Goal: Task Accomplishment & Management: Use online tool/utility

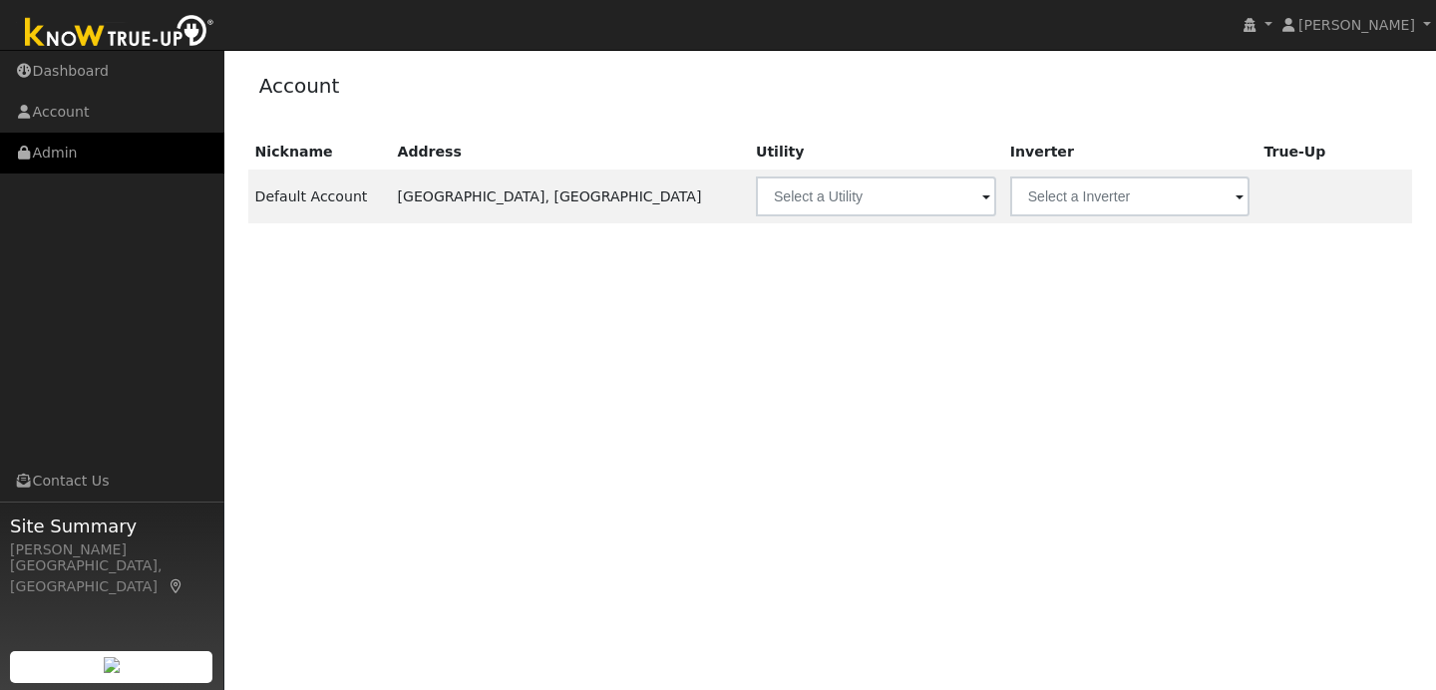
click at [106, 162] on link "Admin" at bounding box center [112, 153] width 224 height 41
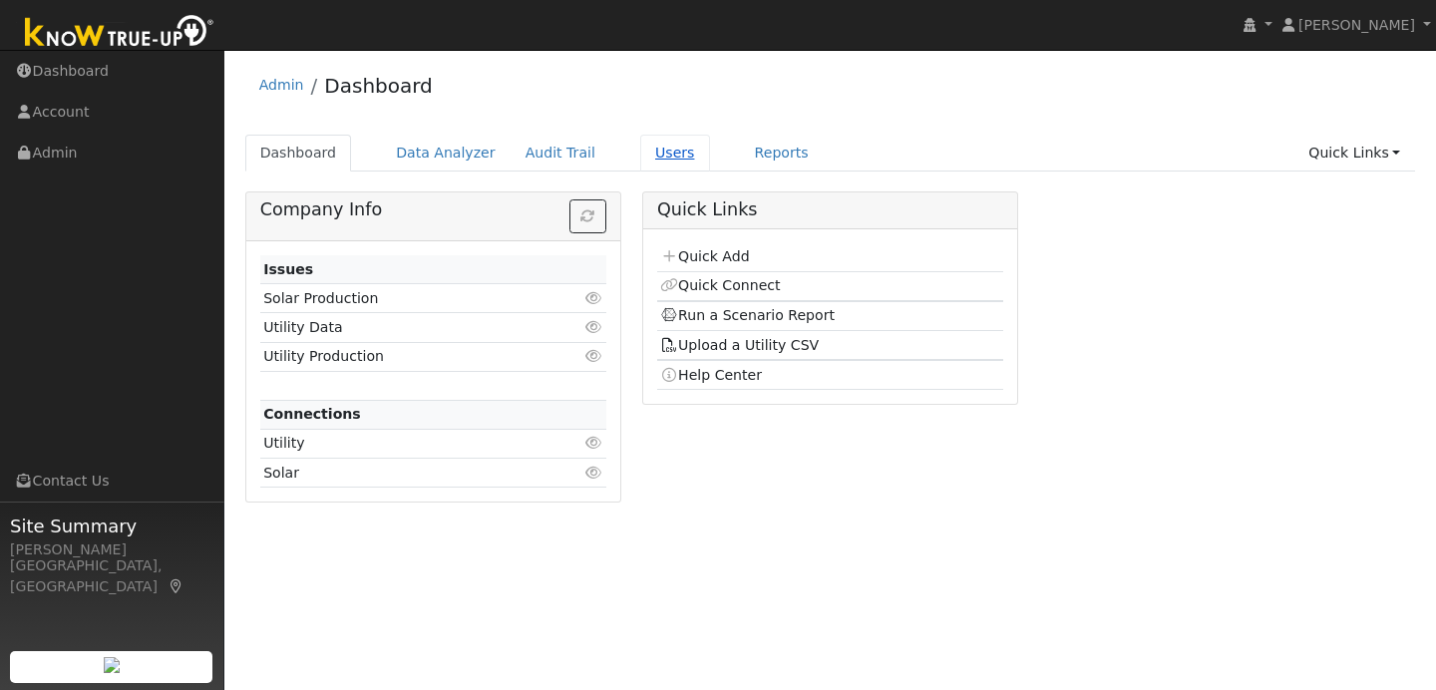
click at [640, 158] on link "Users" at bounding box center [675, 153] width 70 height 37
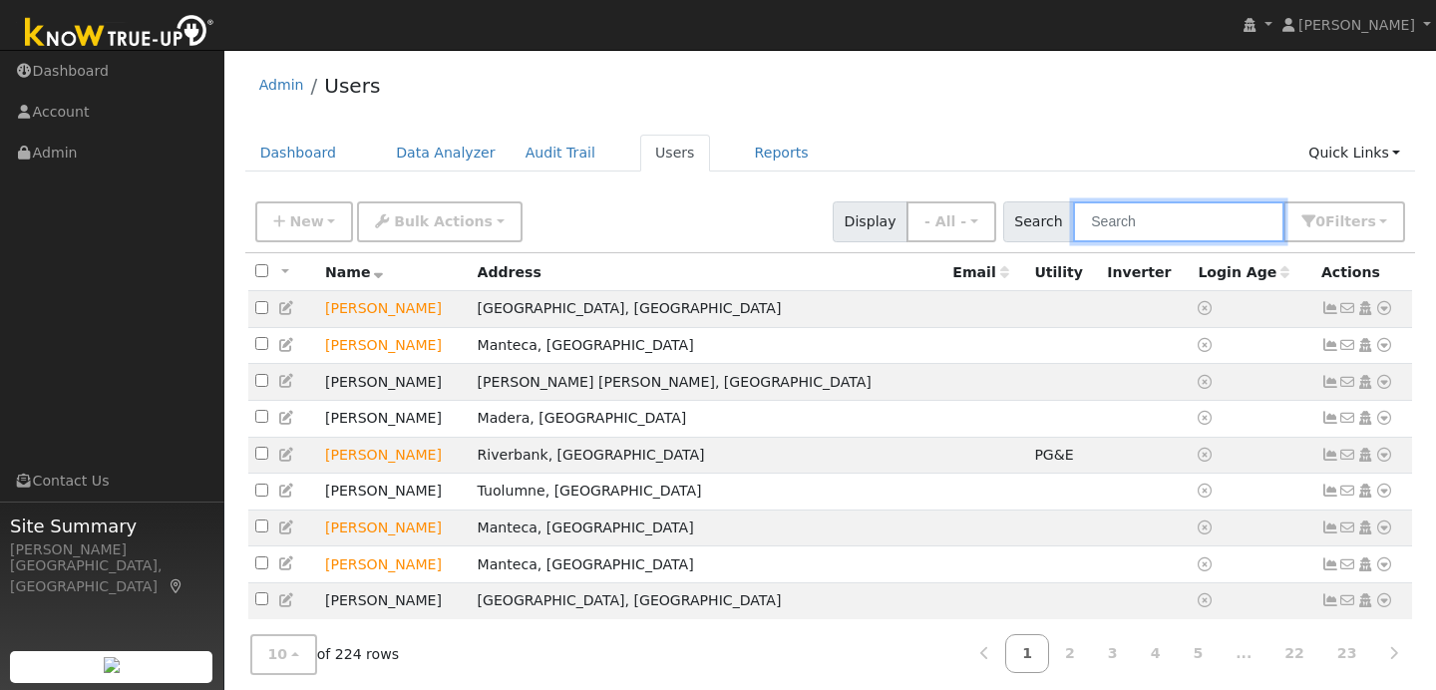
click at [1140, 217] on input "text" at bounding box center [1178, 221] width 211 height 41
click at [1146, 227] on input "text" at bounding box center [1178, 221] width 211 height 41
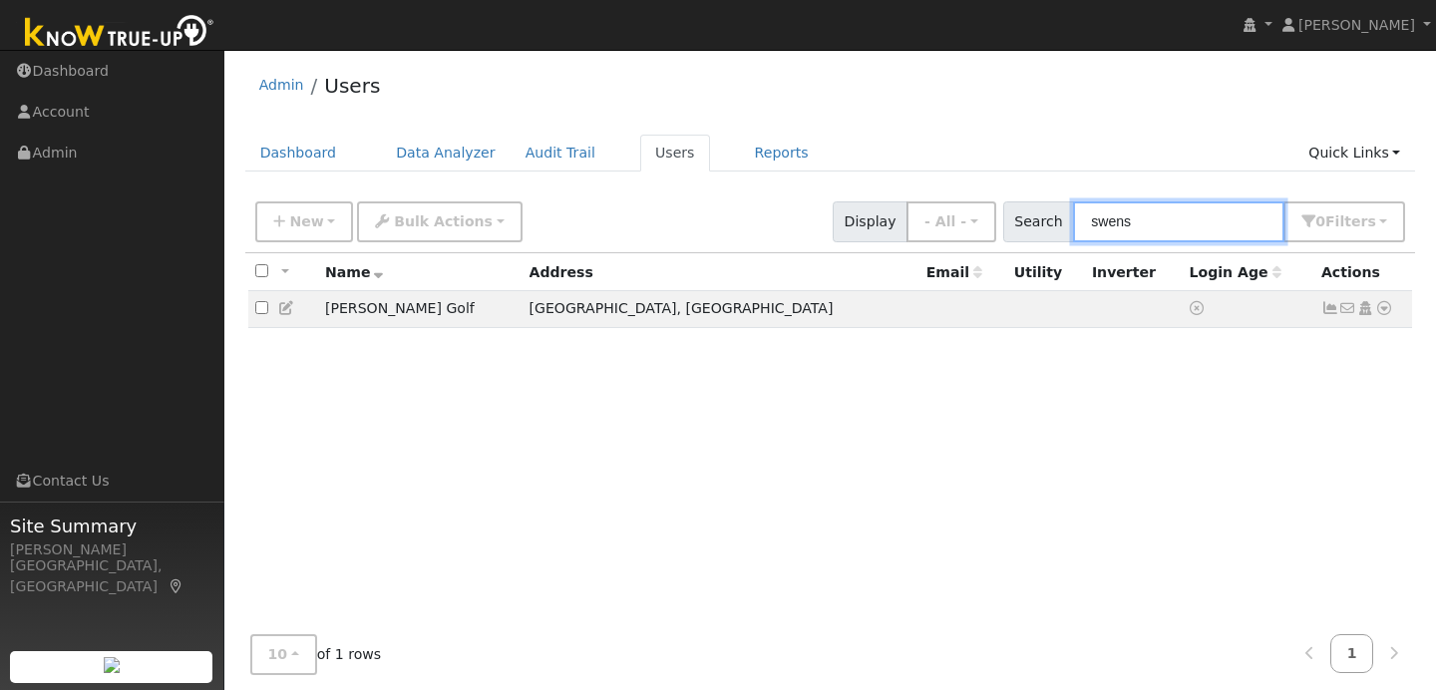
click at [1158, 222] on input "swens" at bounding box center [1178, 221] width 211 height 41
type input "s"
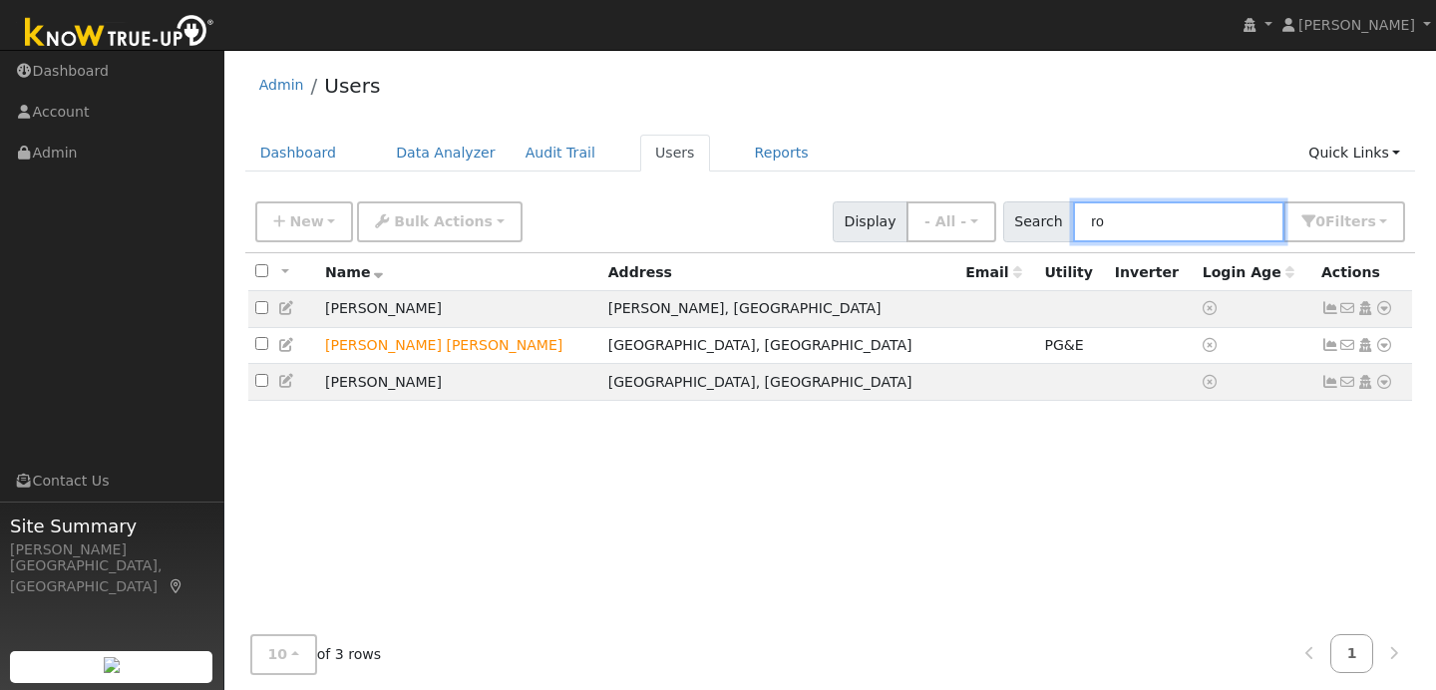
type input "r"
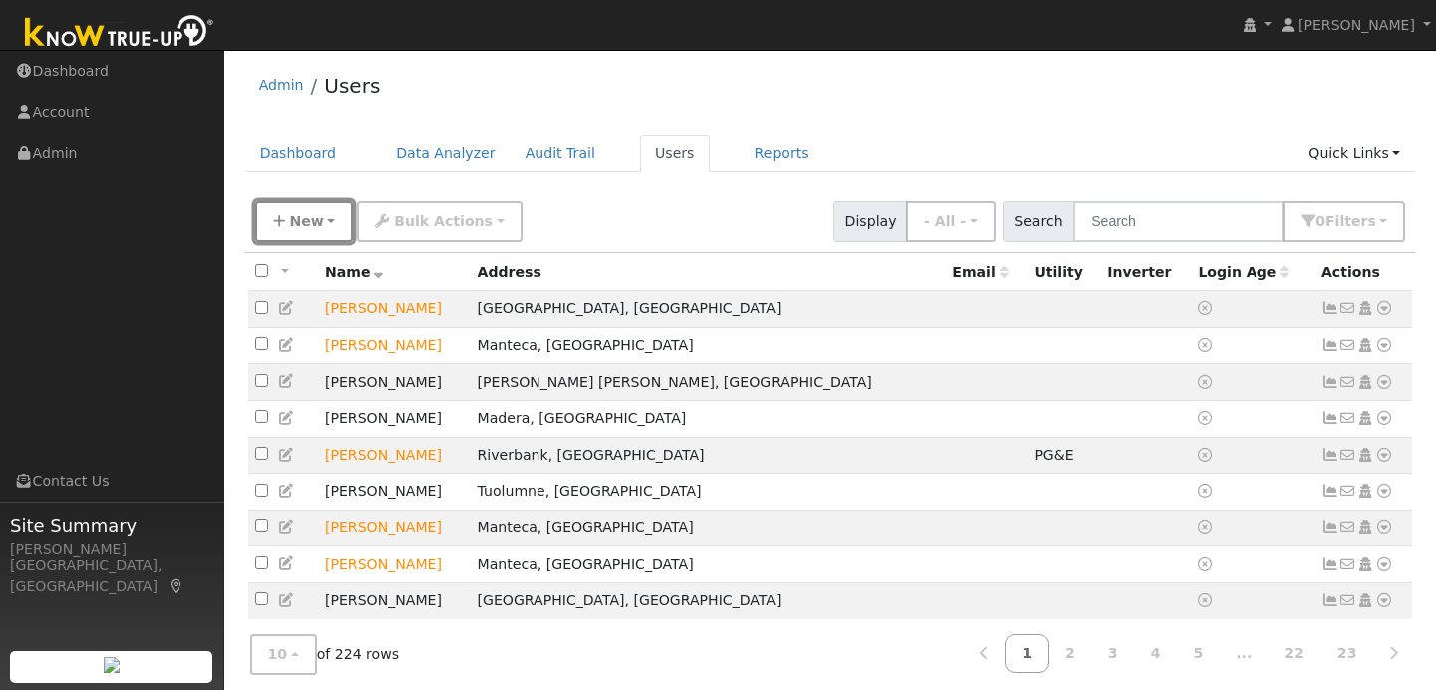
click at [324, 216] on button "New" at bounding box center [304, 221] width 99 height 41
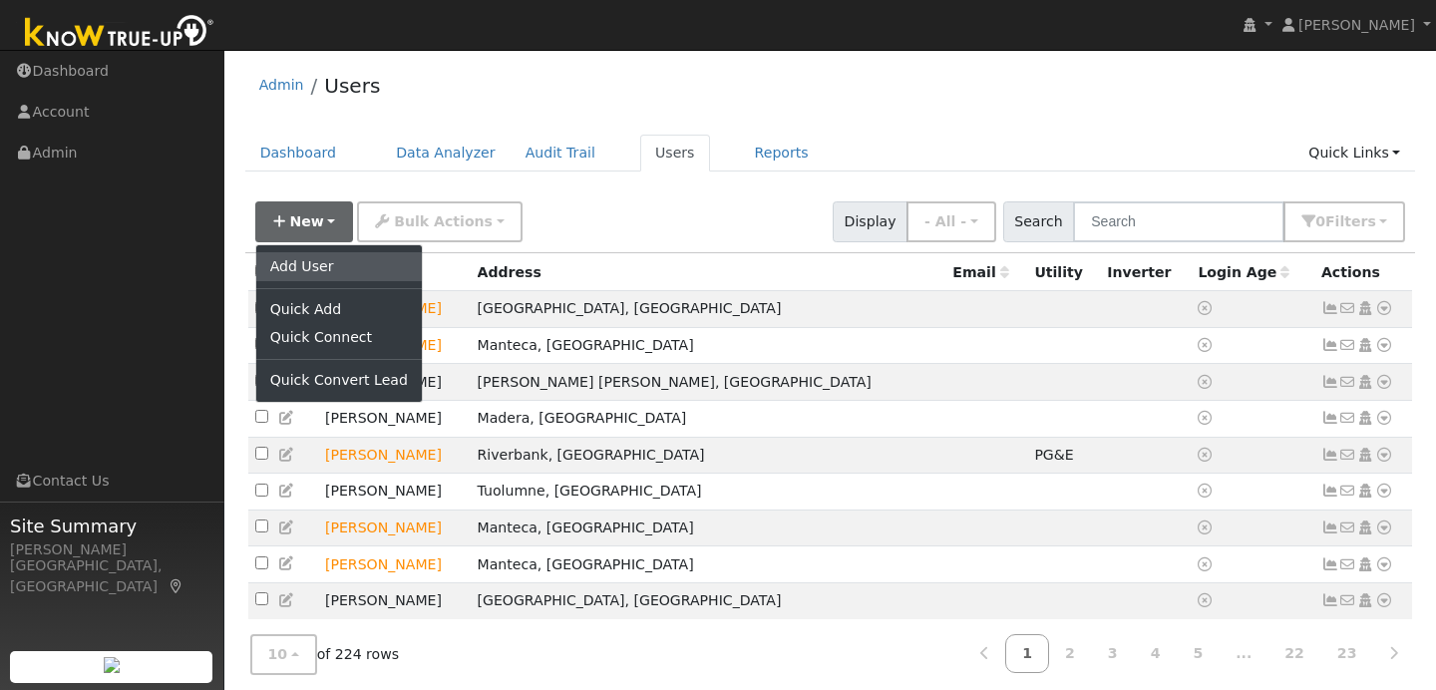
click at [321, 273] on link "Add User" at bounding box center [339, 266] width 166 height 28
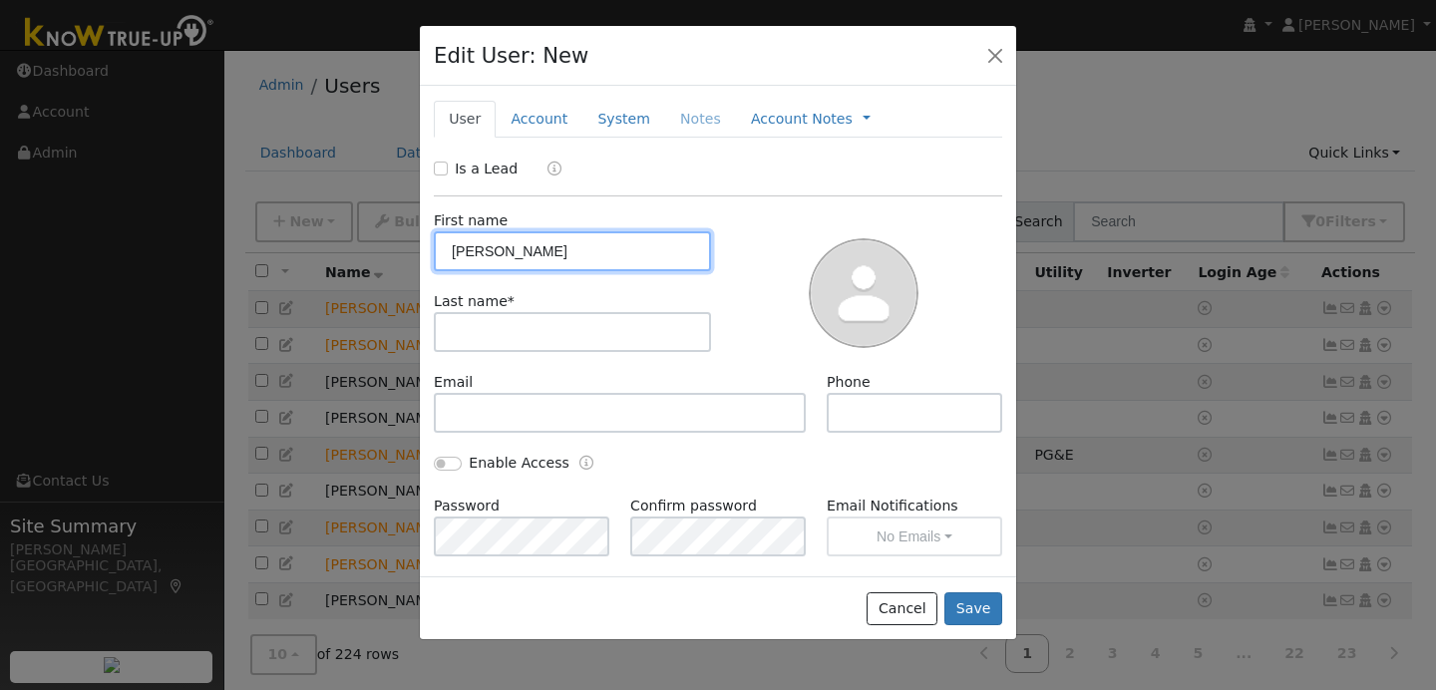
type input "Odis"
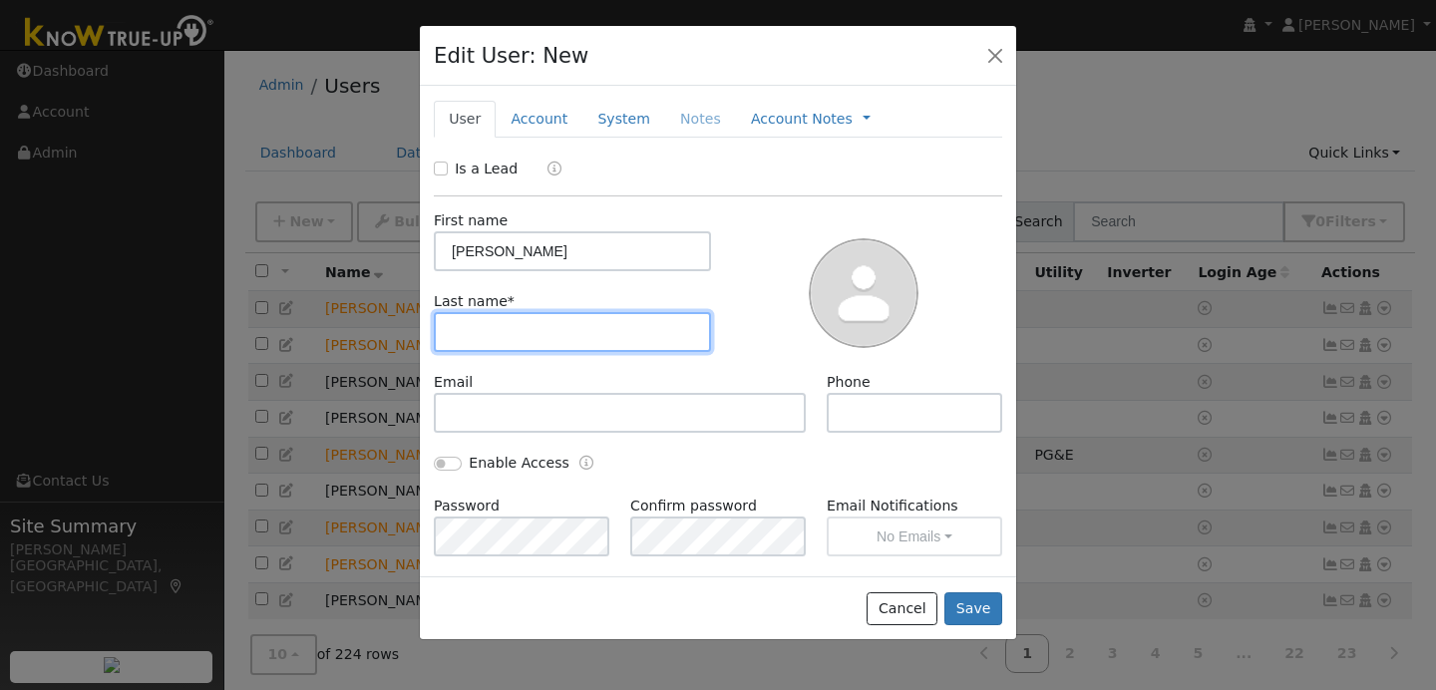
click at [460, 330] on input "text" at bounding box center [572, 332] width 277 height 40
type input "Dehart"
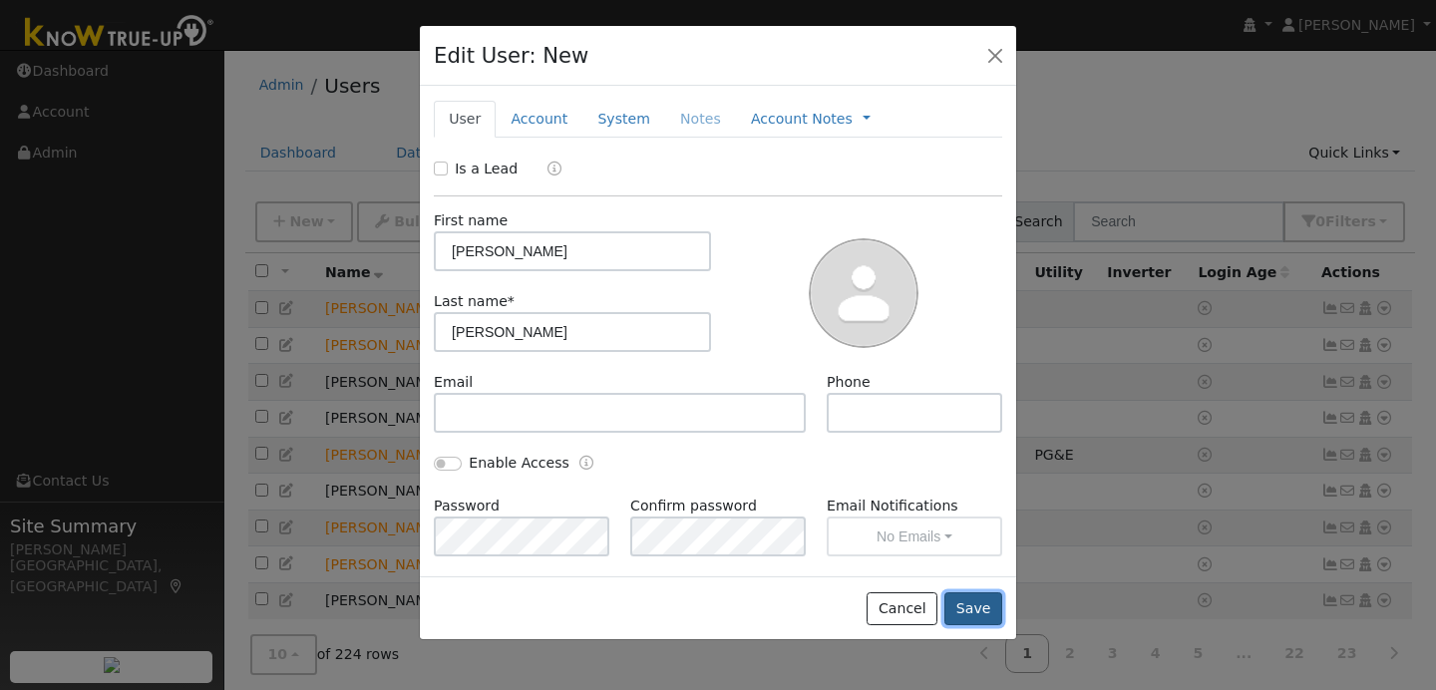
click at [969, 601] on button "Save" at bounding box center [973, 609] width 58 height 34
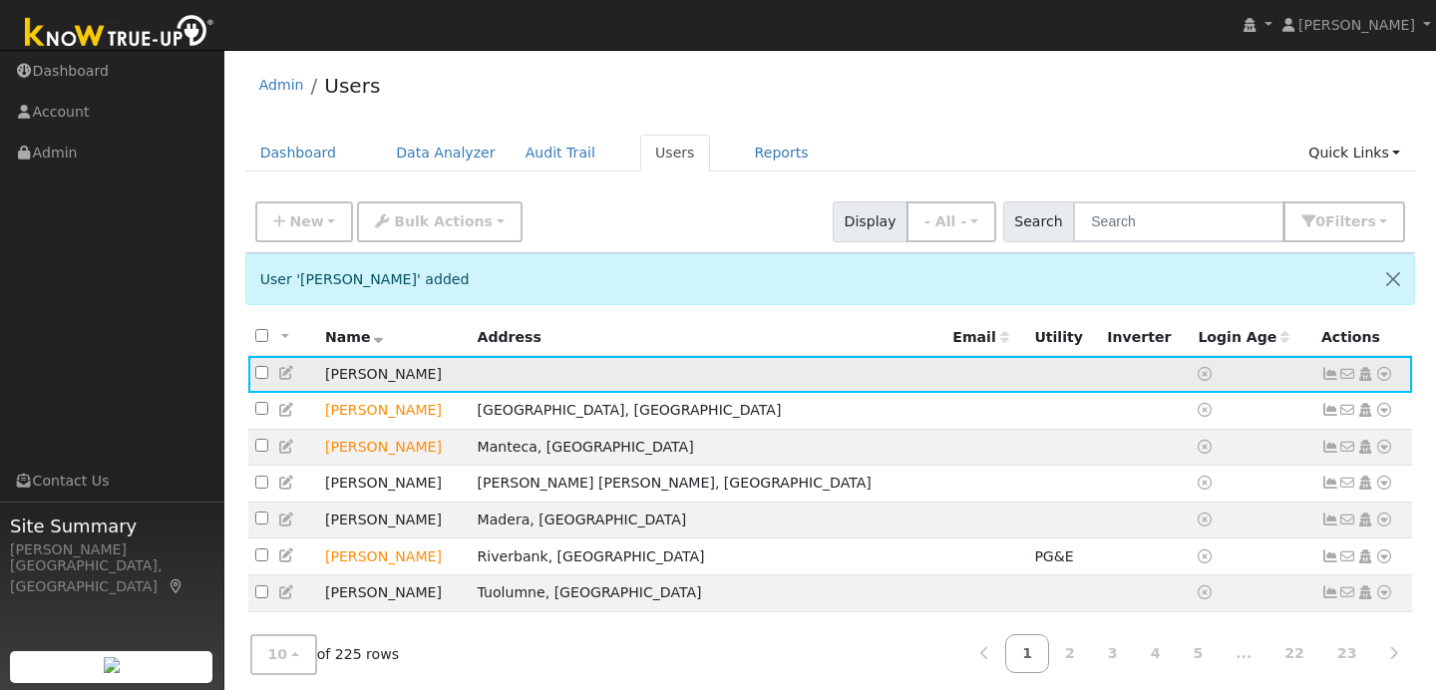
click at [1381, 378] on icon at bounding box center [1384, 374] width 18 height 14
click at [1324, 399] on link "Data Analyzer" at bounding box center [1318, 409] width 145 height 28
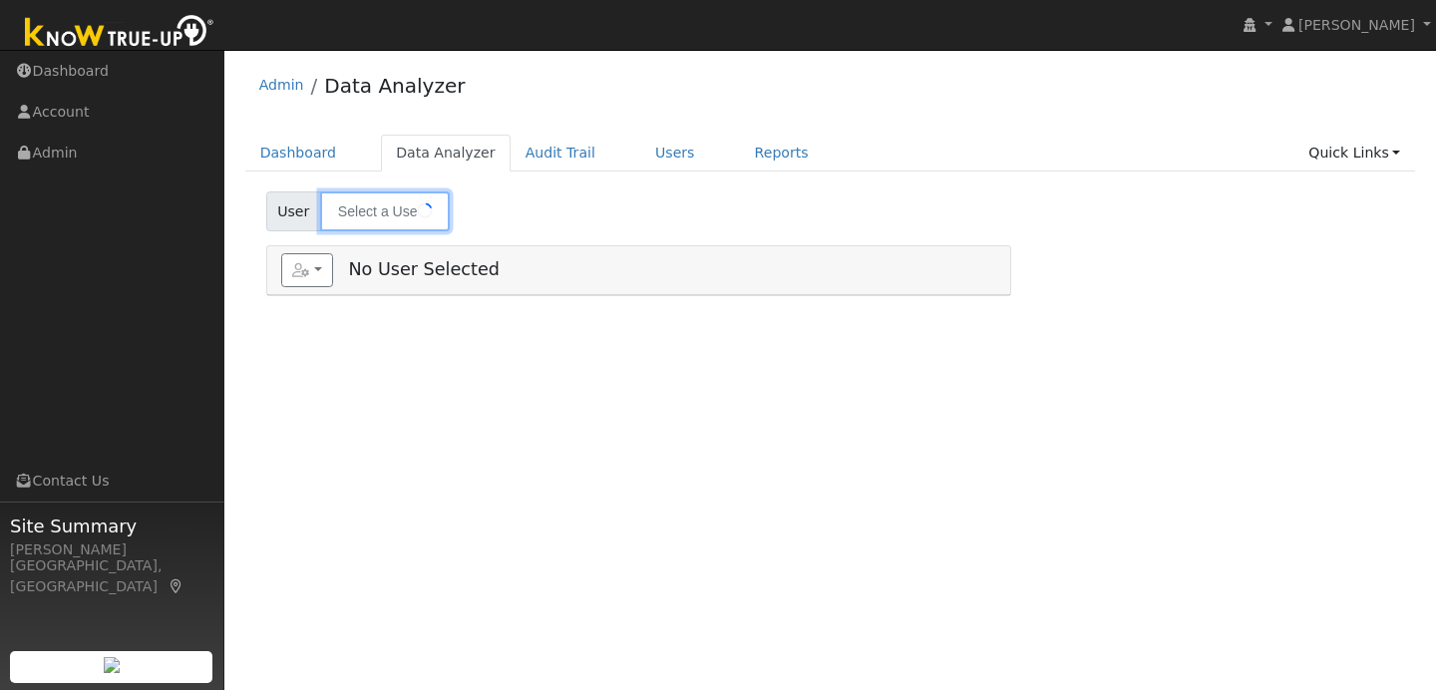
type input "[PERSON_NAME]"
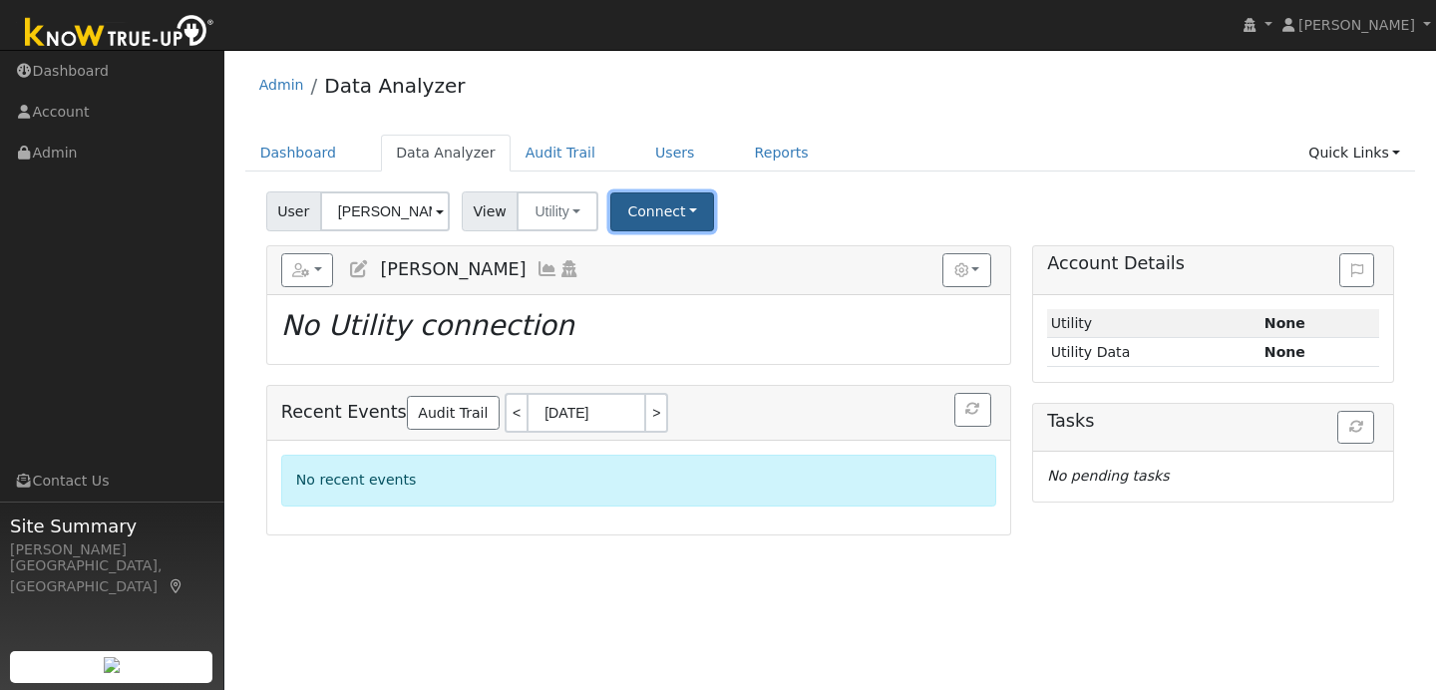
click at [680, 213] on button "Connect" at bounding box center [662, 211] width 104 height 39
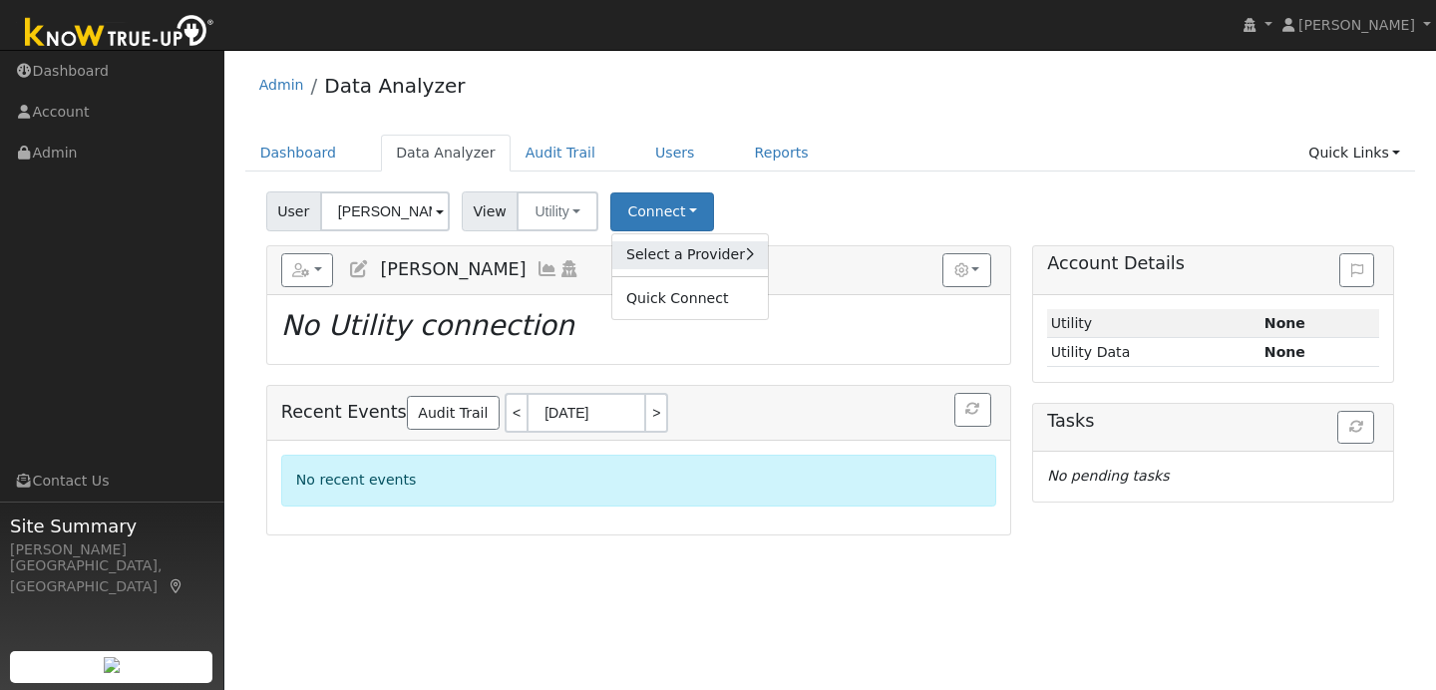
click at [678, 248] on link "Select a Provider" at bounding box center [690, 255] width 156 height 28
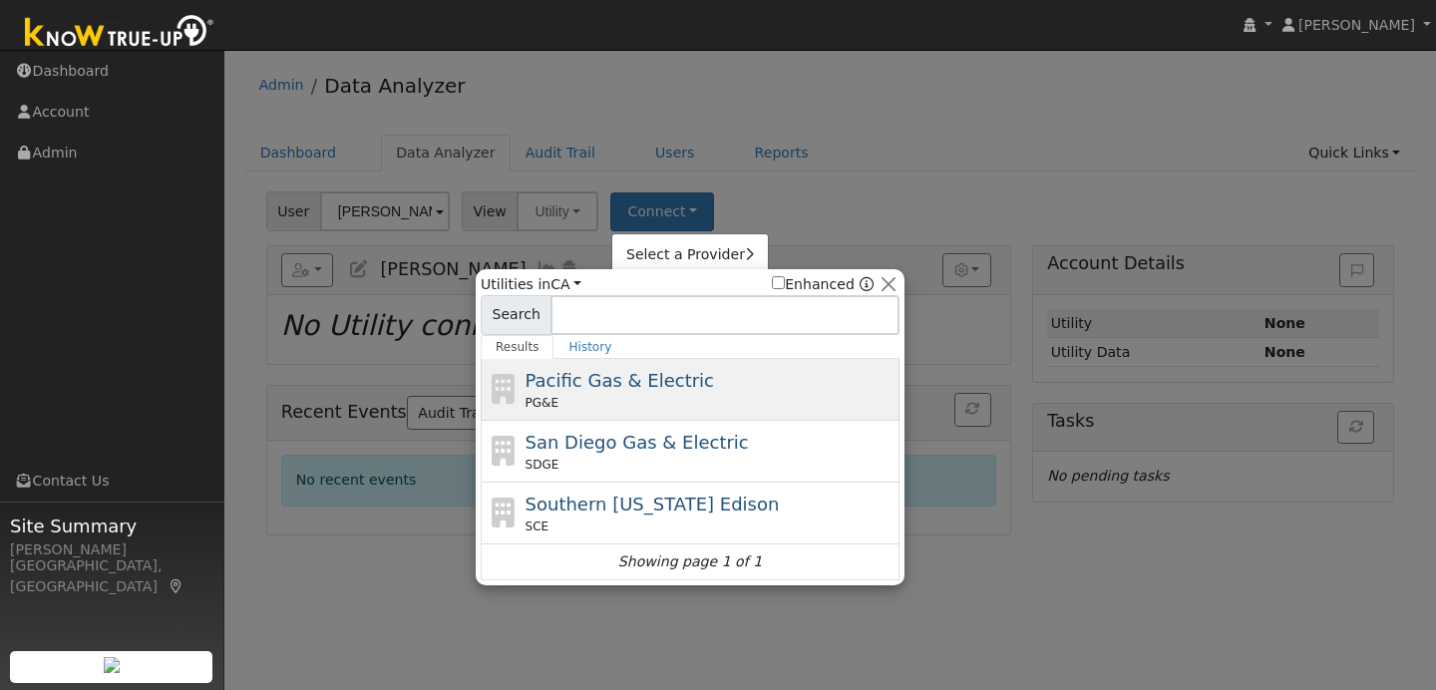
click at [608, 368] on div "Pacific Gas & Electric PG&E" at bounding box center [710, 389] width 370 height 45
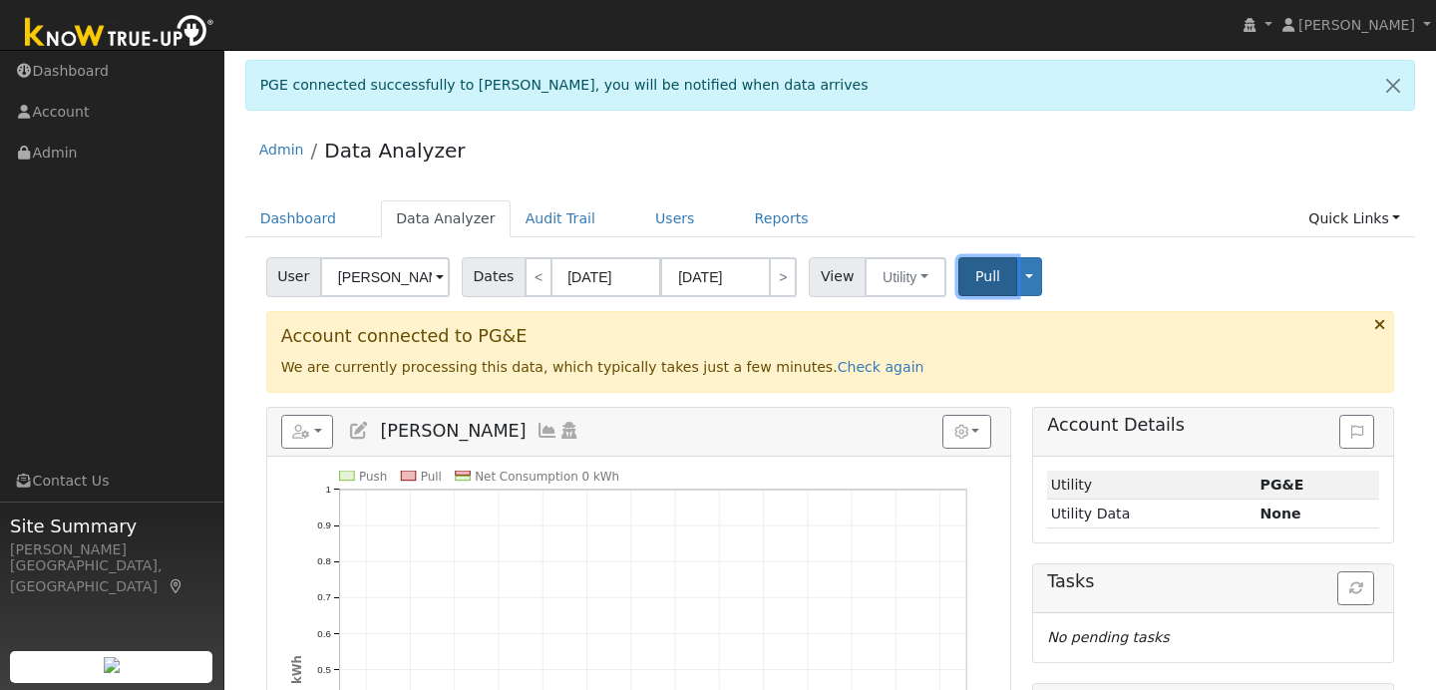
click at [984, 277] on span "Pull" at bounding box center [987, 276] width 25 height 16
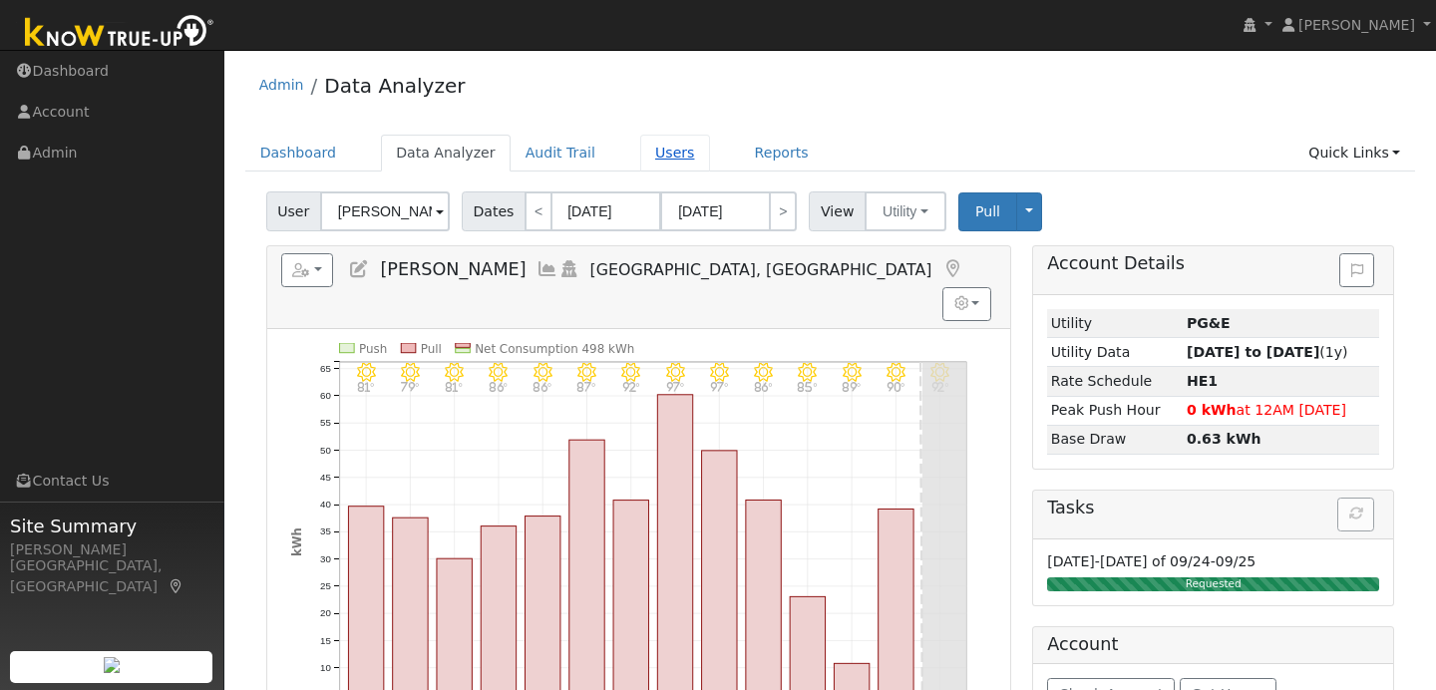
click at [667, 153] on link "Users" at bounding box center [675, 153] width 70 height 37
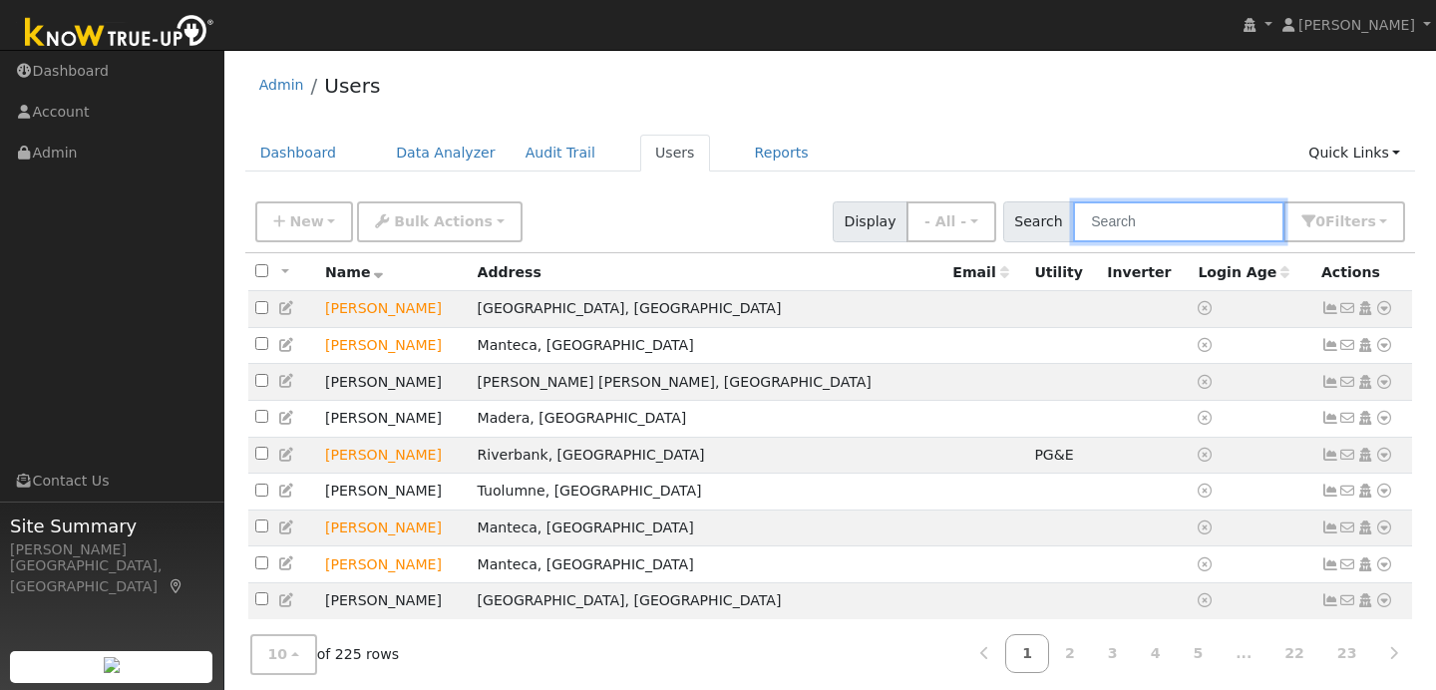
click at [1154, 213] on input "text" at bounding box center [1178, 221] width 211 height 41
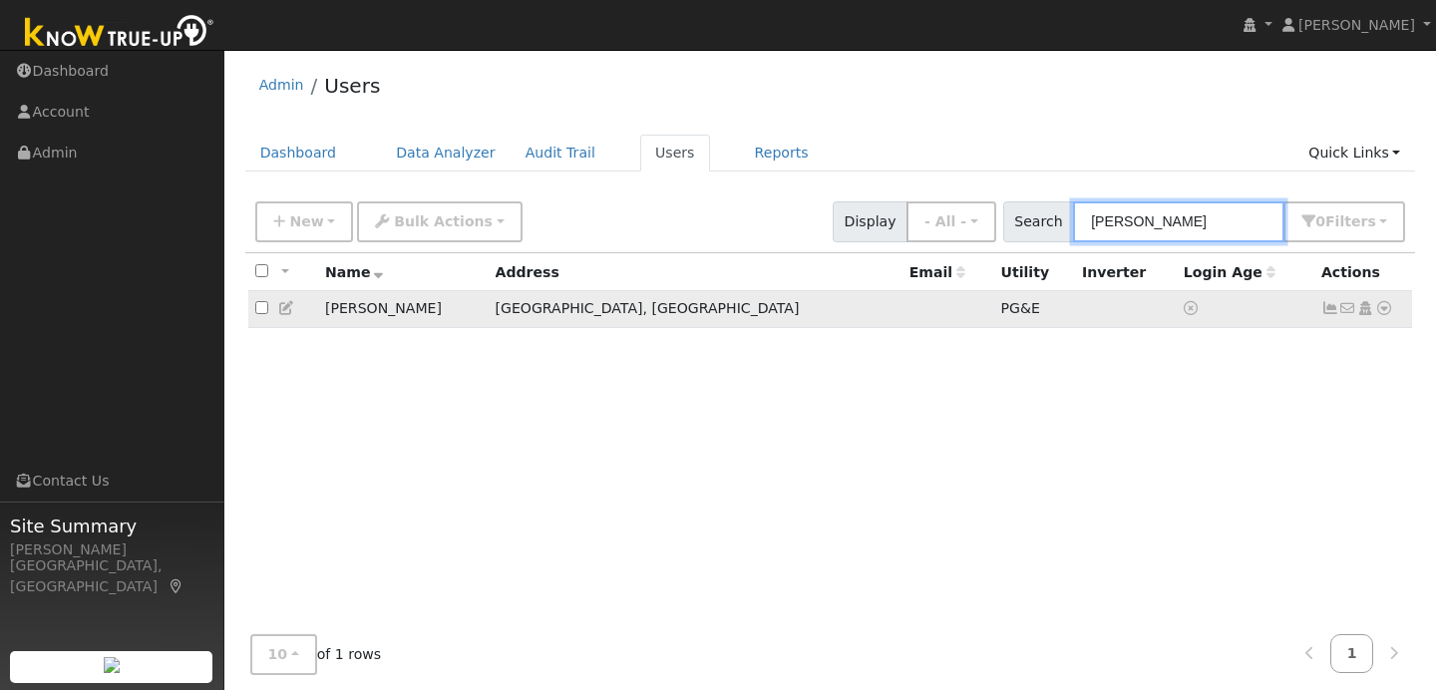
type input "odis"
click at [1382, 312] on icon at bounding box center [1384, 308] width 18 height 14
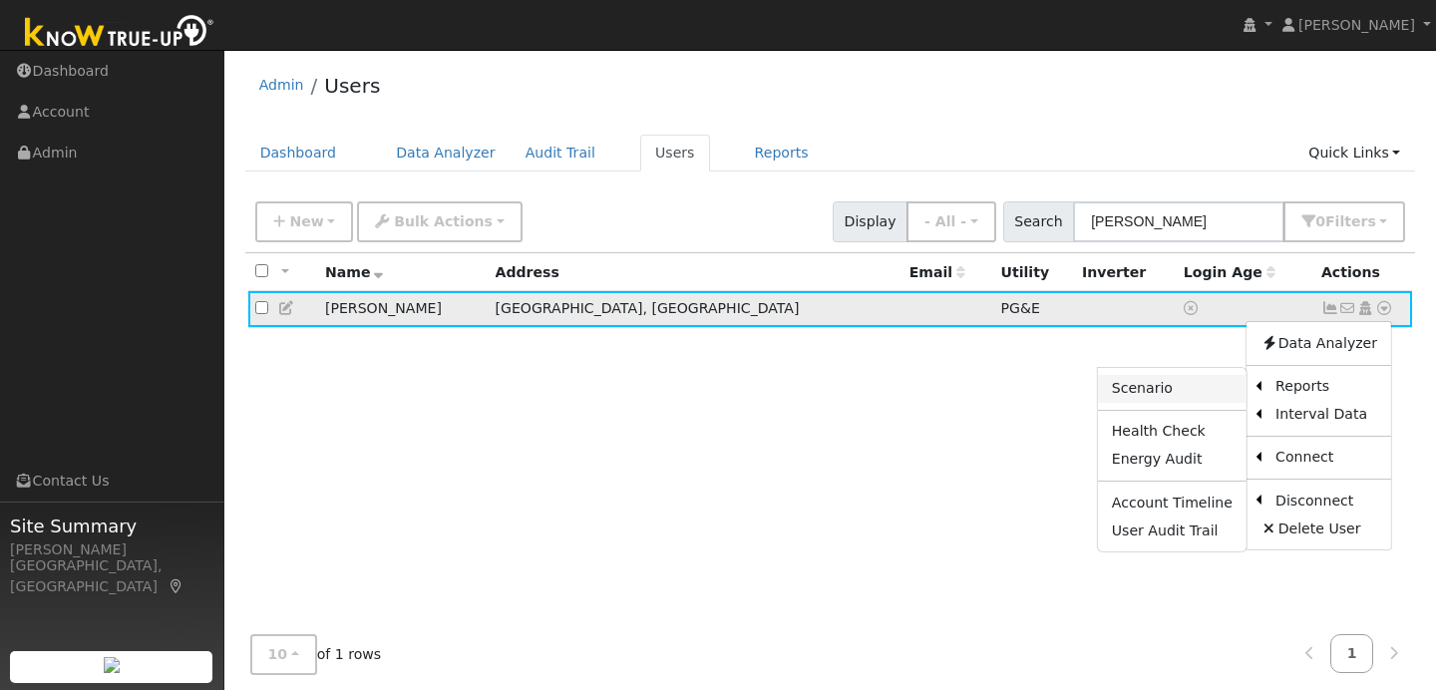
click at [1214, 398] on link "Scenario" at bounding box center [1172, 389] width 149 height 28
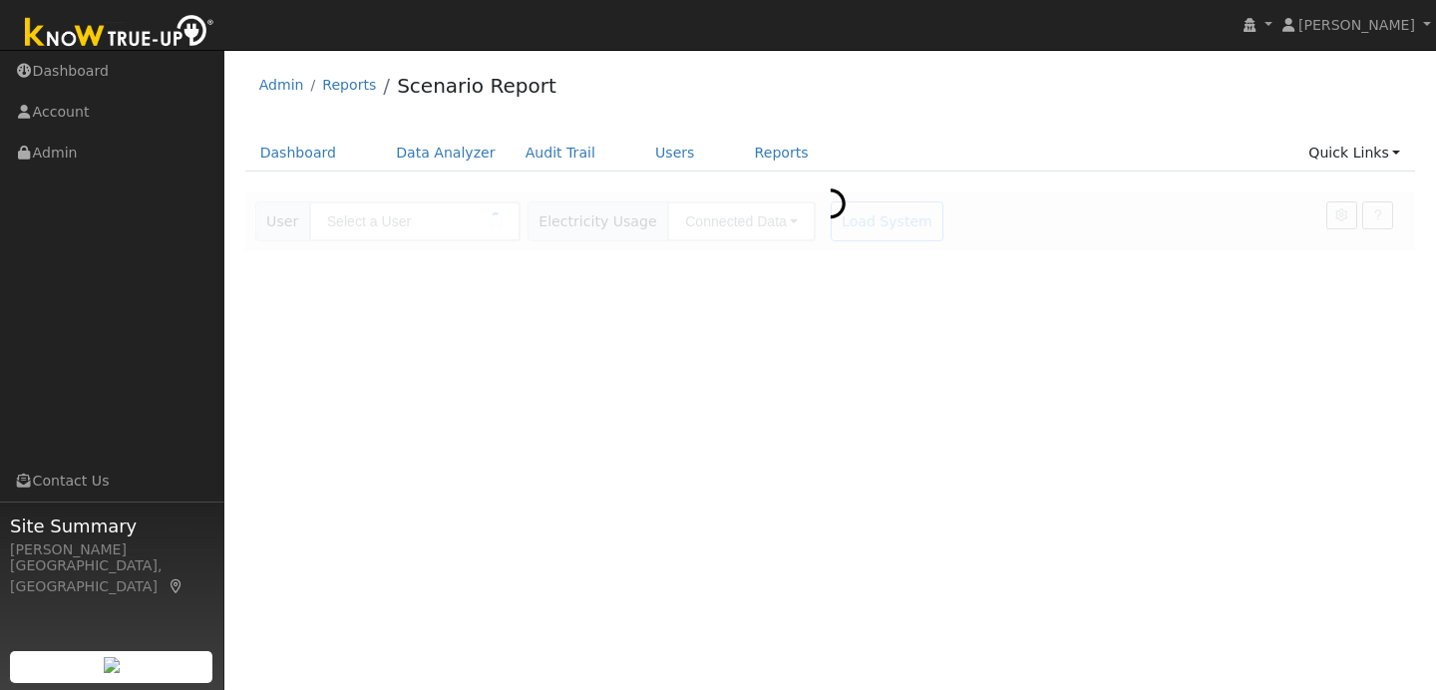
type input "[PERSON_NAME]"
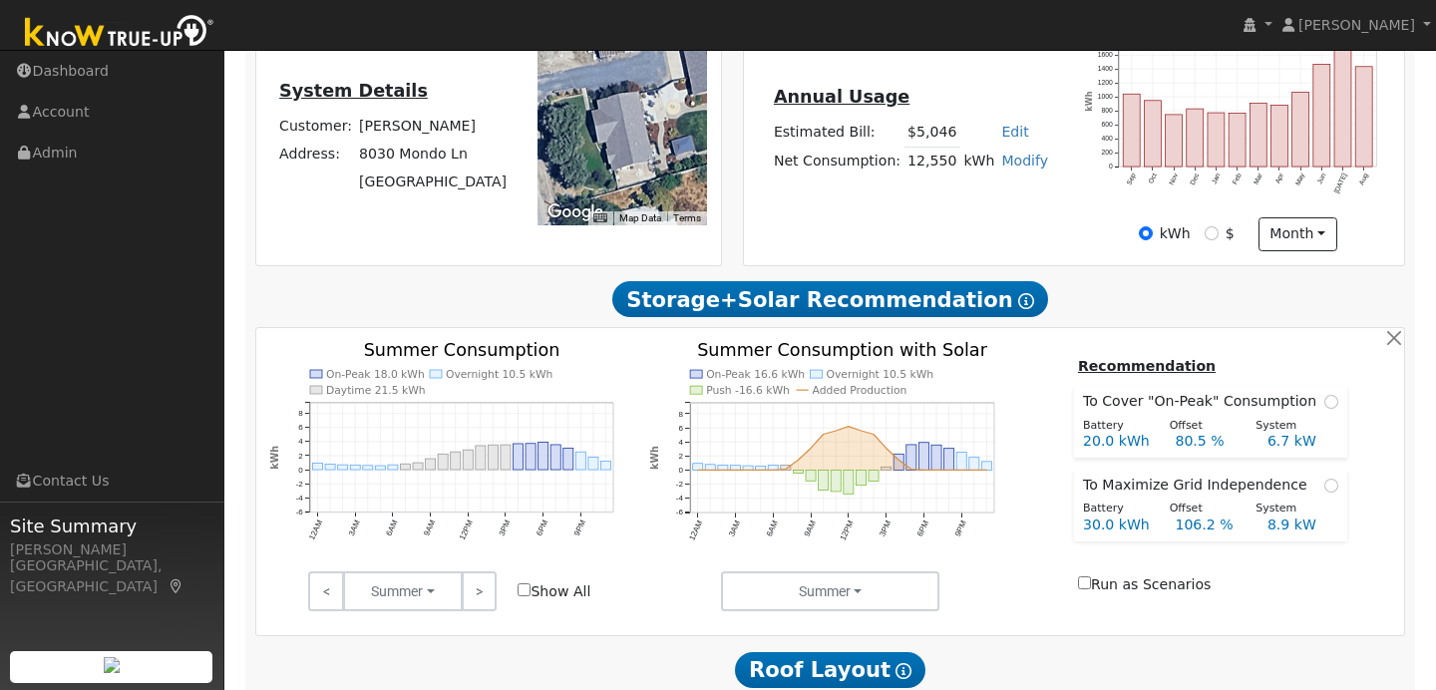
scroll to position [453, 0]
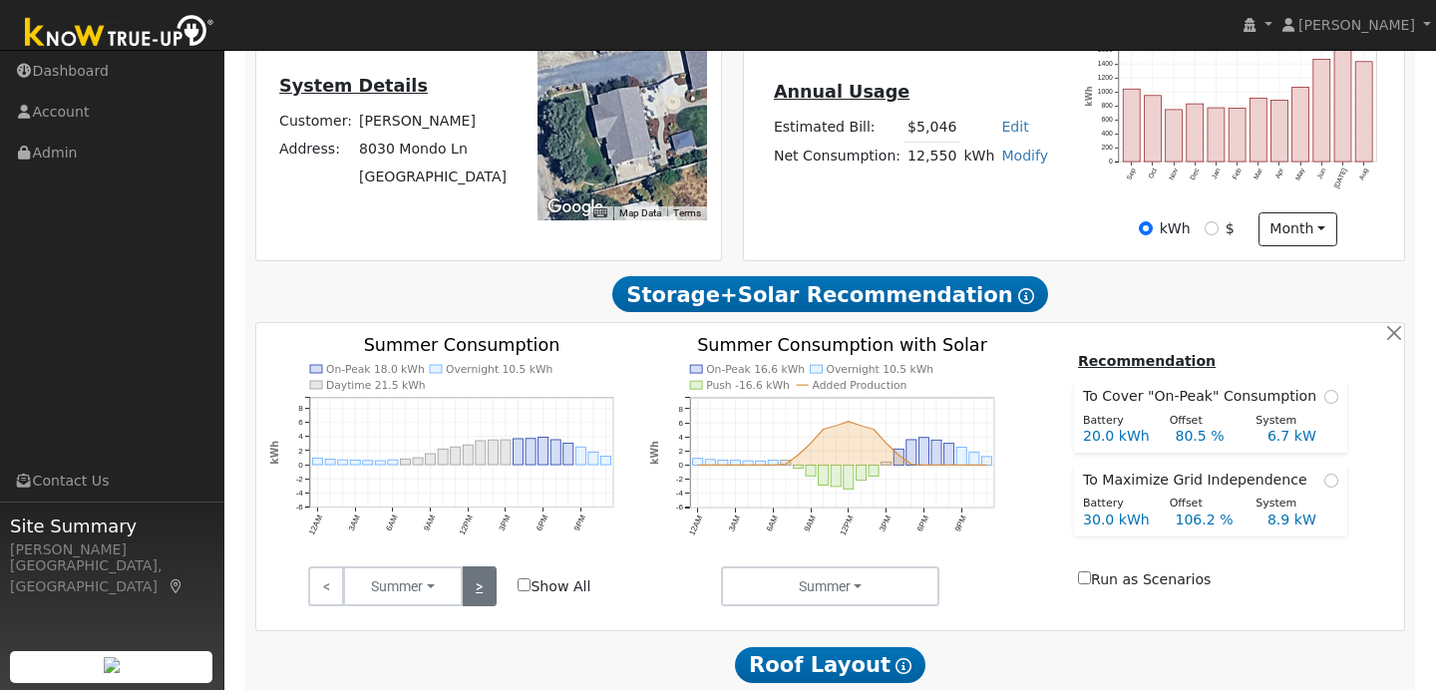
click at [480, 591] on link ">" at bounding box center [479, 586] width 35 height 40
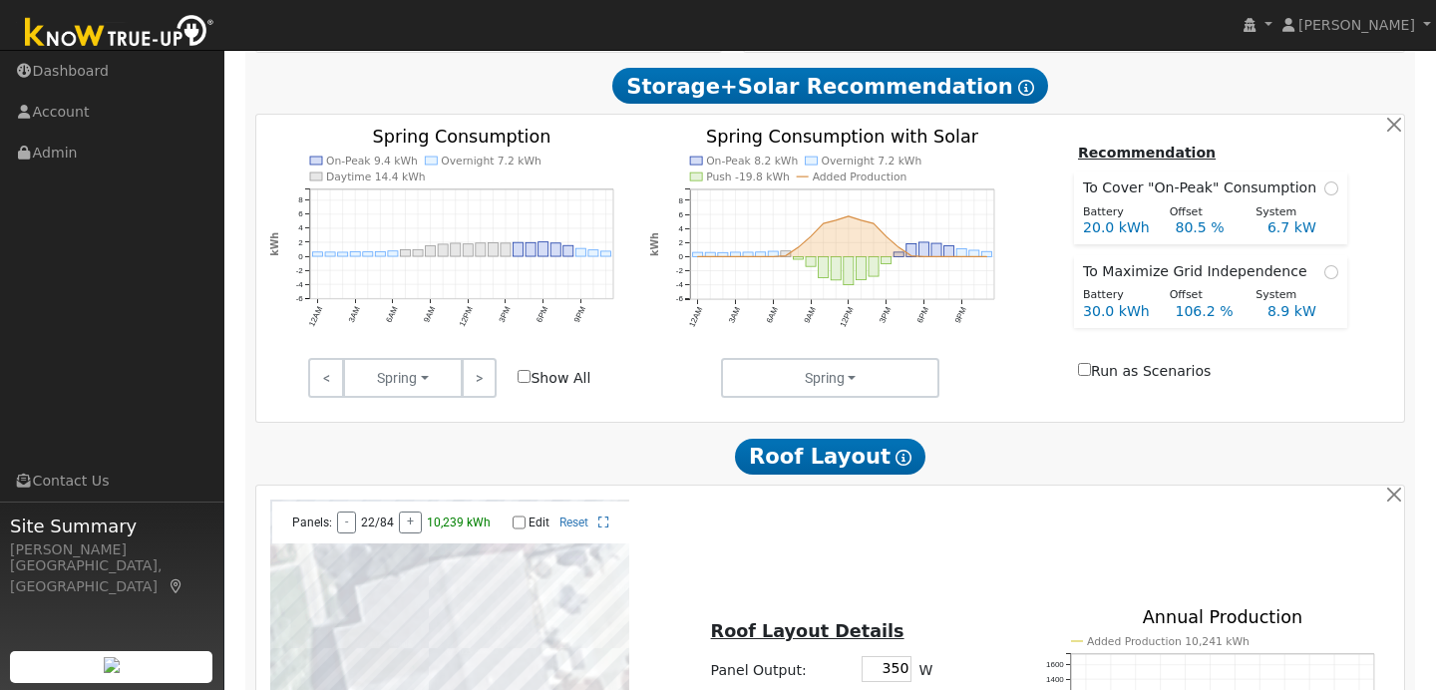
scroll to position [629, 0]
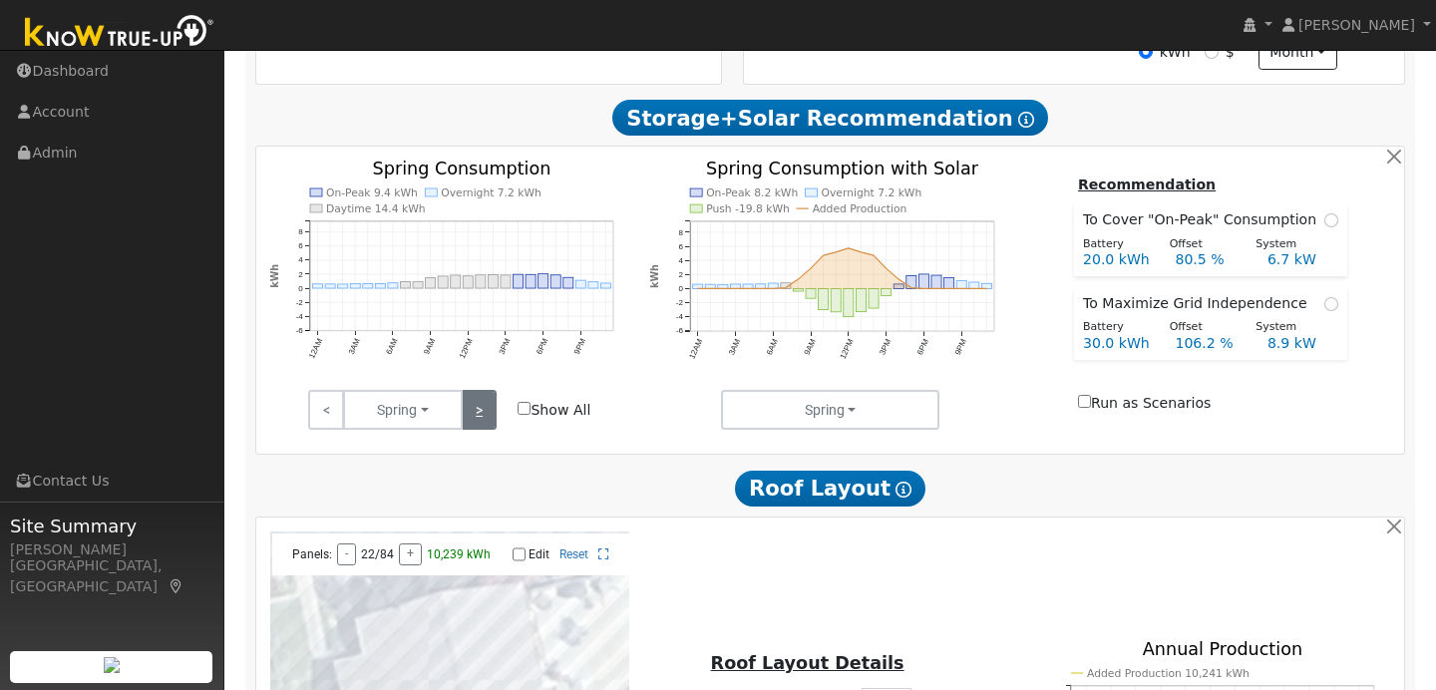
click at [480, 423] on link ">" at bounding box center [479, 410] width 35 height 40
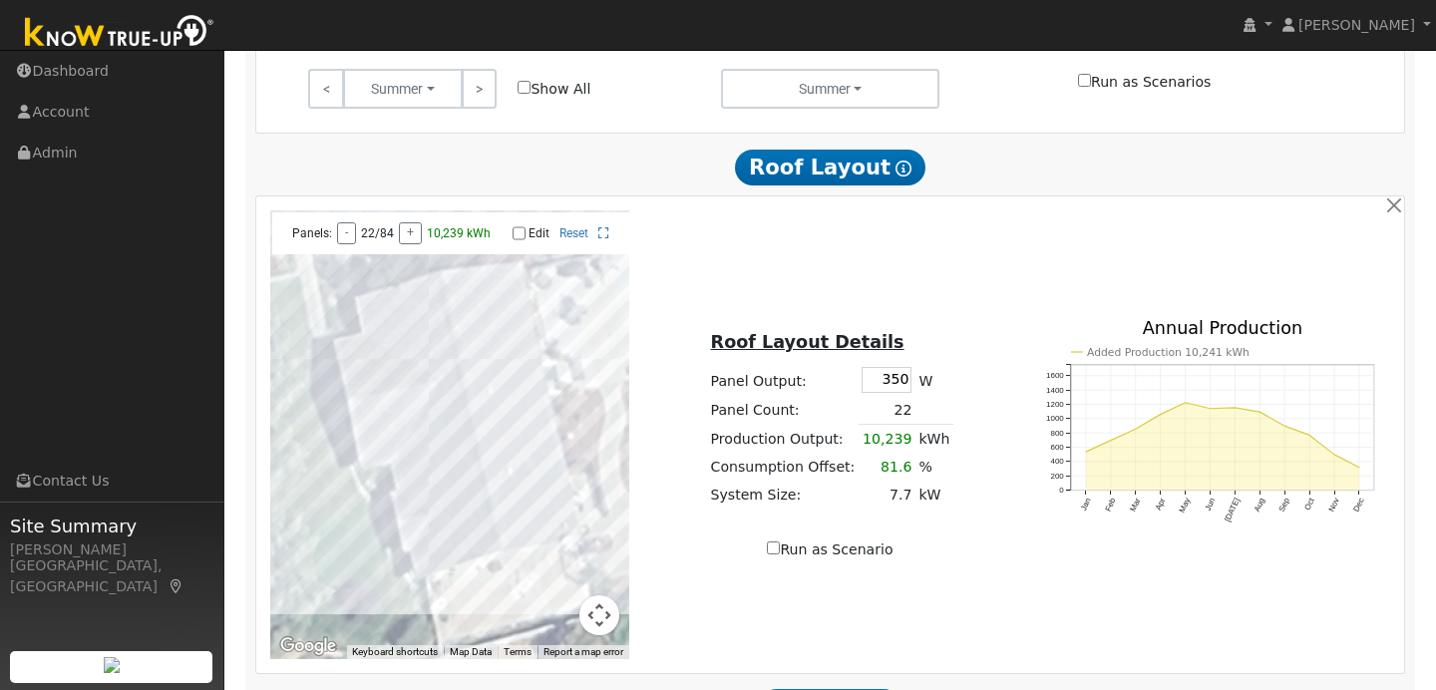
scroll to position [1186, 0]
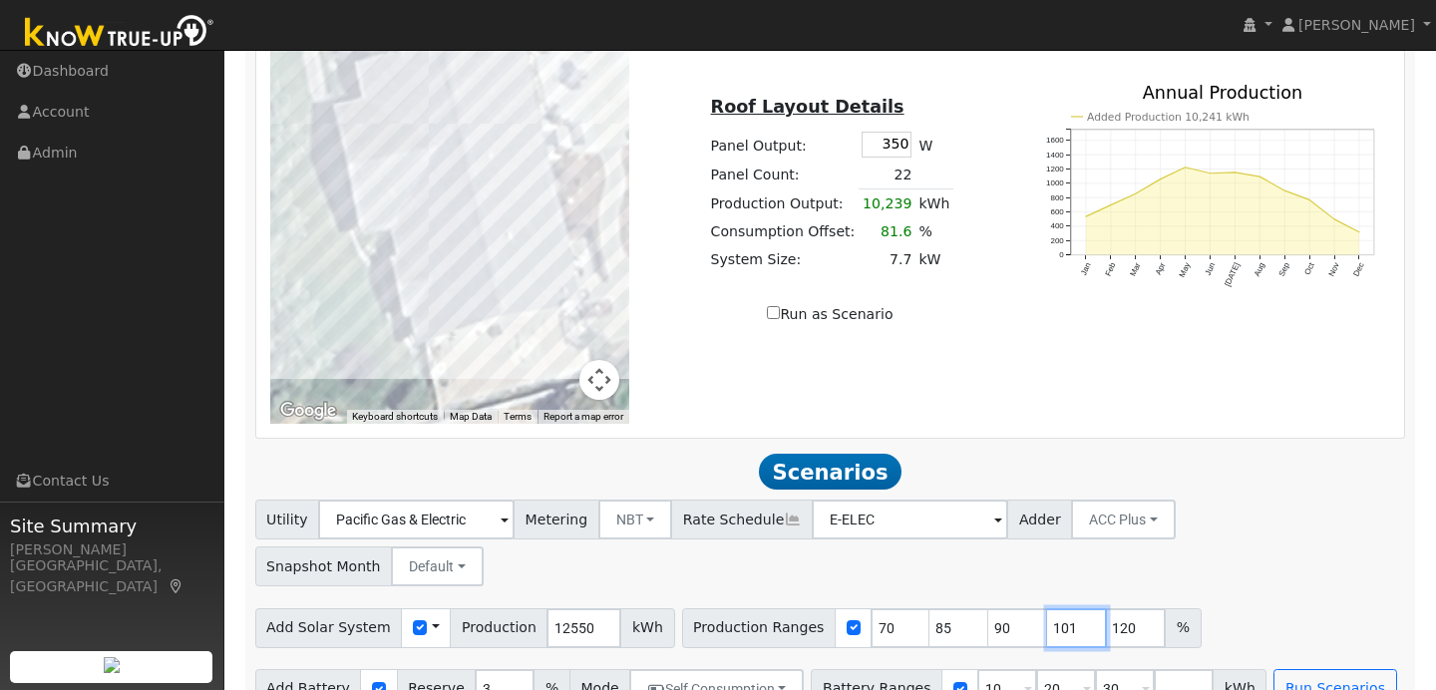
click at [1068, 608] on input "101" at bounding box center [1077, 628] width 60 height 40
click at [1068, 608] on input "102" at bounding box center [1077, 628] width 60 height 40
click at [1068, 608] on input "103" at bounding box center [1077, 628] width 60 height 40
click at [1068, 608] on input "104" at bounding box center [1077, 628] width 60 height 40
click at [1068, 608] on input "105" at bounding box center [1077, 628] width 60 height 40
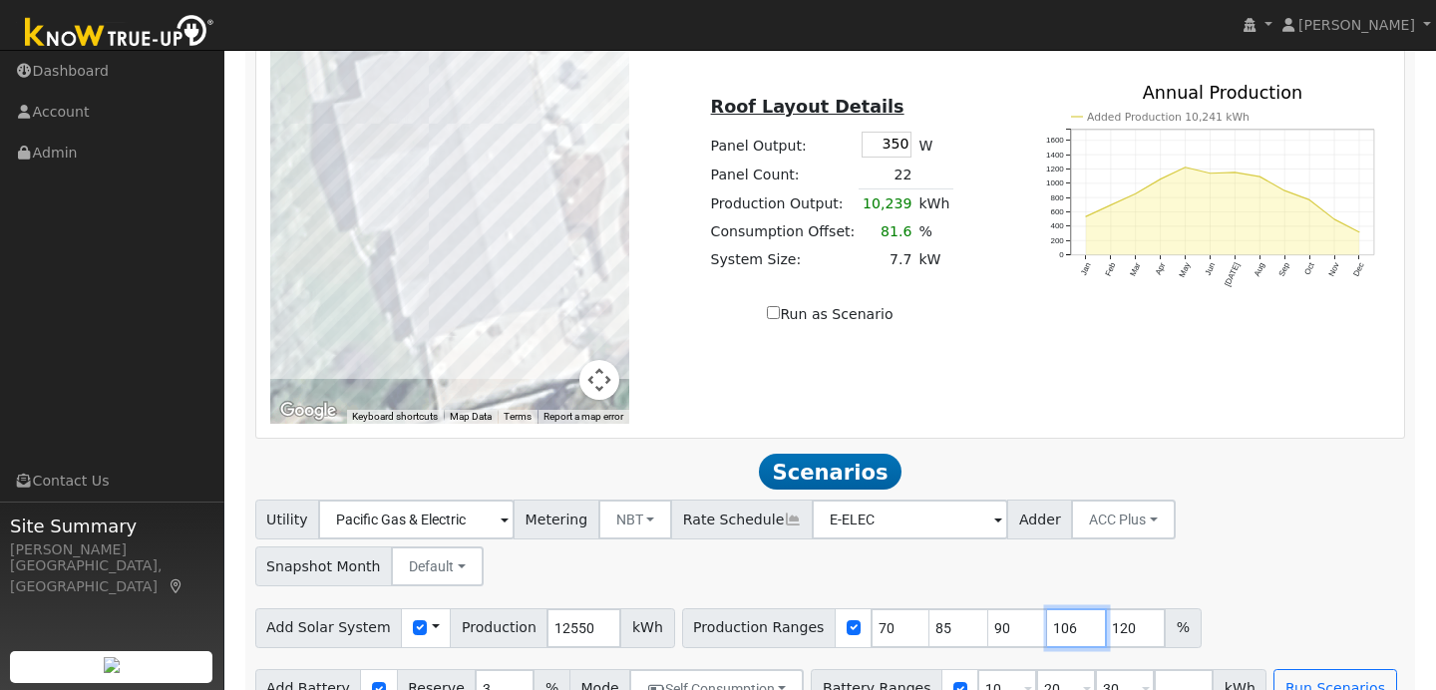
click at [1068, 608] on input "106" at bounding box center [1077, 628] width 60 height 40
click at [1068, 608] on input "107" at bounding box center [1077, 628] width 60 height 40
click at [1068, 608] on input "108" at bounding box center [1077, 628] width 60 height 40
click at [1068, 608] on input "109" at bounding box center [1077, 628] width 60 height 40
type input "110"
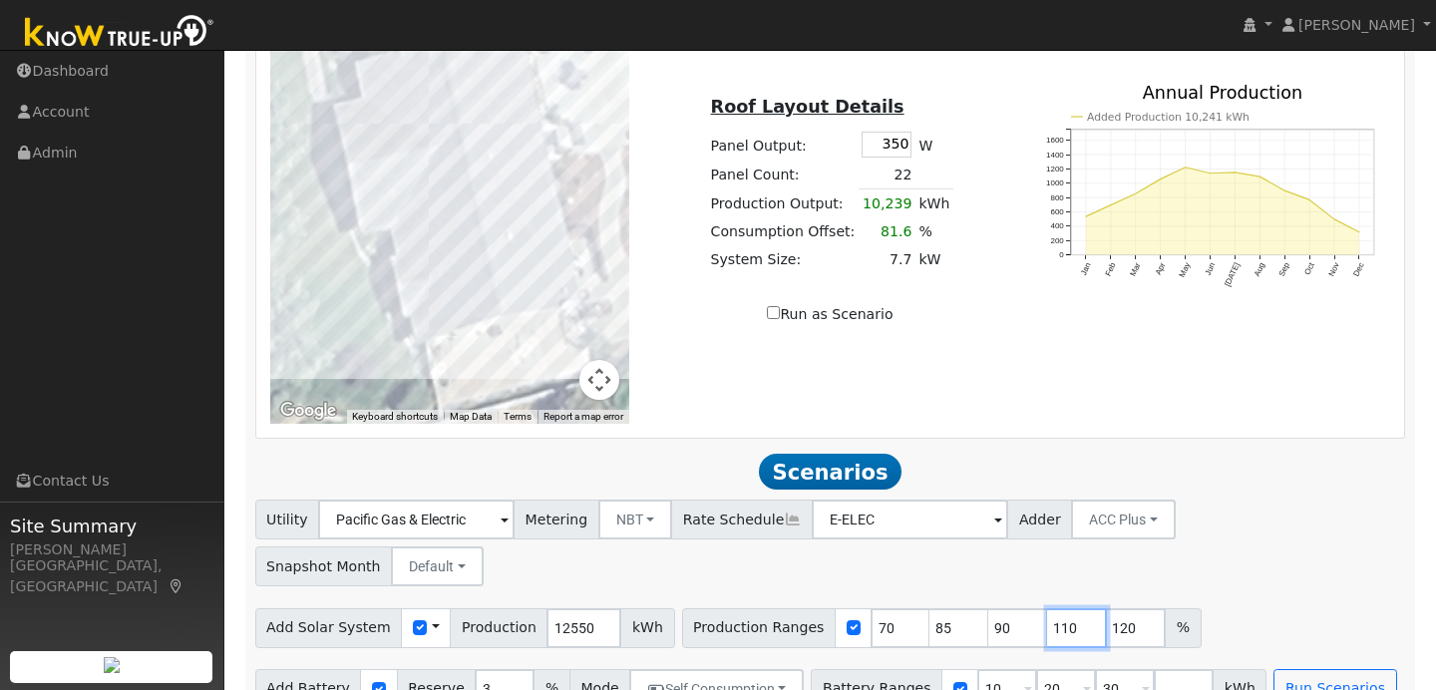
click at [1068, 608] on input "110" at bounding box center [1077, 628] width 60 height 40
click at [995, 608] on input "90" at bounding box center [1018, 628] width 60 height 40
type input "110"
type input "120"
type input "110"
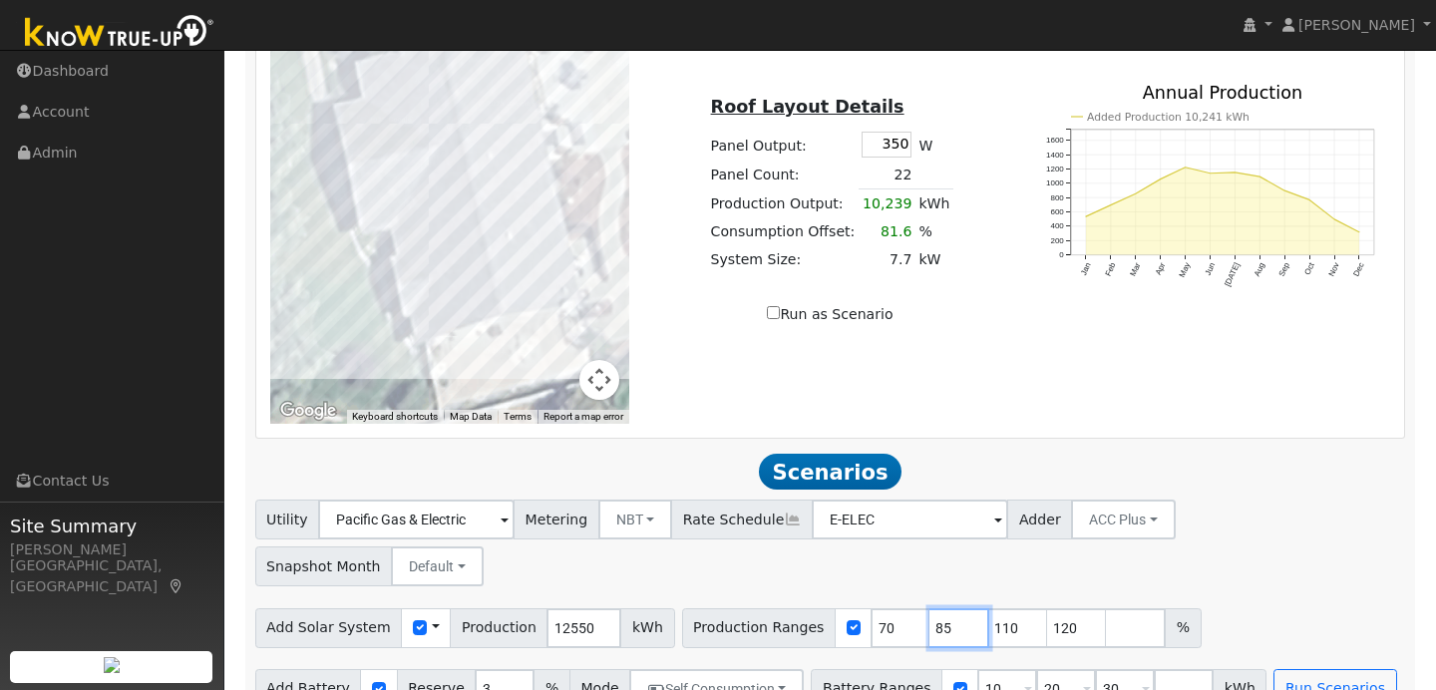
click at [933, 608] on input "85" at bounding box center [959, 628] width 60 height 40
type input "110"
type input "120"
type input "11"
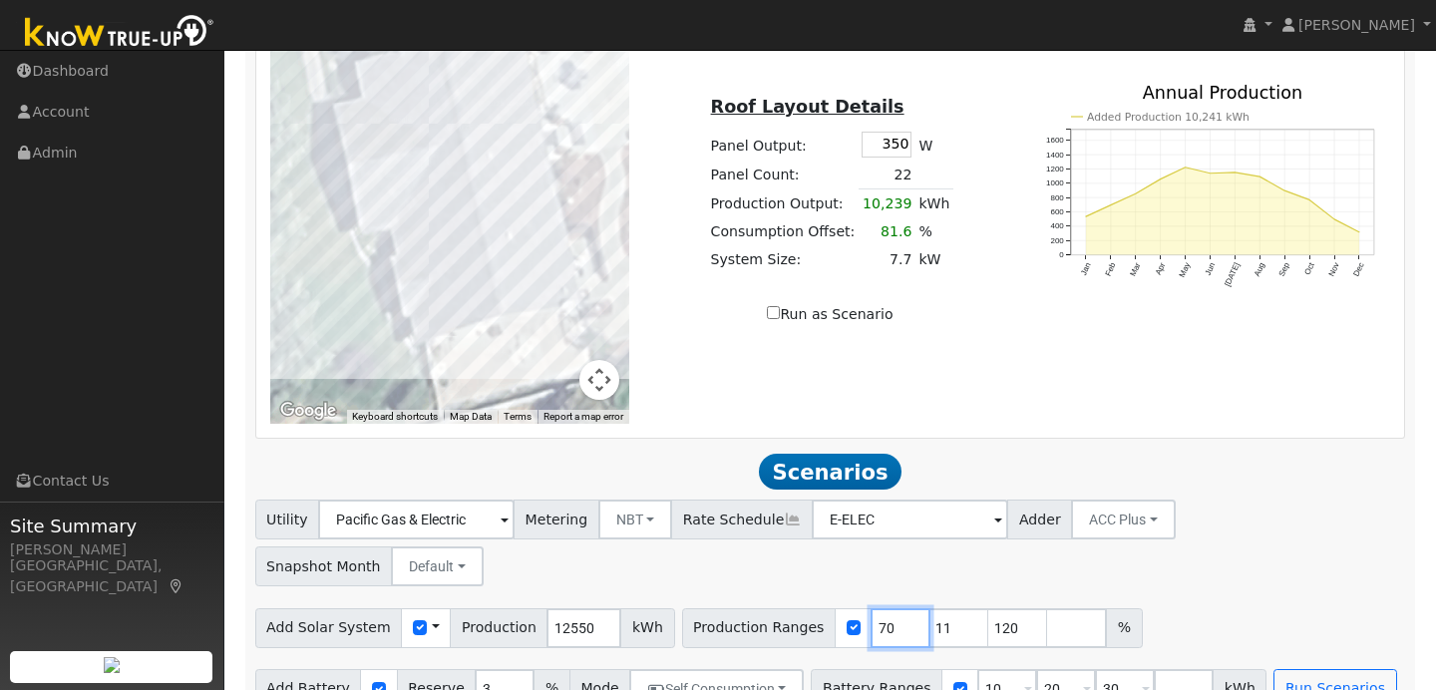
type input "70"
click at [870, 608] on input "11" at bounding box center [900, 628] width 60 height 40
type input "70"
type input "120"
click at [871, 608] on input "70" at bounding box center [900, 628] width 60 height 40
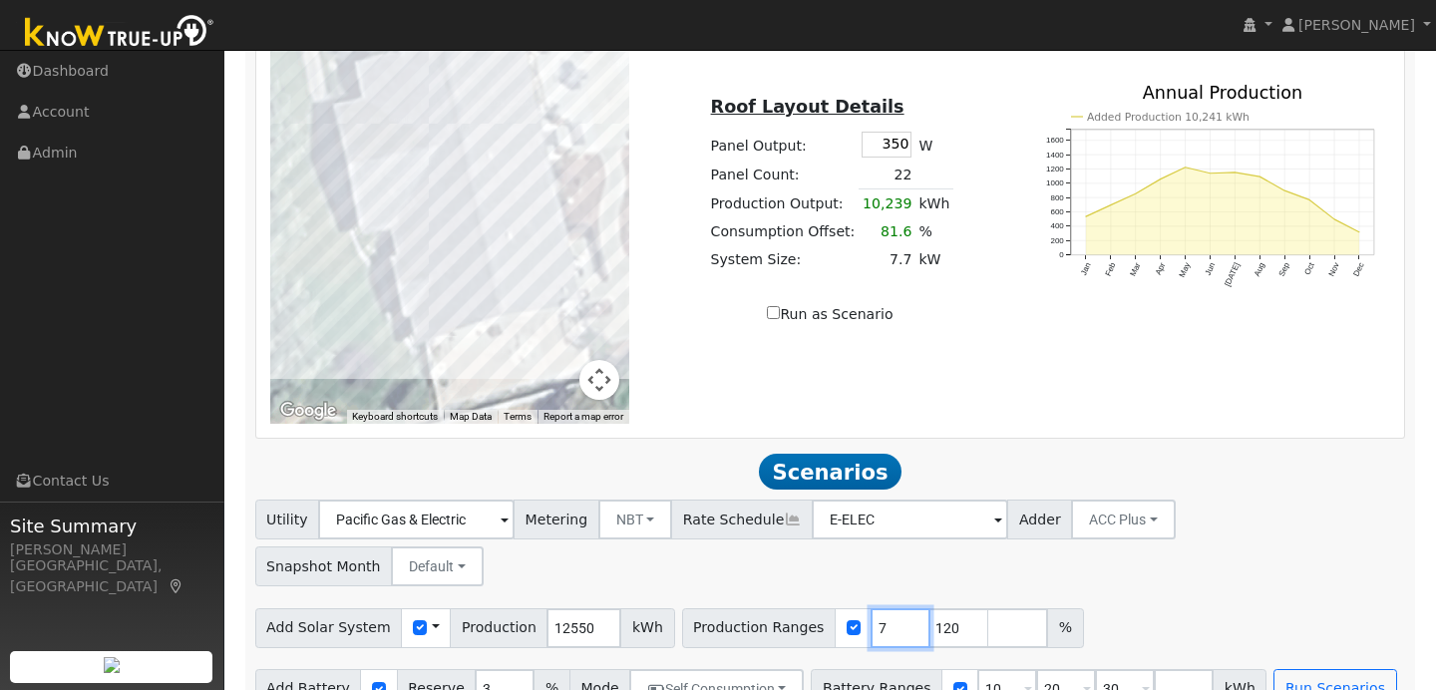
type input "120"
type input "110"
click at [1026, 600] on div "Add Solar System Use CSV Data Production 12550 kWh Production Ranges 110 %" at bounding box center [830, 623] width 1158 height 47
click at [765, 669] on button "Self Consumption" at bounding box center [716, 689] width 174 height 40
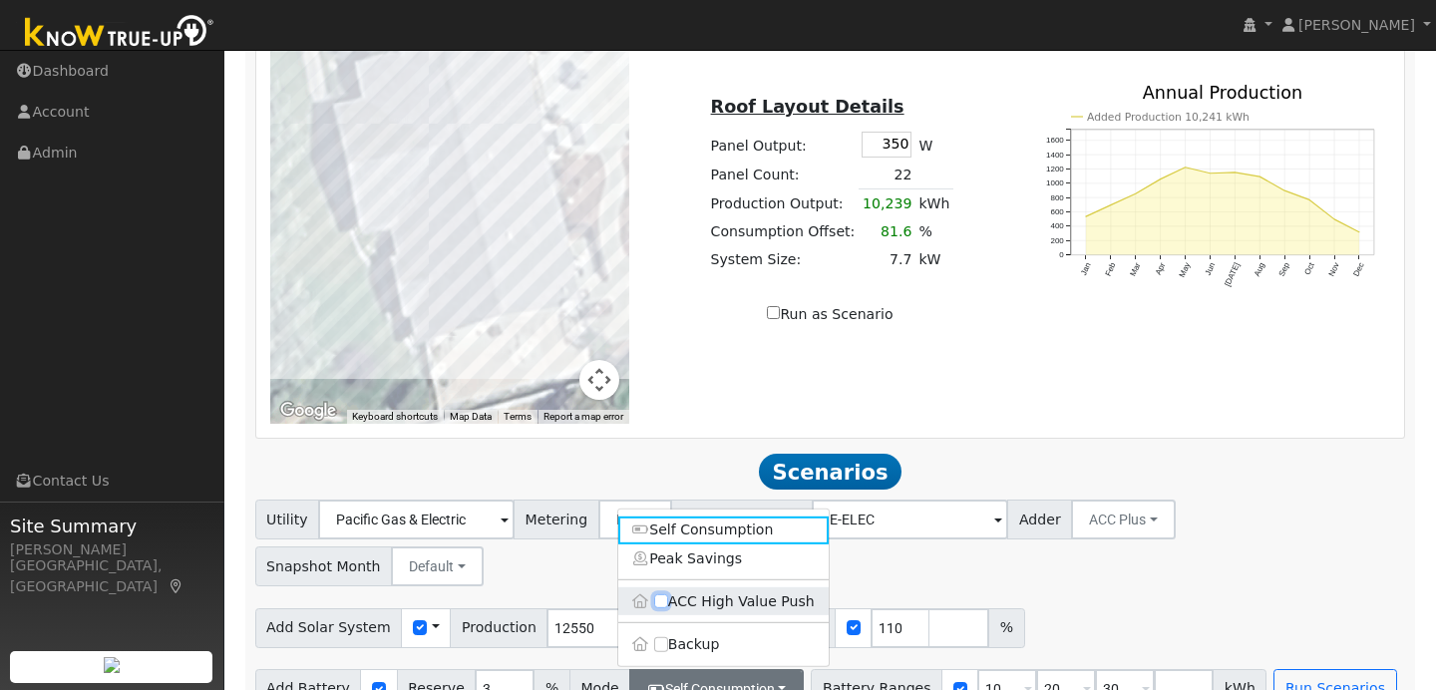
click at [658, 594] on input "ACC High Value Push" at bounding box center [661, 601] width 14 height 14
checkbox input "true"
click at [1318, 669] on button "Run Scenarios" at bounding box center [1334, 689] width 123 height 40
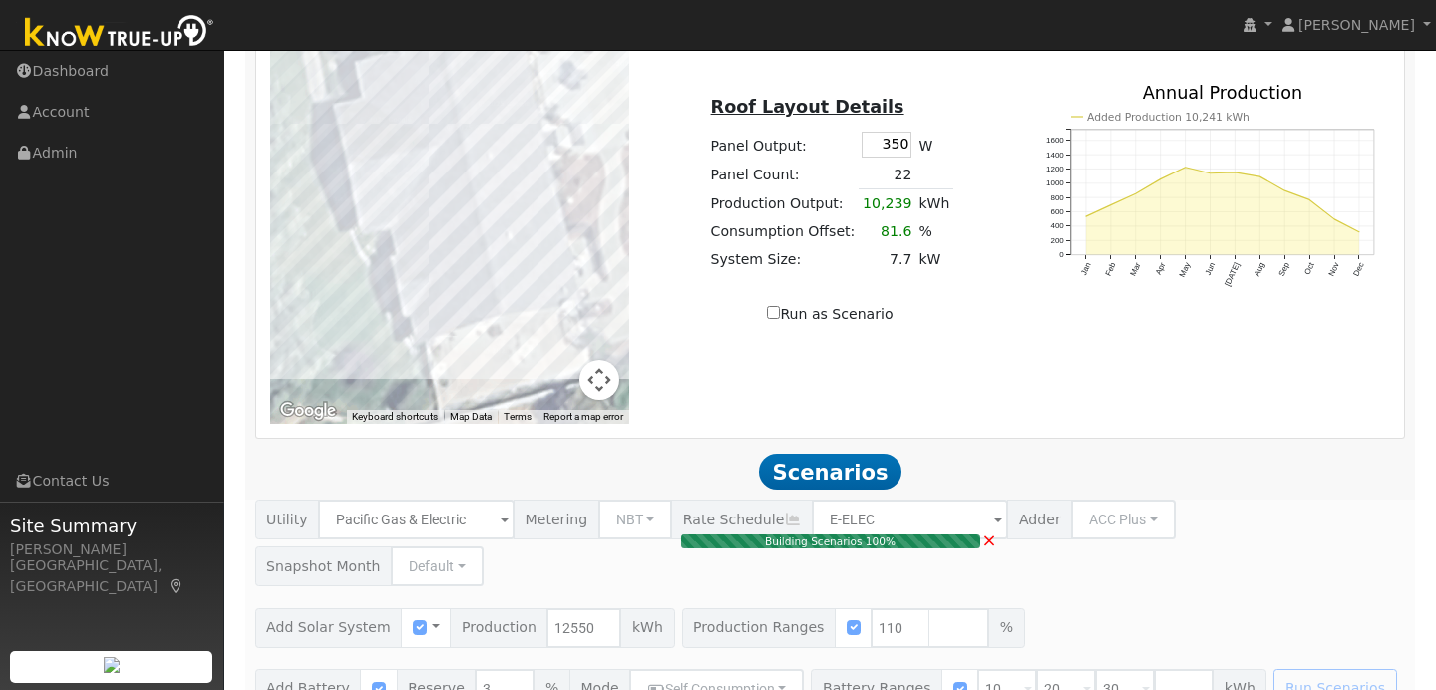
type input "9.2"
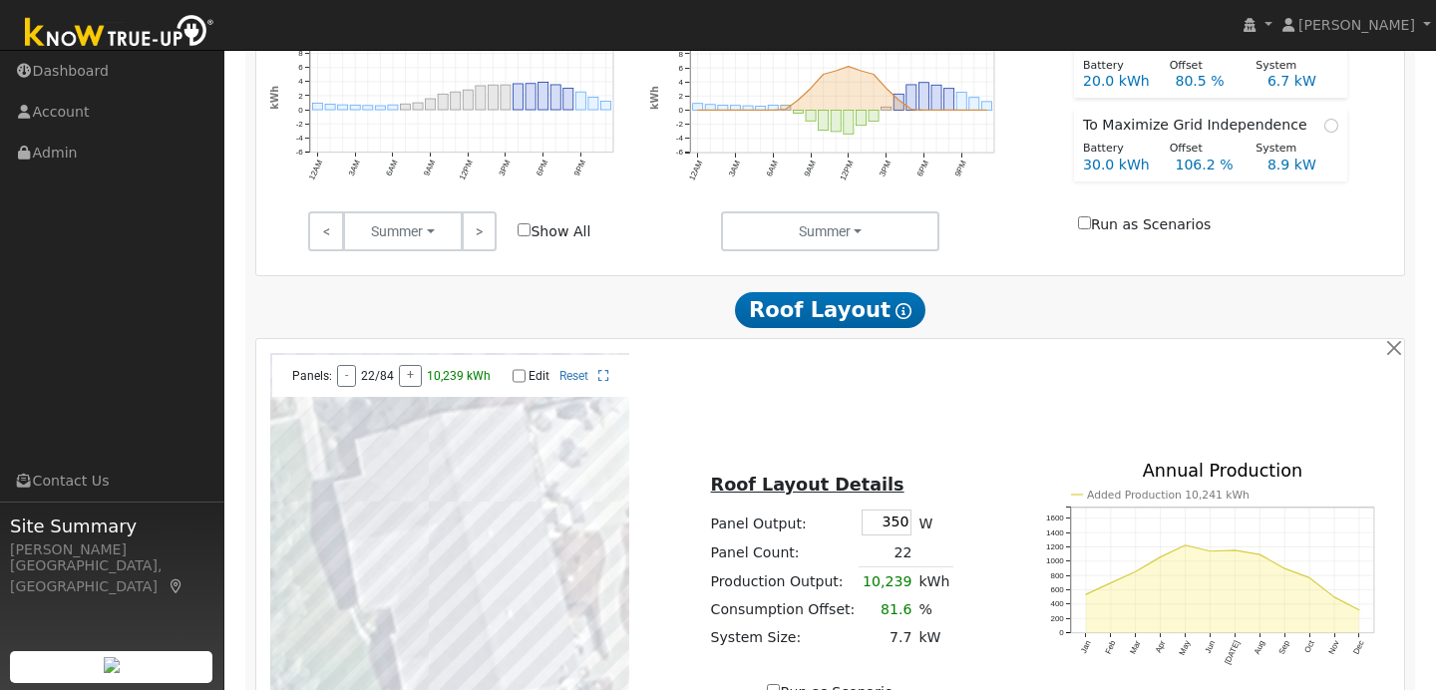
scroll to position [898, 0]
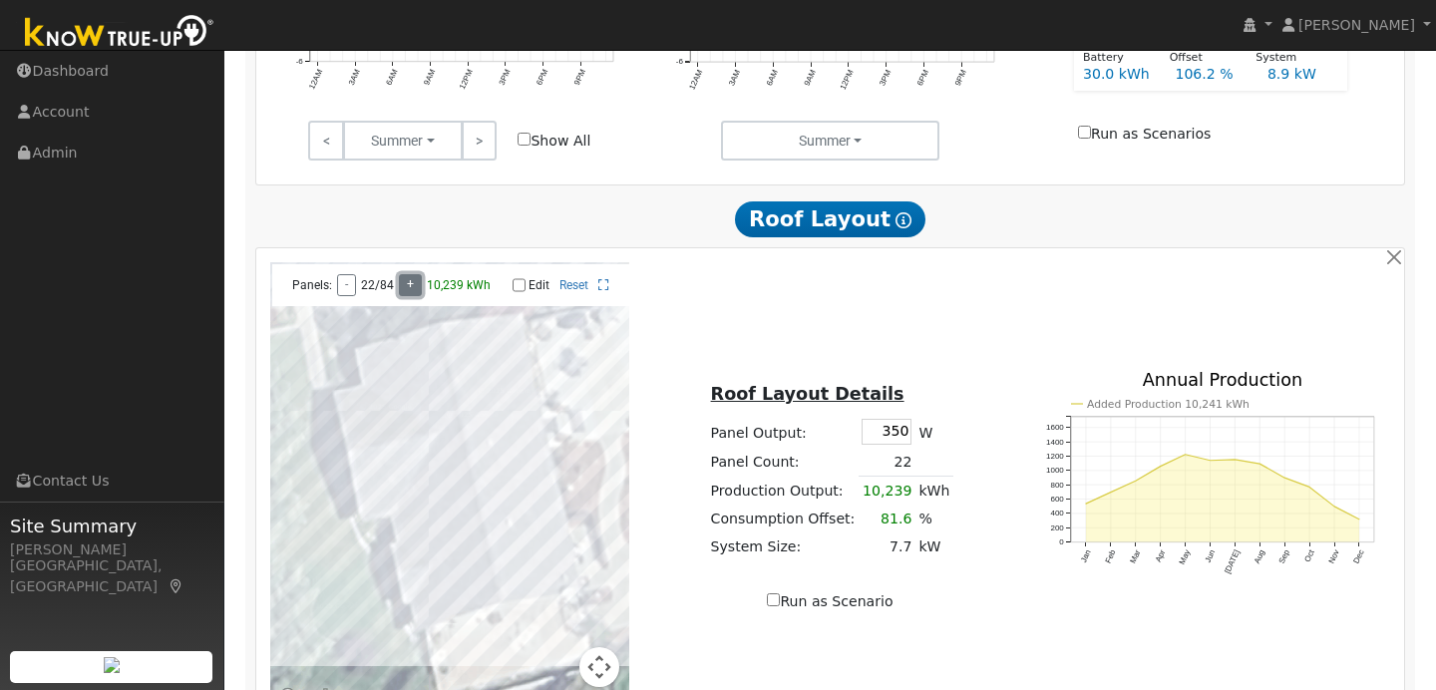
type input "70"
type input "85"
click at [413, 294] on button "+" at bounding box center [410, 285] width 23 height 22
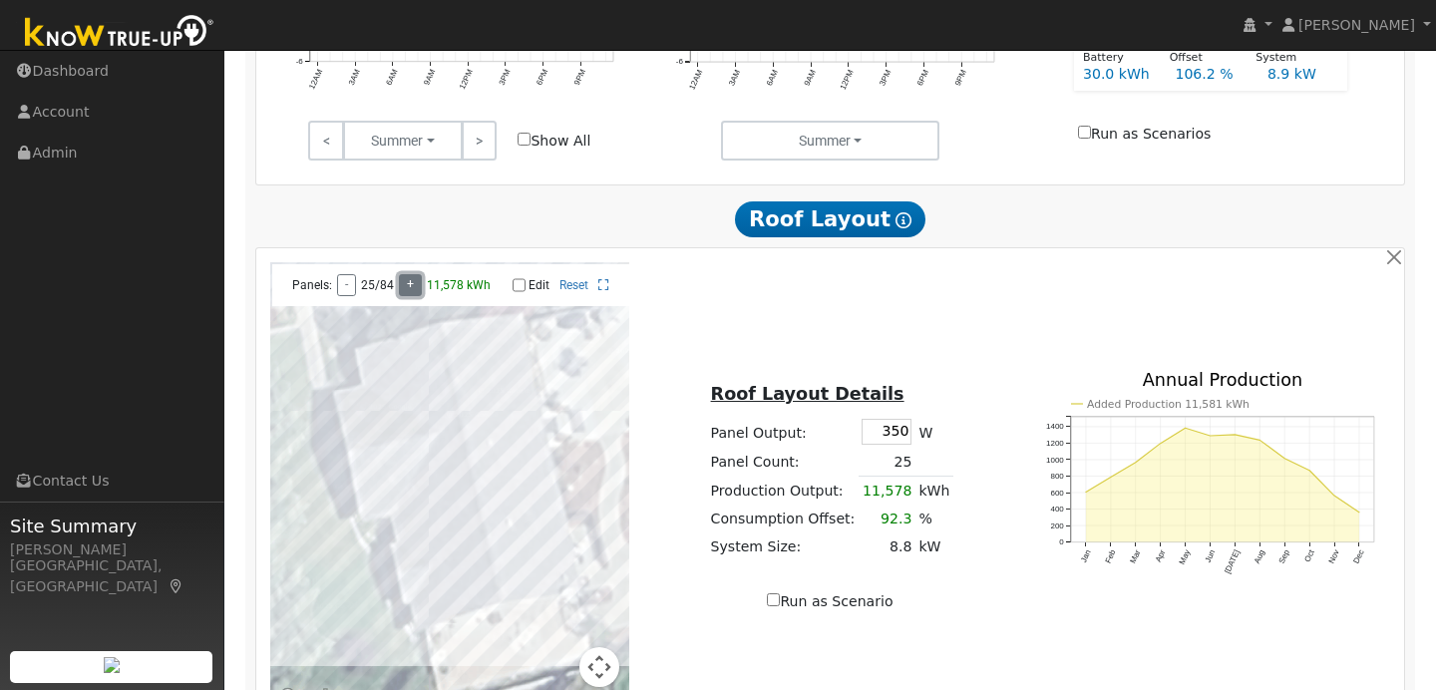
click at [413, 294] on button "+" at bounding box center [410, 285] width 23 height 22
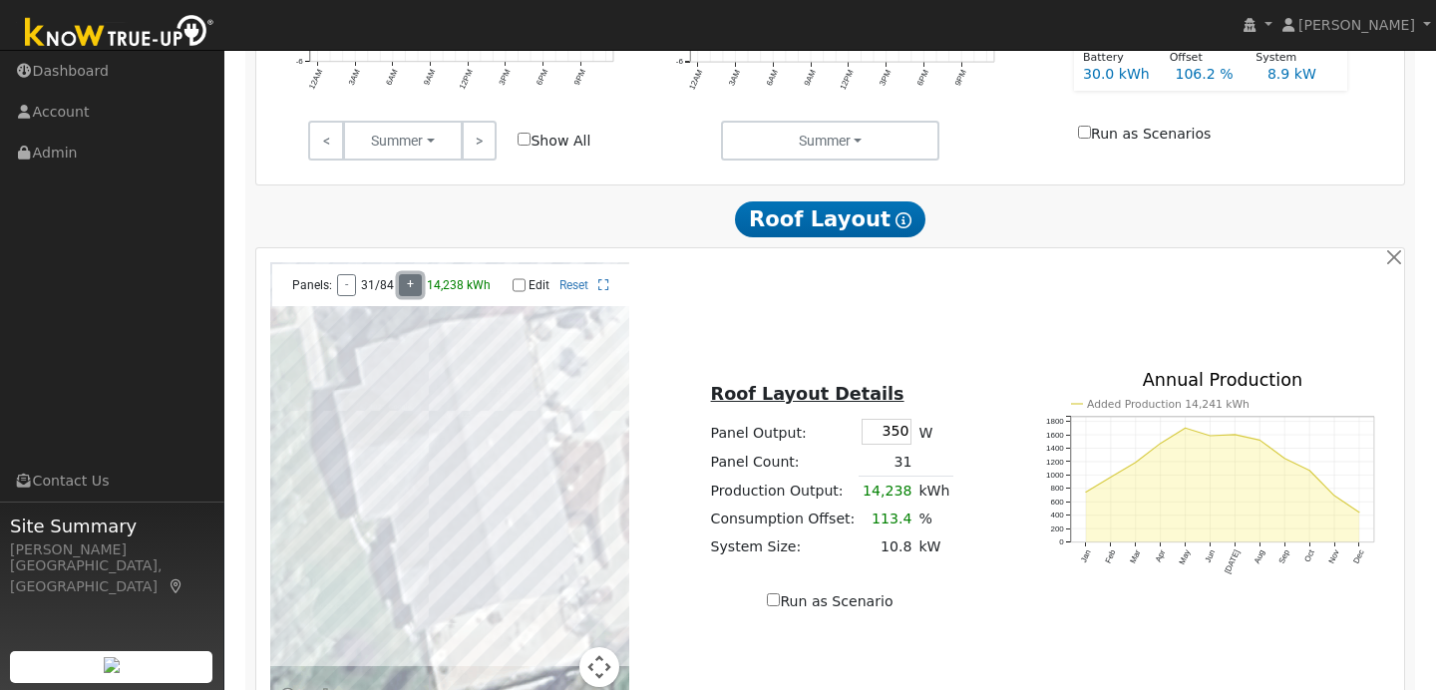
click at [413, 294] on button "+" at bounding box center [410, 285] width 23 height 22
click at [876, 441] on input "350" at bounding box center [886, 431] width 50 height 25
click at [903, 441] on input "350" at bounding box center [886, 431] width 50 height 25
type input "3"
type input "460"
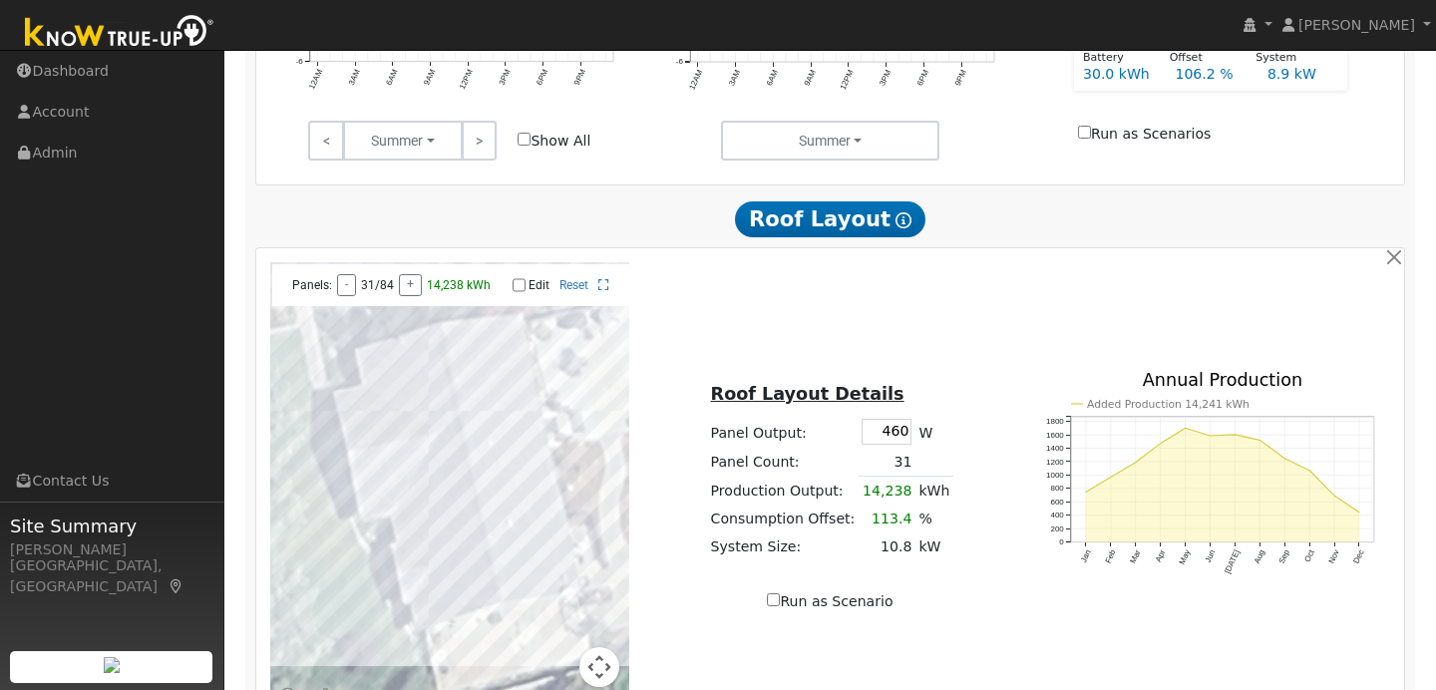
click at [935, 417] on table "Roof Layout Details Panel Output: 460 W Panel Count: 31 Production Output: 14,2…" at bounding box center [830, 471] width 246 height 180
click at [410, 296] on button "+" at bounding box center [410, 285] width 23 height 22
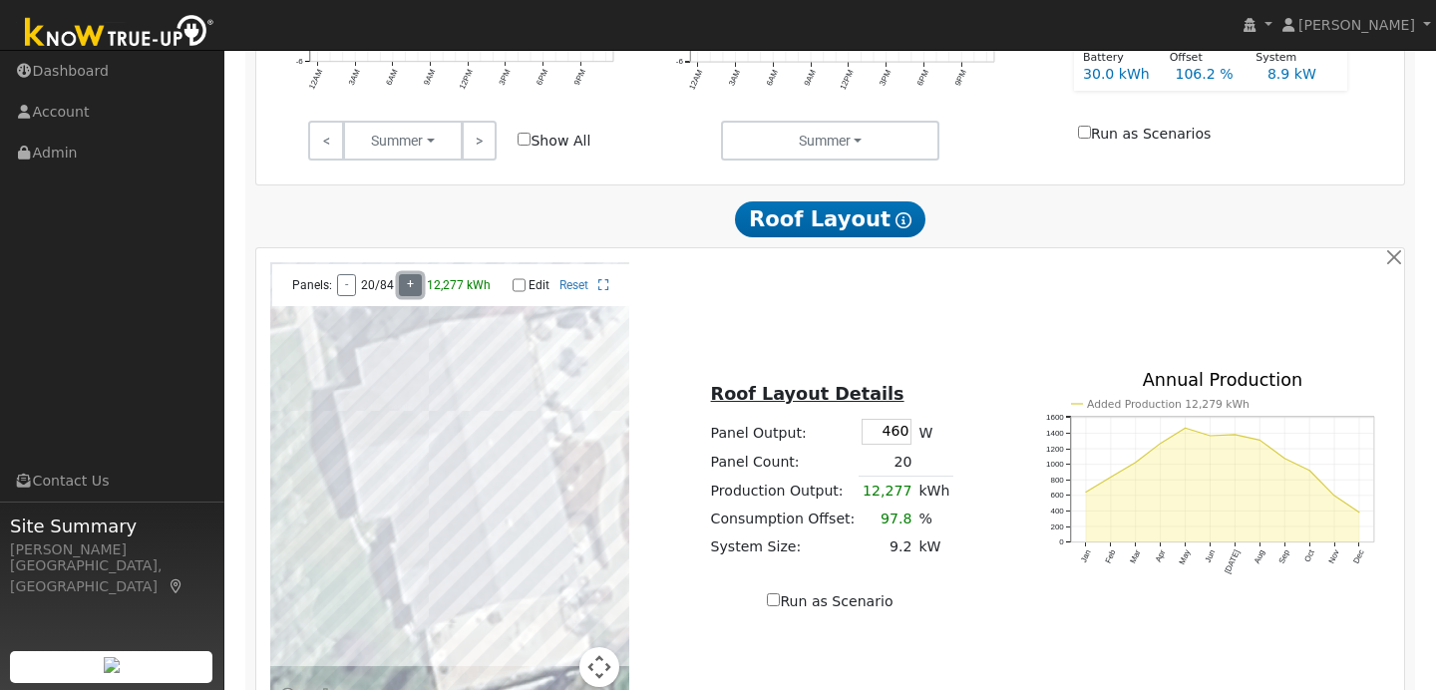
click at [410, 296] on button "+" at bounding box center [410, 285] width 23 height 22
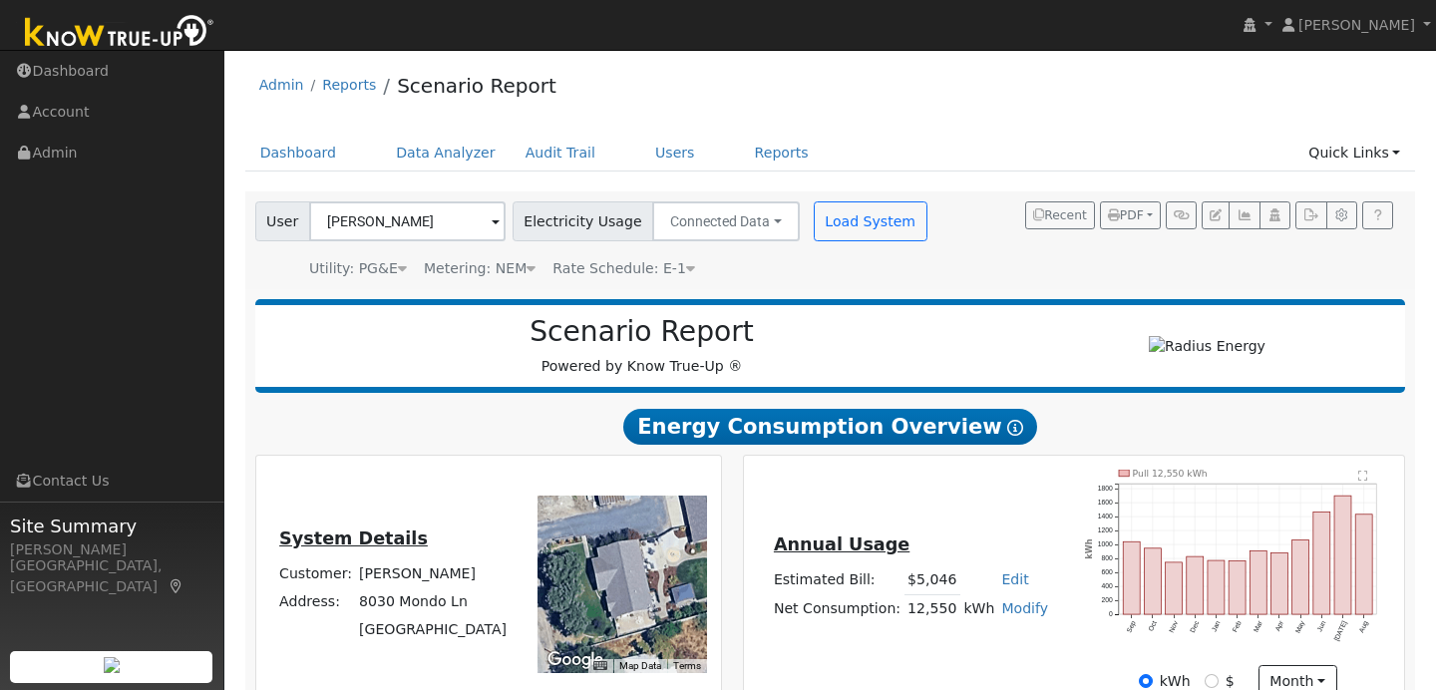
scroll to position [30, 0]
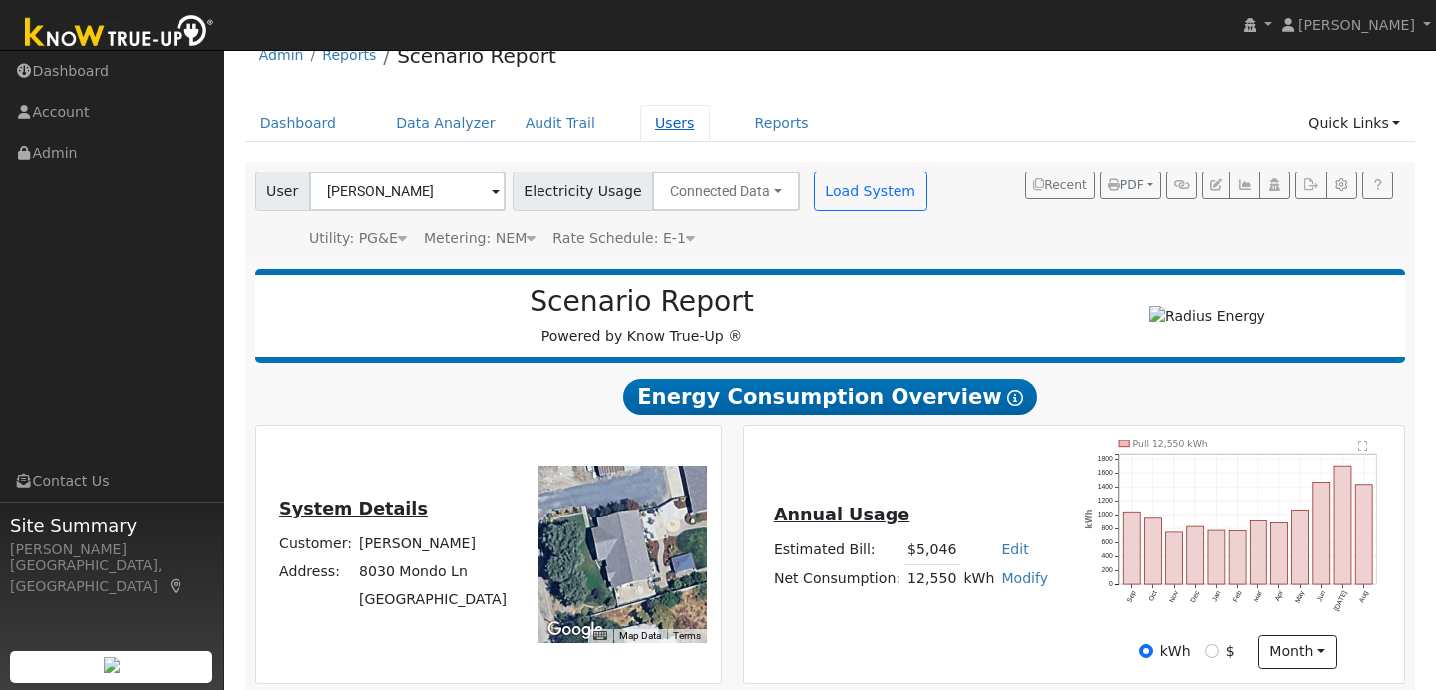
click at [663, 125] on link "Users" at bounding box center [675, 123] width 70 height 37
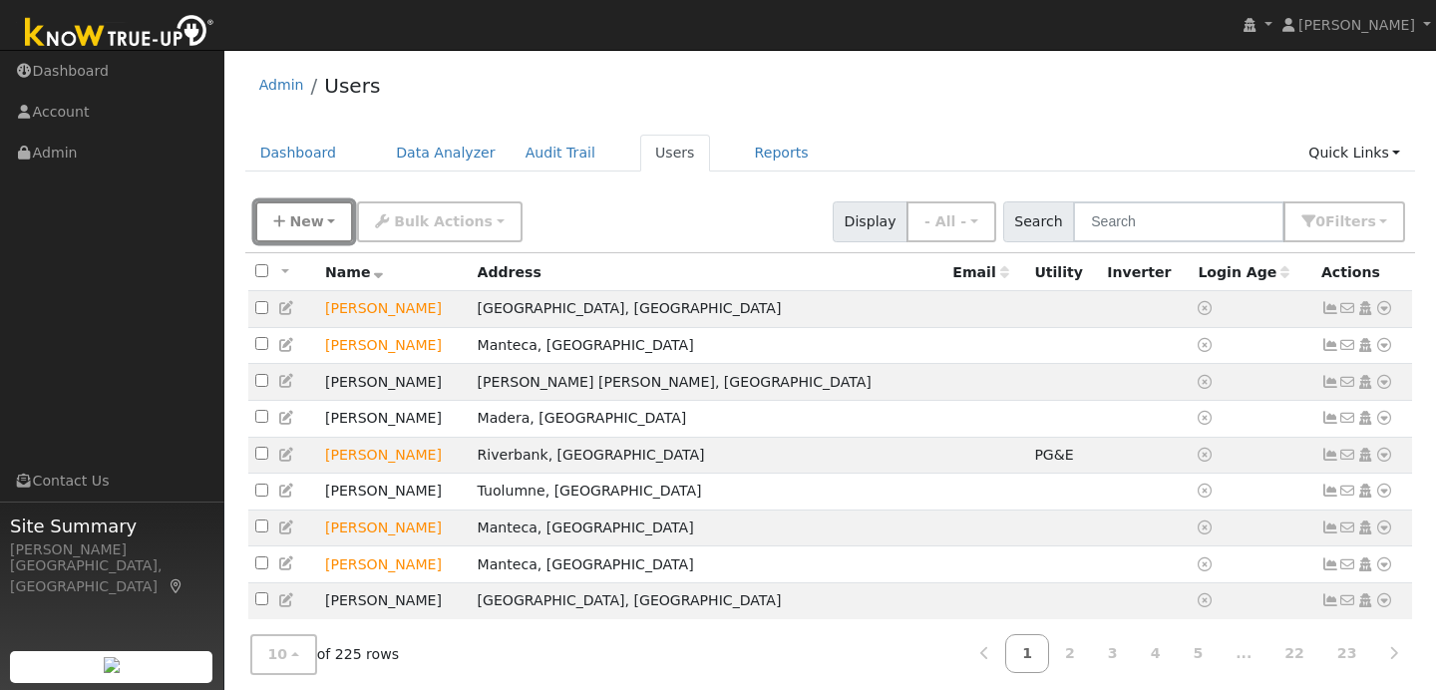
click at [325, 224] on button "New" at bounding box center [304, 221] width 99 height 41
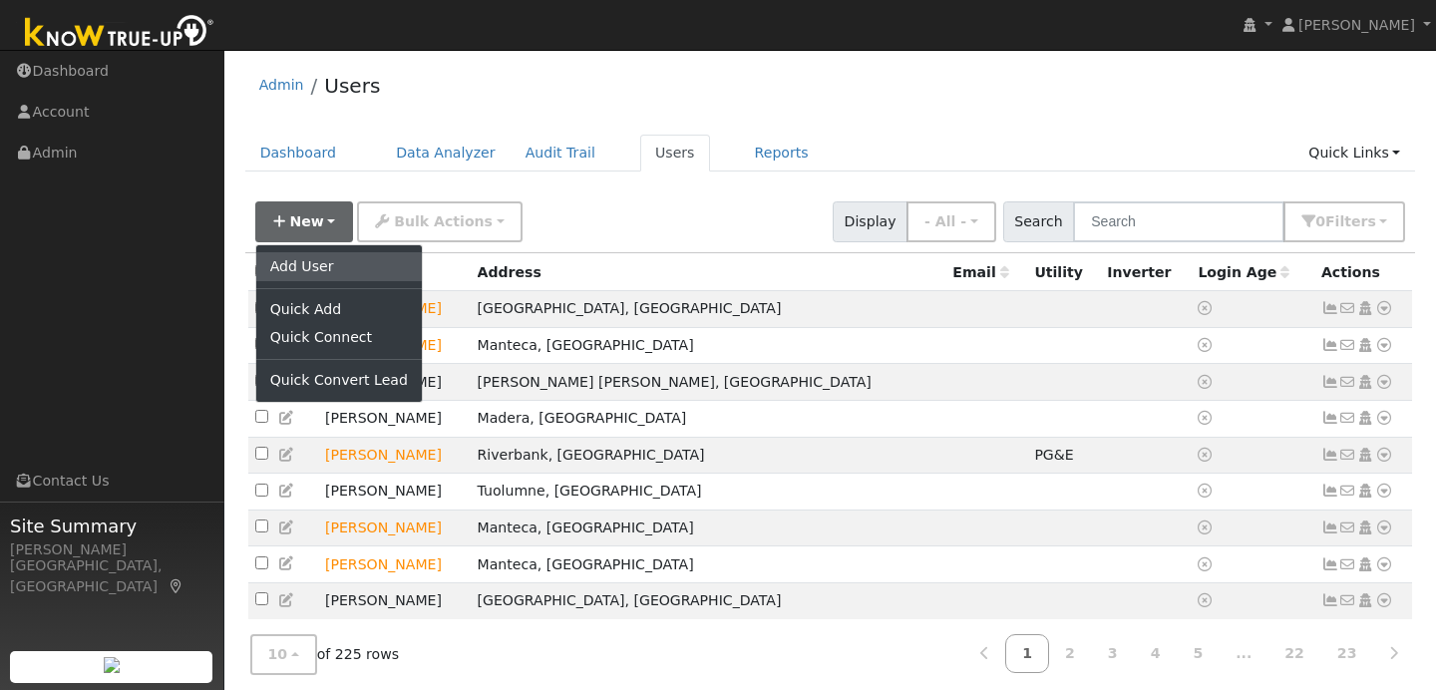
click at [349, 262] on link "Add User" at bounding box center [339, 266] width 166 height 28
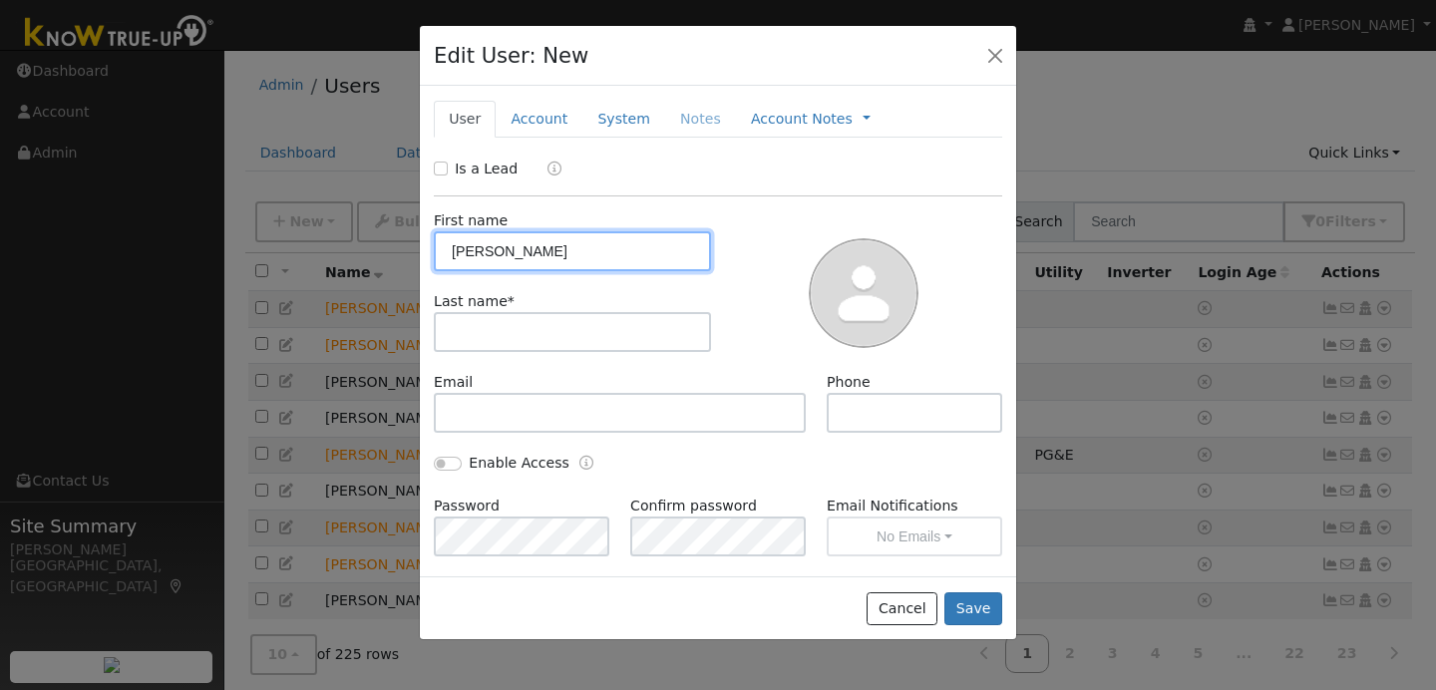
type input "Robert"
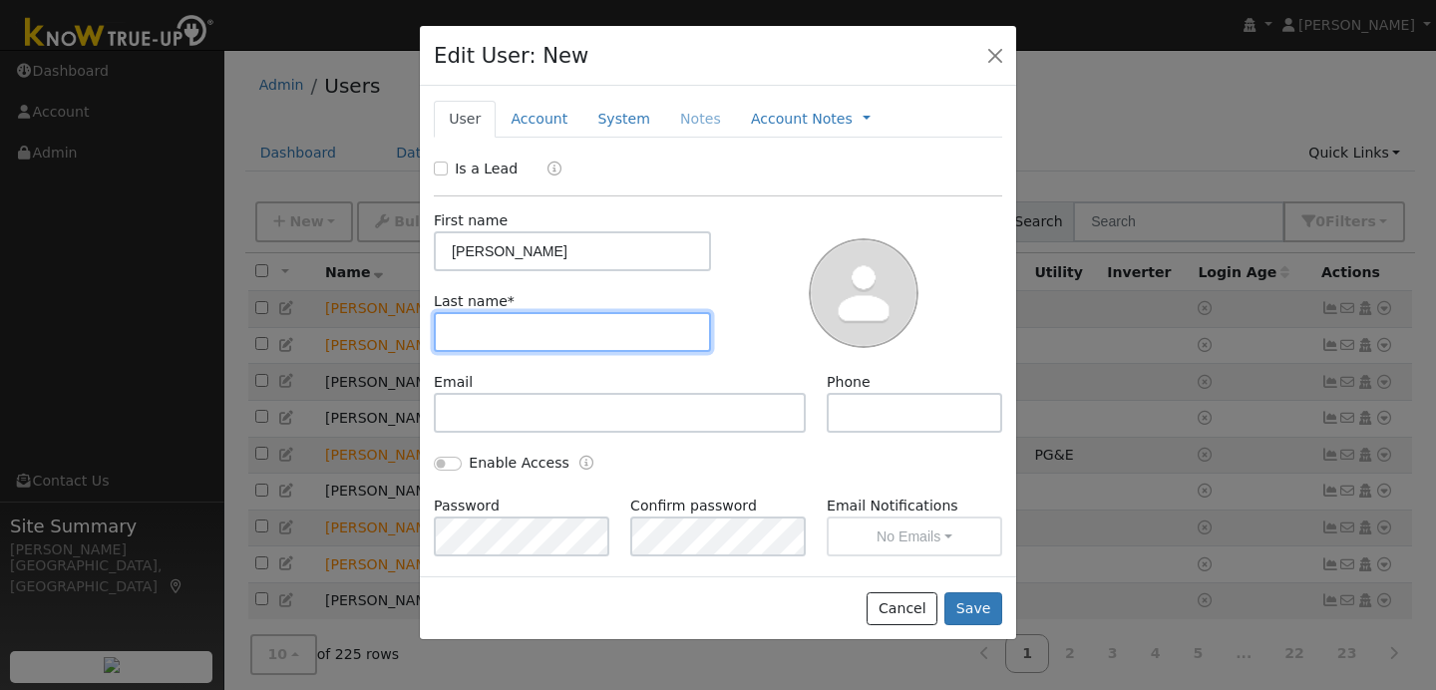
click at [487, 346] on input "text" at bounding box center [572, 332] width 277 height 40
type input "Swenson"
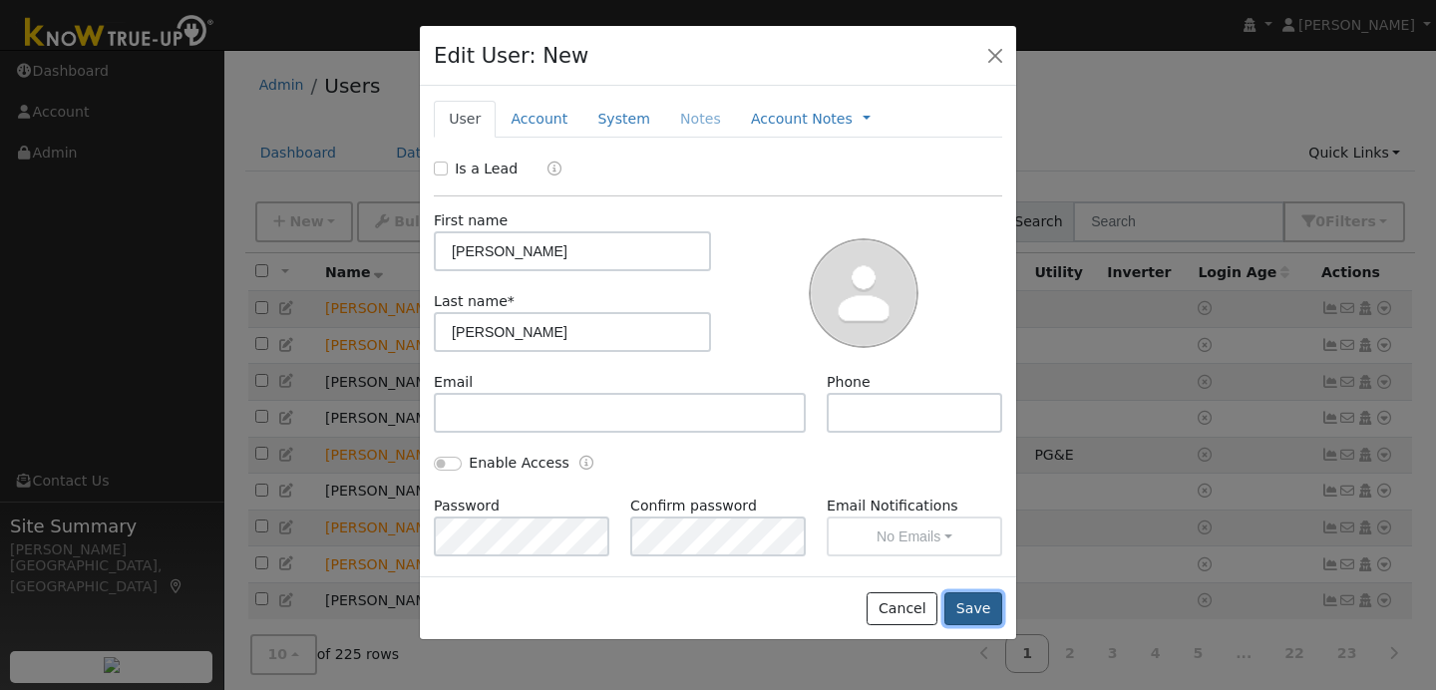
click at [974, 609] on button "Save" at bounding box center [973, 609] width 58 height 34
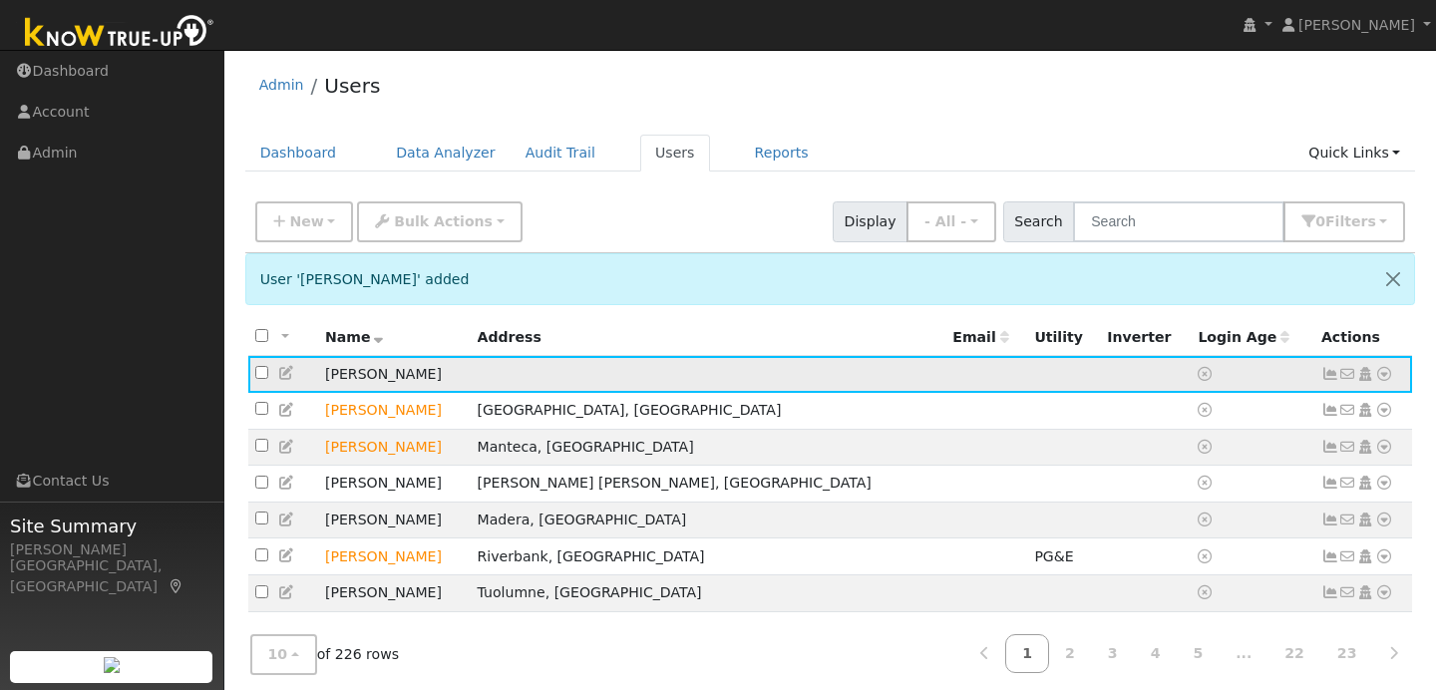
click at [1388, 372] on icon at bounding box center [1384, 374] width 18 height 14
click at [1316, 402] on link "Data Analyzer" at bounding box center [1318, 409] width 145 height 28
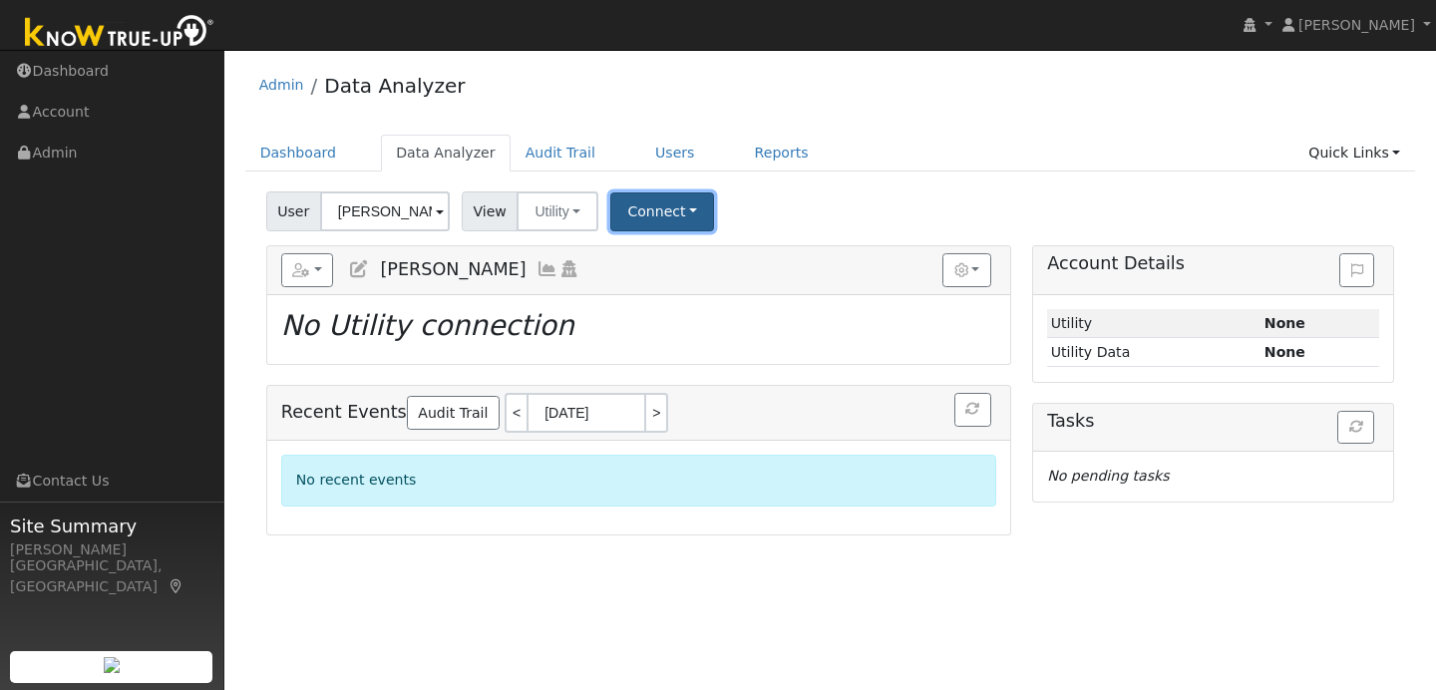
click at [682, 205] on button "Connect" at bounding box center [662, 211] width 104 height 39
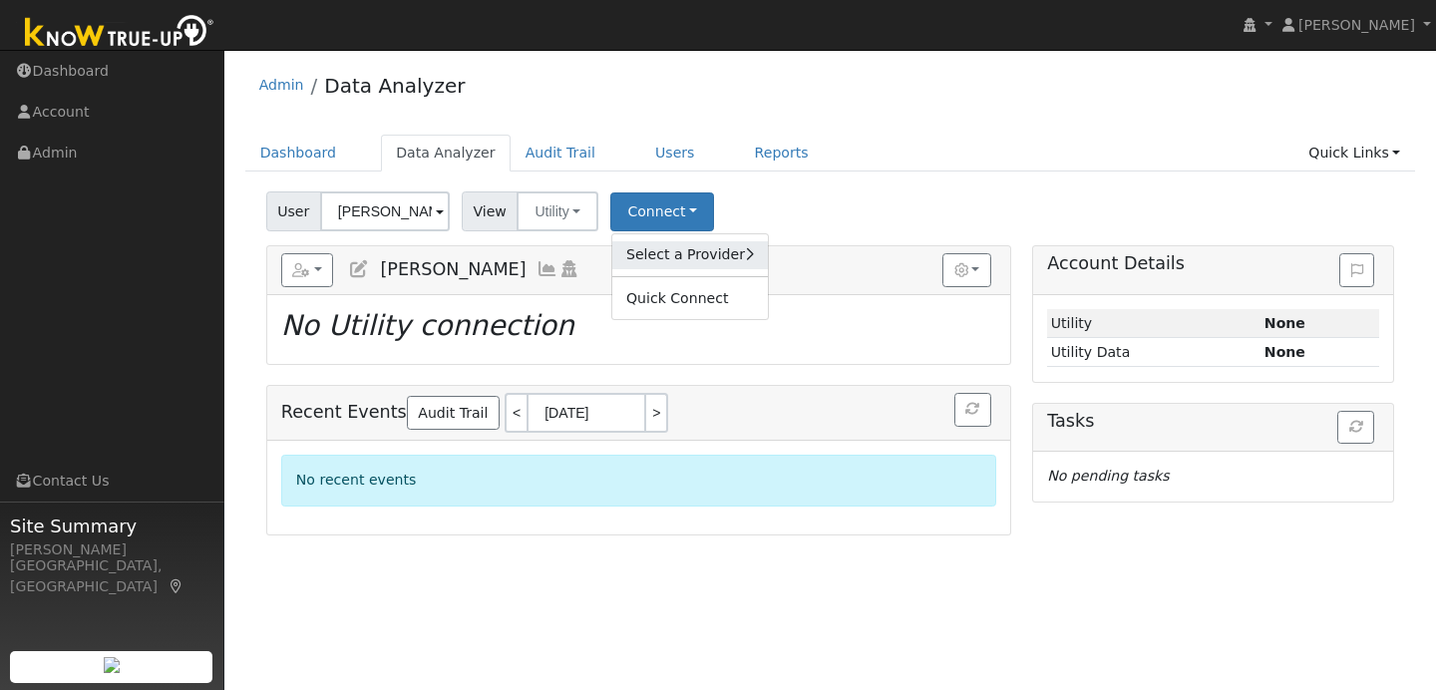
click at [698, 248] on link "Select a Provider" at bounding box center [690, 255] width 156 height 28
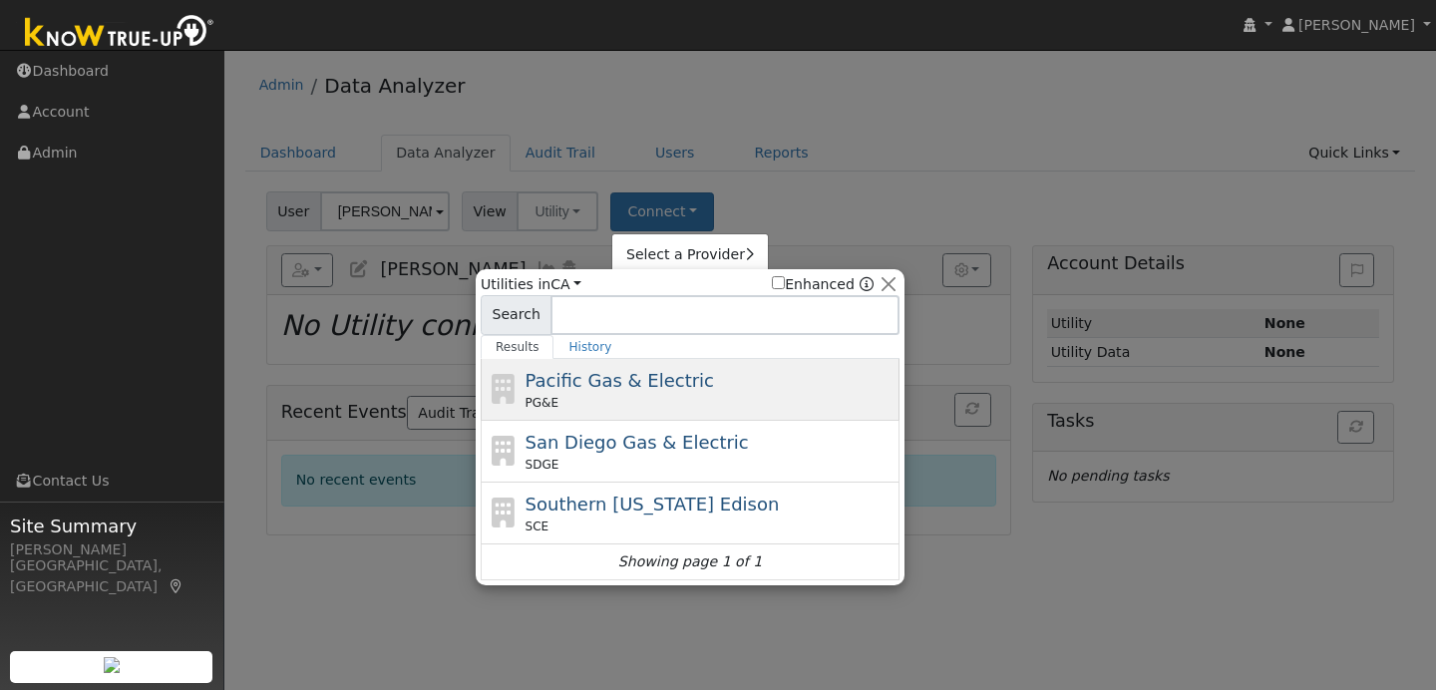
click at [706, 378] on div "Pacific Gas & Electric PG&E" at bounding box center [710, 389] width 370 height 45
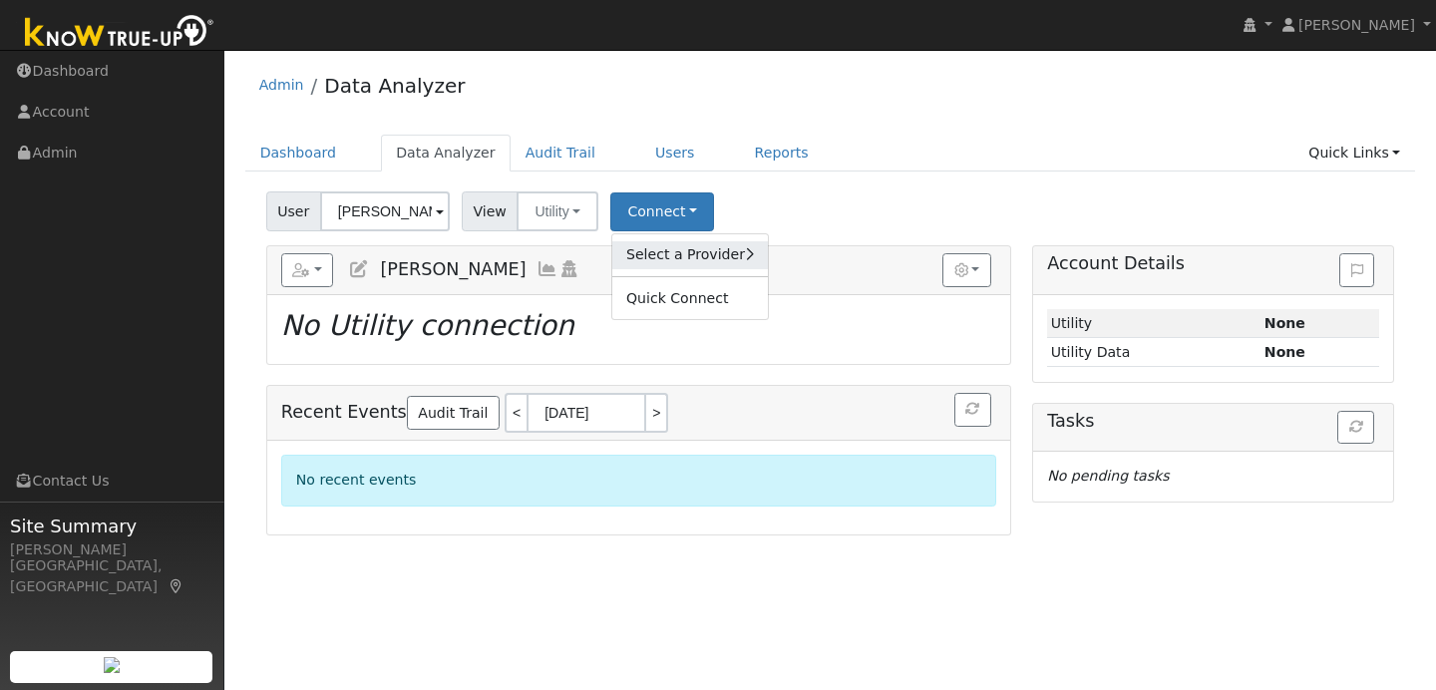
click at [734, 252] on link "Select a Provider" at bounding box center [690, 255] width 156 height 28
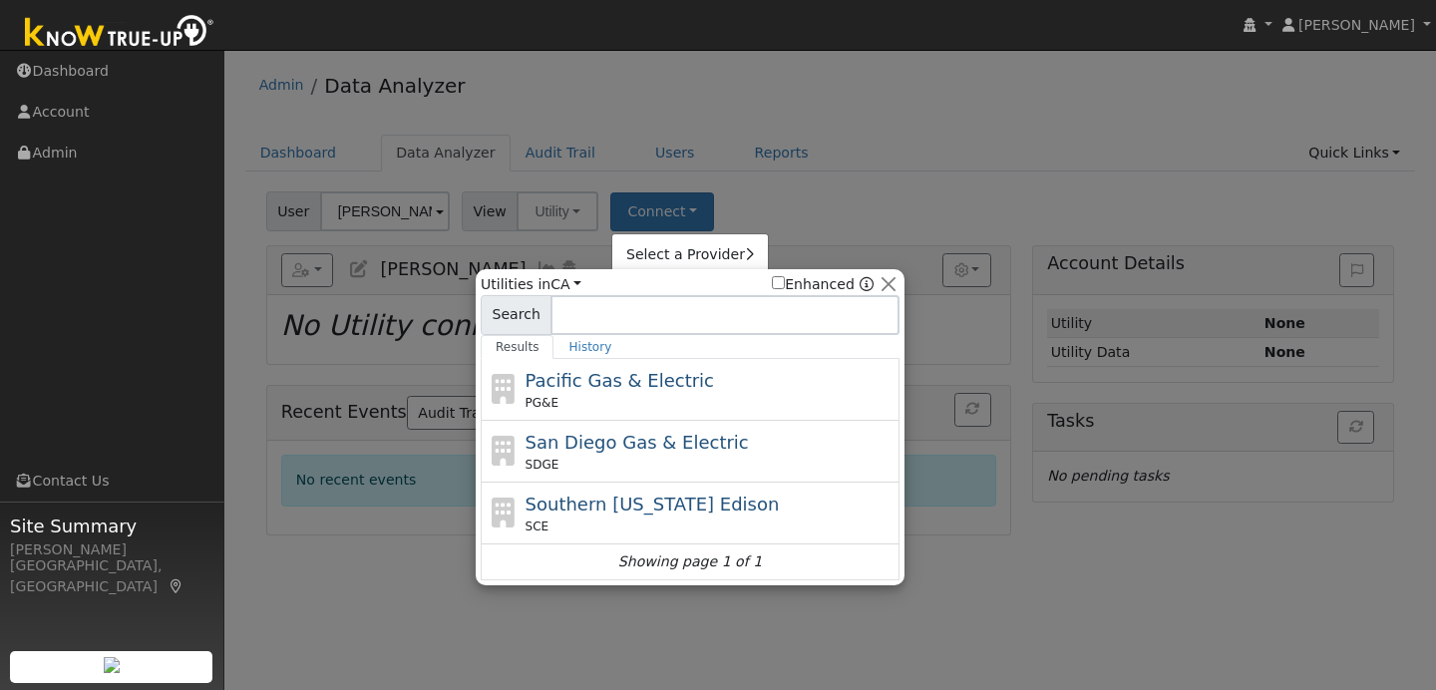
click at [945, 196] on div at bounding box center [718, 345] width 1436 height 690
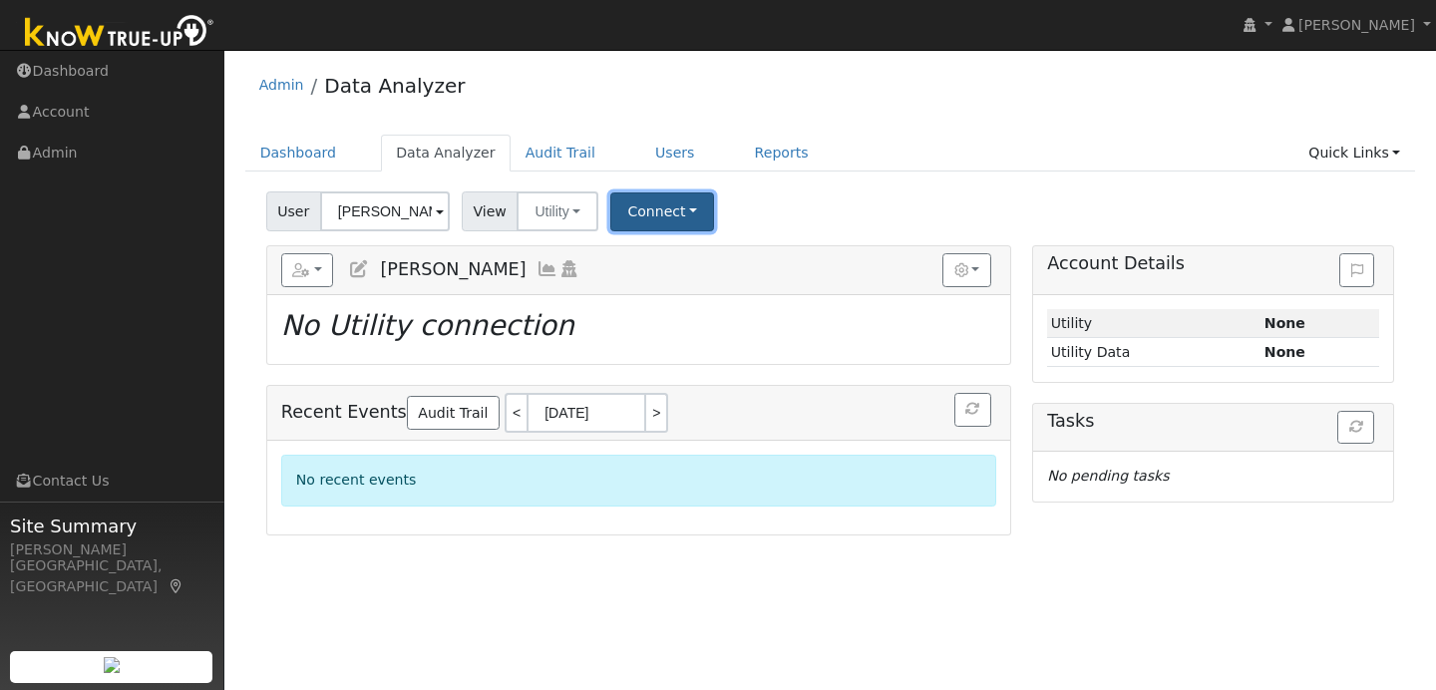
click at [672, 217] on button "Connect" at bounding box center [662, 211] width 104 height 39
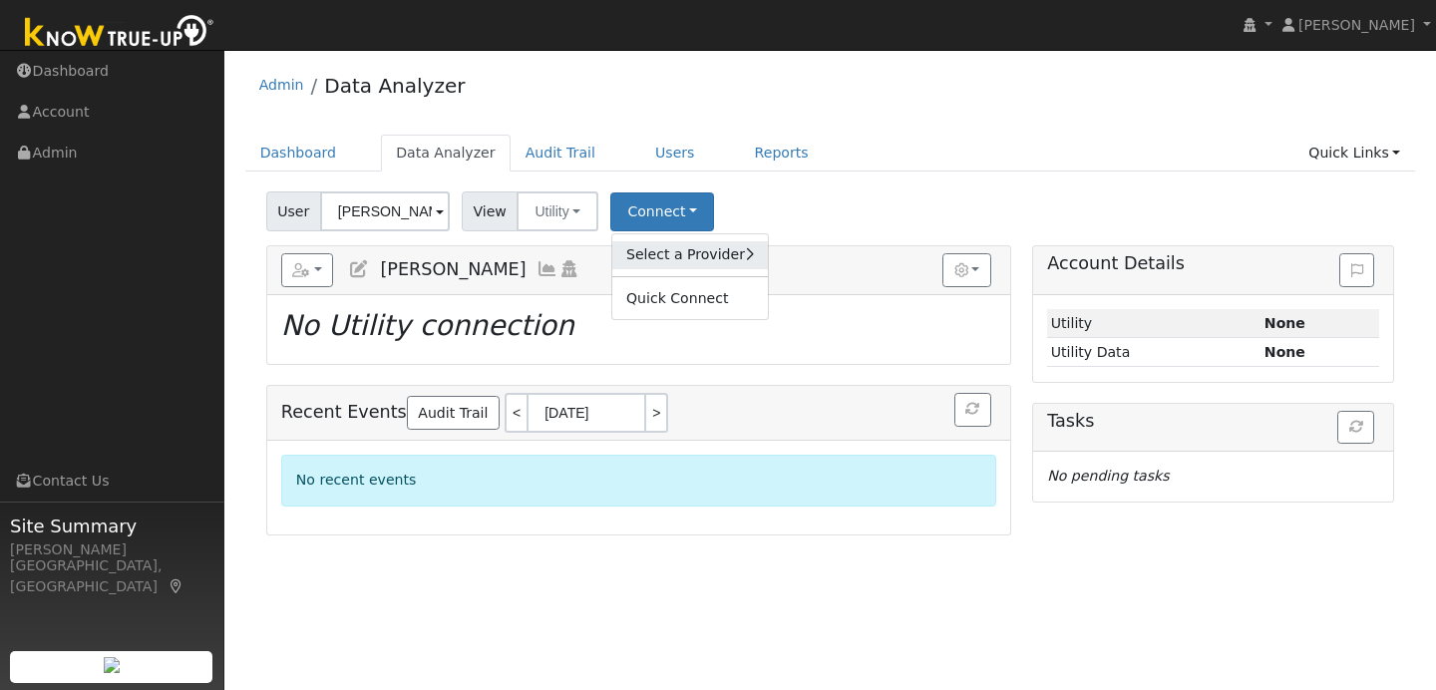
click at [689, 248] on link "Select a Provider" at bounding box center [690, 255] width 156 height 28
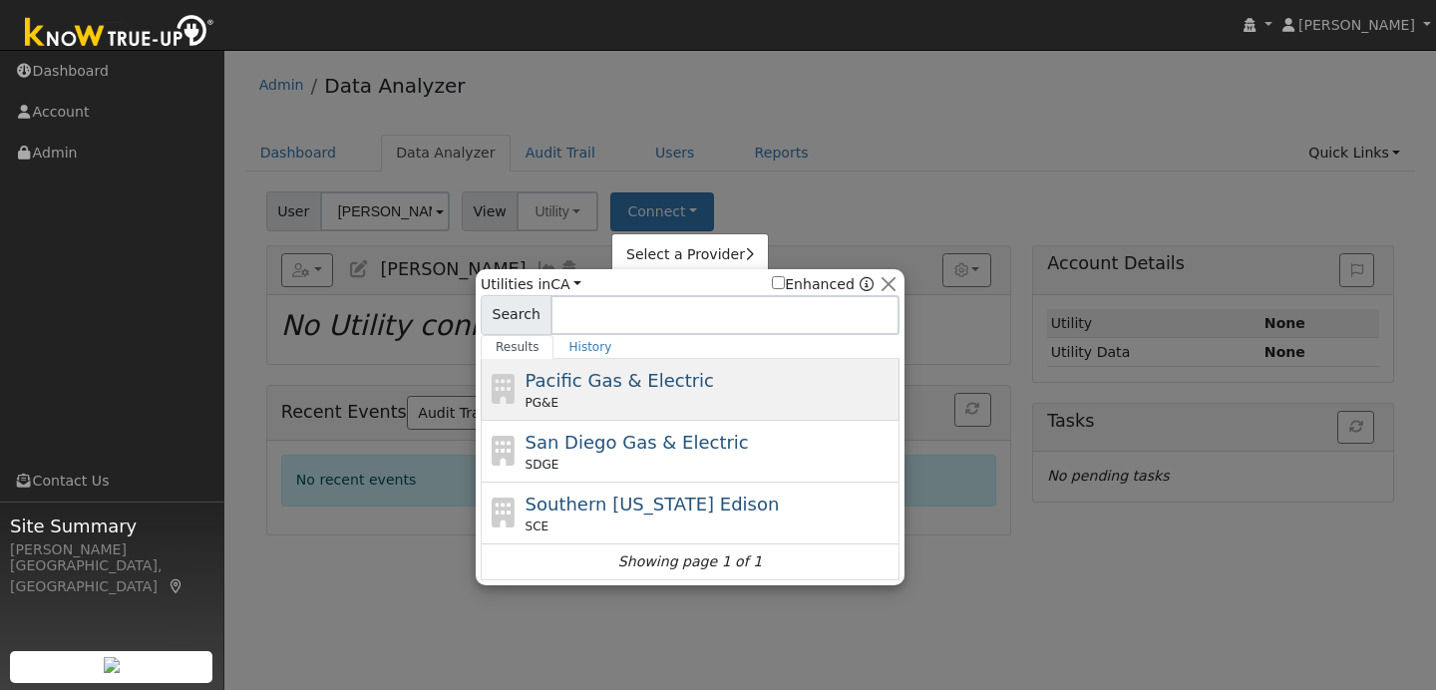
click at [680, 385] on span "Pacific Gas & Electric" at bounding box center [619, 380] width 188 height 21
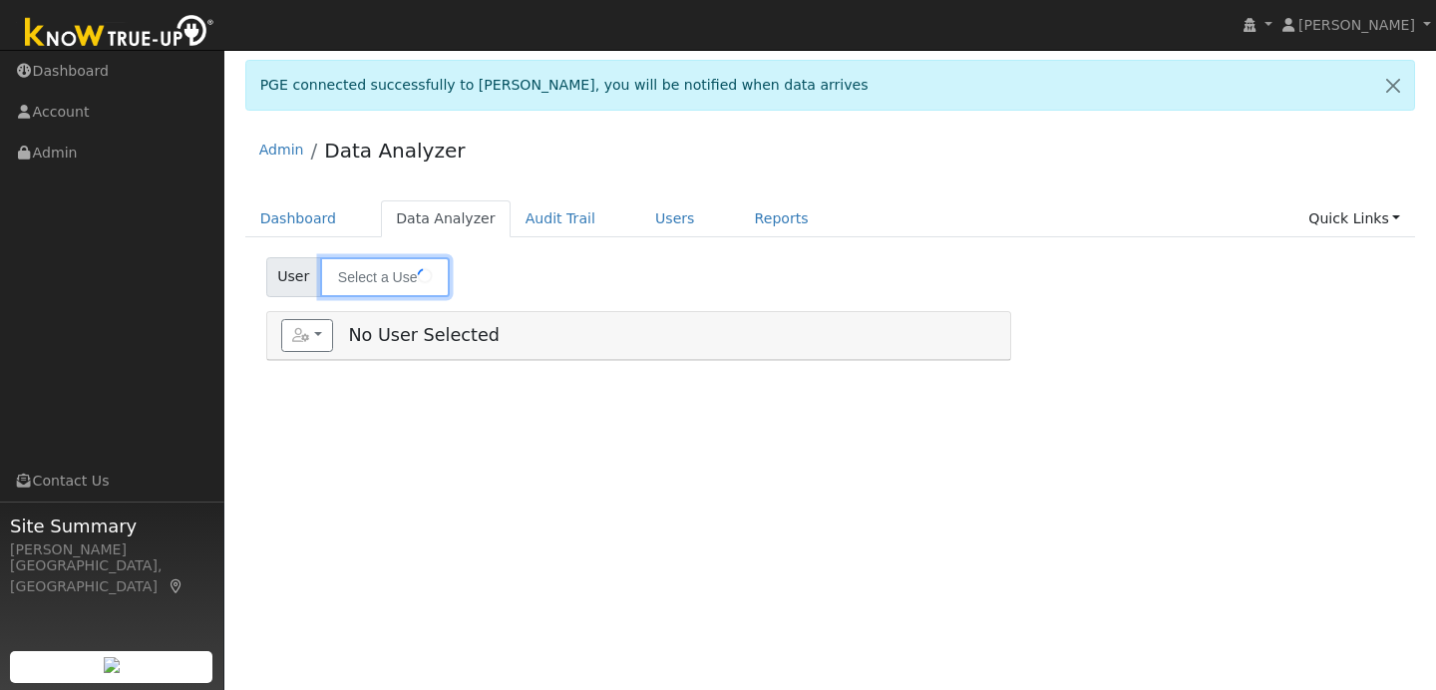
type input "[PERSON_NAME]"
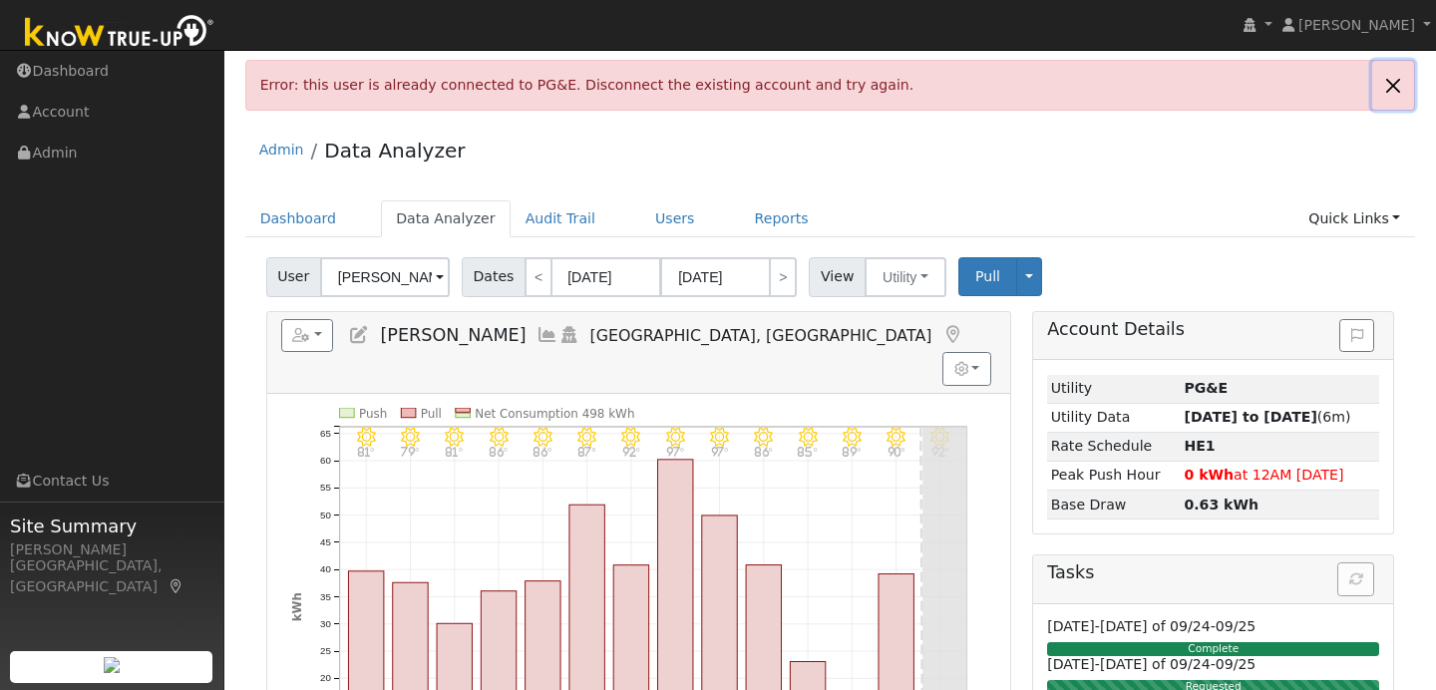
click at [1389, 83] on link at bounding box center [1393, 85] width 42 height 49
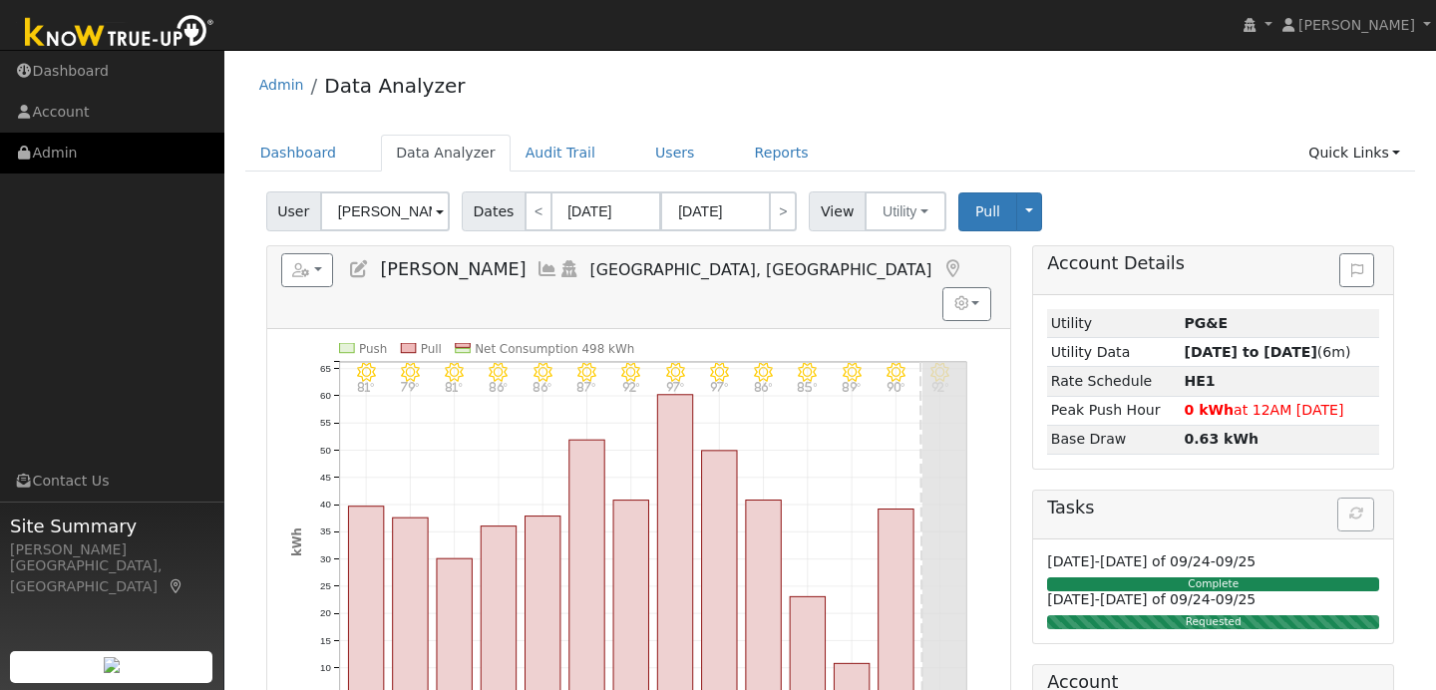
click at [110, 148] on link "Admin" at bounding box center [112, 153] width 224 height 41
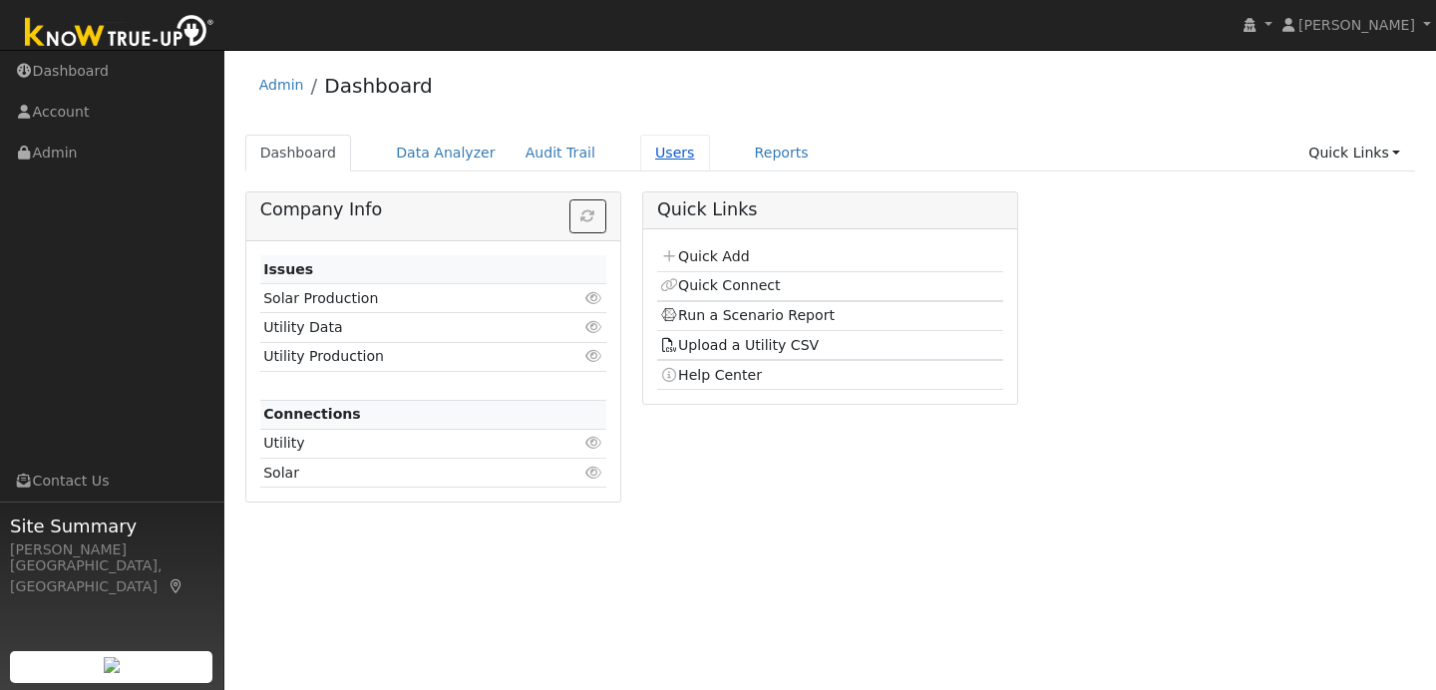
click at [649, 149] on link "Users" at bounding box center [675, 153] width 70 height 37
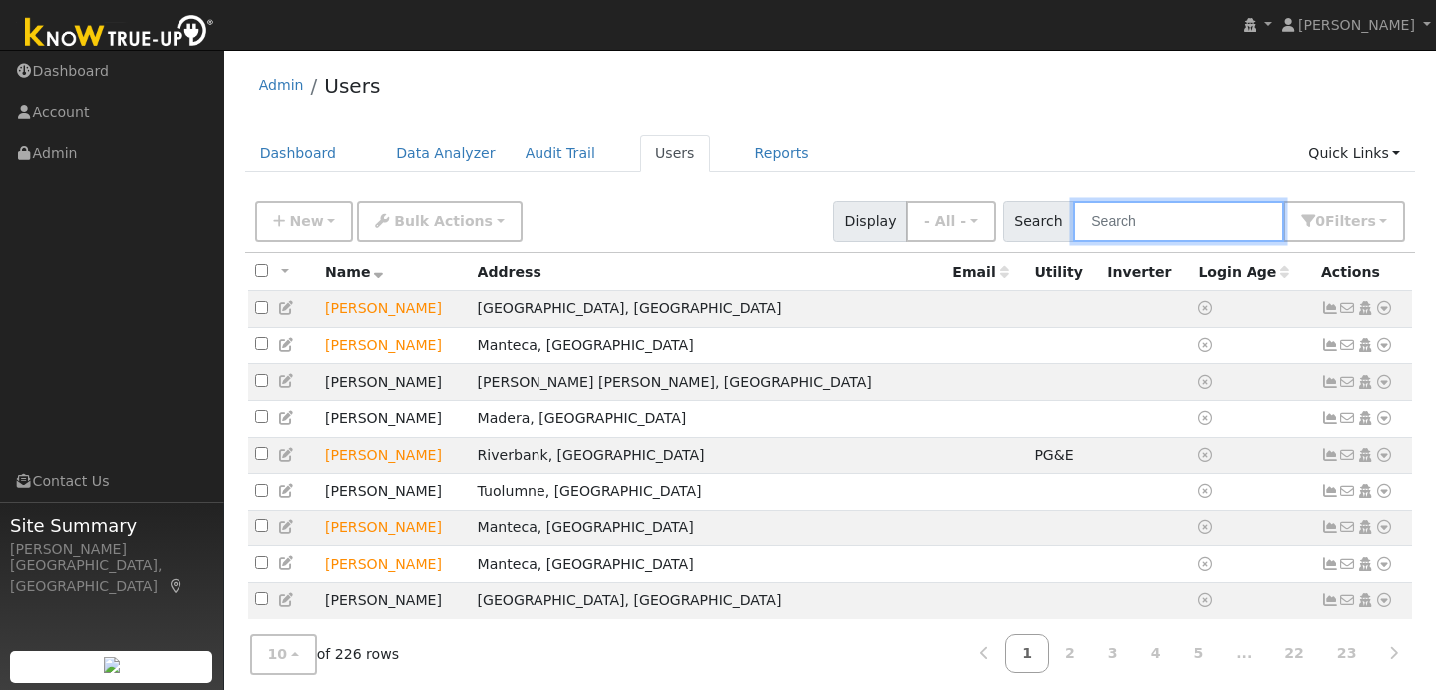
click at [1145, 228] on input "text" at bounding box center [1178, 221] width 211 height 41
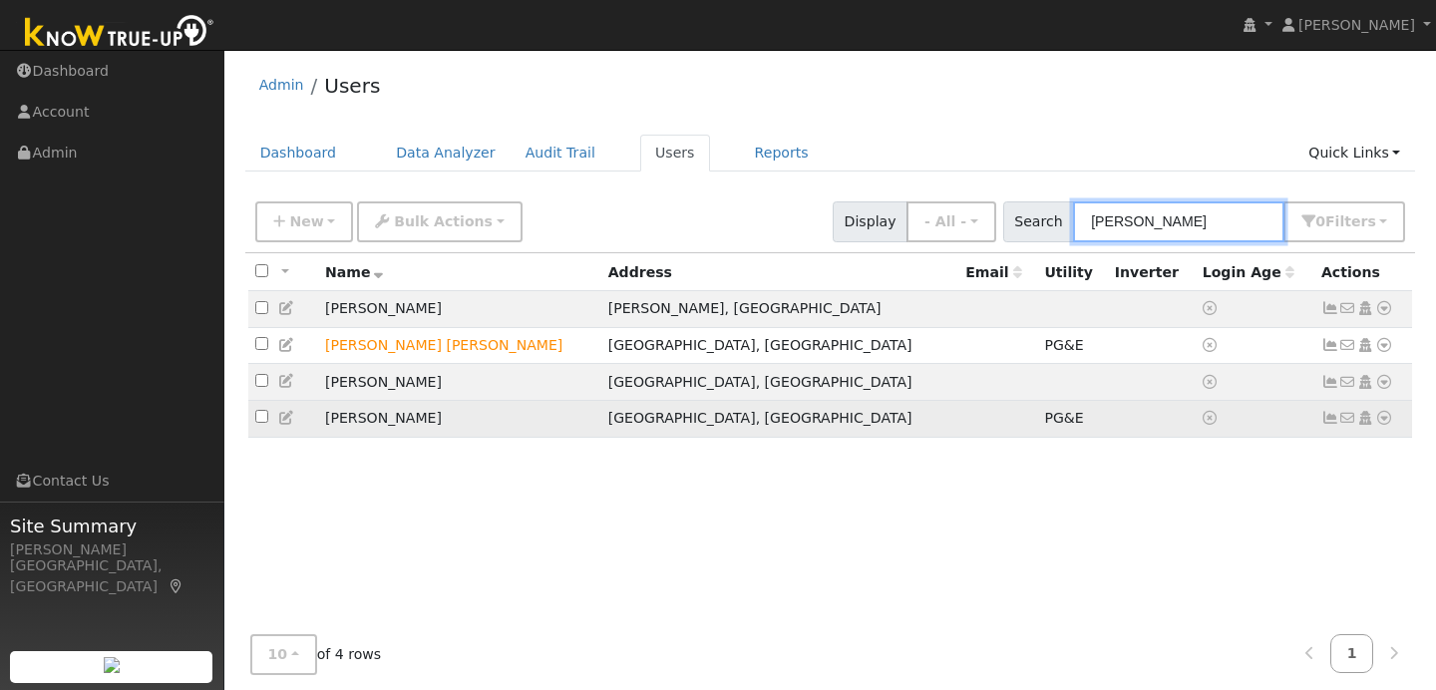
type input "robert"
click at [263, 421] on input "checkbox" at bounding box center [261, 416] width 13 height 13
checkbox input "true"
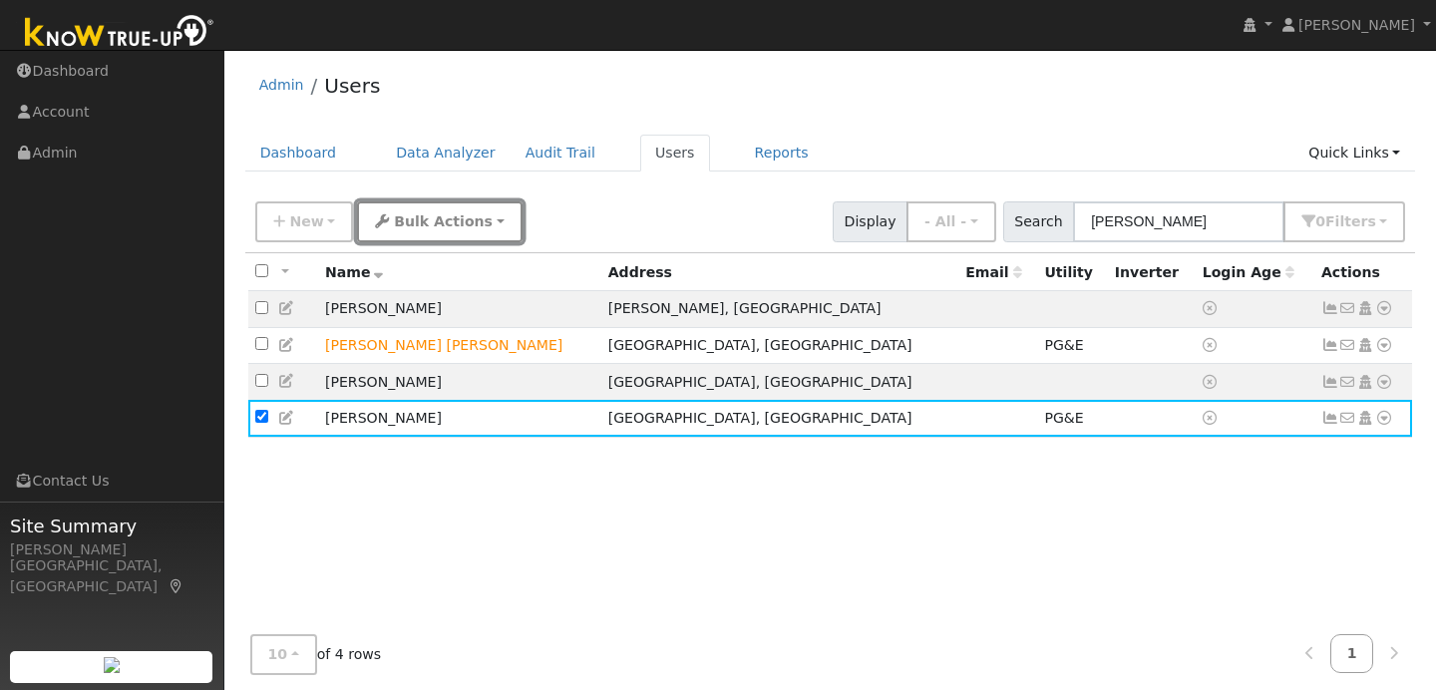
click at [486, 221] on button "Bulk Actions" at bounding box center [439, 221] width 165 height 41
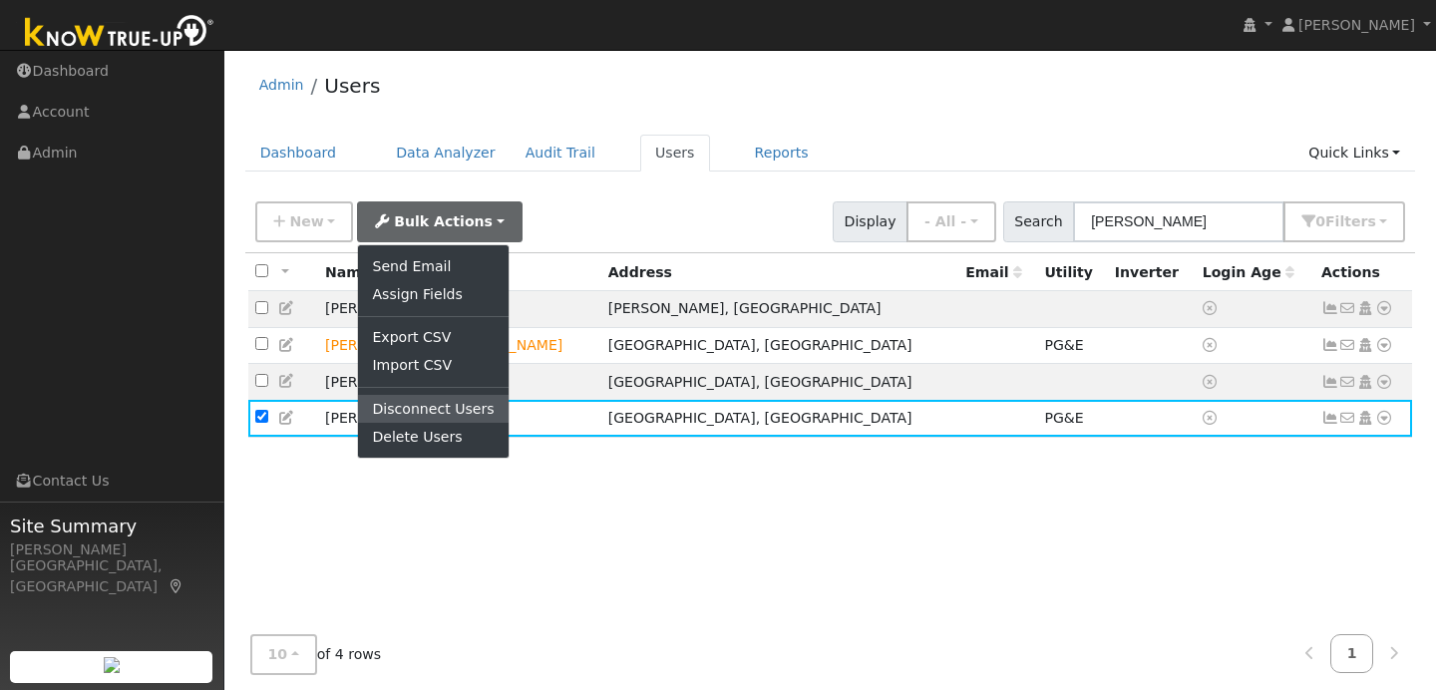
click at [458, 404] on link "Disconnect Users" at bounding box center [433, 409] width 150 height 28
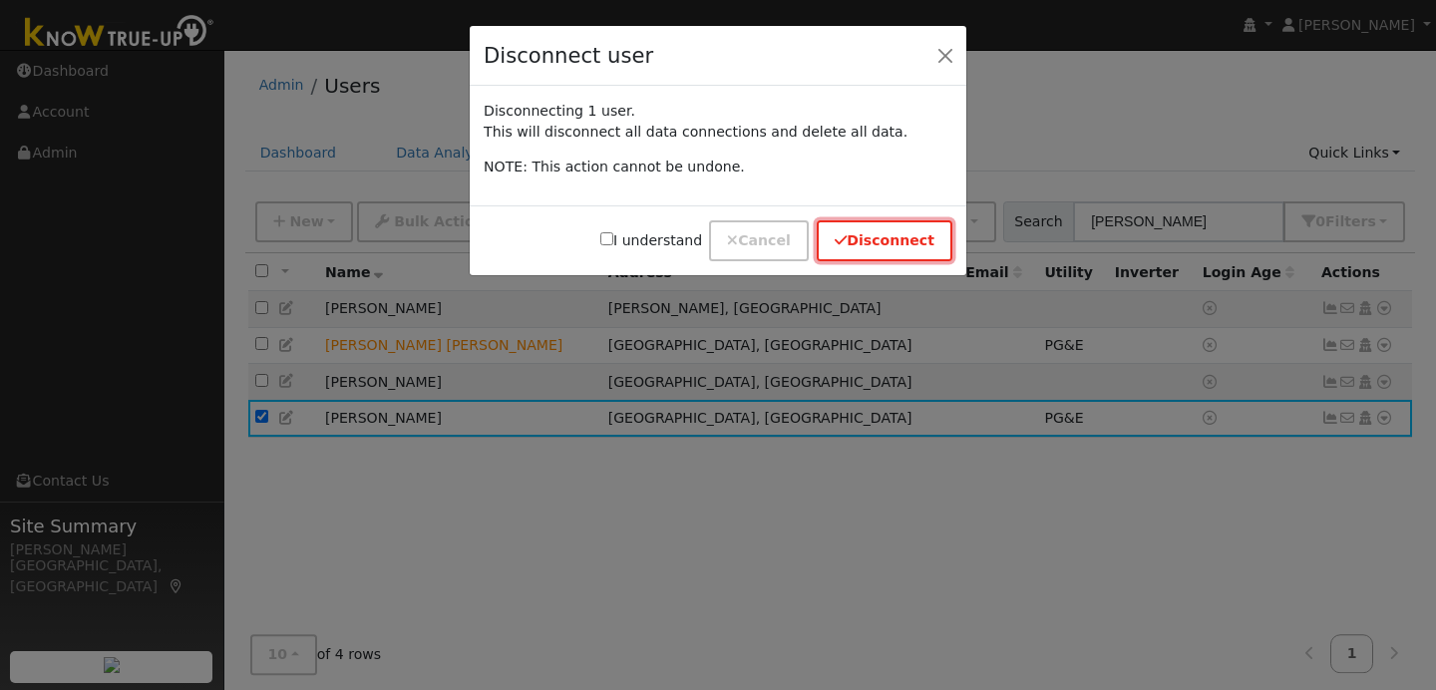
click at [889, 234] on button "Disconnect" at bounding box center [885, 240] width 136 height 41
click at [898, 243] on button "Disconnect" at bounding box center [885, 240] width 136 height 41
click at [627, 245] on label "I understand" at bounding box center [651, 240] width 102 height 21
click at [613, 245] on input "I understand" at bounding box center [606, 238] width 13 height 13
checkbox input "true"
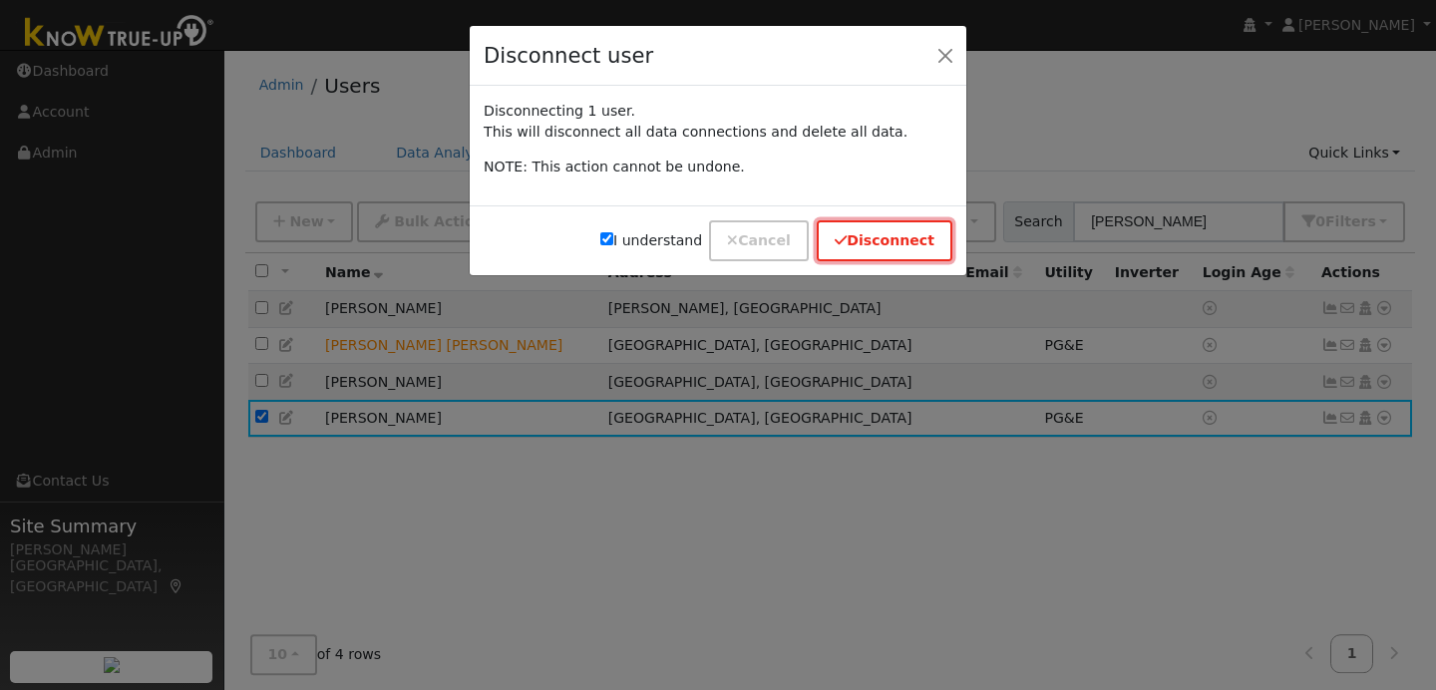
click at [882, 236] on button "Disconnect" at bounding box center [885, 240] width 136 height 41
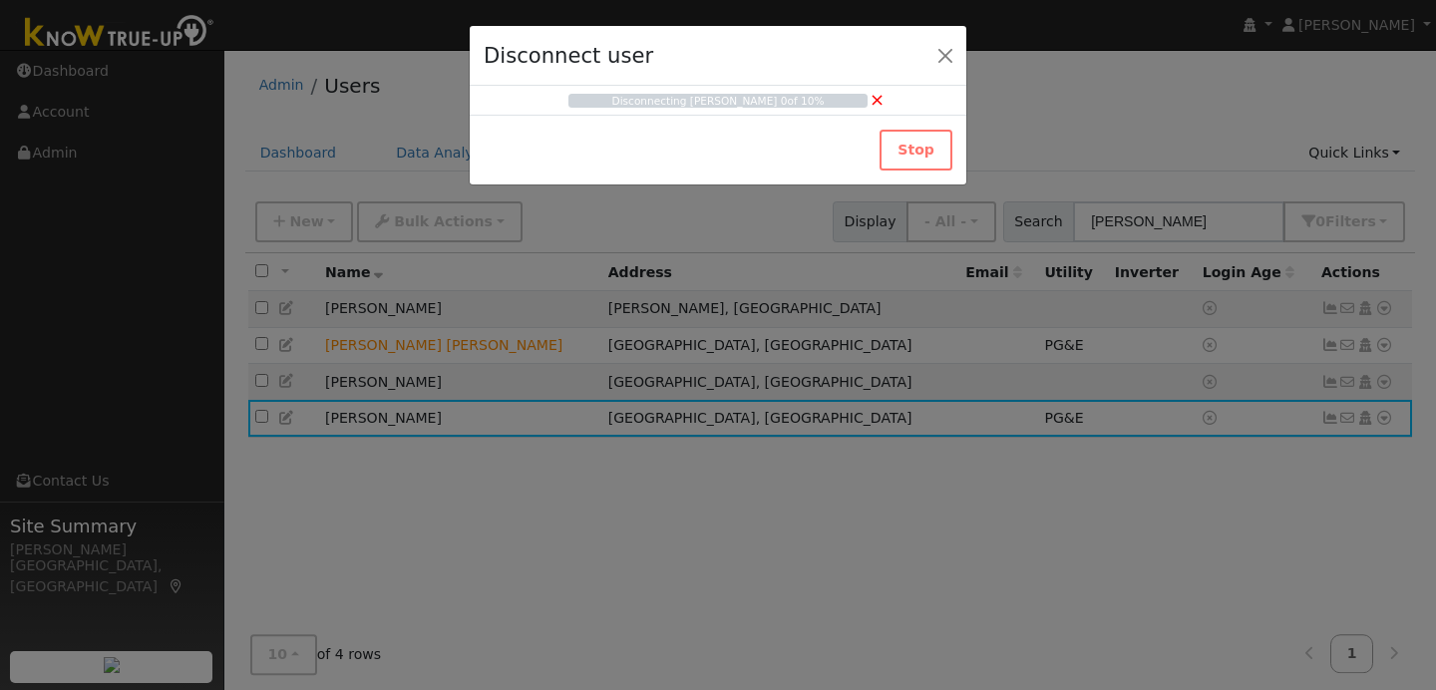
checkbox input "false"
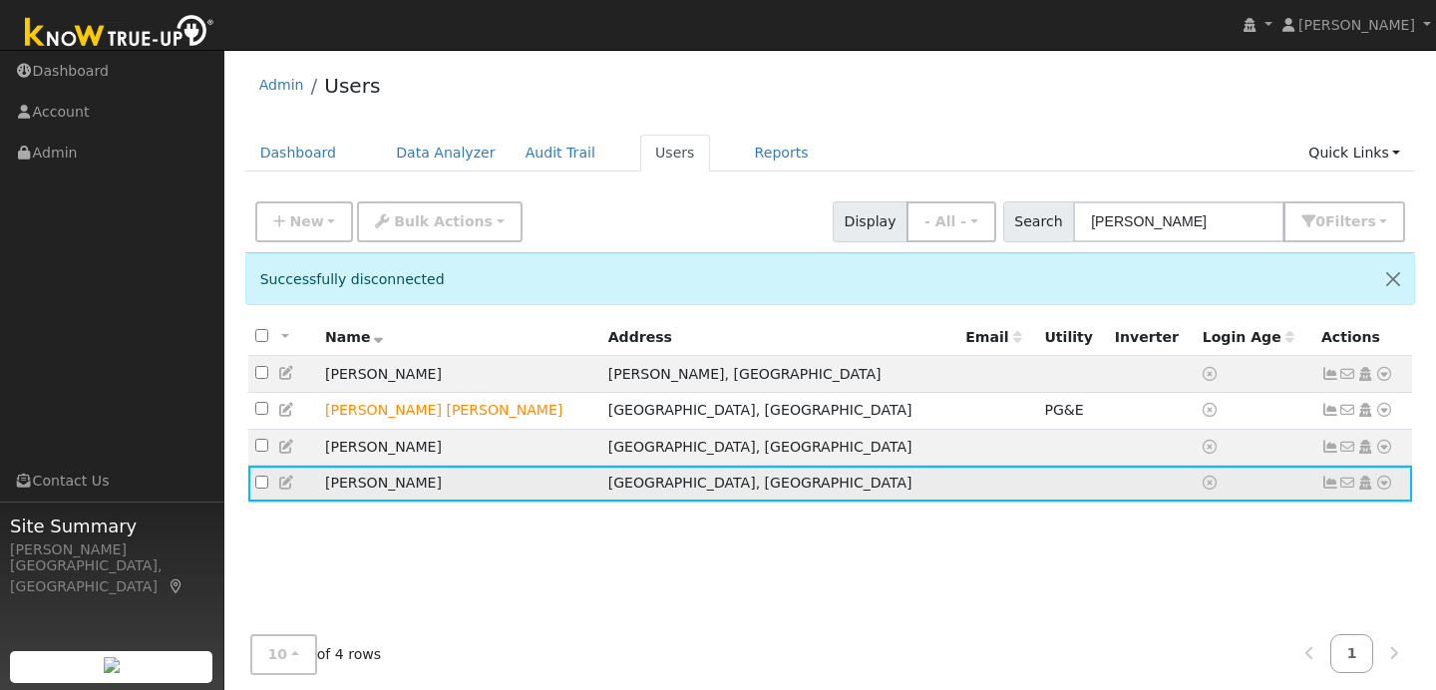
click at [1380, 489] on icon at bounding box center [1384, 483] width 18 height 14
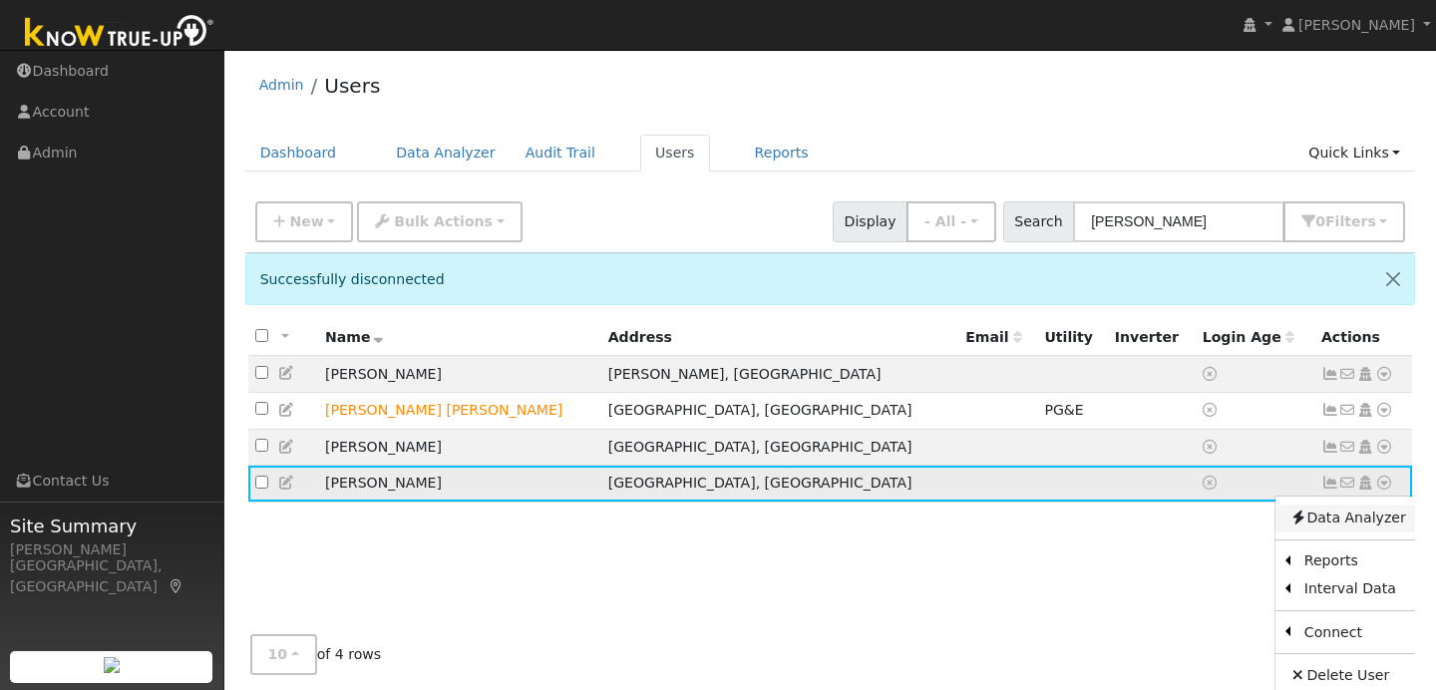
click at [1303, 511] on link "Data Analyzer" at bounding box center [1347, 519] width 145 height 28
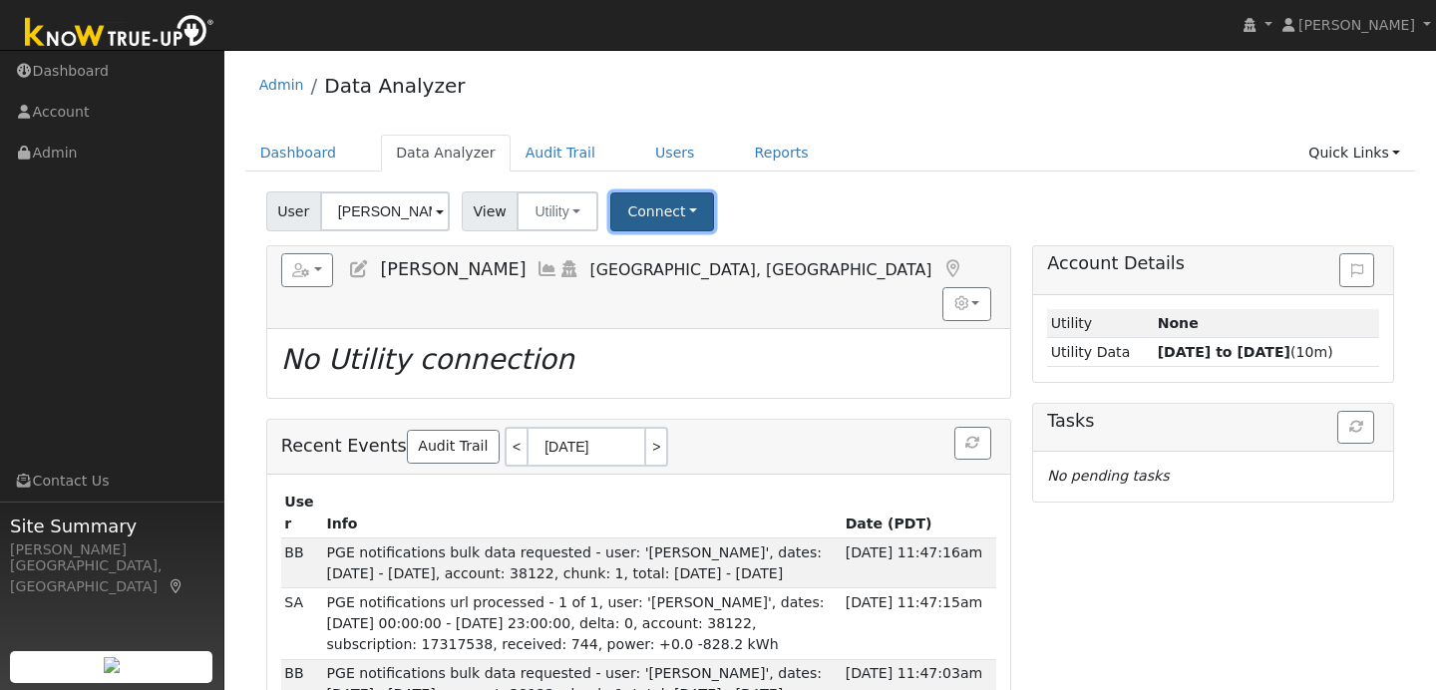
click at [685, 208] on button "Connect" at bounding box center [662, 211] width 104 height 39
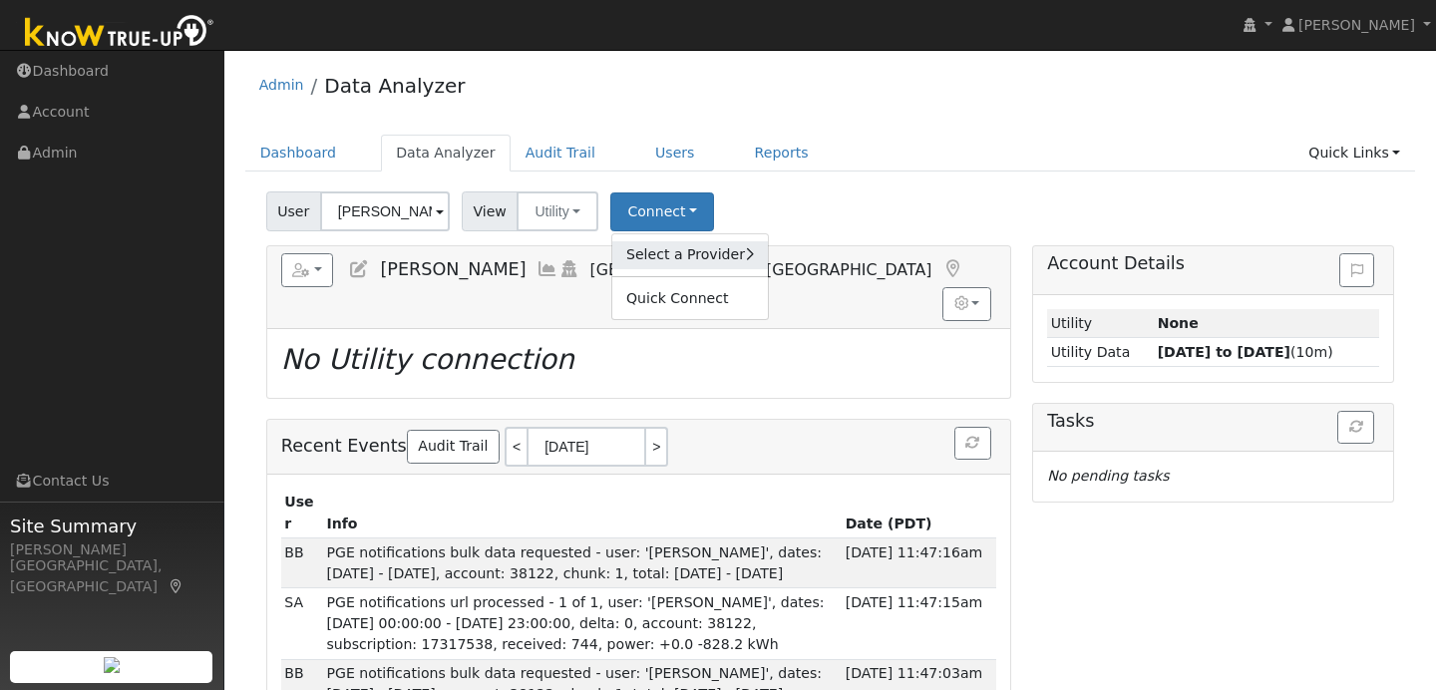
click at [712, 266] on link "Select a Provider" at bounding box center [690, 255] width 156 height 28
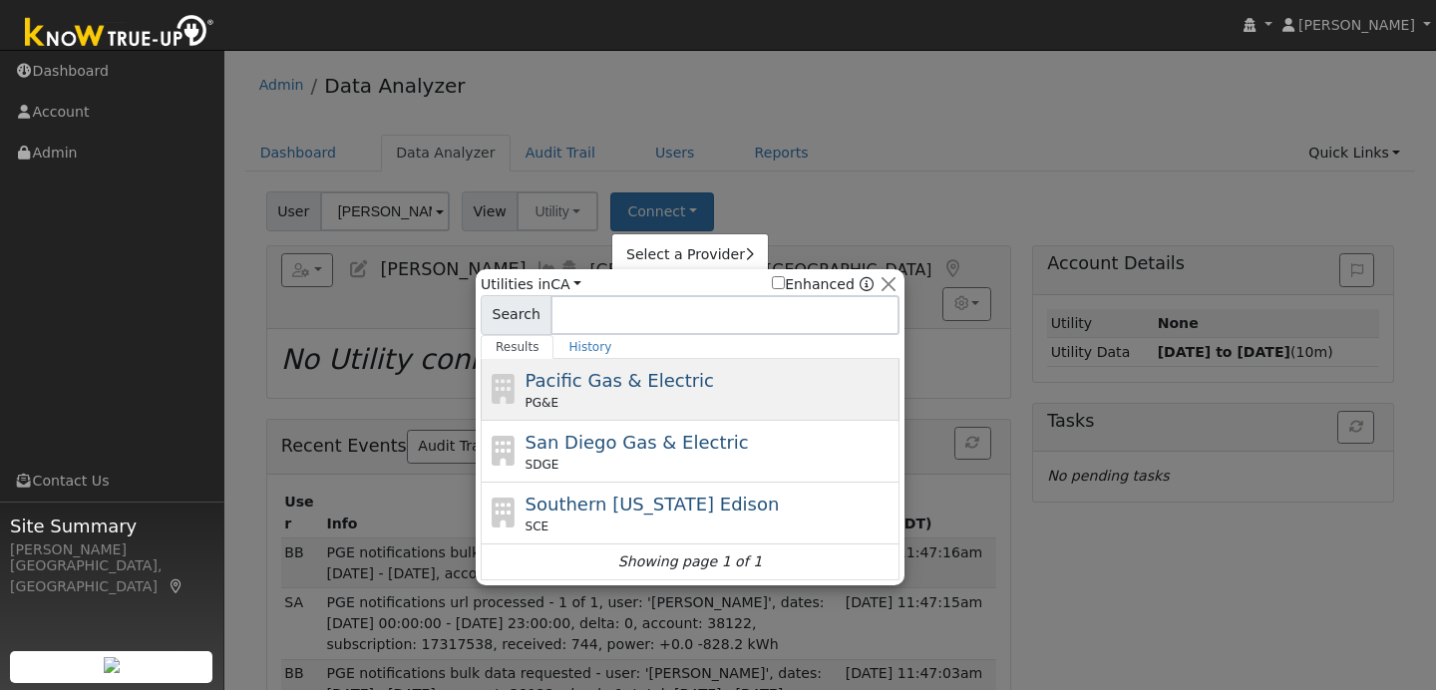
click at [583, 386] on span "Pacific Gas & Electric" at bounding box center [619, 380] width 188 height 21
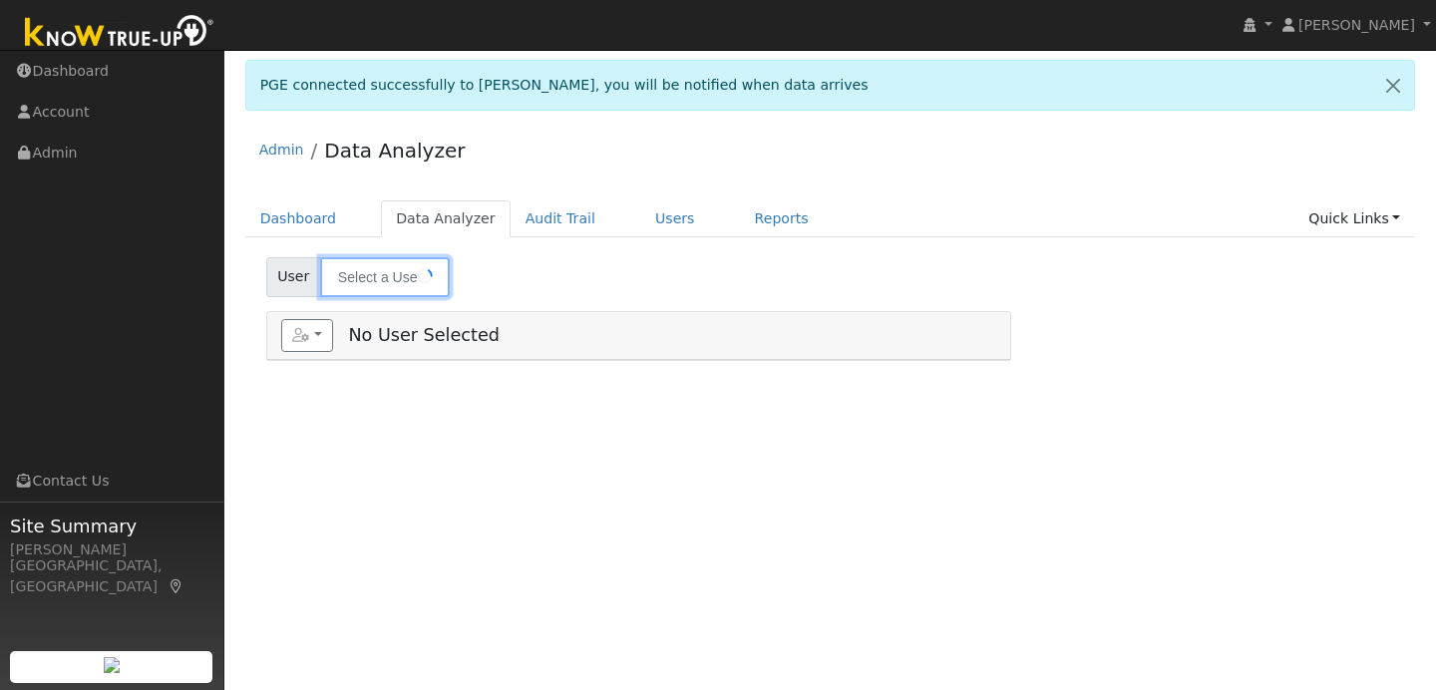
type input "[PERSON_NAME]"
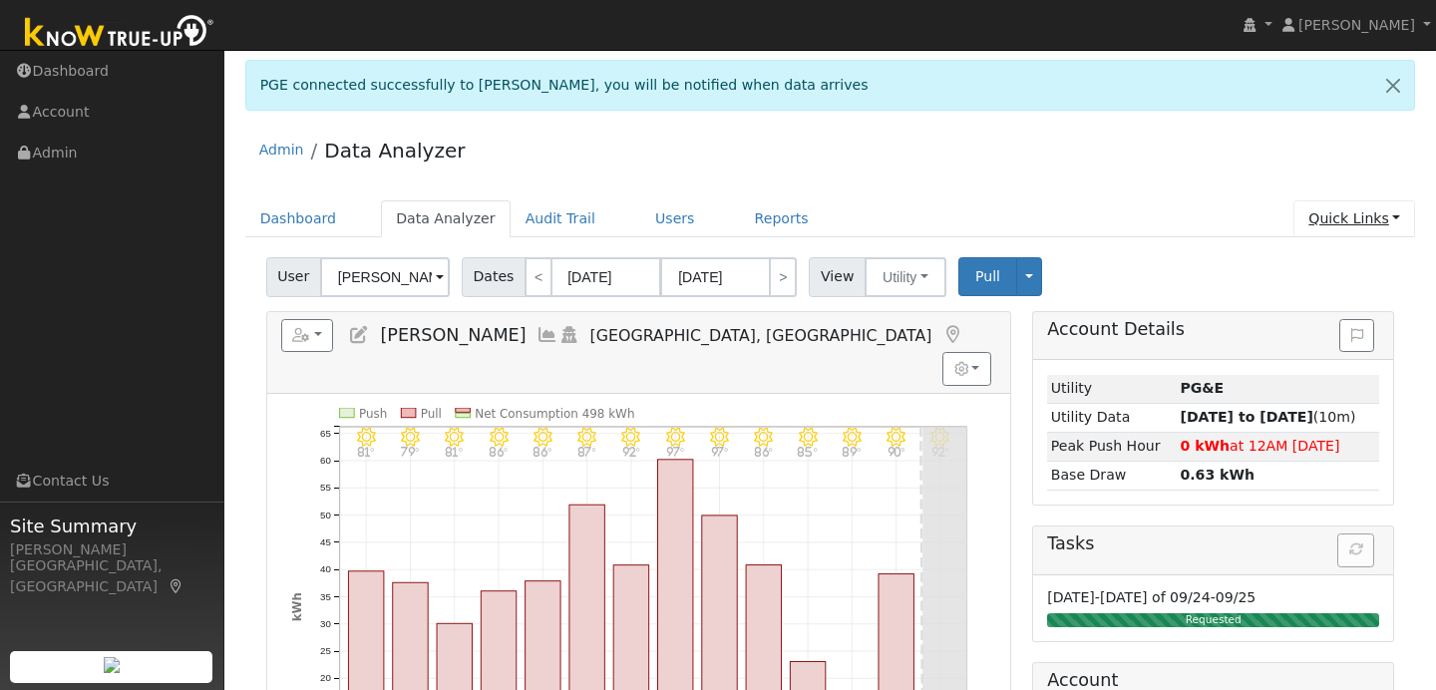
click at [1370, 216] on link "Quick Links" at bounding box center [1354, 218] width 122 height 37
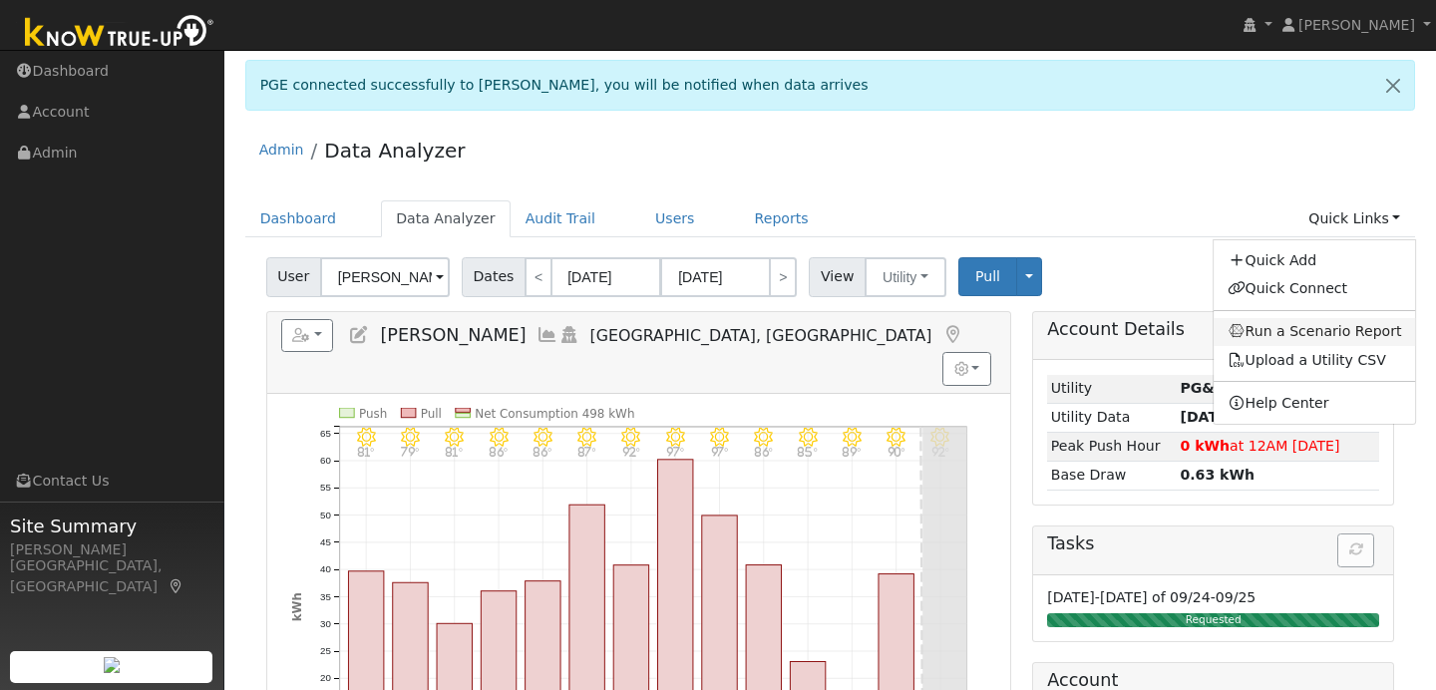
click at [1280, 338] on link "Run a Scenario Report" at bounding box center [1314, 332] width 202 height 28
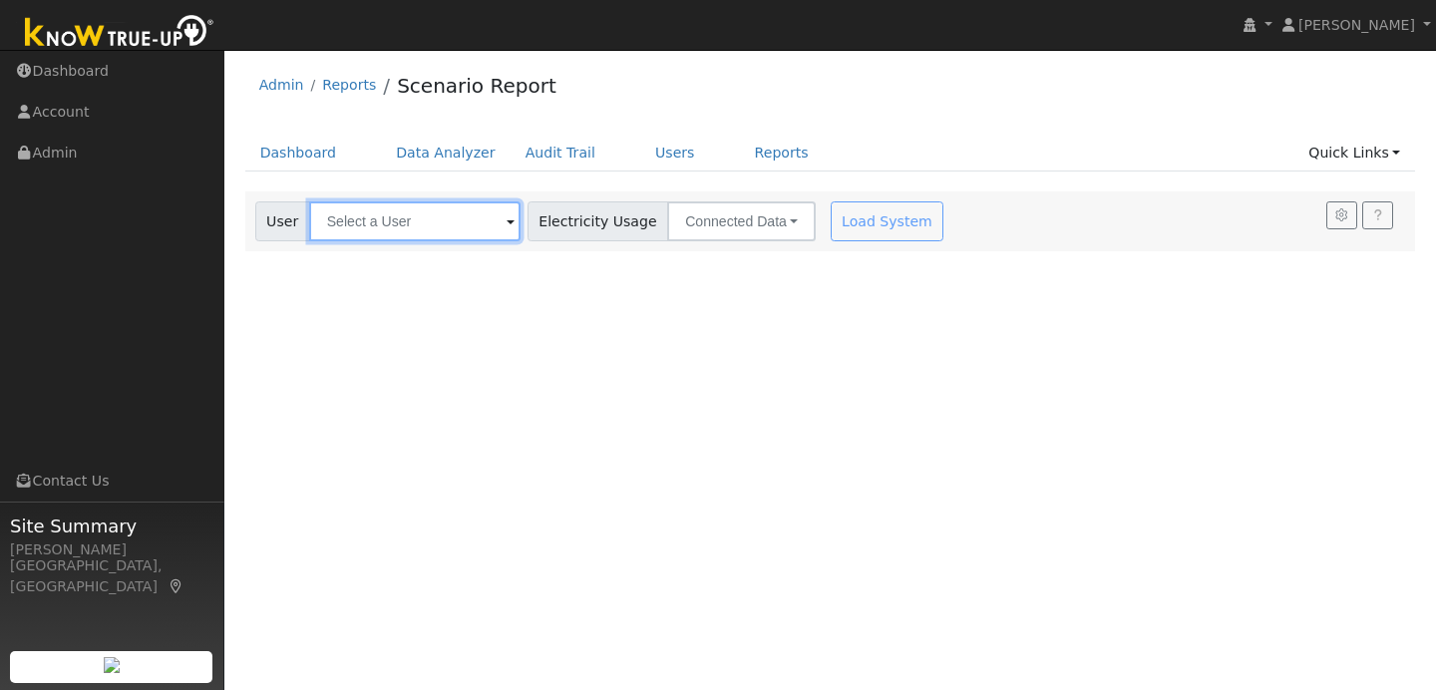
click at [465, 220] on input "text" at bounding box center [414, 221] width 211 height 40
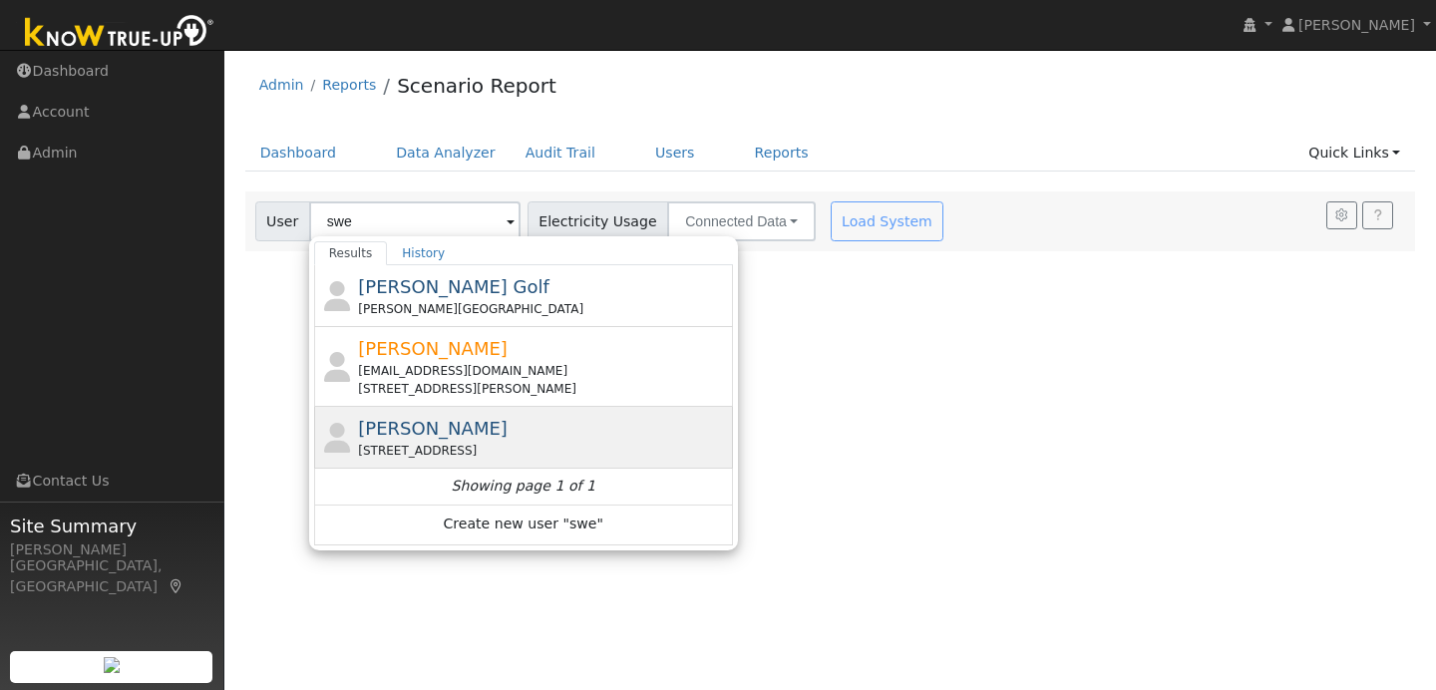
click at [453, 426] on span "[PERSON_NAME]" at bounding box center [433, 428] width 150 height 21
type input "[PERSON_NAME]"
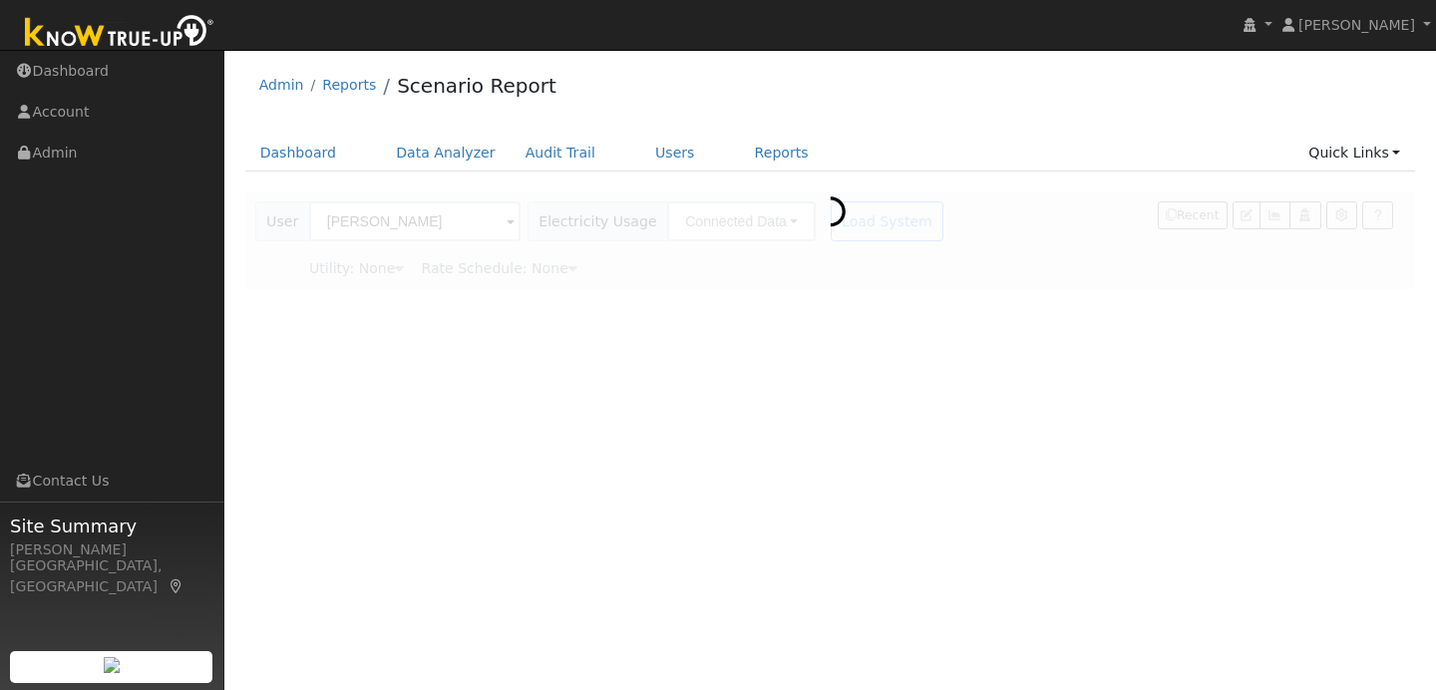
type input "Pacific Gas & Electric"
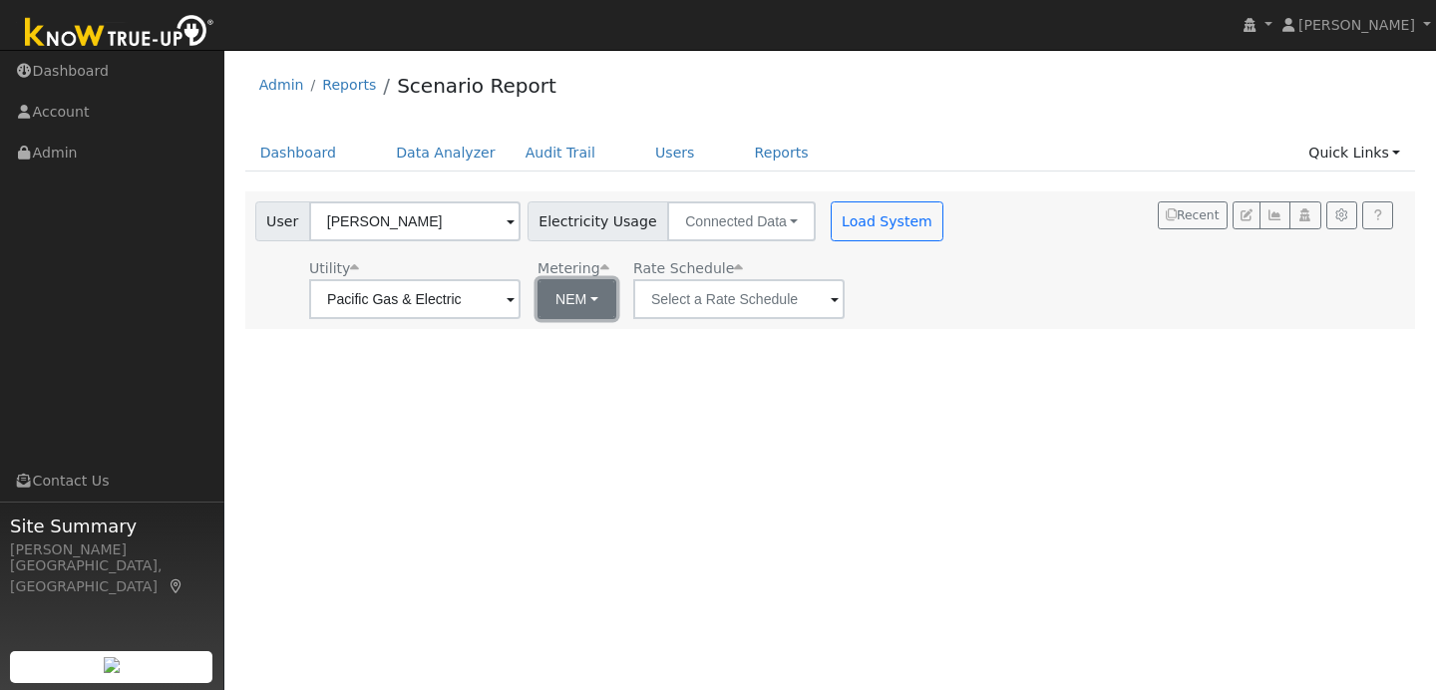
click at [574, 296] on button "NEM" at bounding box center [576, 299] width 79 height 40
click at [567, 365] on link "NBT" at bounding box center [588, 372] width 139 height 28
click at [857, 200] on div "User Robert Swenson Account Default Account Default Account 8030 Mondo Ln, Oakd…" at bounding box center [610, 217] width 719 height 47
click at [828, 305] on span at bounding box center [832, 300] width 8 height 23
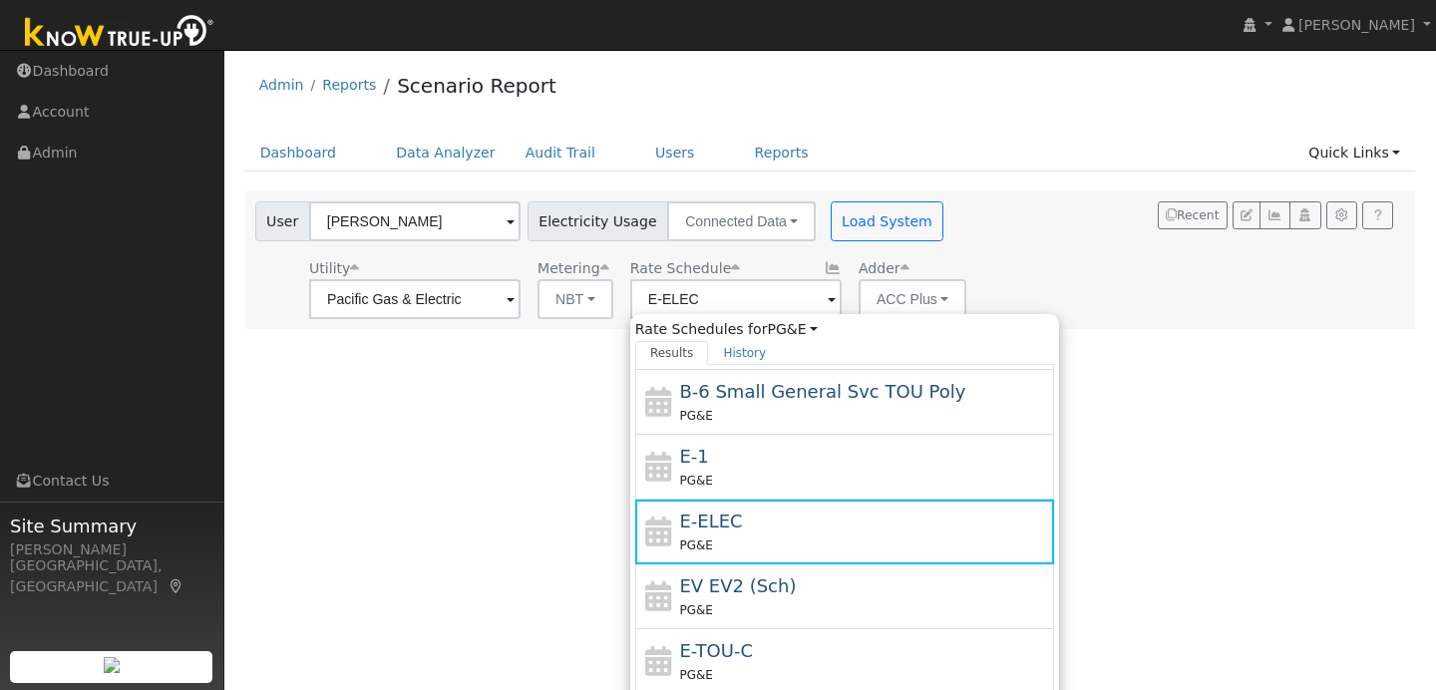
scroll to position [348, 0]
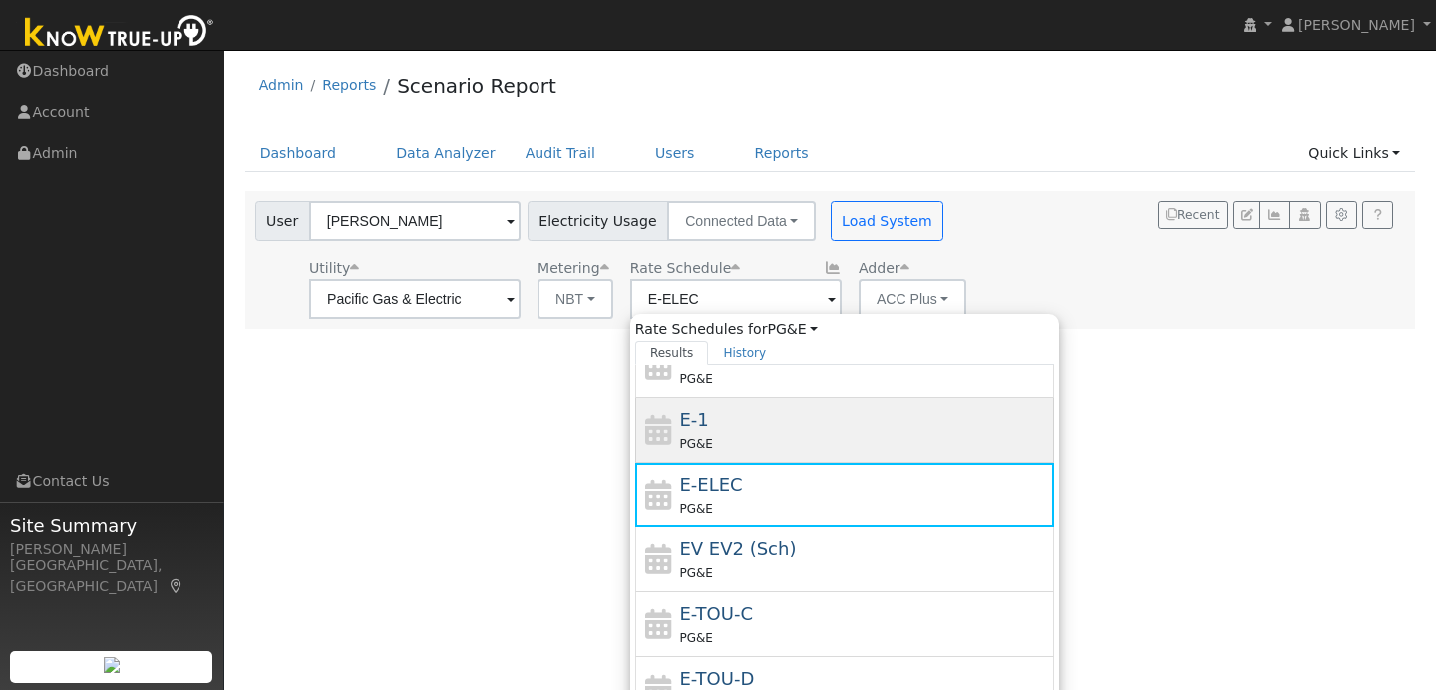
click at [737, 445] on div "PG&E" at bounding box center [864, 443] width 370 height 21
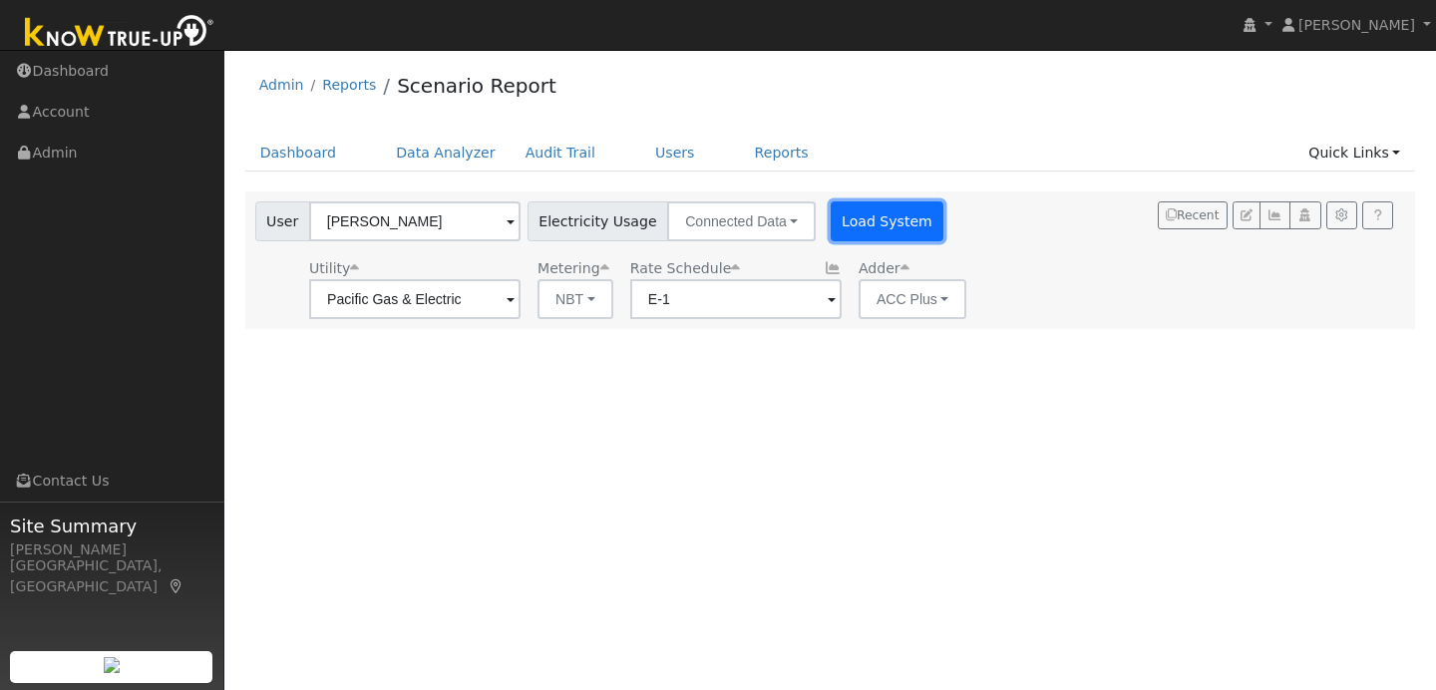
click at [831, 226] on button "Load System" at bounding box center [888, 221] width 114 height 40
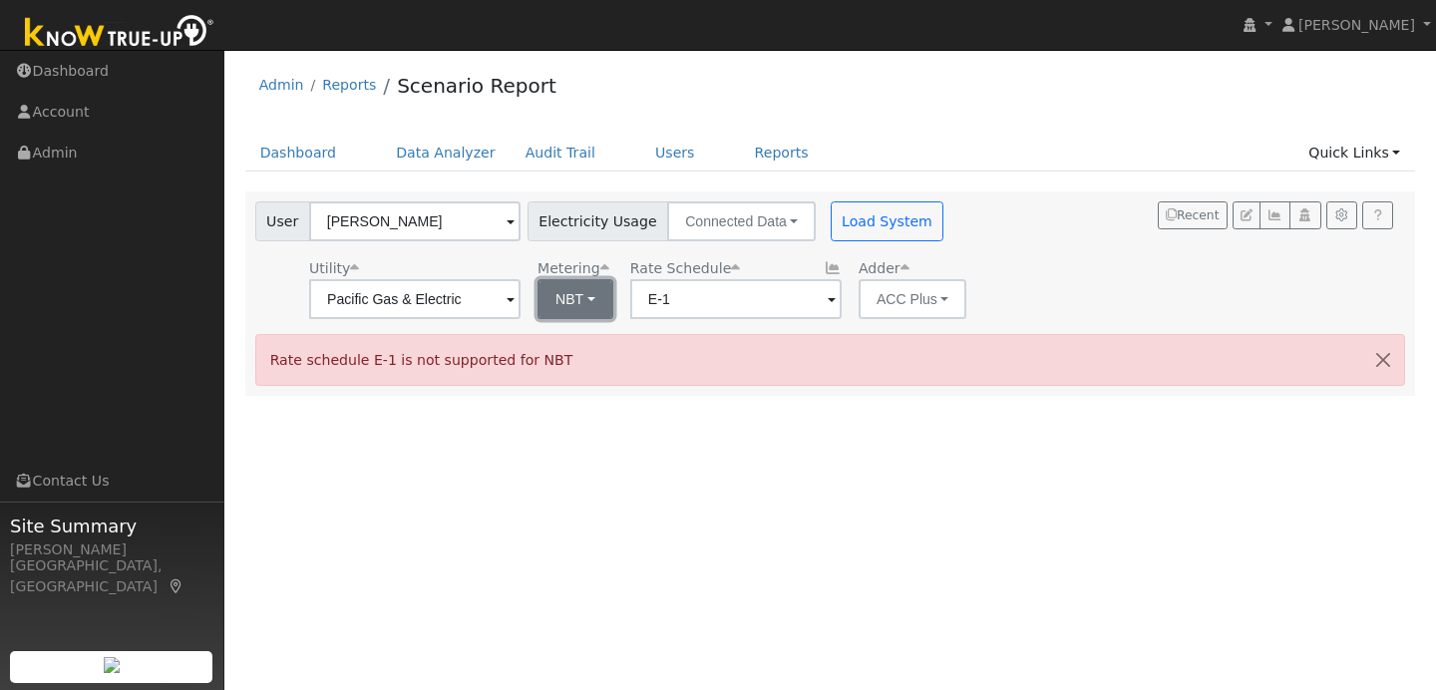
click at [570, 301] on button "NBT" at bounding box center [575, 299] width 76 height 40
click at [574, 342] on link "NEM" at bounding box center [588, 343] width 139 height 28
click at [571, 309] on button "NEM" at bounding box center [576, 299] width 79 height 40
click at [571, 373] on link "NBT" at bounding box center [588, 372] width 139 height 28
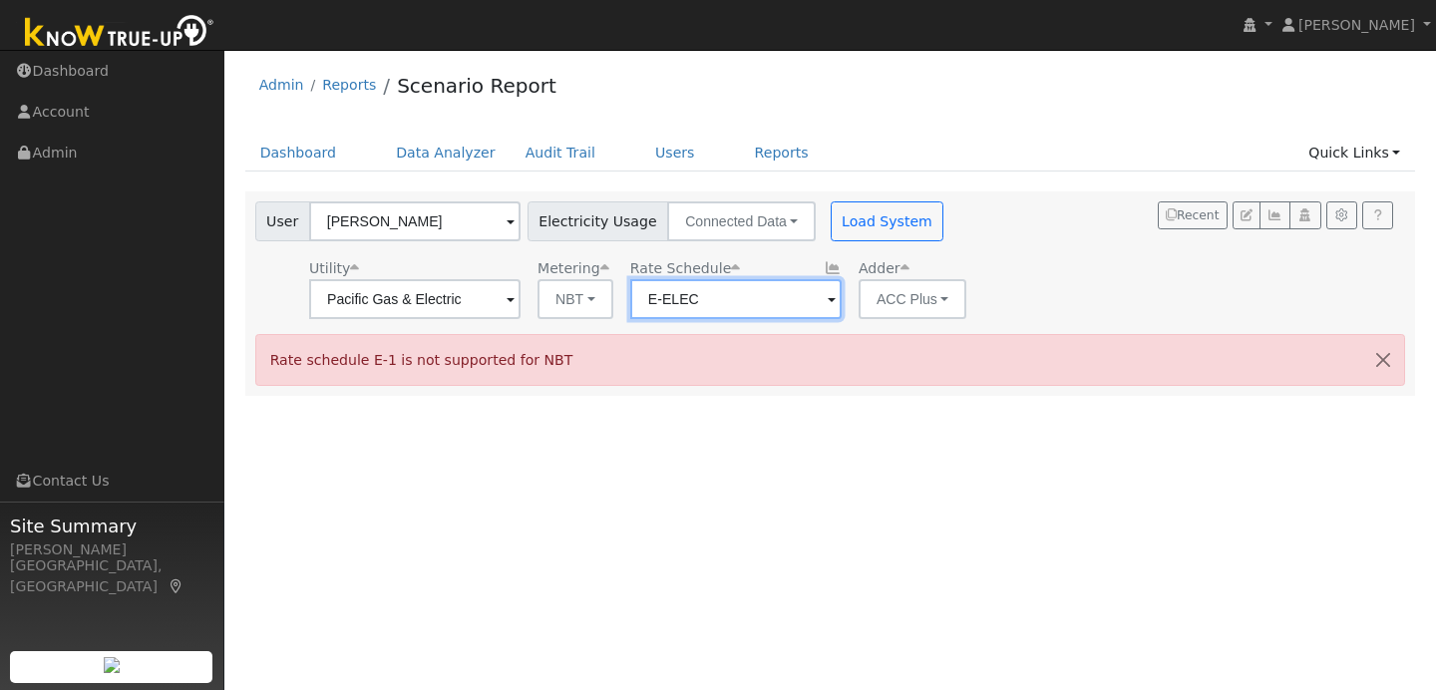
click at [776, 303] on input "E-ELEC" at bounding box center [735, 299] width 211 height 40
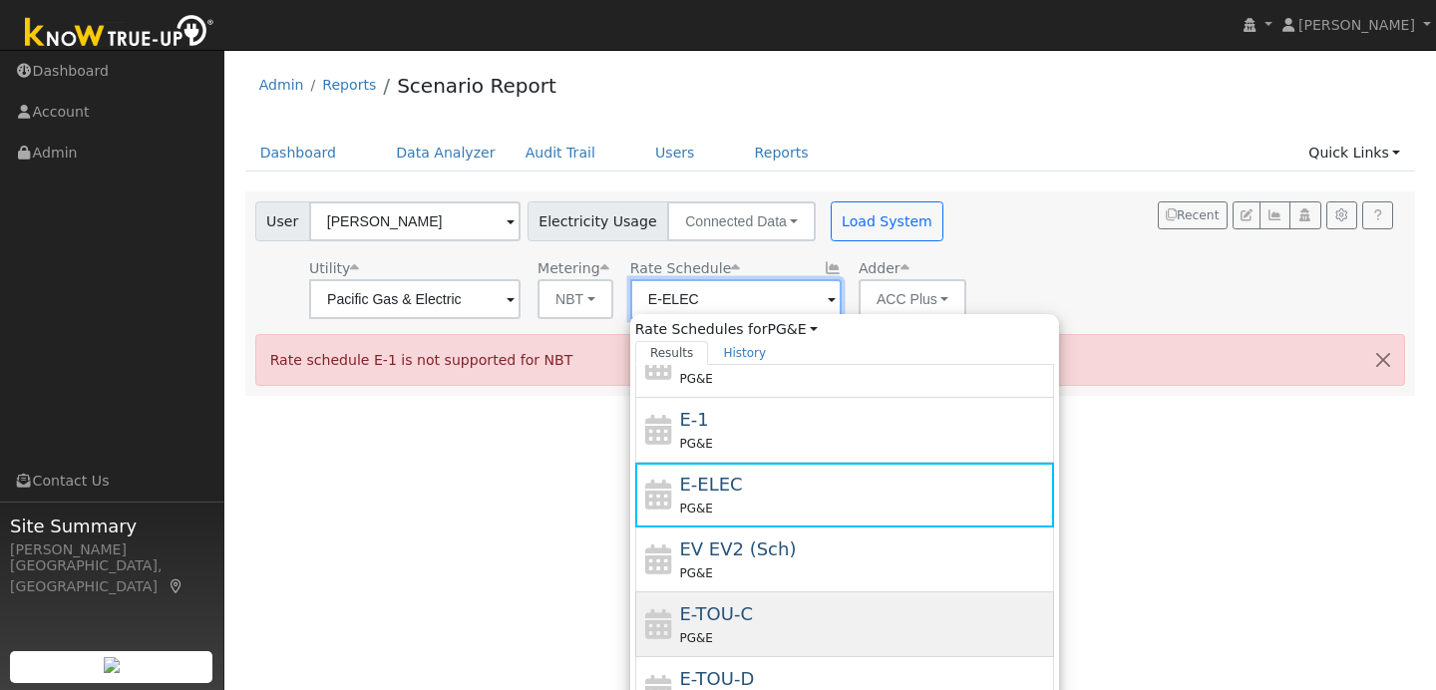
scroll to position [82, 0]
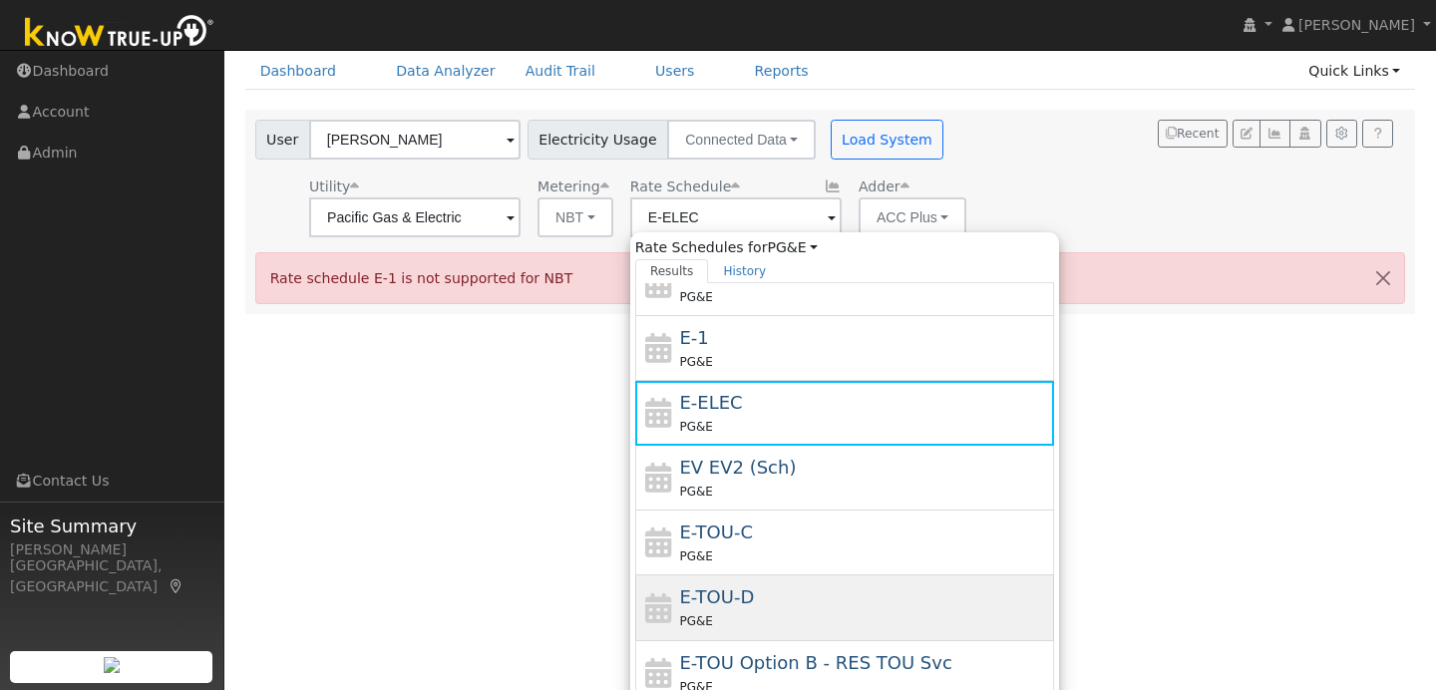
click at [742, 604] on div "E-TOU-D PG&E" at bounding box center [864, 607] width 370 height 48
type input "E-TOU-D"
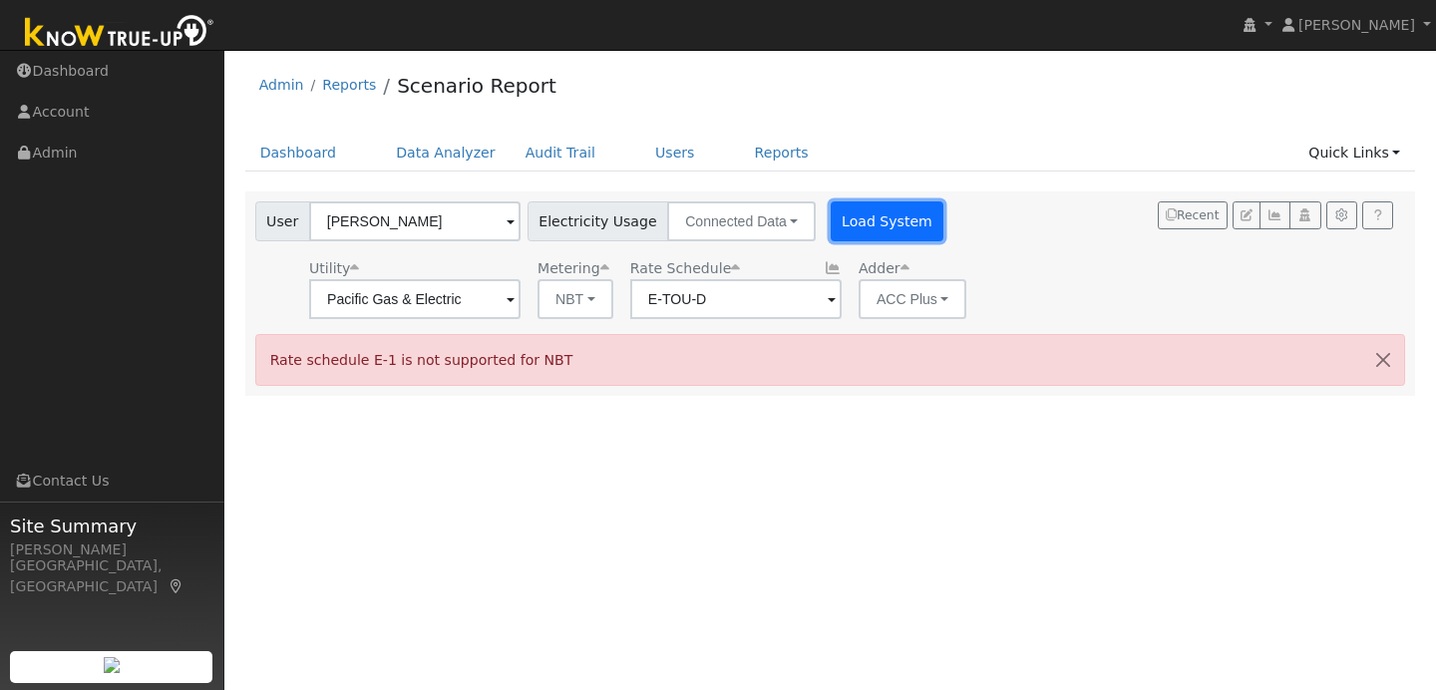
click at [856, 232] on button "Load System" at bounding box center [888, 221] width 114 height 40
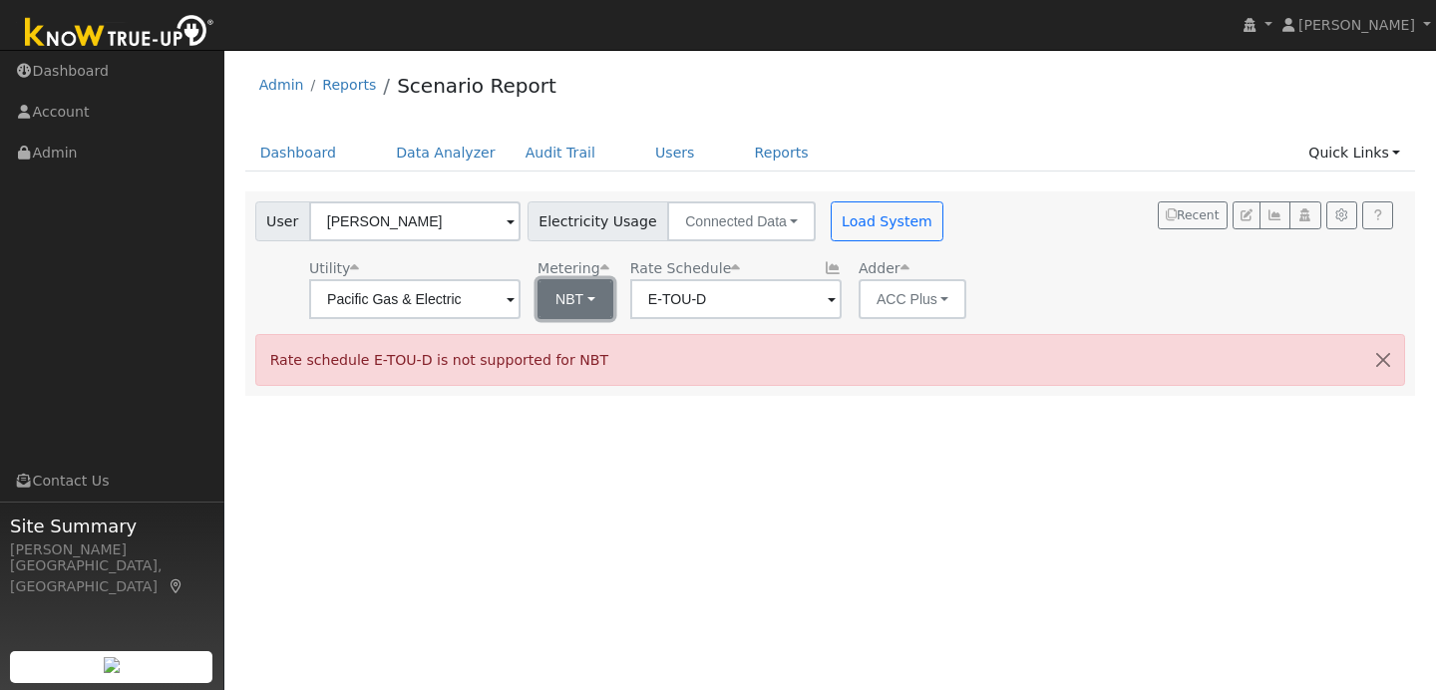
click at [575, 307] on button "NBT" at bounding box center [575, 299] width 76 height 40
click at [828, 292] on span at bounding box center [832, 300] width 8 height 23
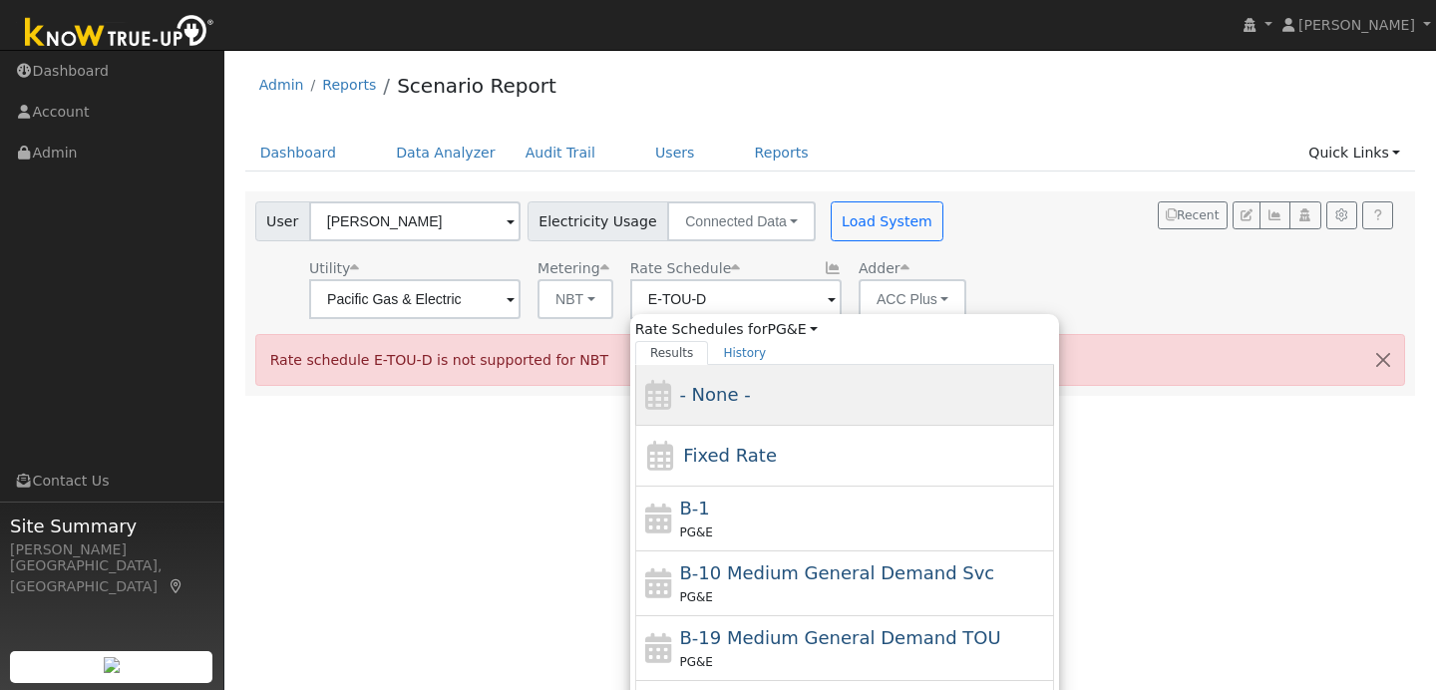
click at [744, 398] on div "- None -" at bounding box center [864, 394] width 370 height 27
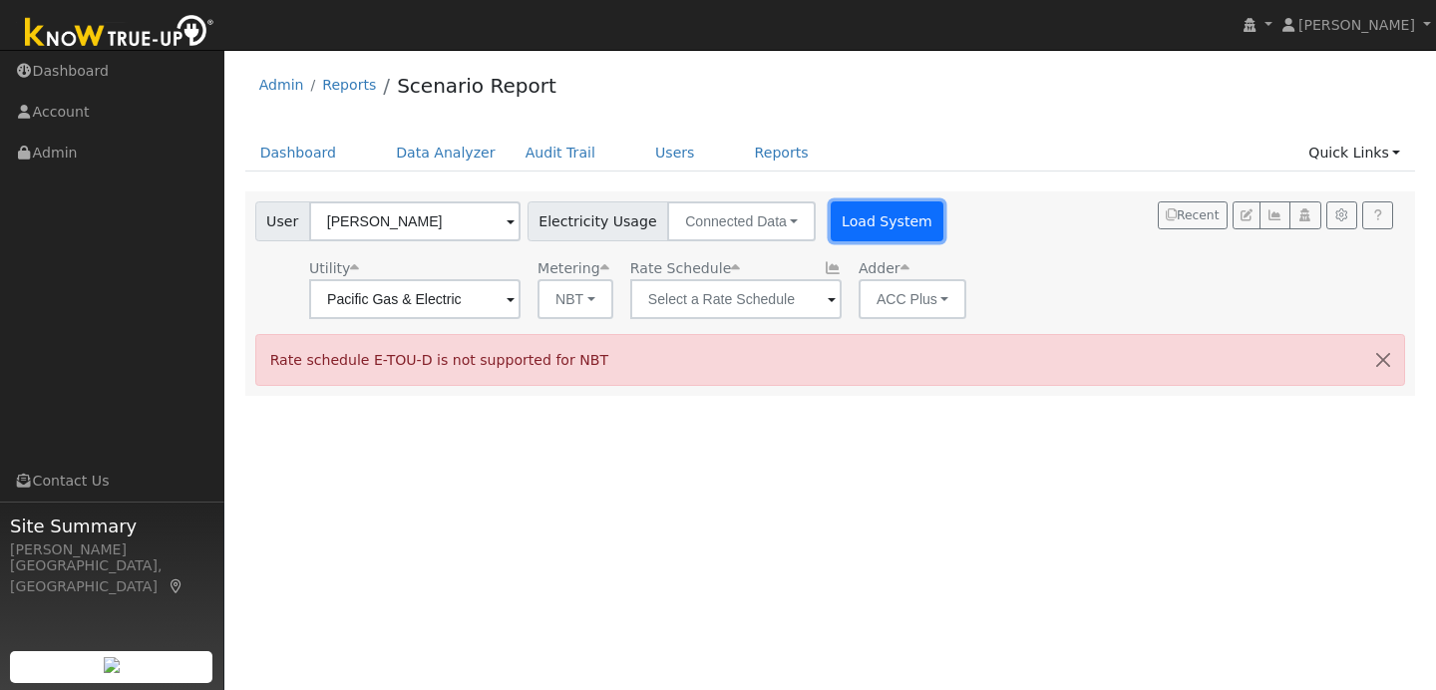
click at [863, 220] on button "Load System" at bounding box center [888, 221] width 114 height 40
click at [828, 301] on span at bounding box center [832, 300] width 8 height 23
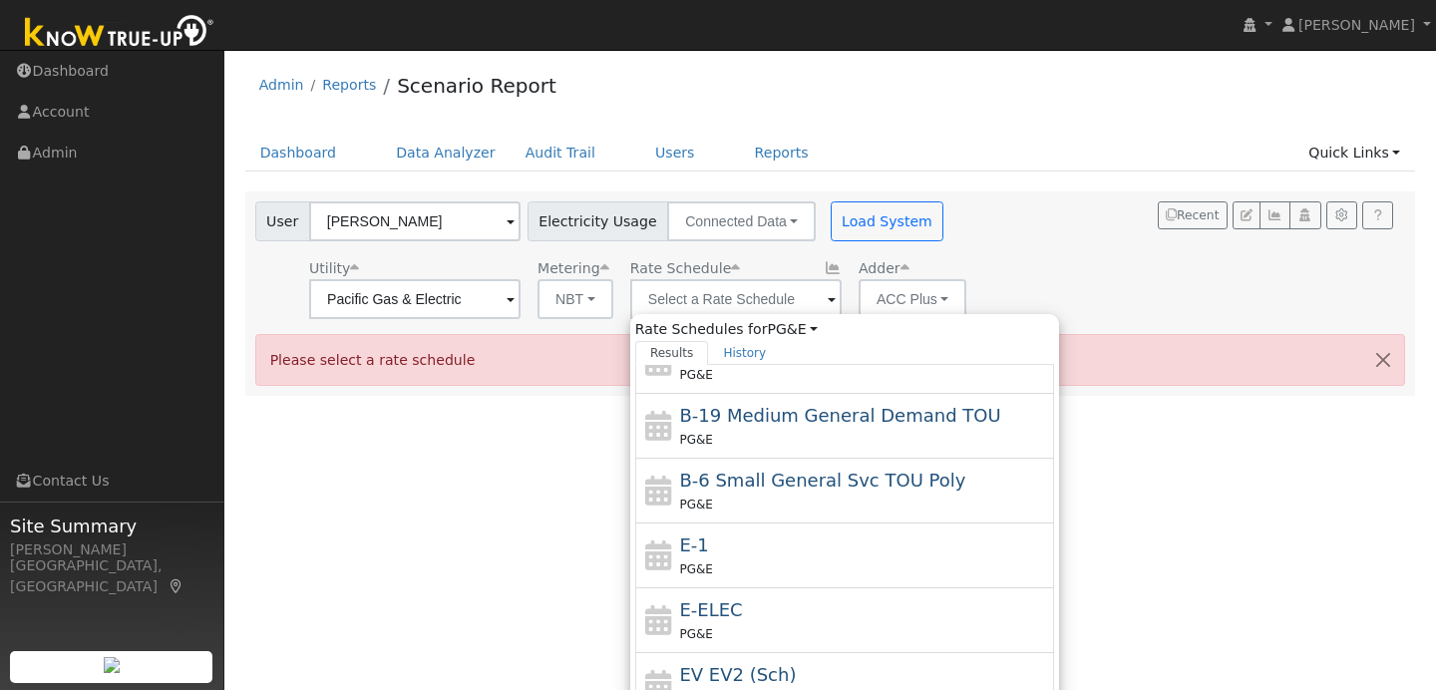
scroll to position [348, 0]
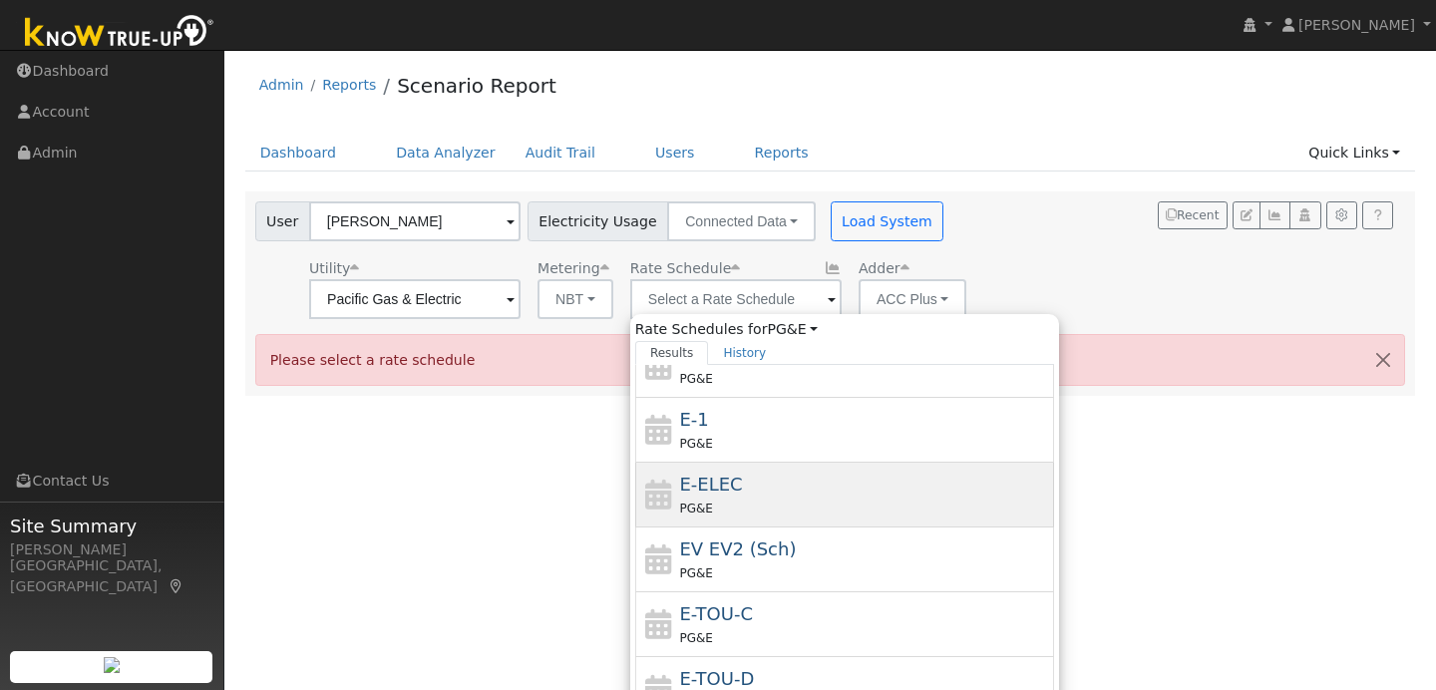
click at [737, 500] on div "PG&E" at bounding box center [864, 508] width 370 height 21
type input "E-ELEC"
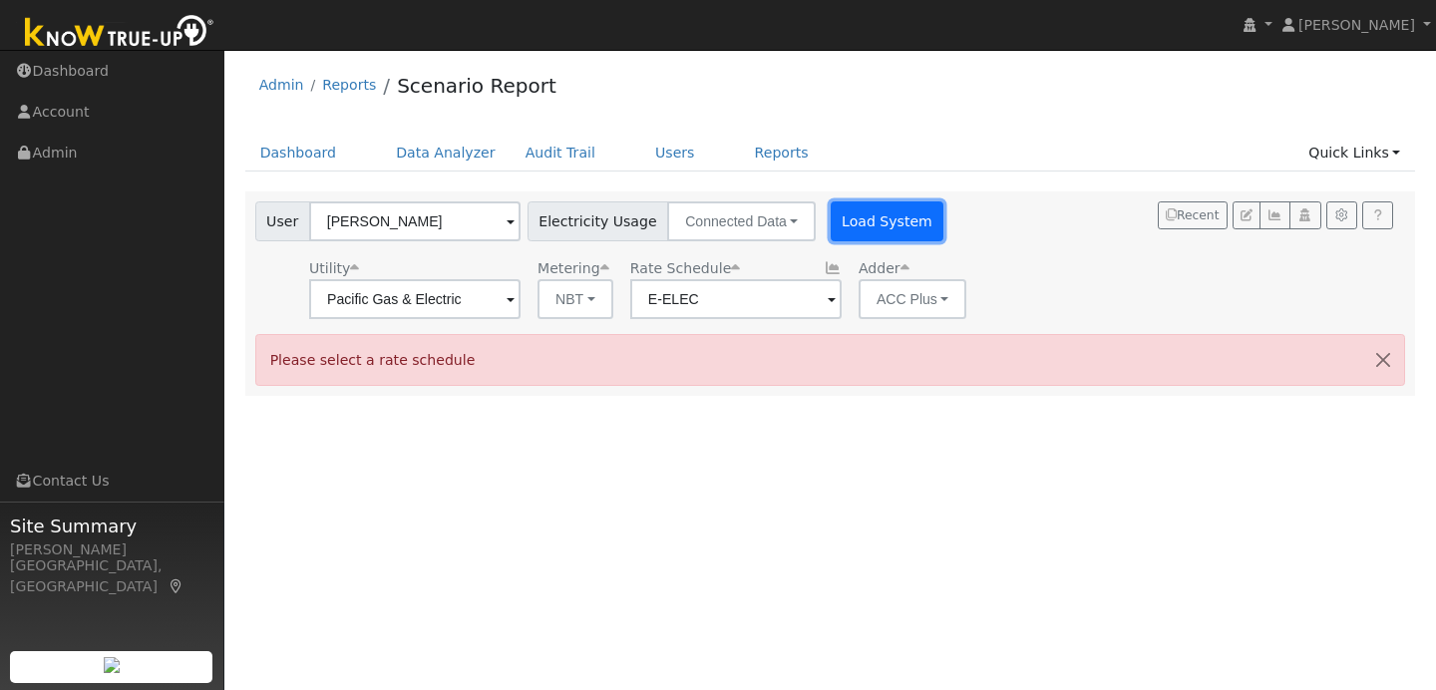
click at [869, 221] on button "Load System" at bounding box center [888, 221] width 114 height 40
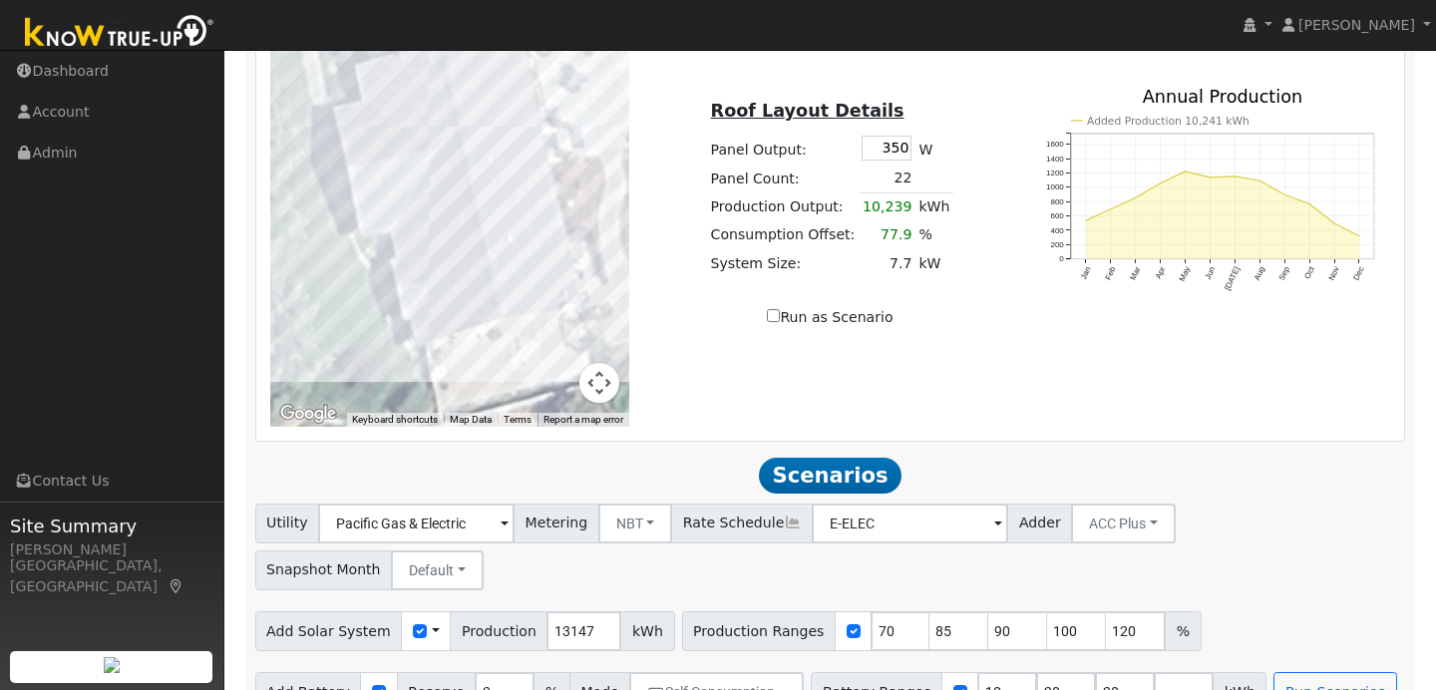
scroll to position [1310, 0]
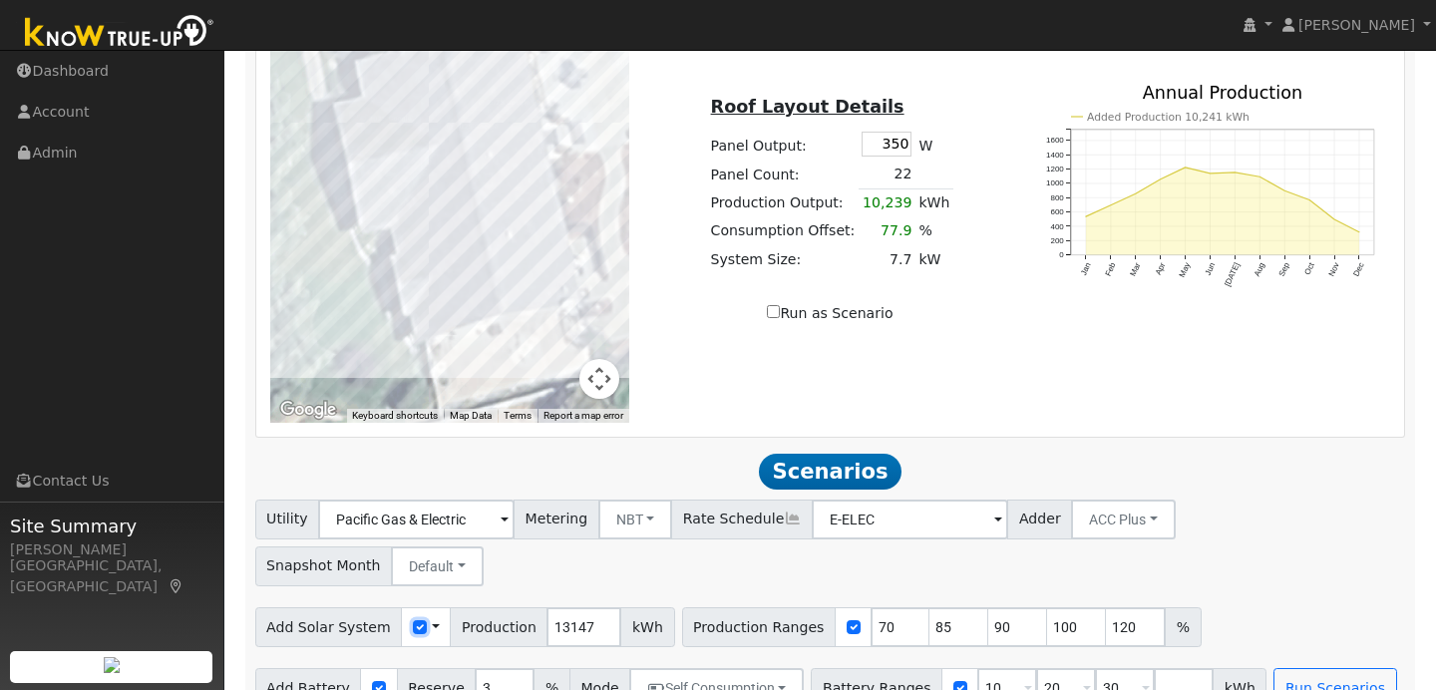
click at [413, 620] on input "checkbox" at bounding box center [420, 627] width 14 height 14
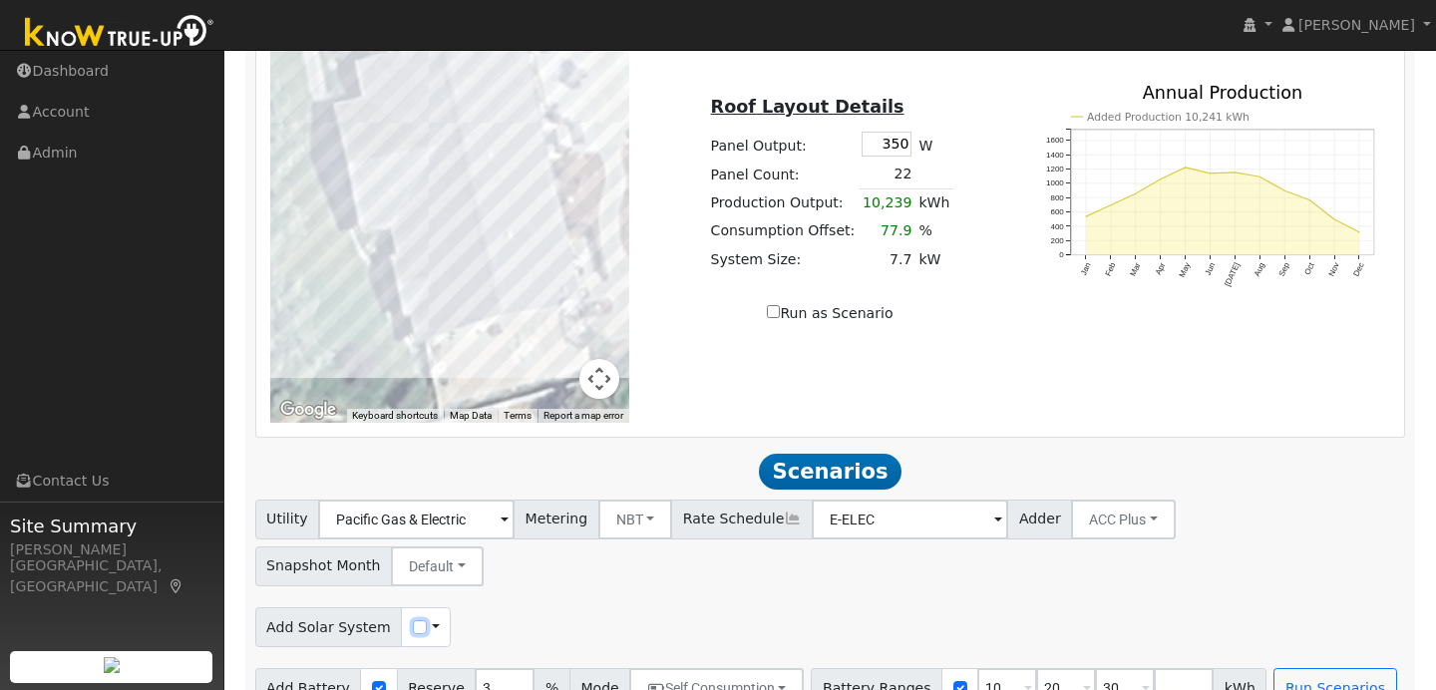
click at [413, 620] on input "checkbox" at bounding box center [420, 627] width 14 height 14
checkbox input "true"
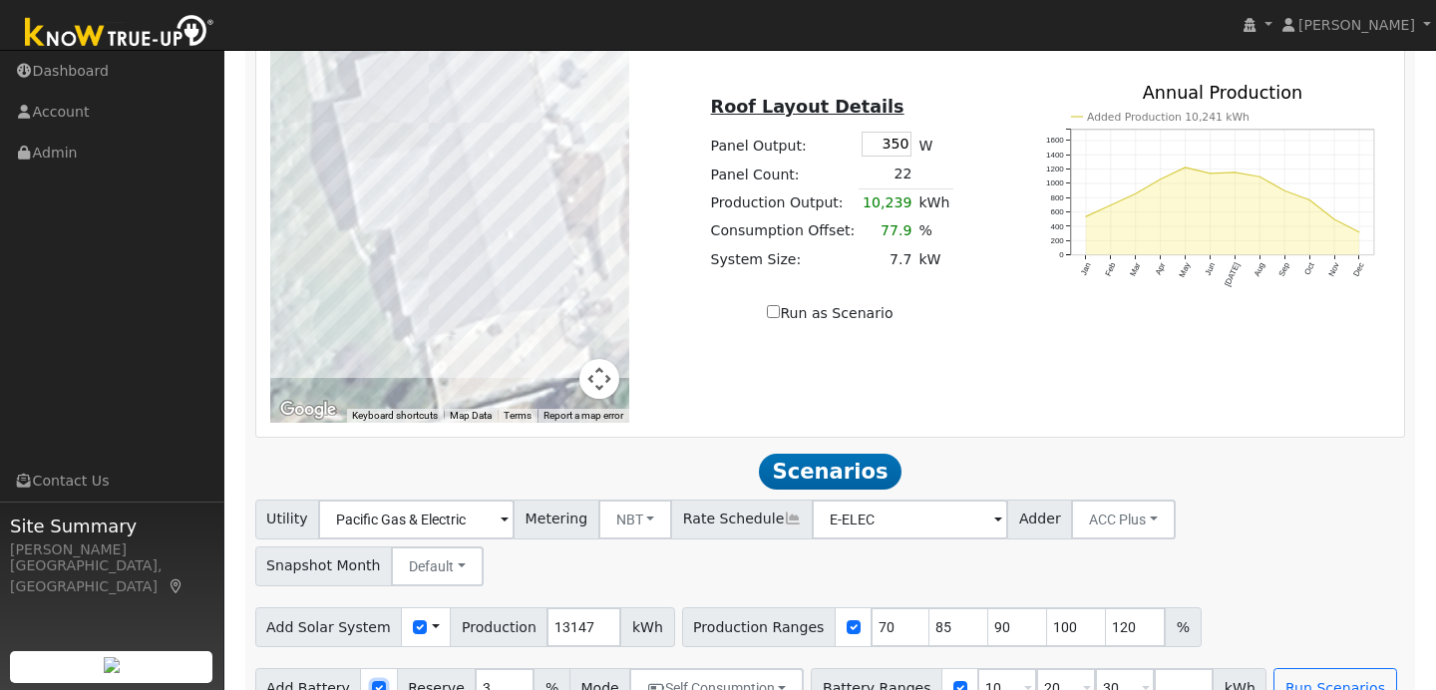
click at [375, 681] on input "checkbox" at bounding box center [379, 688] width 14 height 14
checkbox input "false"
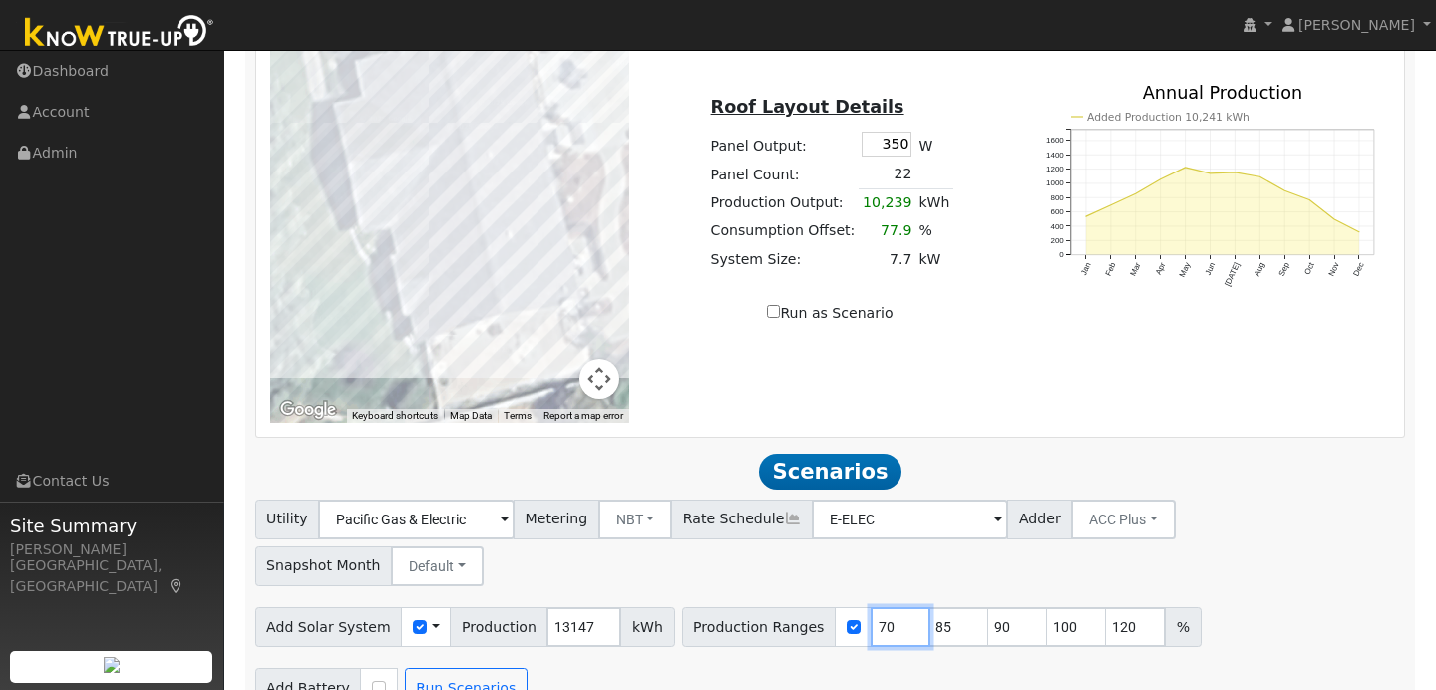
click at [873, 607] on input "70" at bounding box center [900, 627] width 60 height 40
click at [1055, 607] on input "100" at bounding box center [1077, 627] width 60 height 40
click at [1229, 605] on div "Add Solar System Use CSV Data Production 13147 kWh Production Ranges 70 85 90 1…" at bounding box center [830, 623] width 1158 height 47
click at [483, 668] on button "Run Scenarios" at bounding box center [466, 688] width 123 height 40
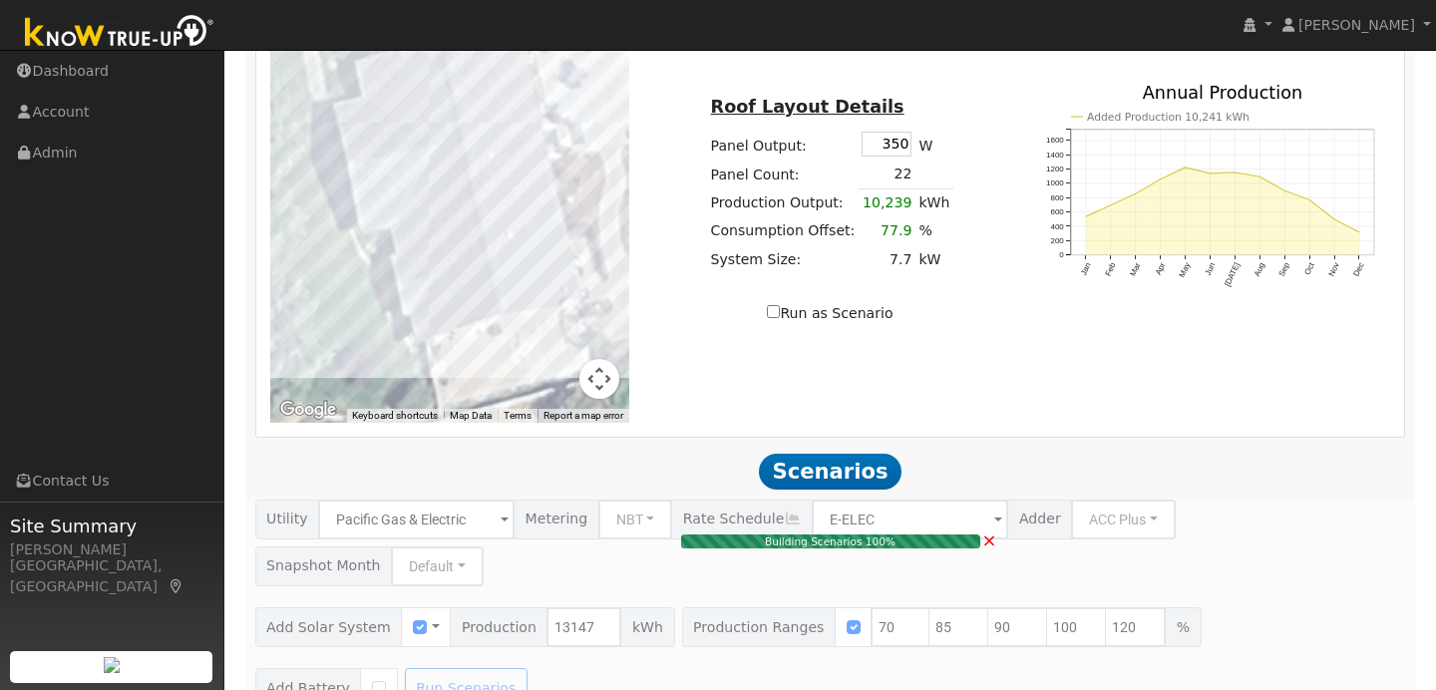
type input "6.1"
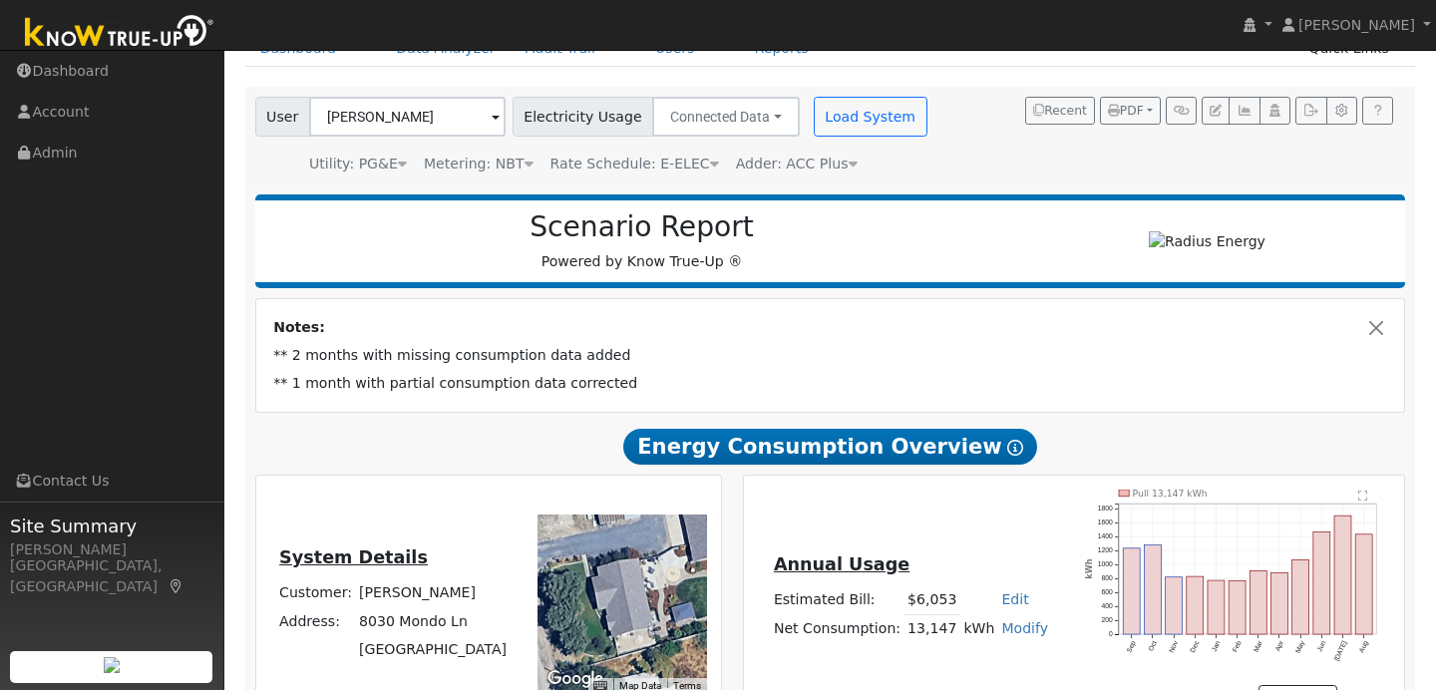
scroll to position [94, 0]
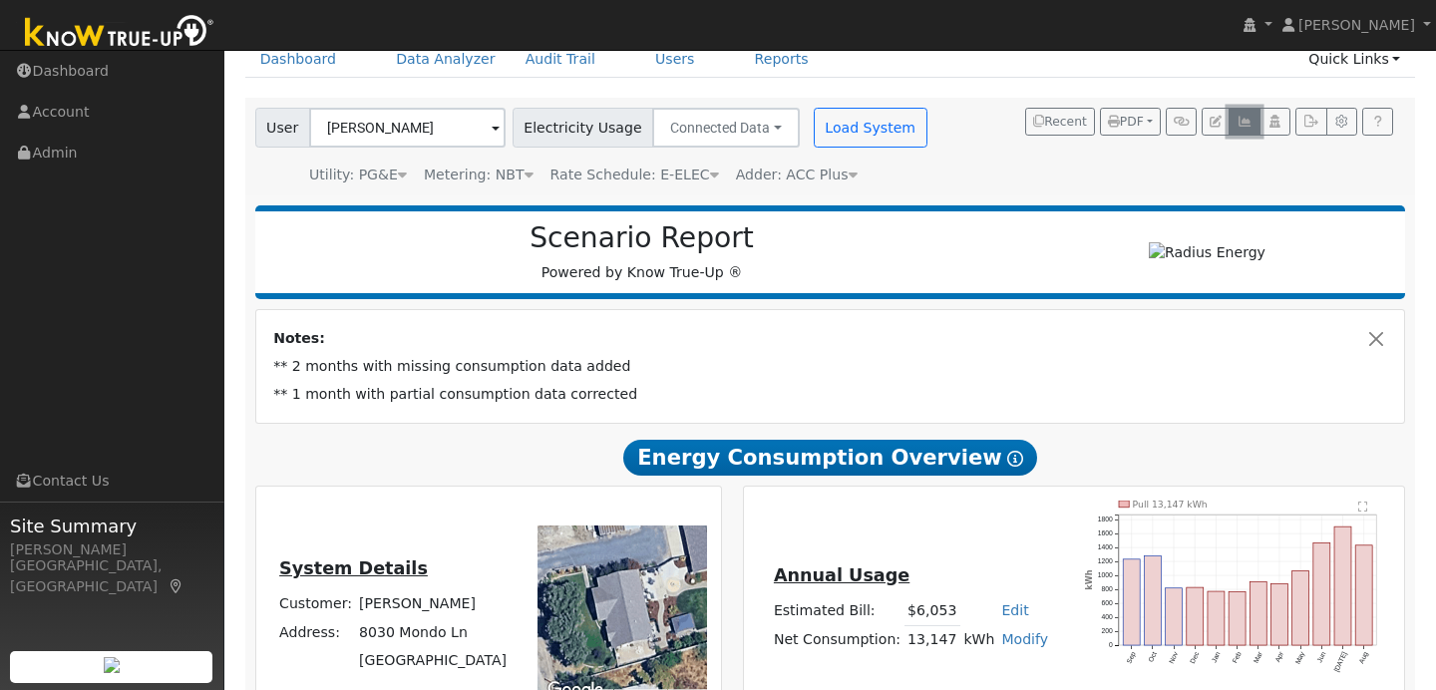
click at [1244, 127] on button "button" at bounding box center [1243, 122] width 31 height 28
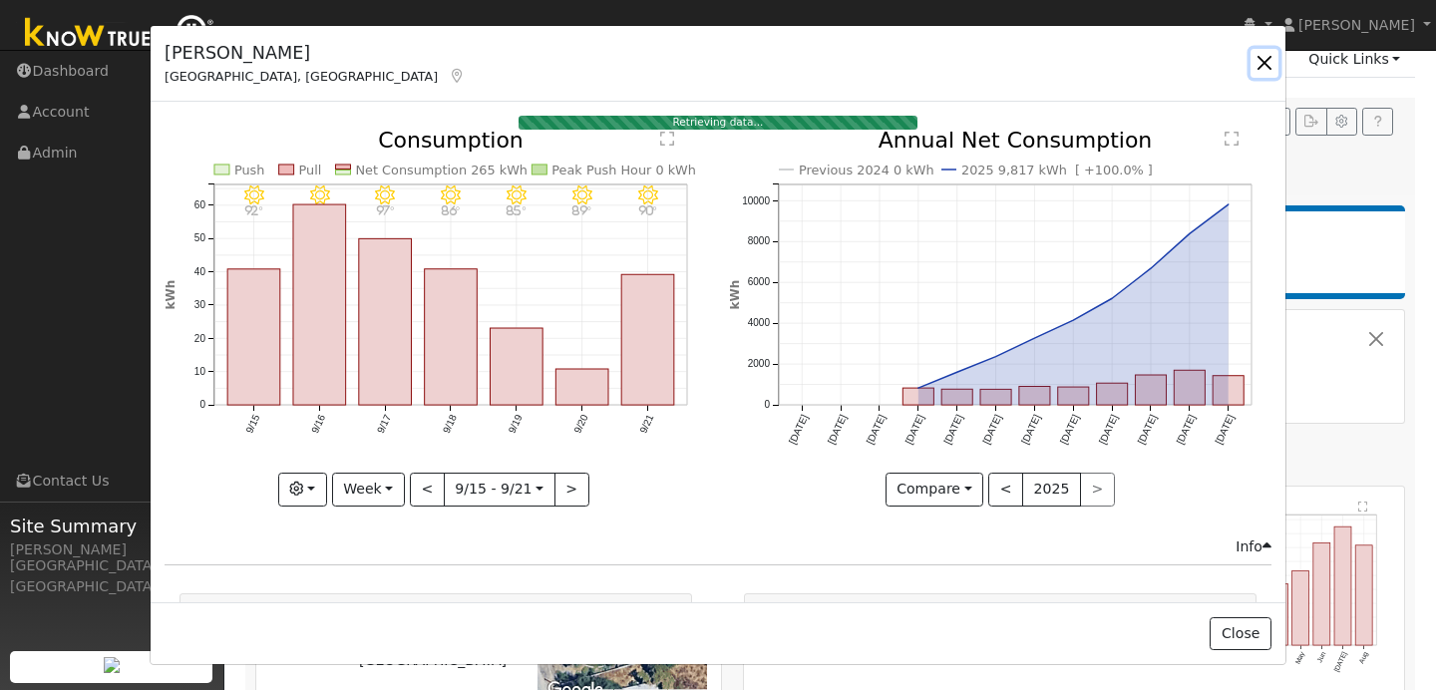
click at [1257, 60] on button "button" at bounding box center [1264, 63] width 28 height 28
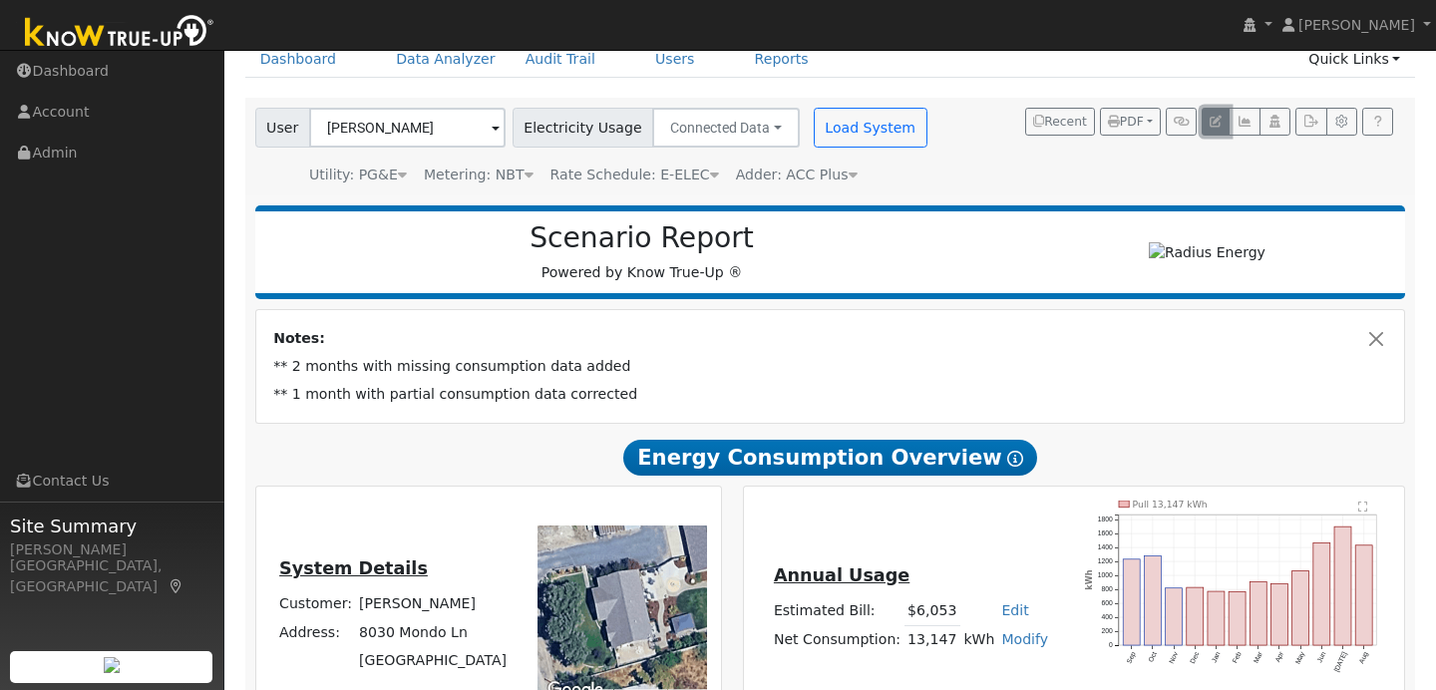
click at [1212, 127] on icon "button" at bounding box center [1215, 122] width 12 height 12
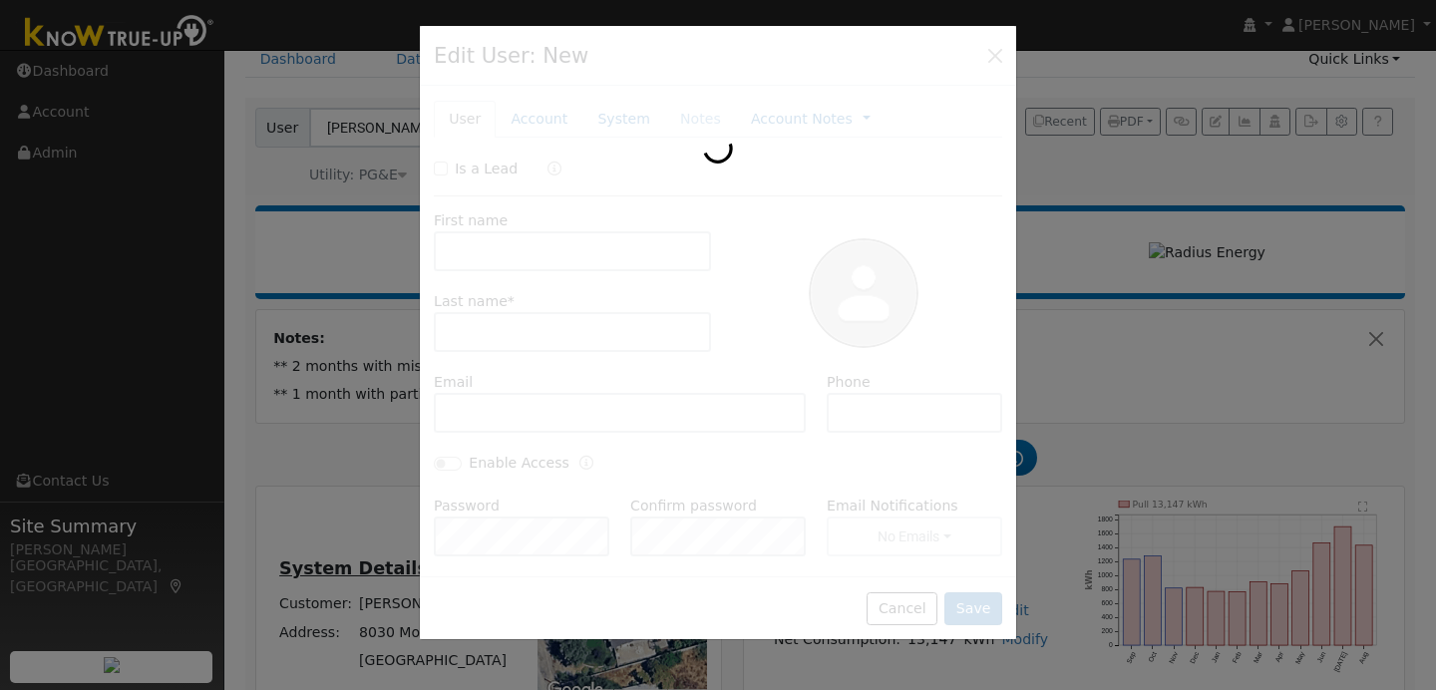
type input "[PERSON_NAME]"
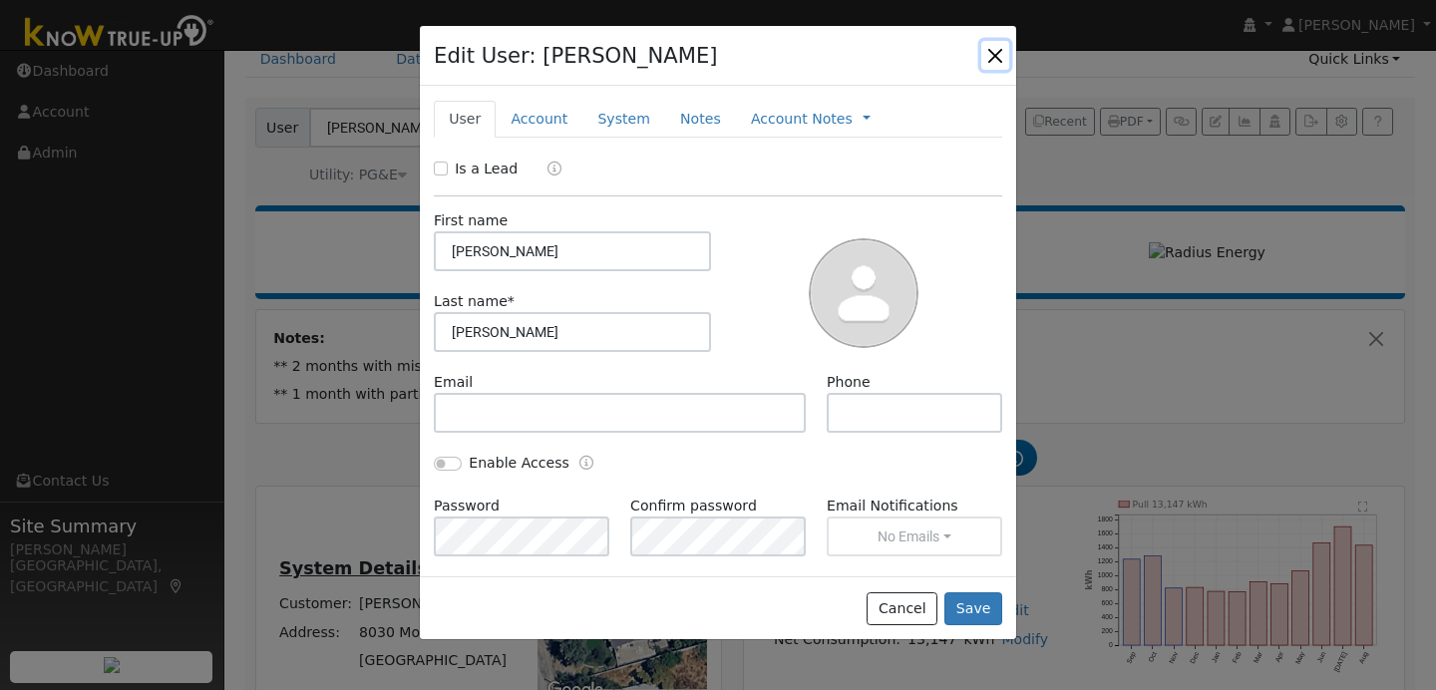
click at [1002, 45] on button "button" at bounding box center [995, 55] width 28 height 28
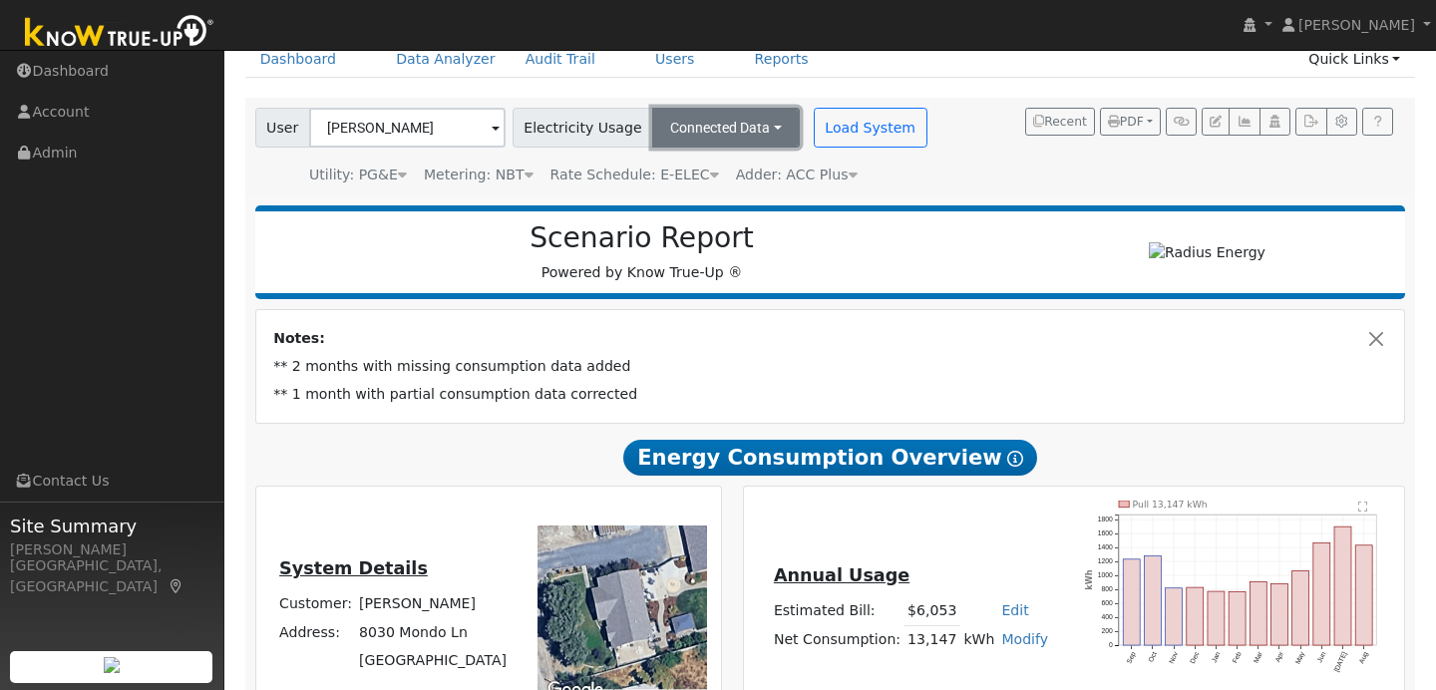
click at [729, 133] on button "Connected Data" at bounding box center [726, 128] width 148 height 40
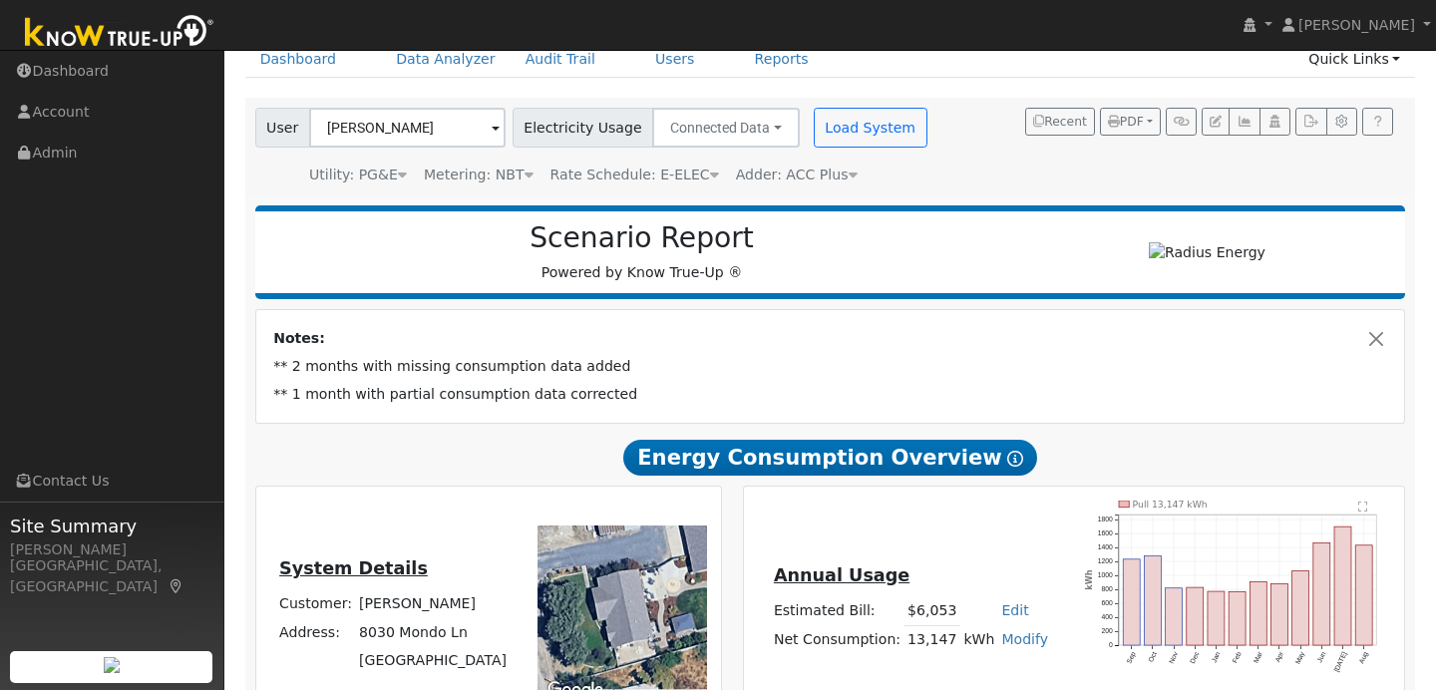
click at [824, 171] on div "Adder: ACC Plus" at bounding box center [797, 175] width 122 height 21
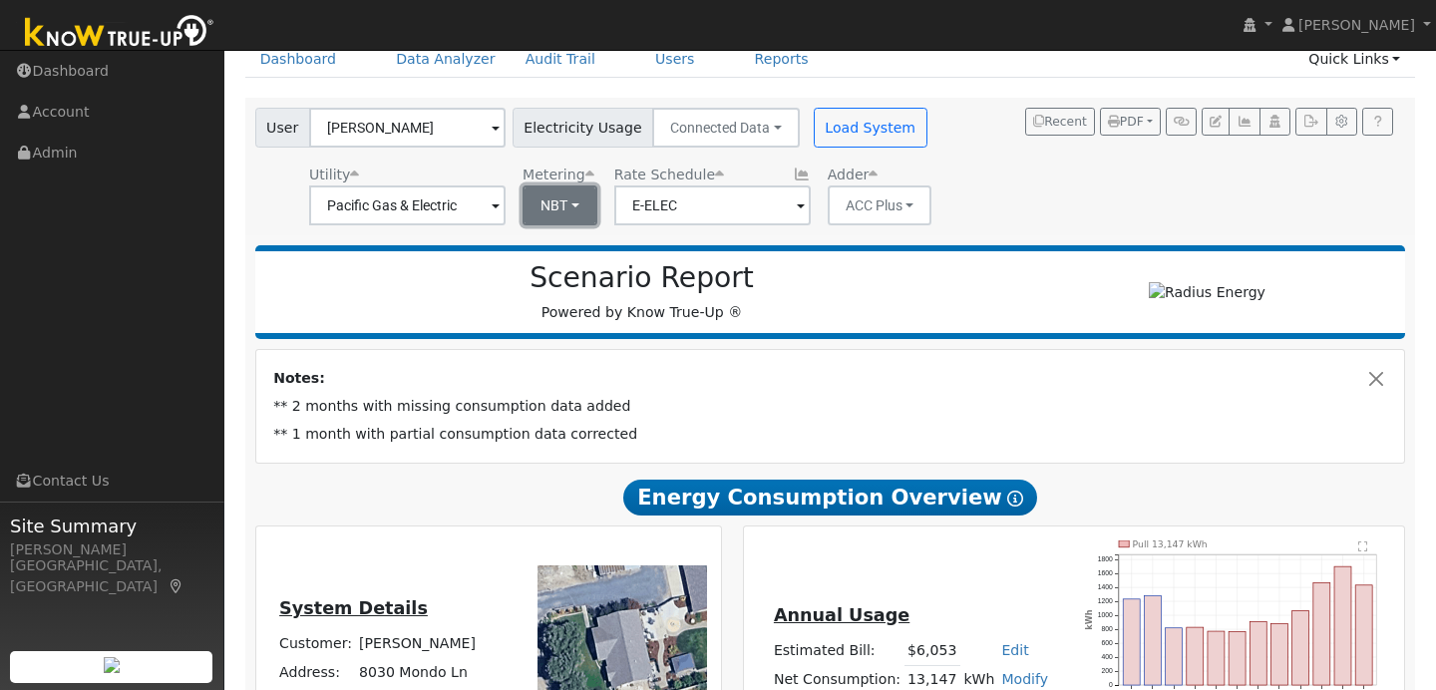
click at [554, 205] on button "NBT" at bounding box center [559, 205] width 75 height 40
click at [549, 256] on link "NEM" at bounding box center [579, 249] width 139 height 28
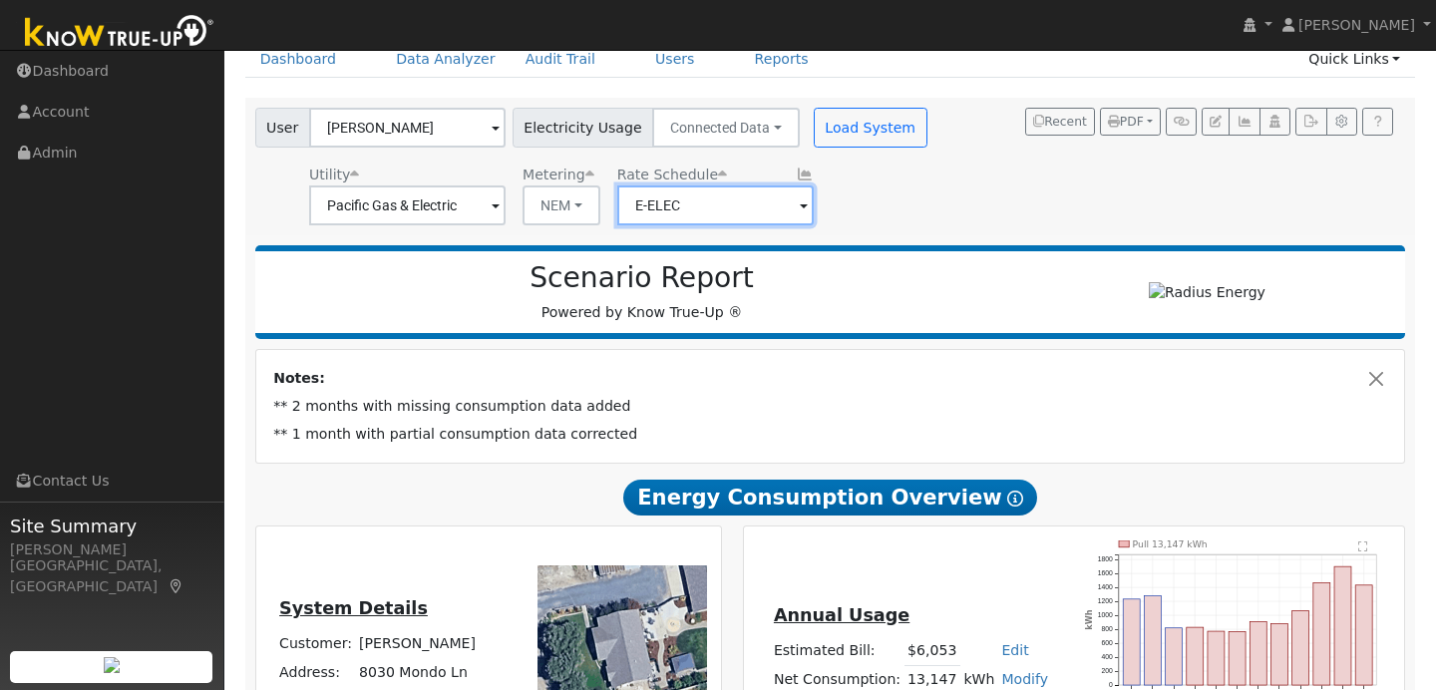
click at [779, 210] on input "E-ELEC" at bounding box center [715, 205] width 196 height 40
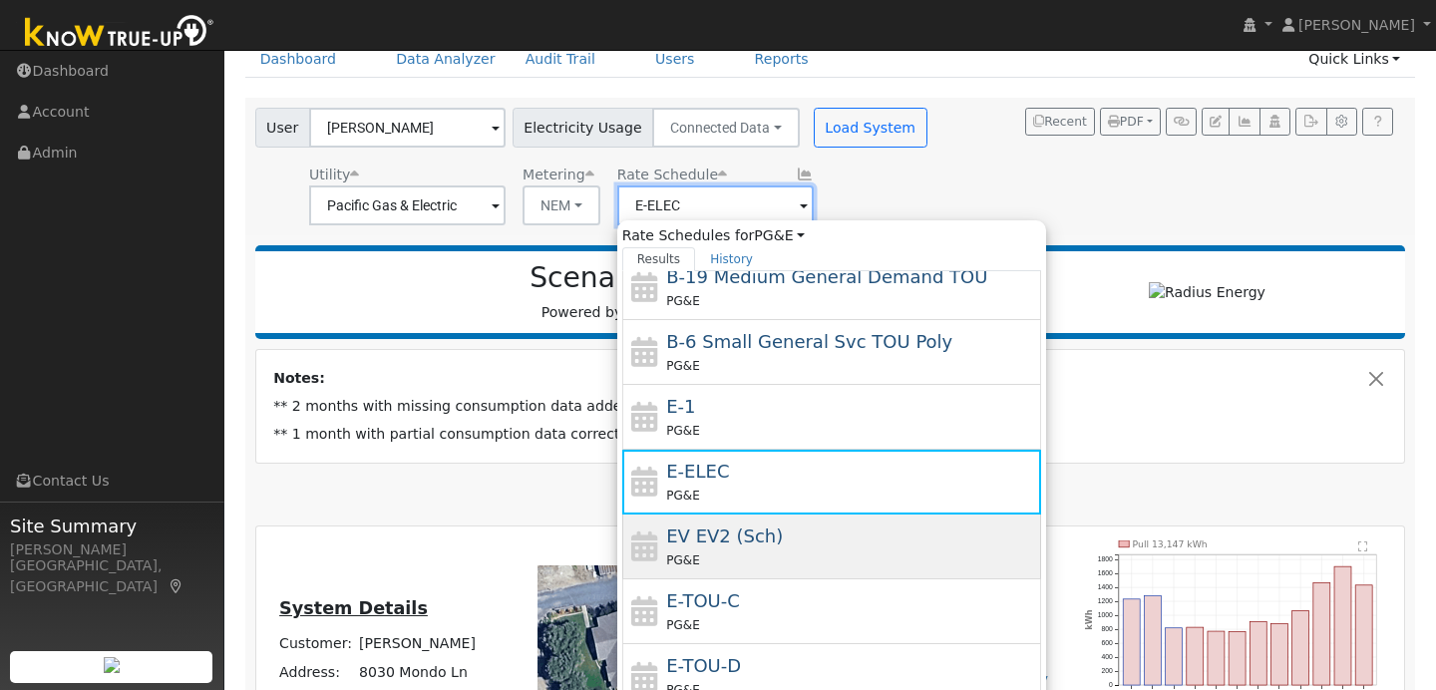
scroll to position [296, 0]
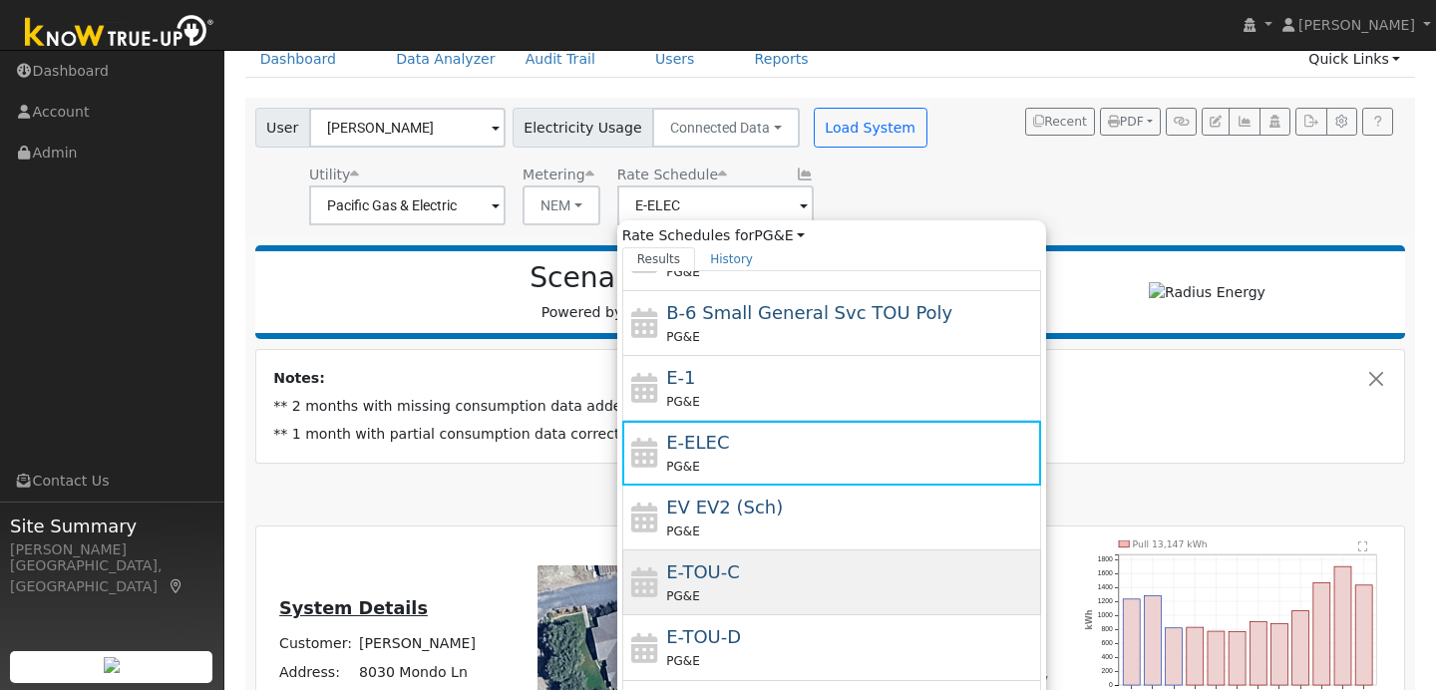
click at [726, 567] on div "E-TOU-C PG&E" at bounding box center [851, 582] width 370 height 48
type input "E-TOU-C"
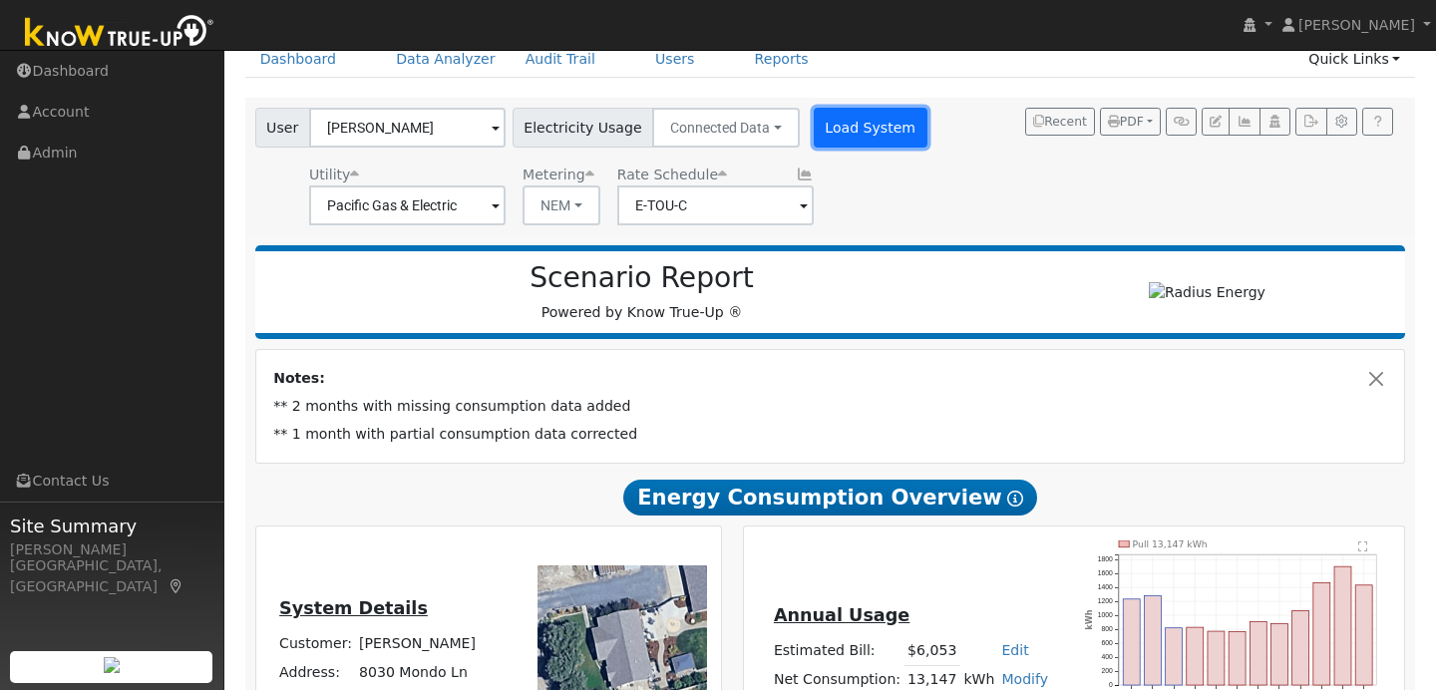
click at [879, 143] on button "Load System" at bounding box center [871, 128] width 114 height 40
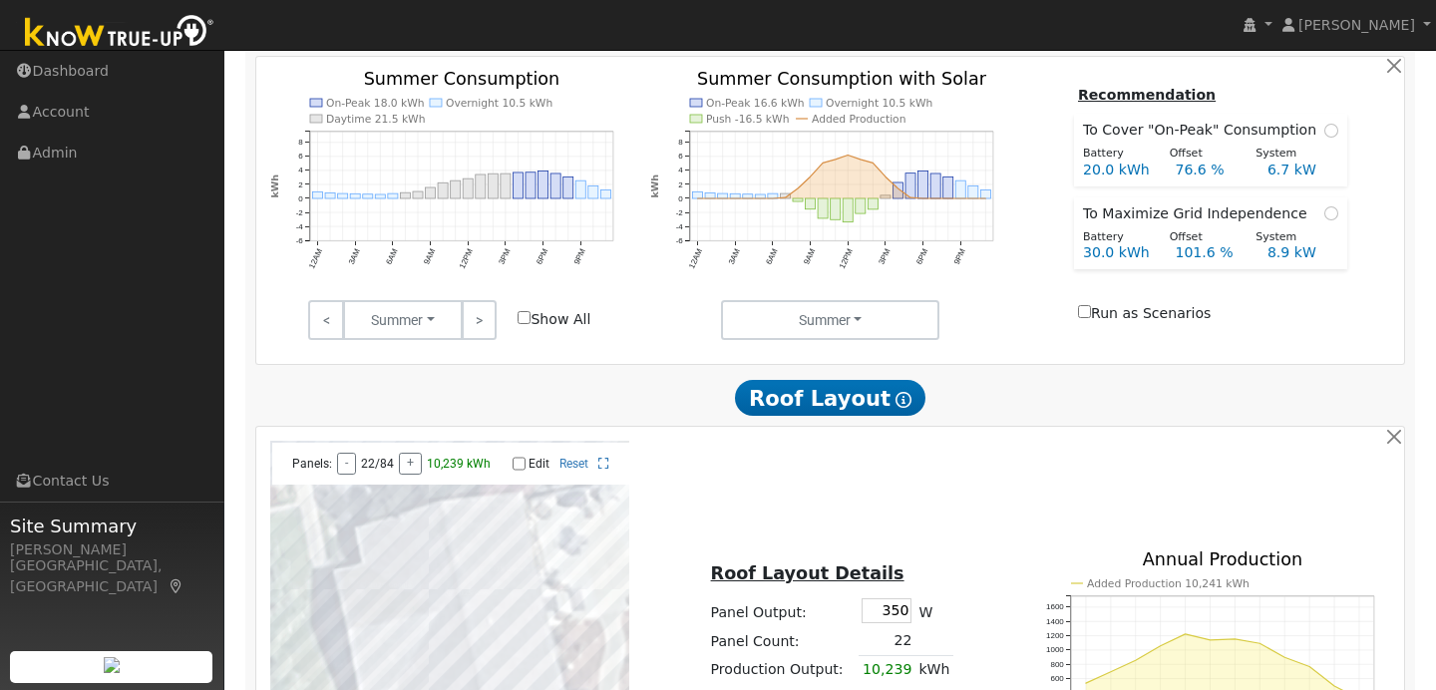
scroll to position [829, 0]
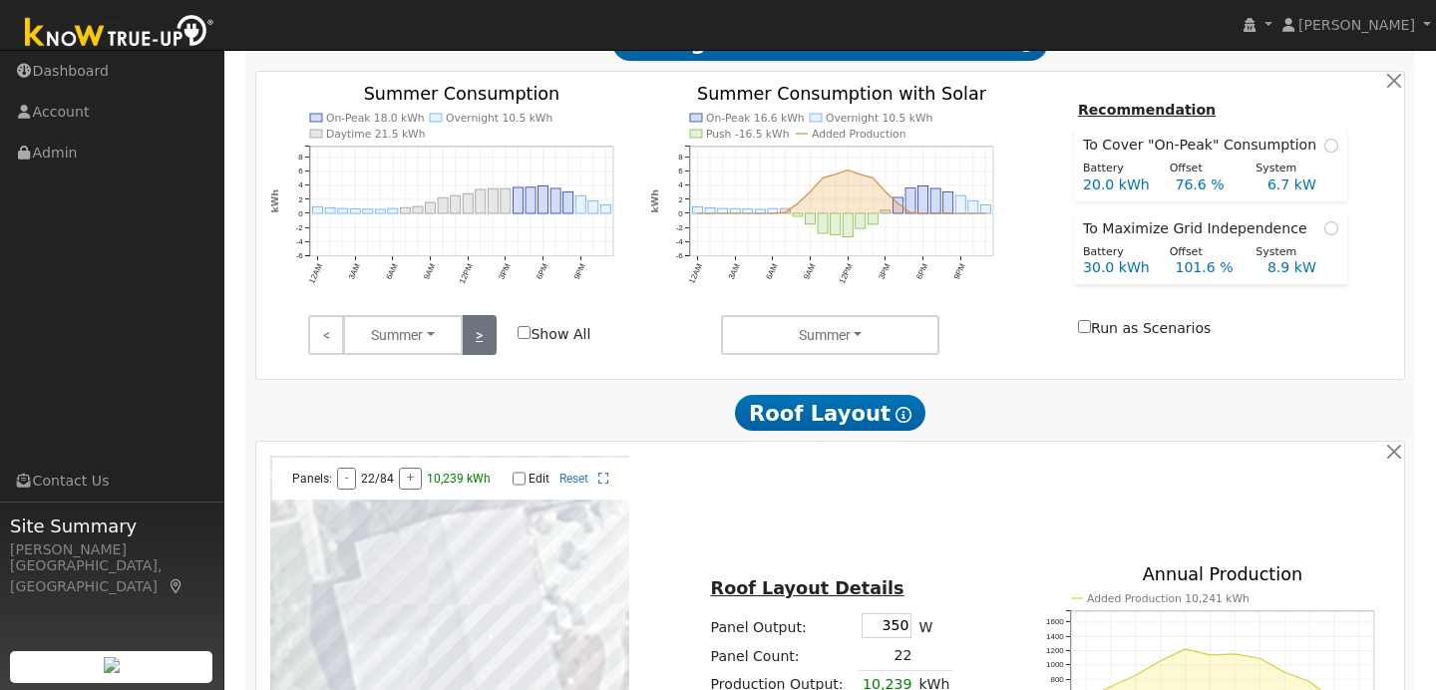
click at [472, 335] on link ">" at bounding box center [479, 335] width 35 height 40
click at [476, 345] on link ">" at bounding box center [479, 335] width 35 height 40
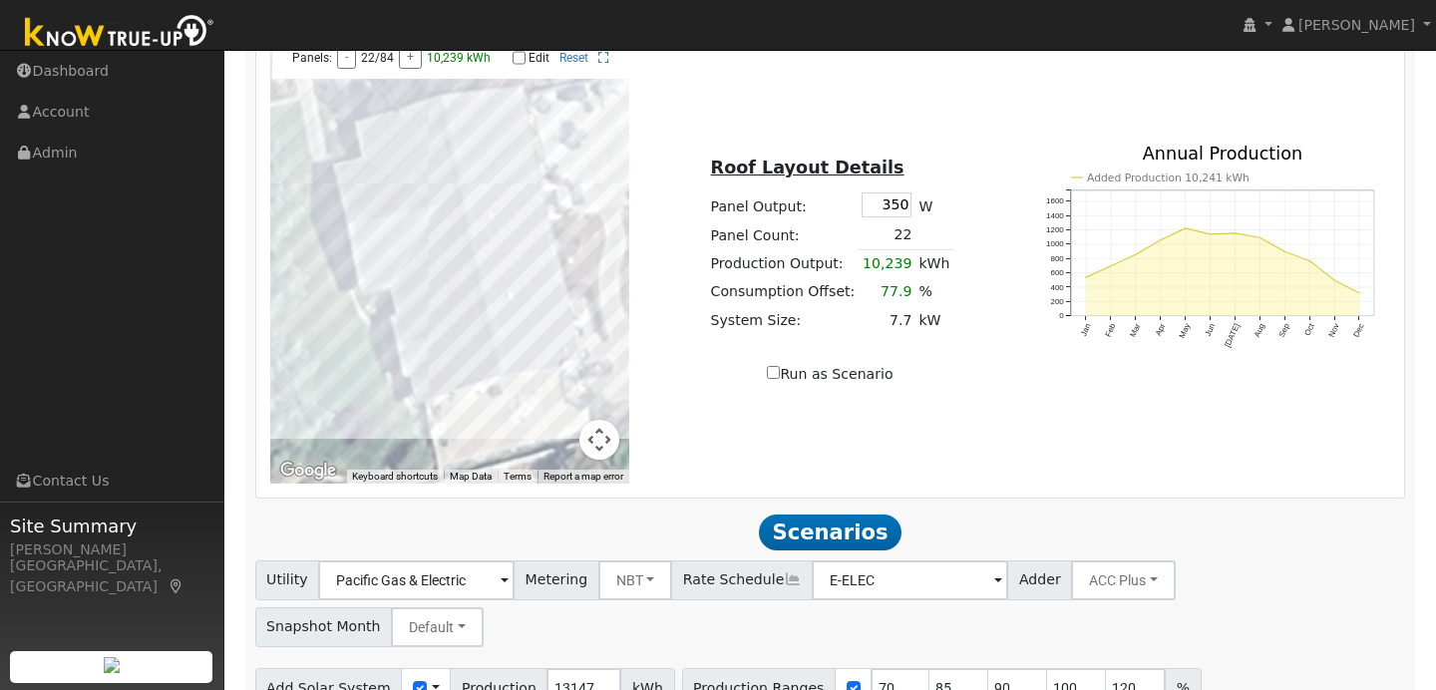
scroll to position [1310, 0]
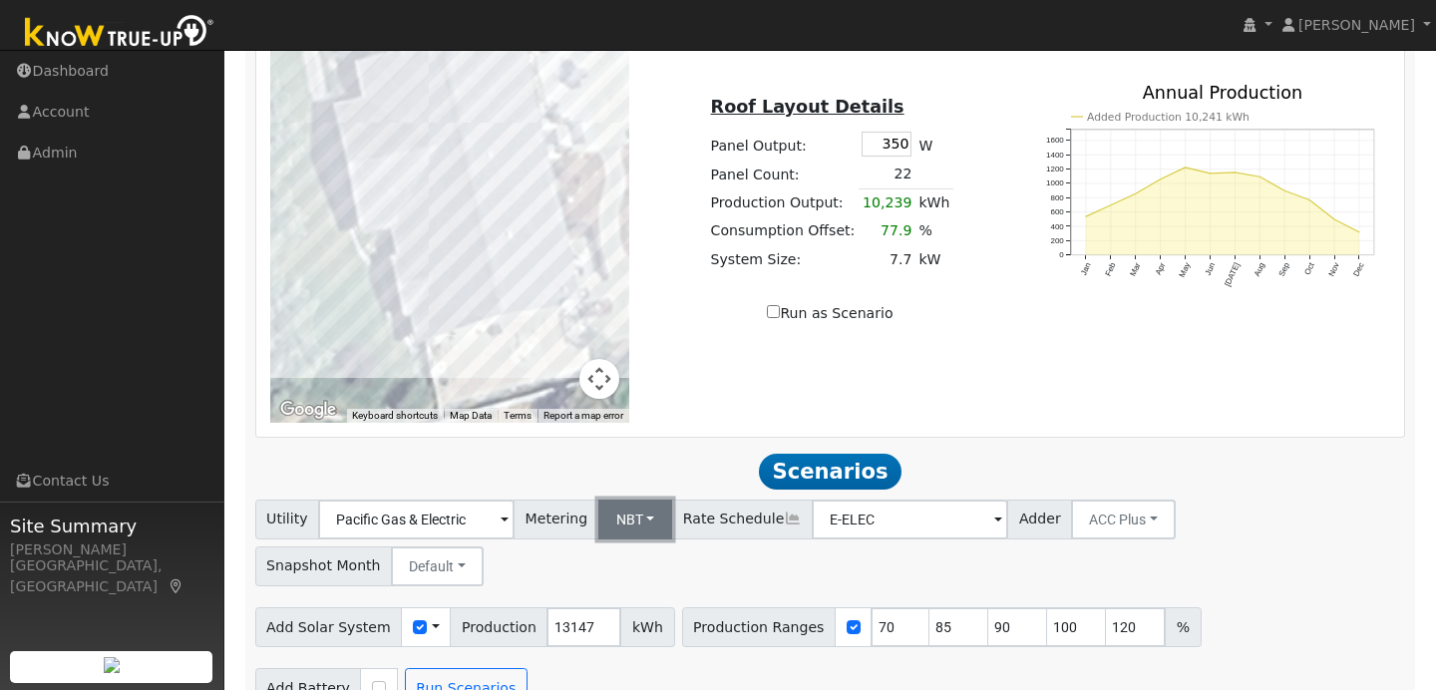
click at [632, 528] on button "NBT" at bounding box center [635, 520] width 75 height 40
click at [632, 567] on link "NEM" at bounding box center [645, 563] width 139 height 28
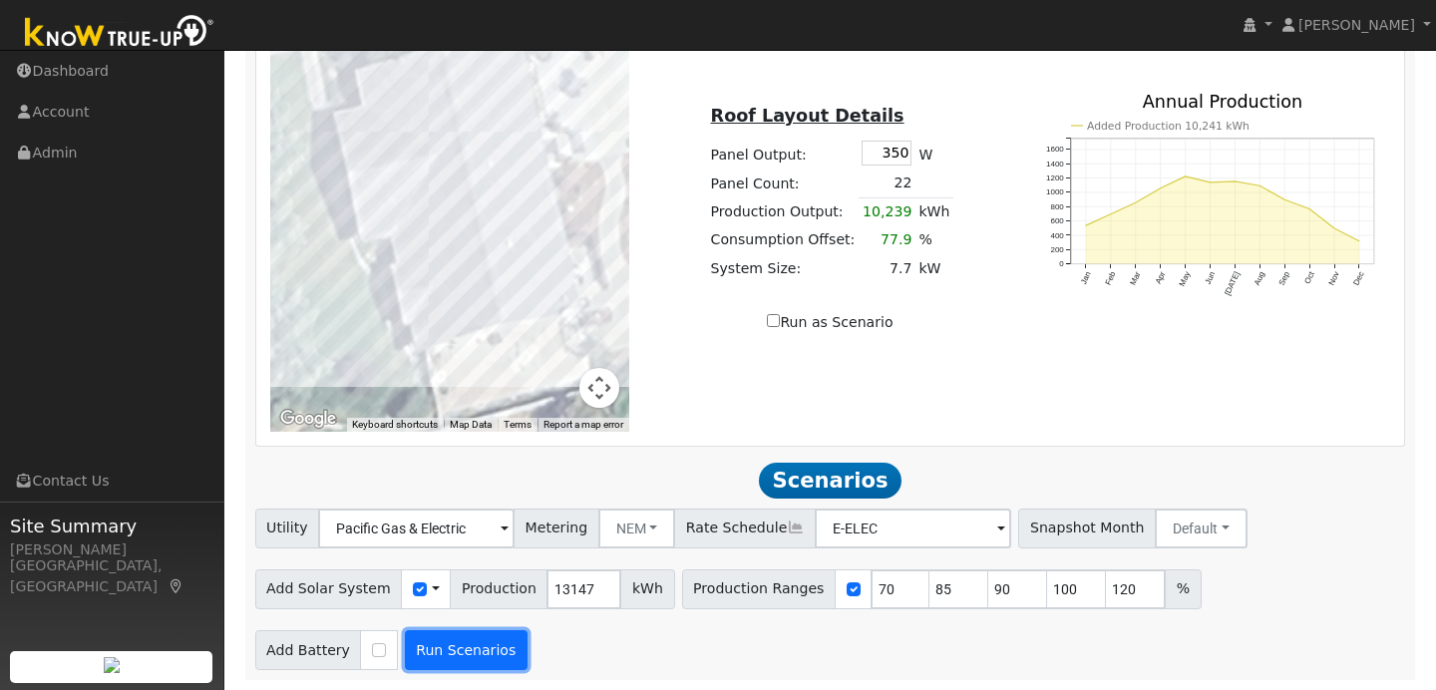
click at [439, 646] on button "Run Scenarios" at bounding box center [466, 650] width 123 height 40
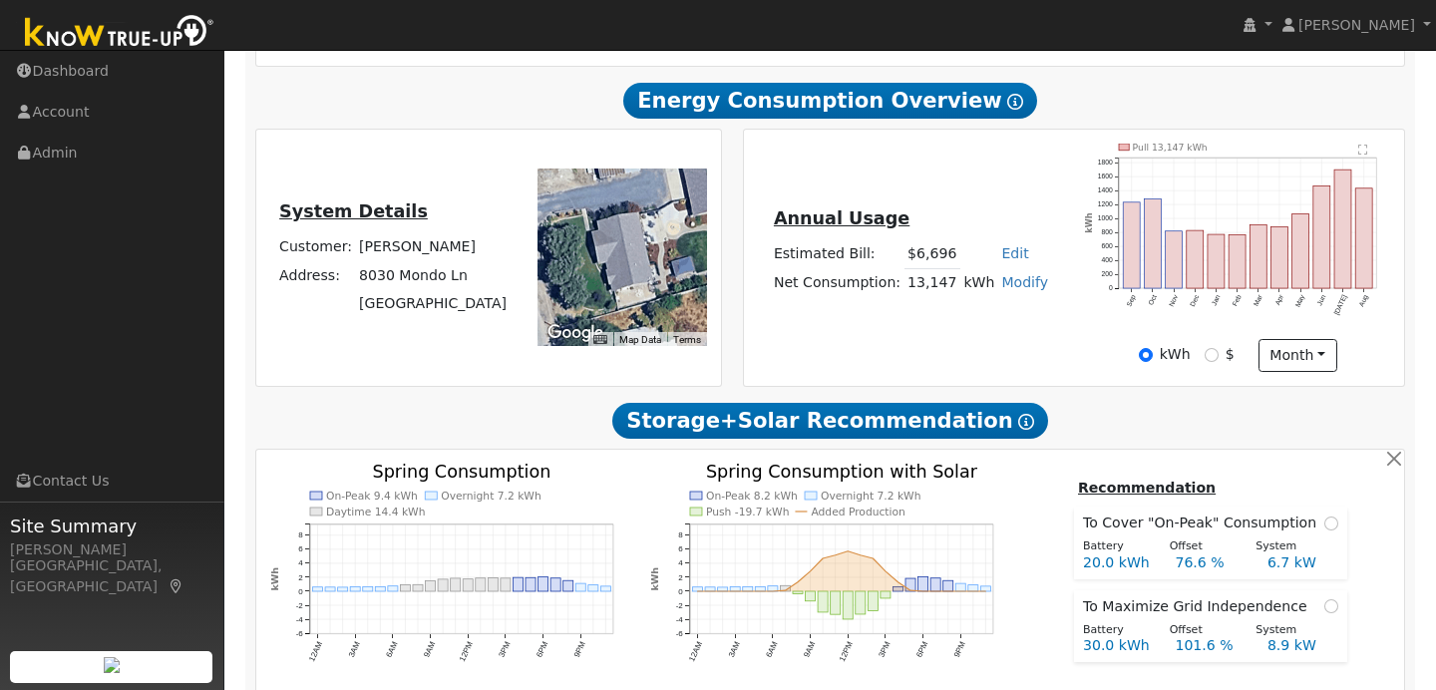
scroll to position [450, 0]
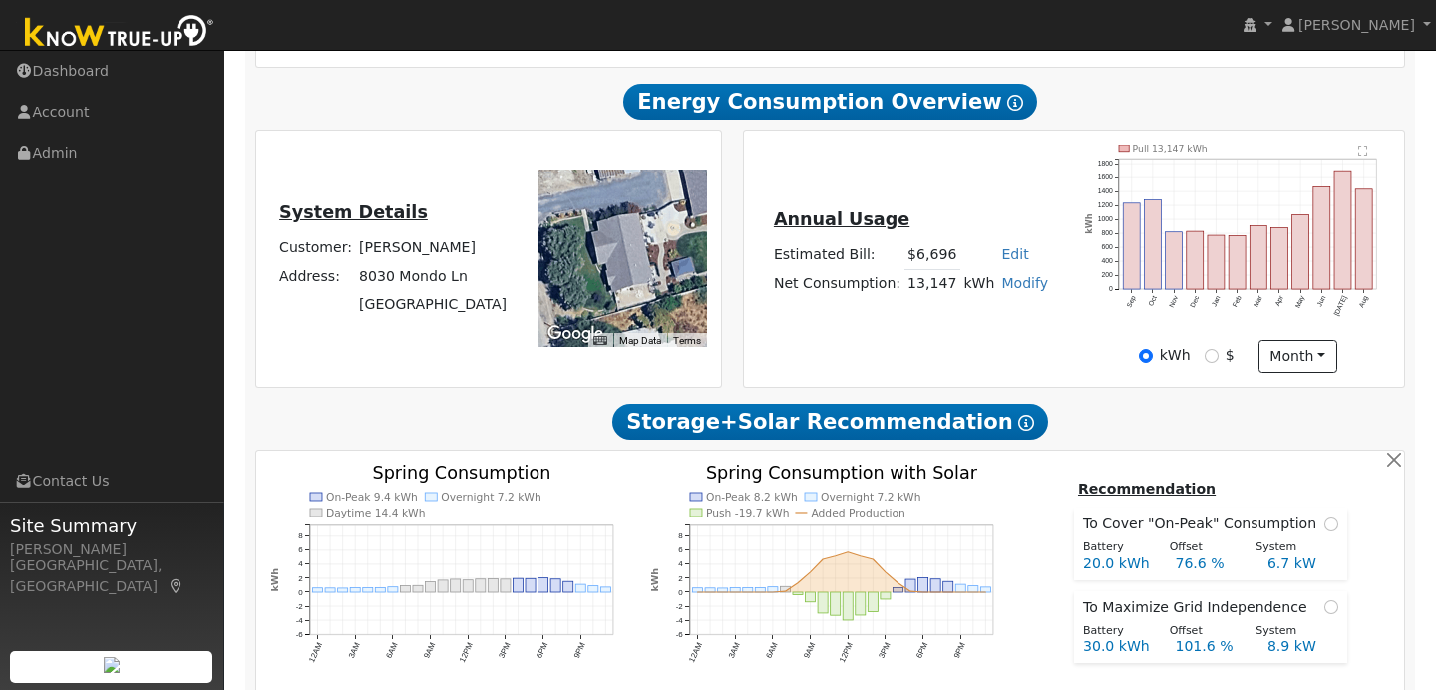
type input "8.8"
type input "$28,923"
type input "$8,677"
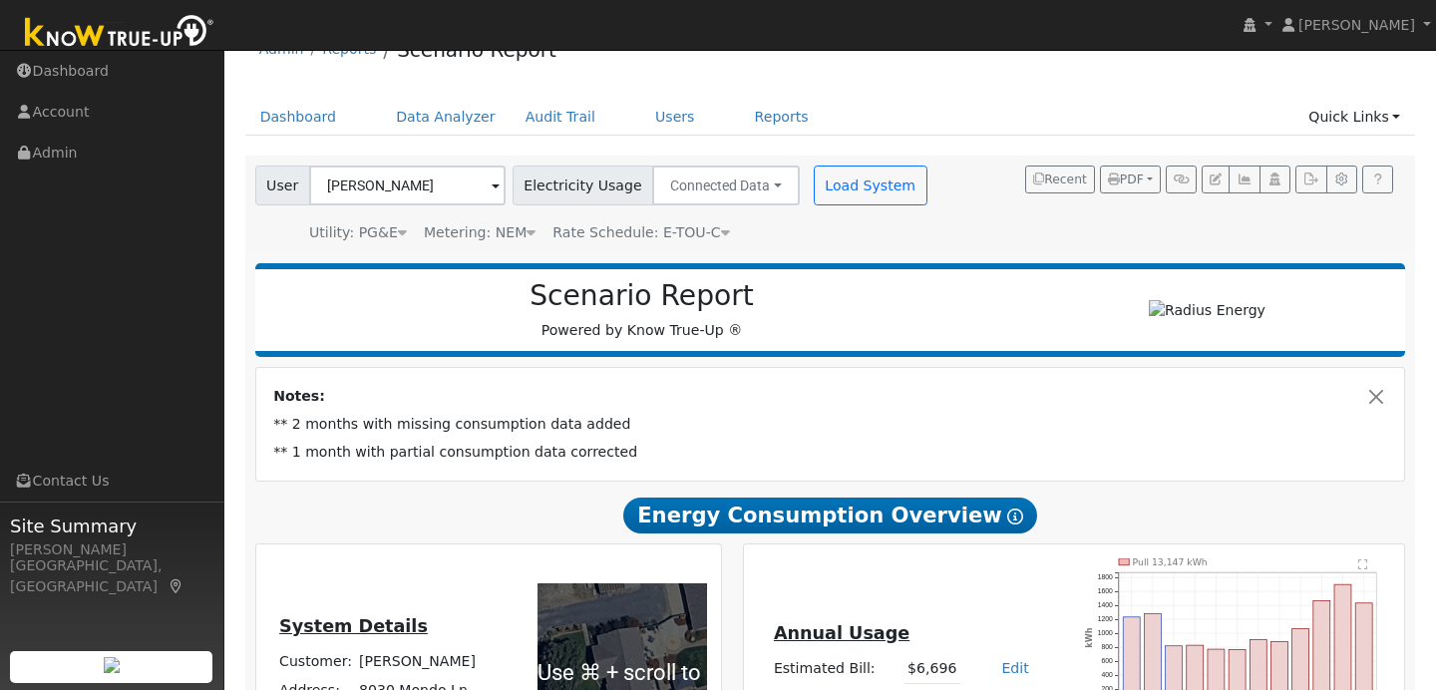
scroll to position [0, 0]
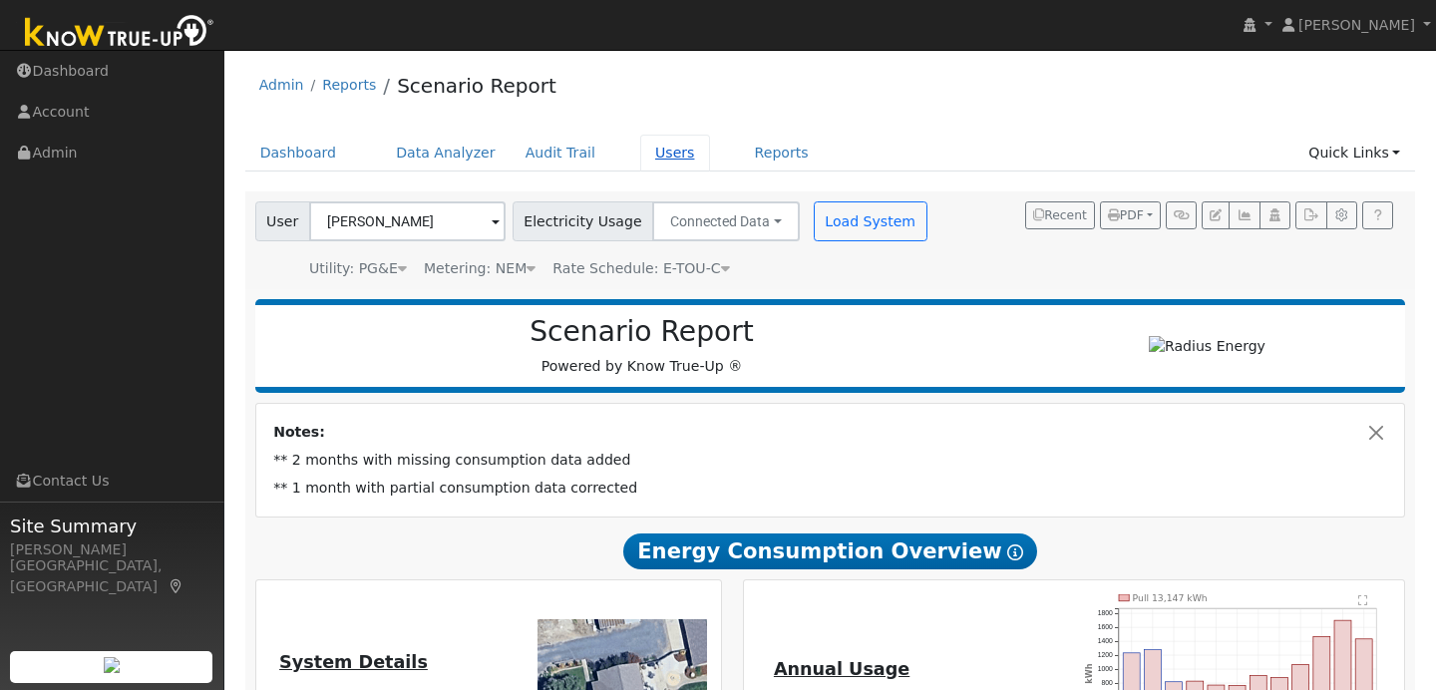
click at [668, 146] on link "Users" at bounding box center [675, 153] width 70 height 37
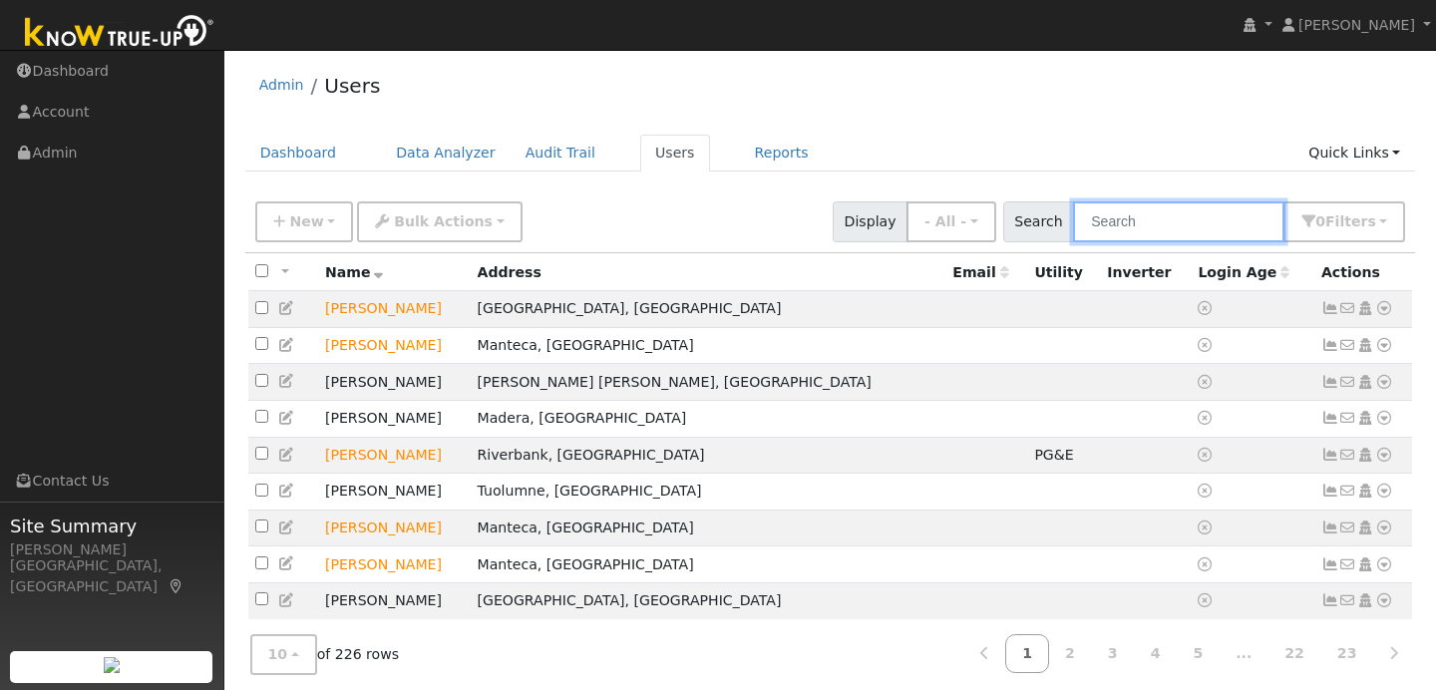
click at [1129, 227] on input "text" at bounding box center [1178, 221] width 211 height 41
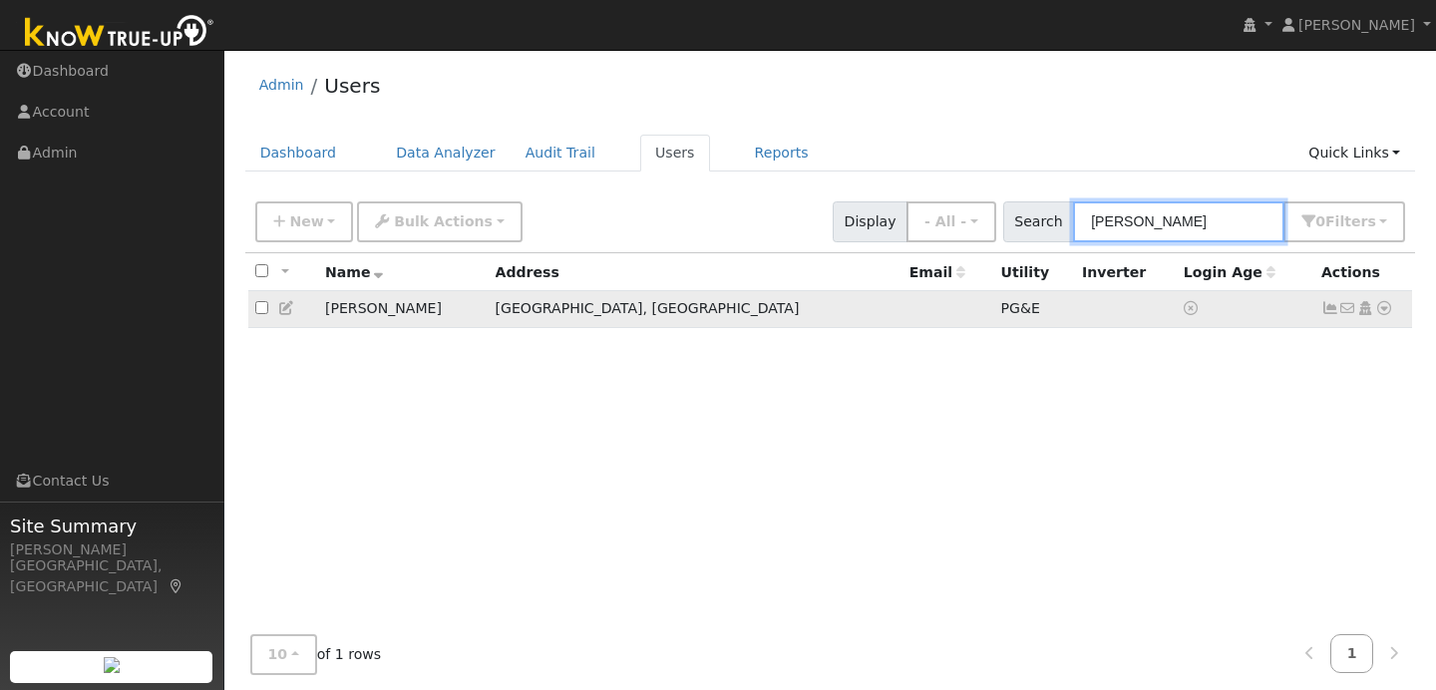
type input "[PERSON_NAME]"
click at [258, 311] on input "checkbox" at bounding box center [261, 307] width 13 height 13
checkbox input "true"
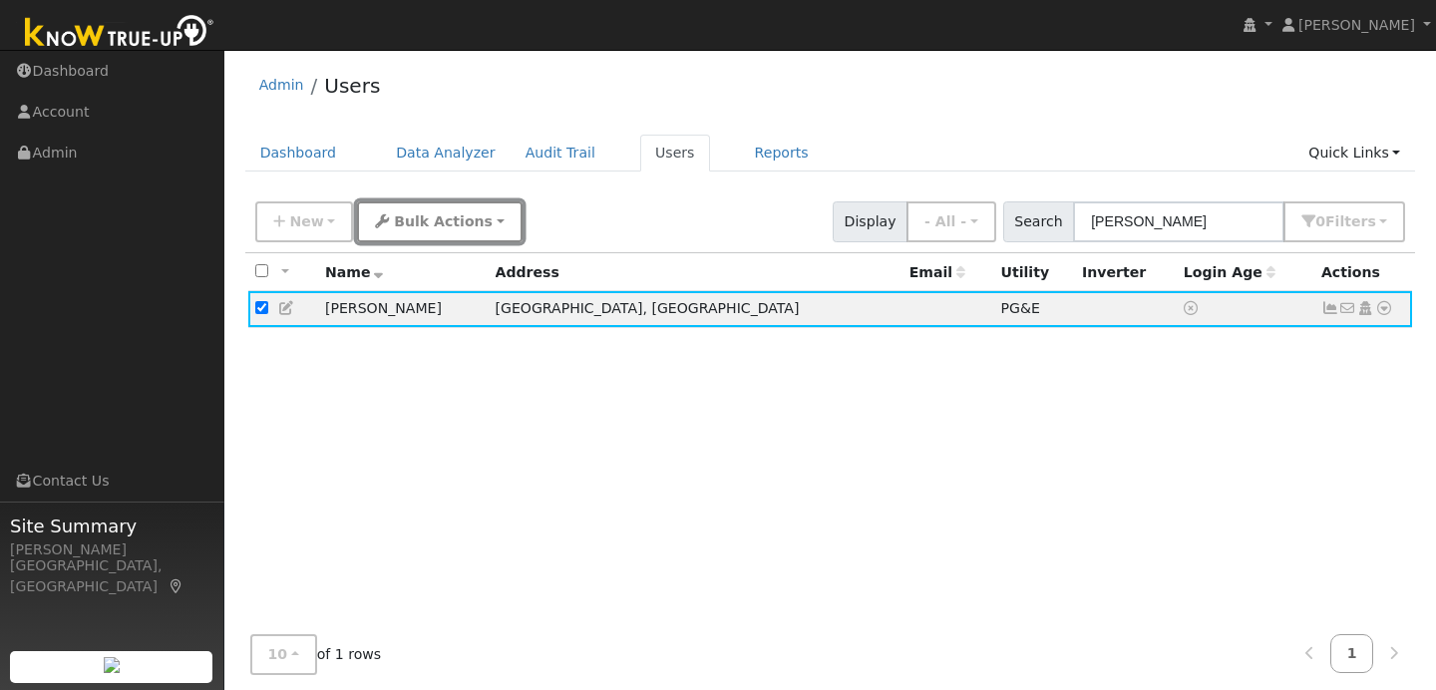
click at [456, 231] on button "Bulk Actions" at bounding box center [439, 221] width 165 height 41
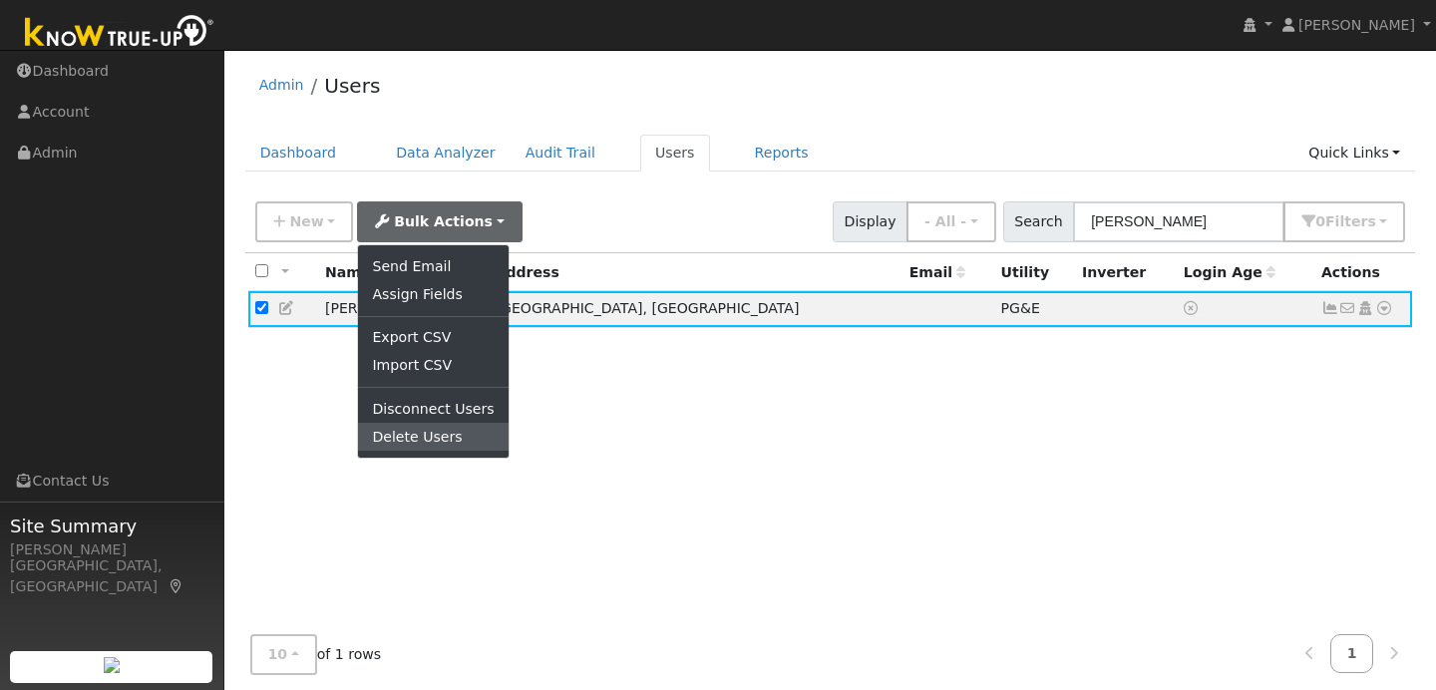
click at [453, 434] on link "Delete Users" at bounding box center [433, 437] width 150 height 28
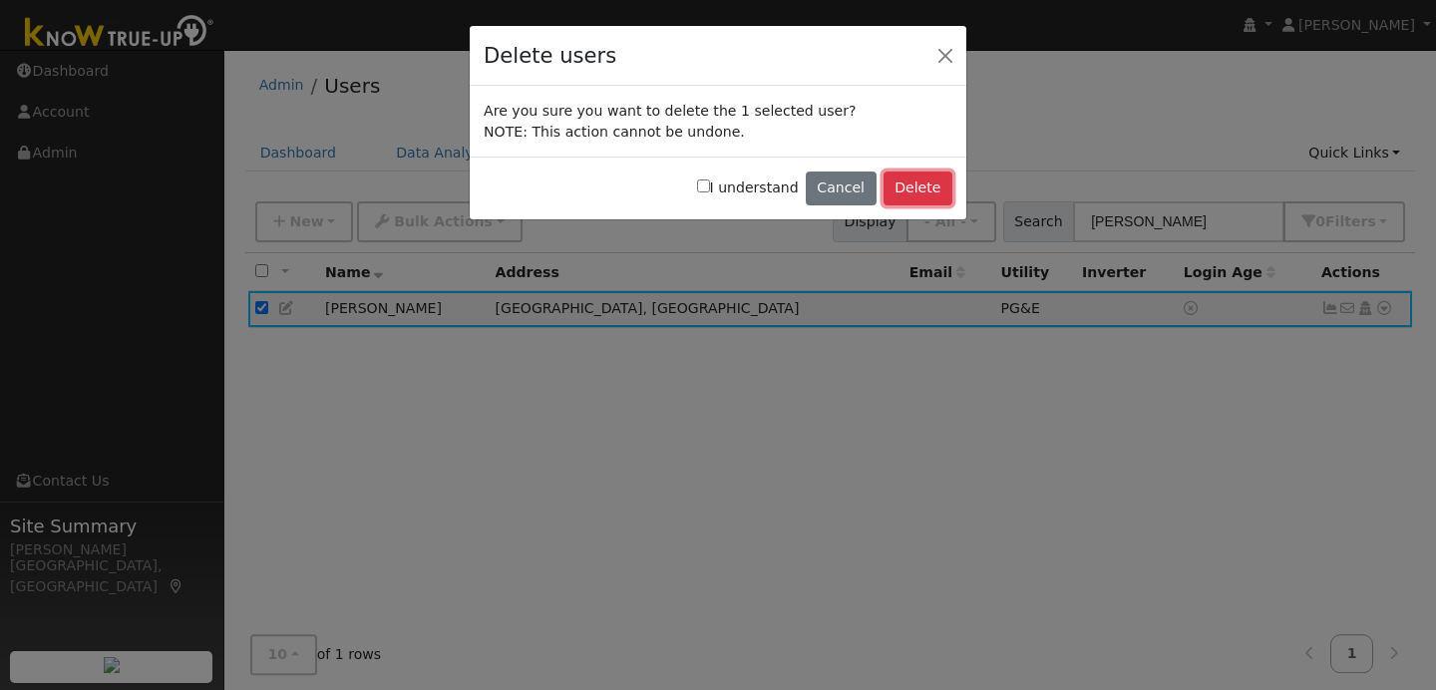
click at [910, 183] on button "Delete" at bounding box center [917, 188] width 69 height 34
click at [710, 186] on input "I understand" at bounding box center [703, 185] width 13 height 13
checkbox input "true"
click at [926, 179] on button "Delete" at bounding box center [917, 188] width 69 height 34
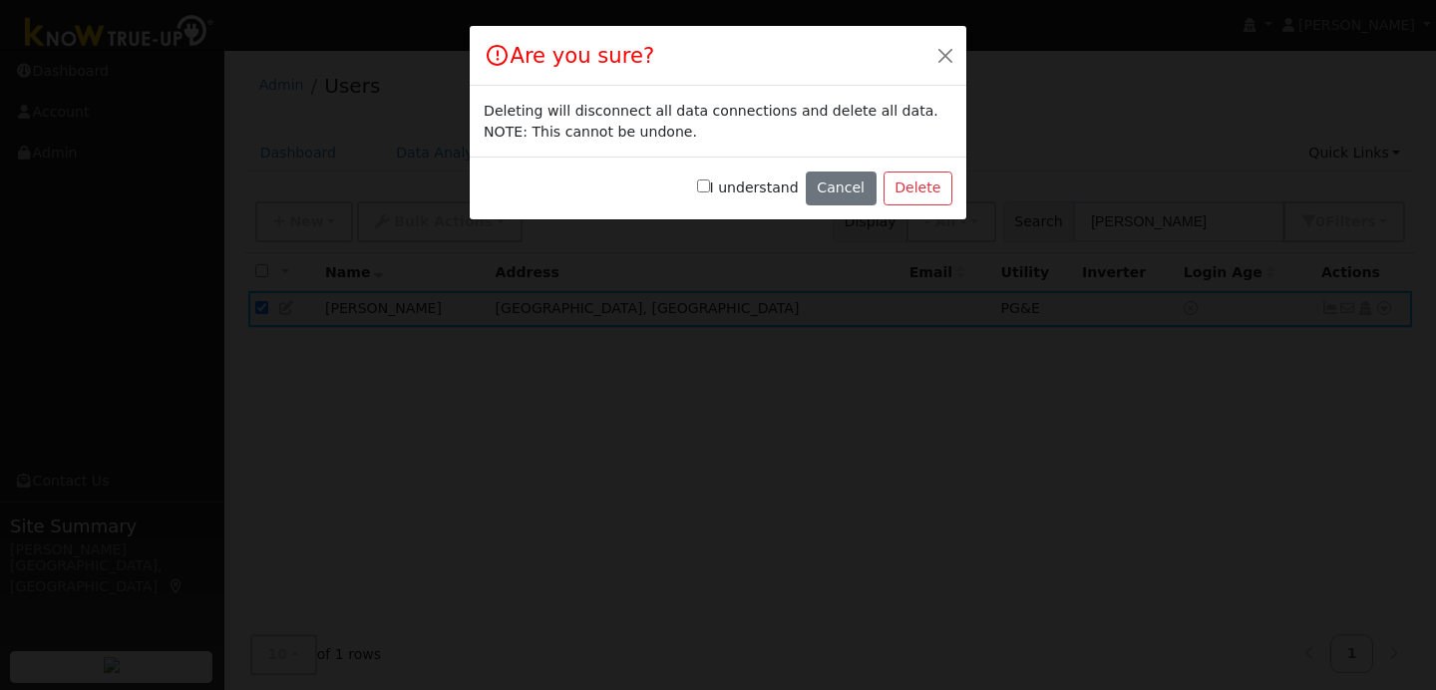
click at [709, 186] on input "I understand" at bounding box center [703, 185] width 13 height 13
checkbox input "true"
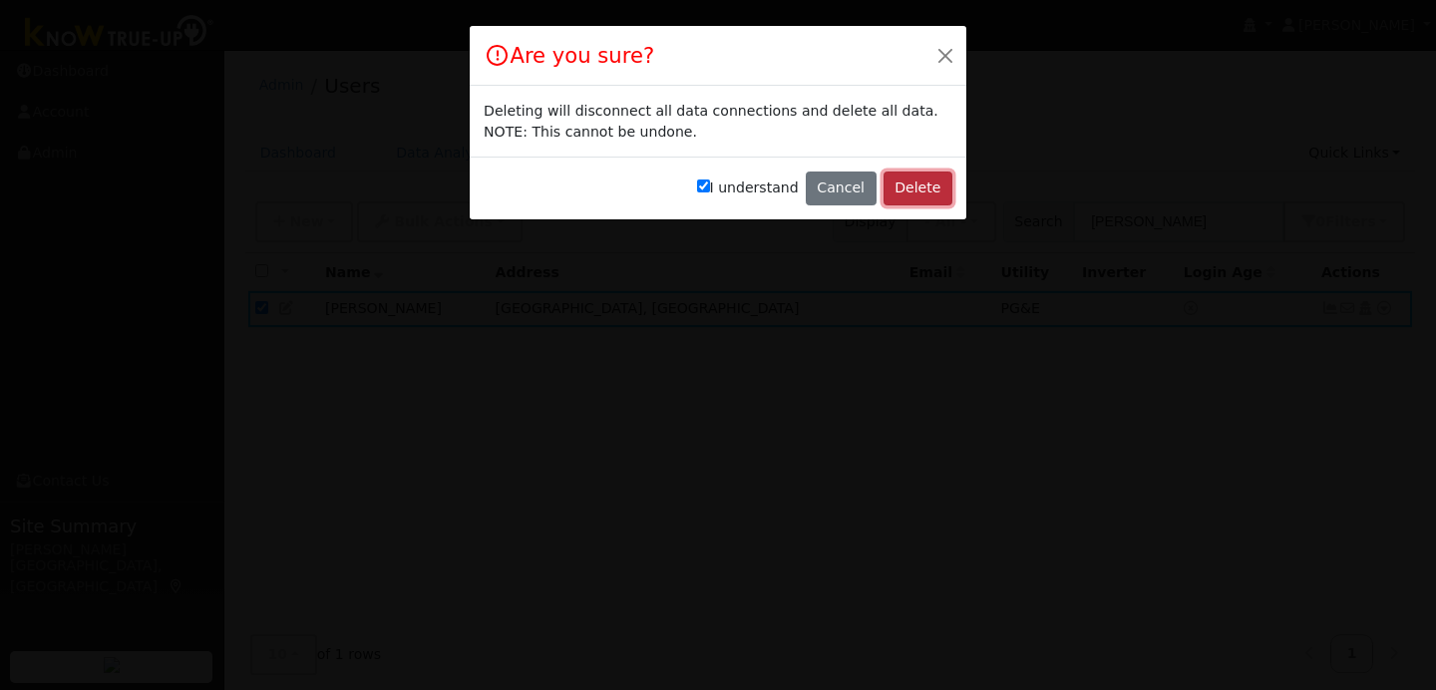
click at [893, 187] on button "Delete" at bounding box center [917, 188] width 69 height 34
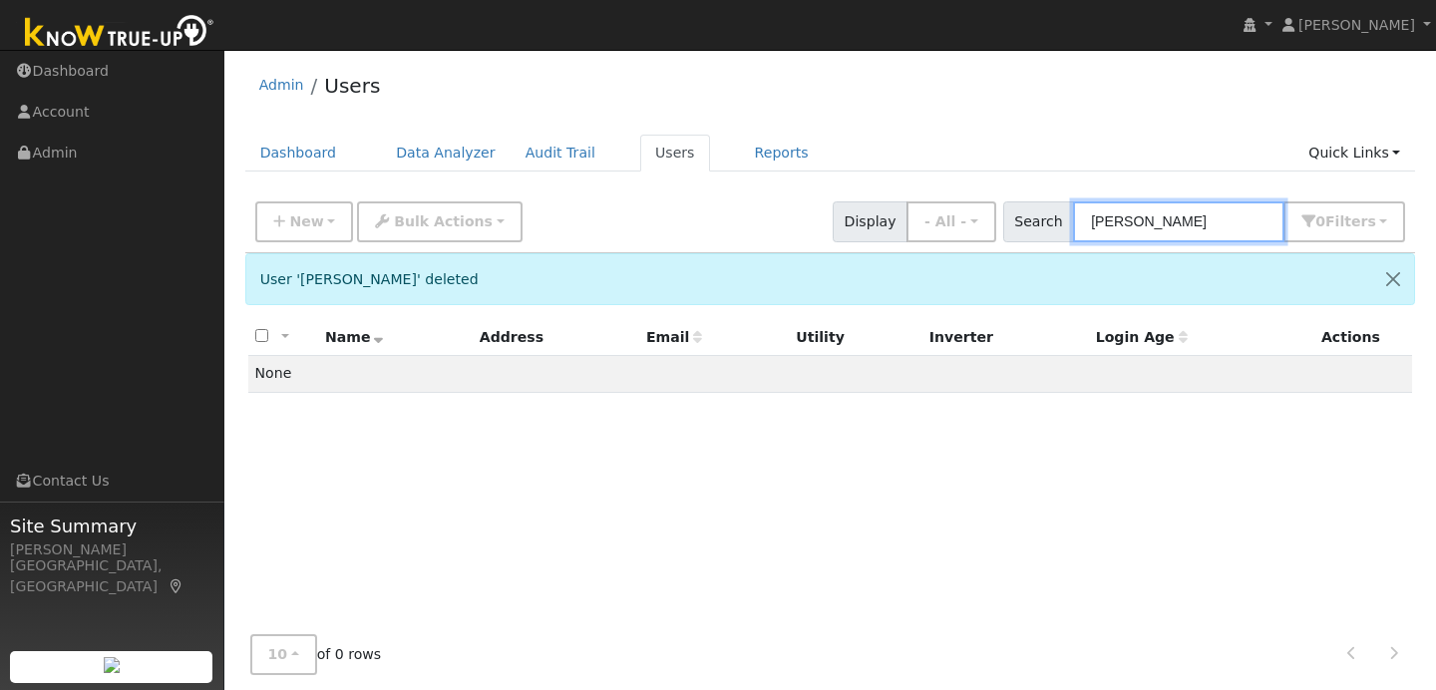
click at [1178, 233] on input "[PERSON_NAME]" at bounding box center [1178, 221] width 211 height 41
type input "o"
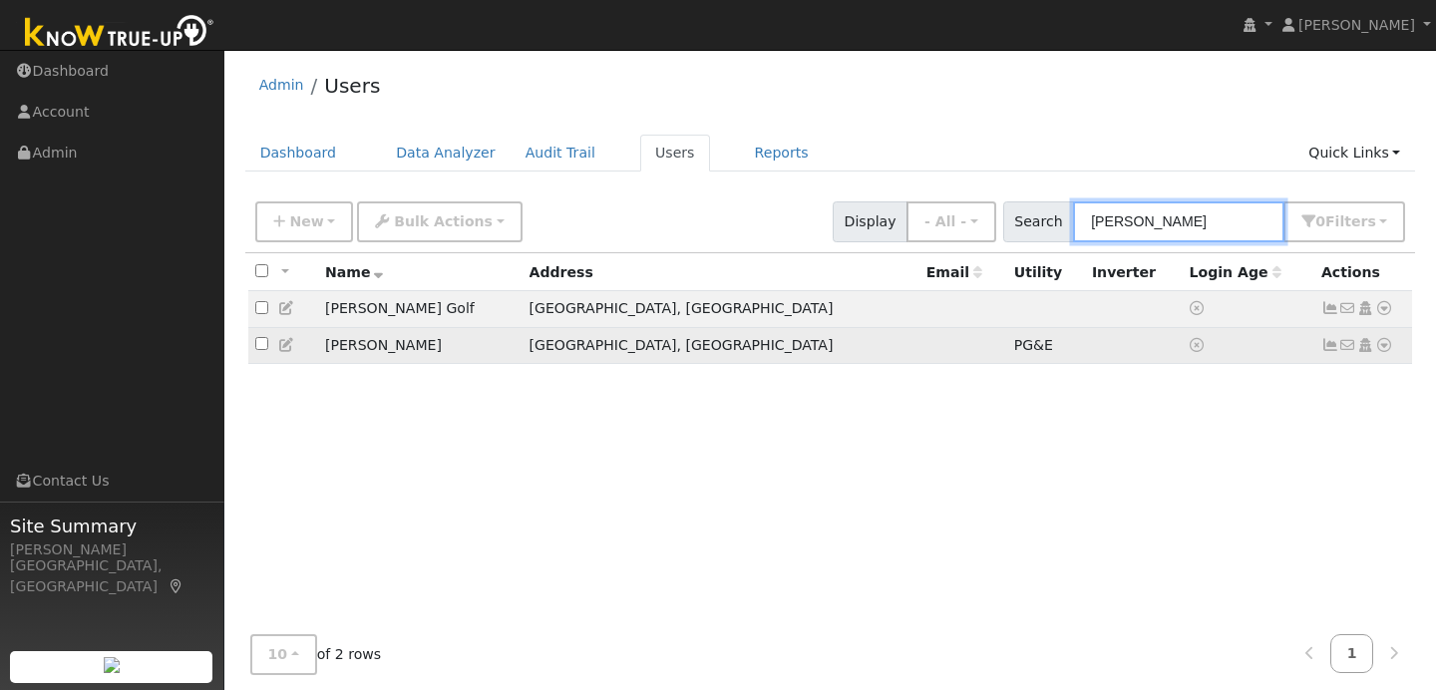
type input "[PERSON_NAME]"
click at [1389, 348] on icon at bounding box center [1384, 345] width 18 height 14
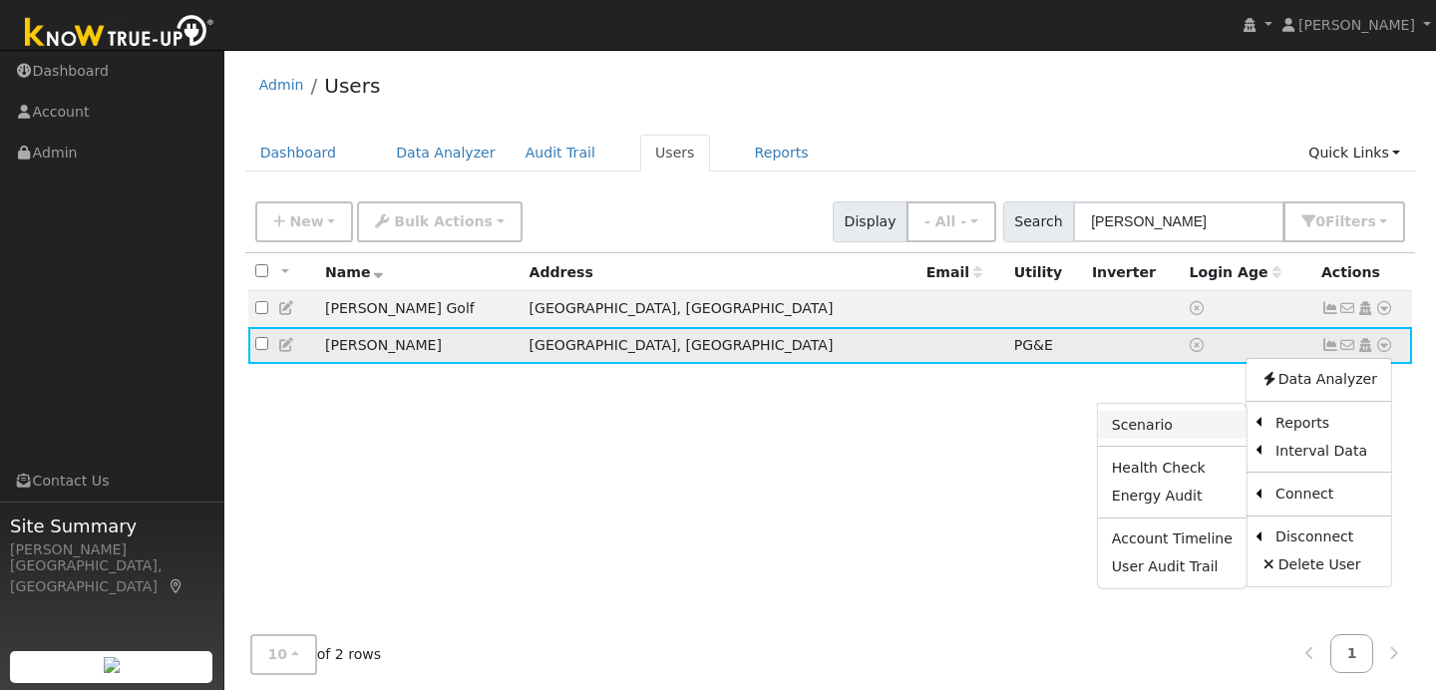
click at [1197, 432] on link "Scenario" at bounding box center [1172, 425] width 149 height 28
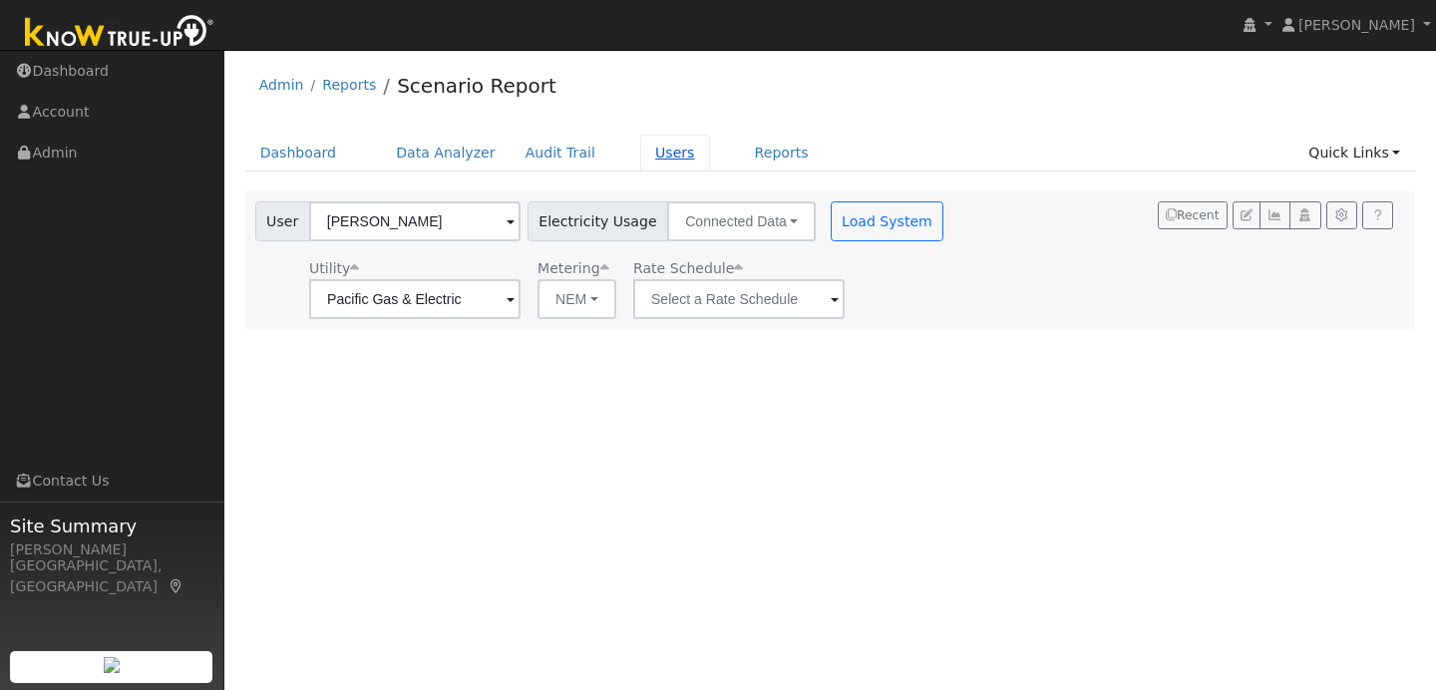
click at [655, 153] on link "Users" at bounding box center [675, 153] width 70 height 37
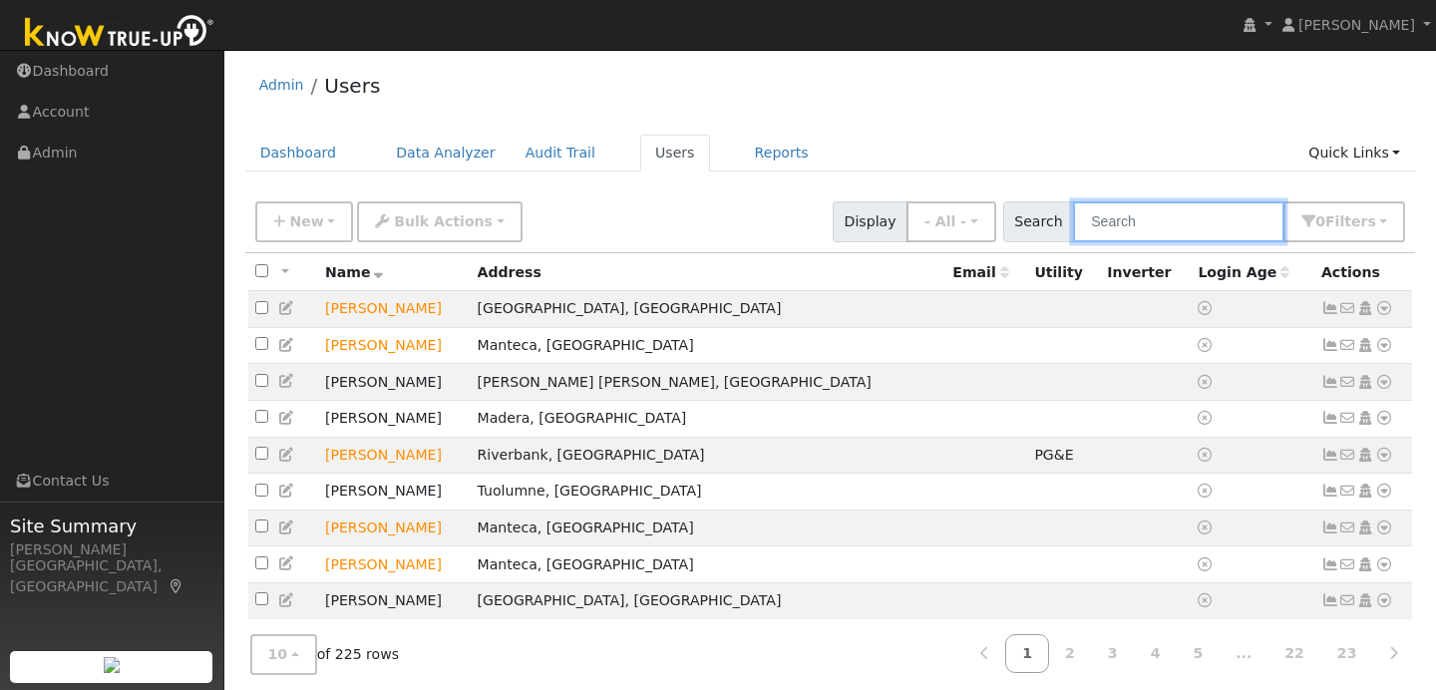
click at [1181, 219] on input "text" at bounding box center [1178, 221] width 211 height 41
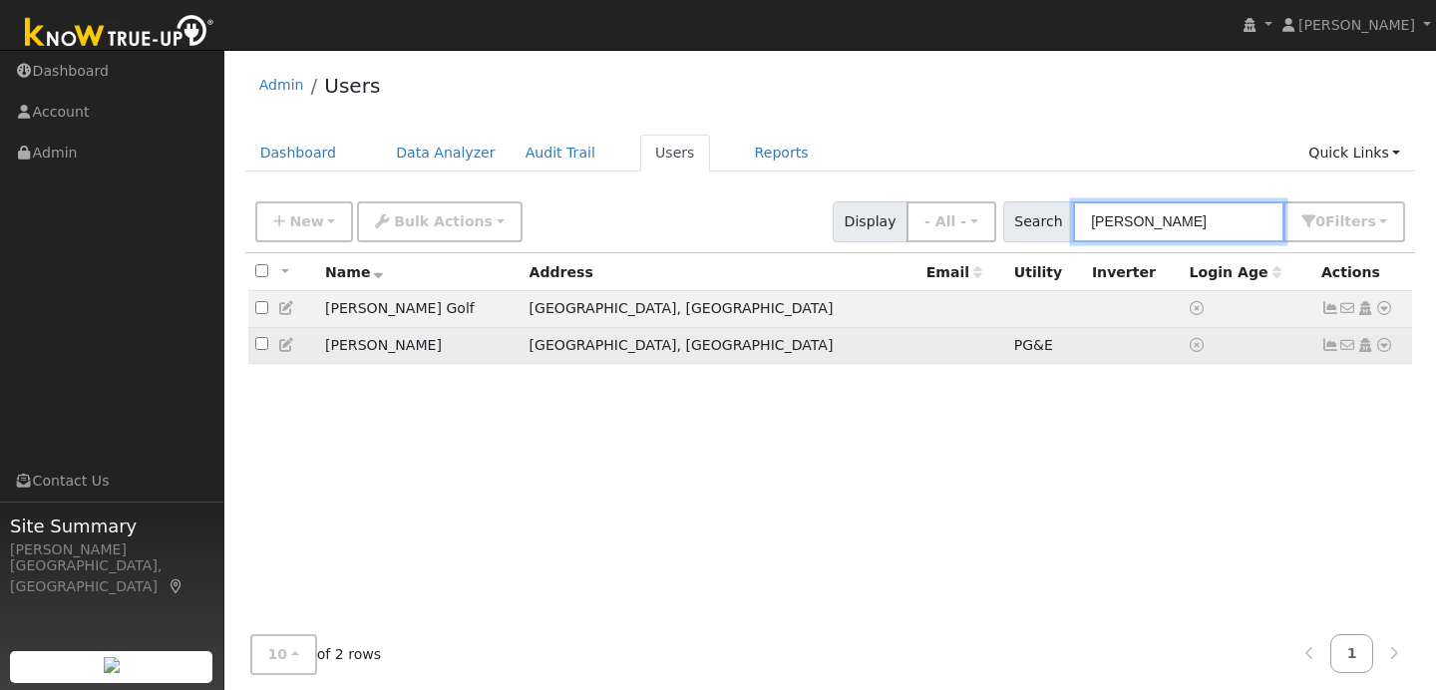
type input "[PERSON_NAME]"
click at [1385, 347] on icon at bounding box center [1384, 345] width 18 height 14
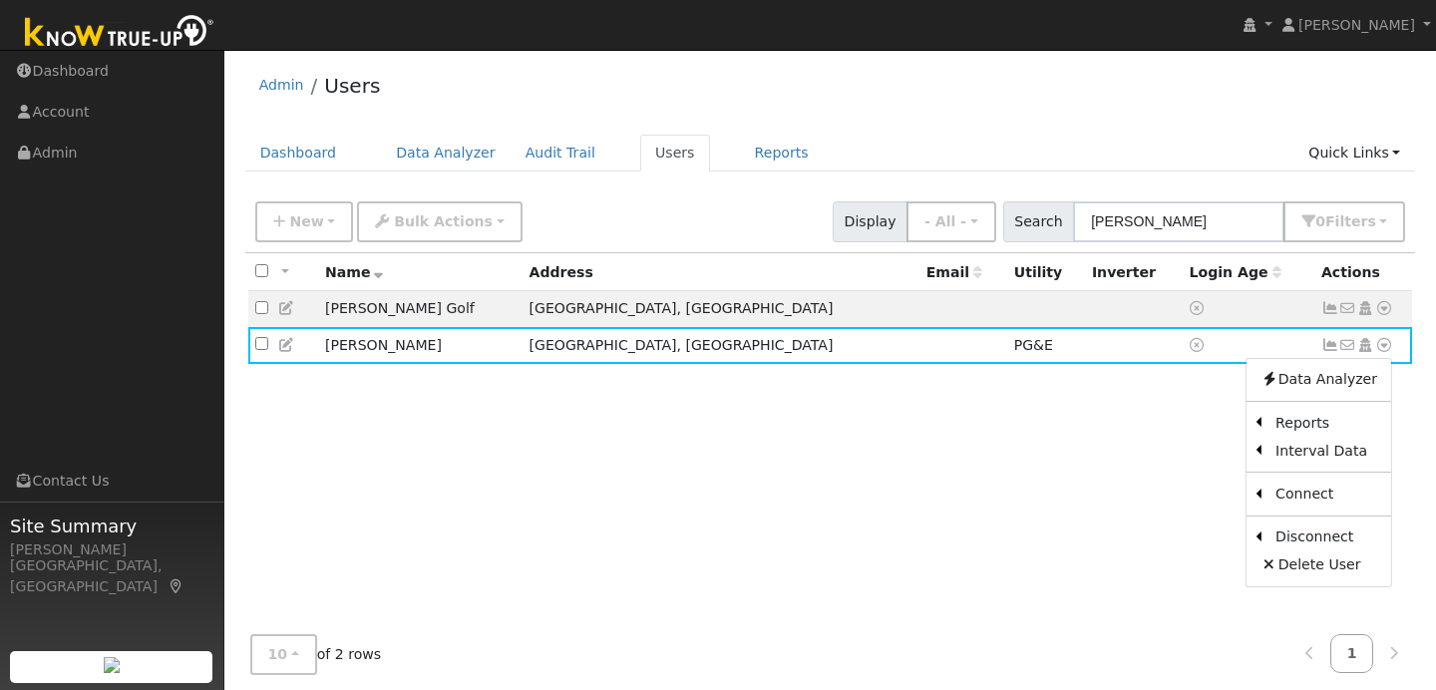
click at [1153, 422] on div "All None All on page None on page Name Address Email Utility Inverter Login Age…" at bounding box center [830, 460] width 1171 height 414
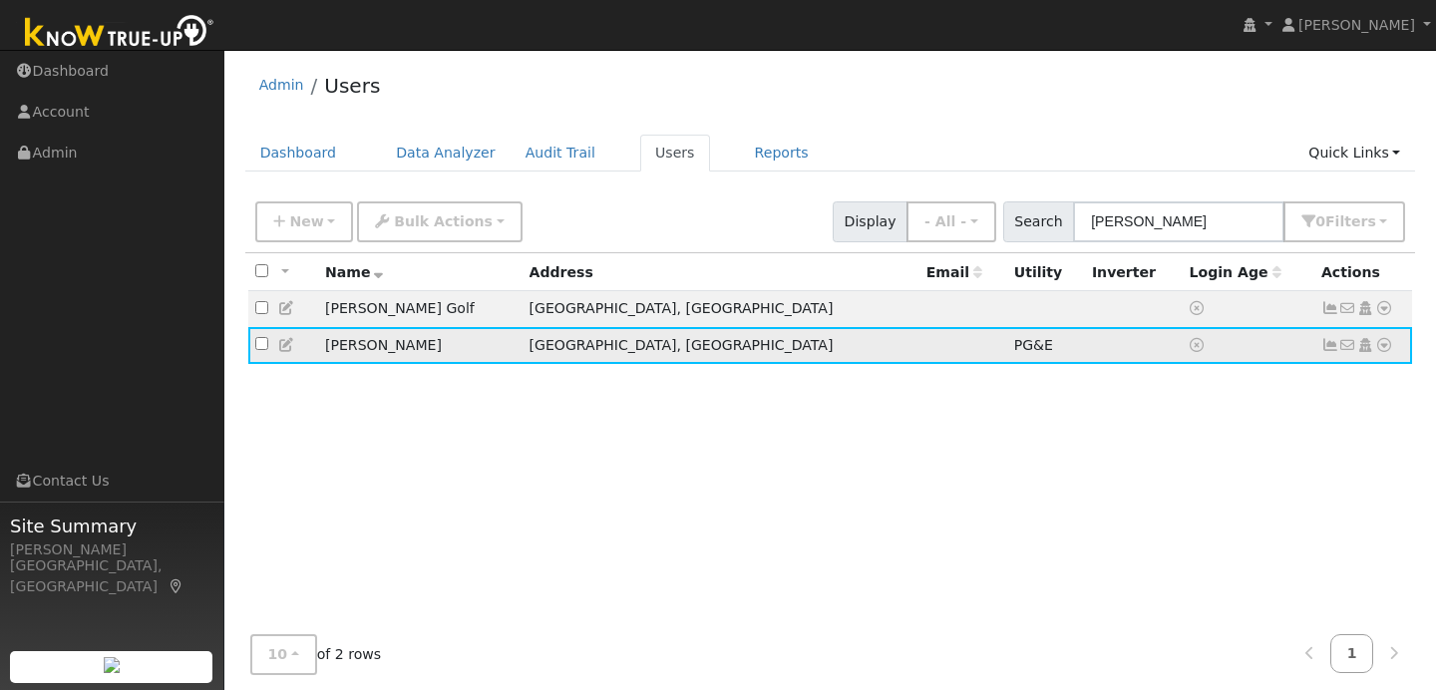
click at [259, 343] on input "checkbox" at bounding box center [261, 343] width 13 height 13
checkbox input "true"
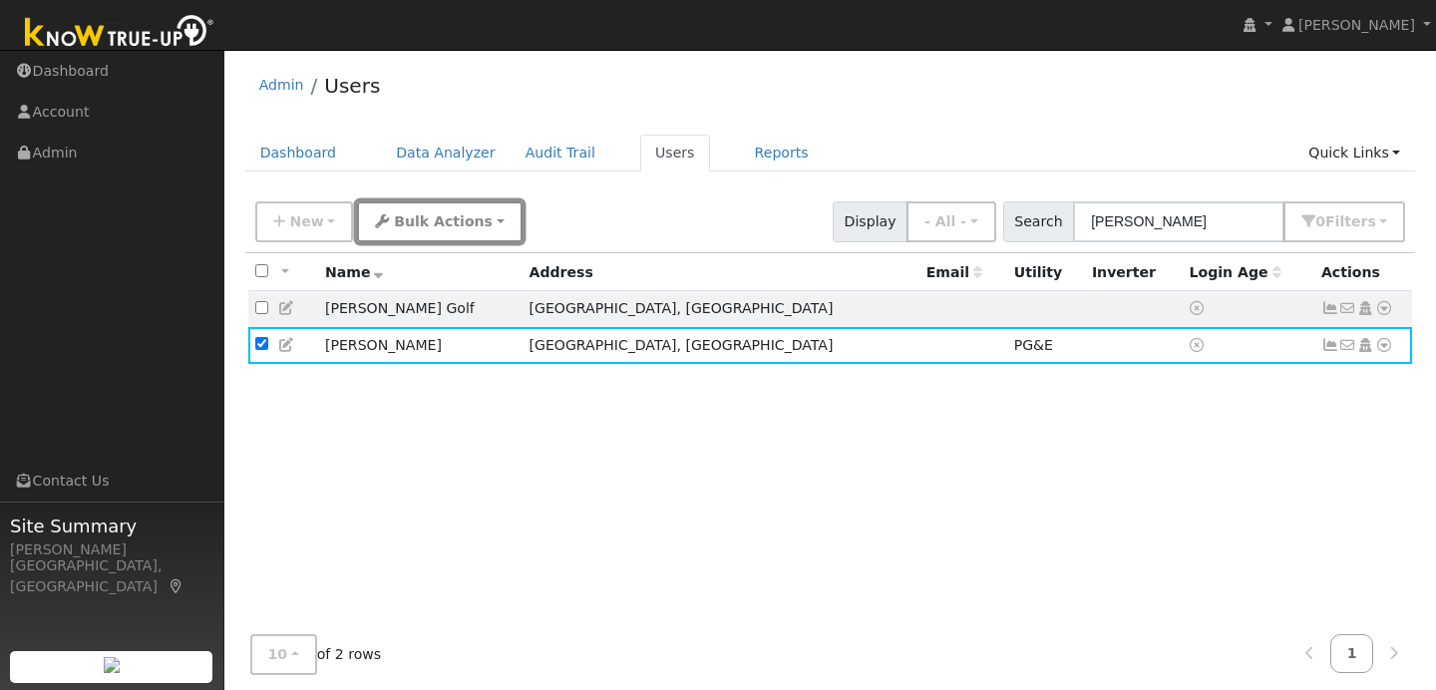
click at [473, 223] on button "Bulk Actions" at bounding box center [439, 221] width 165 height 41
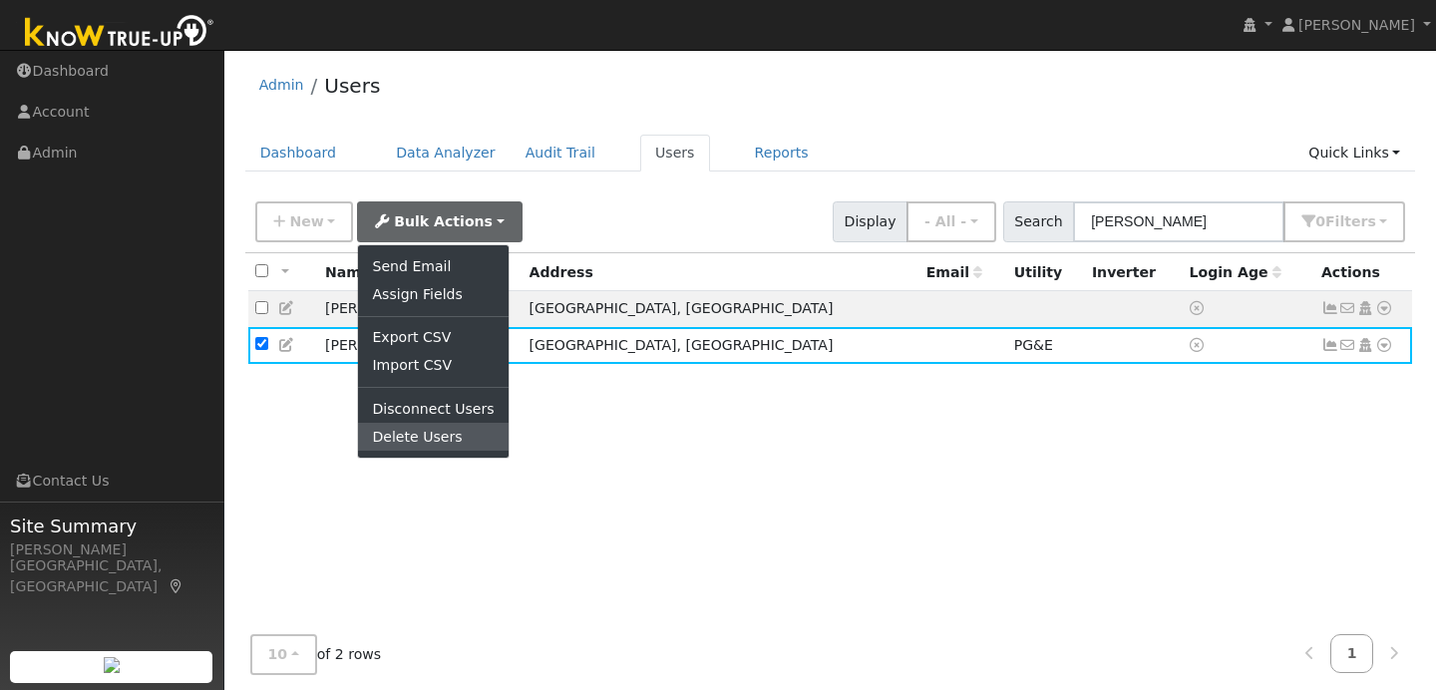
click at [427, 429] on link "Delete Users" at bounding box center [433, 437] width 150 height 28
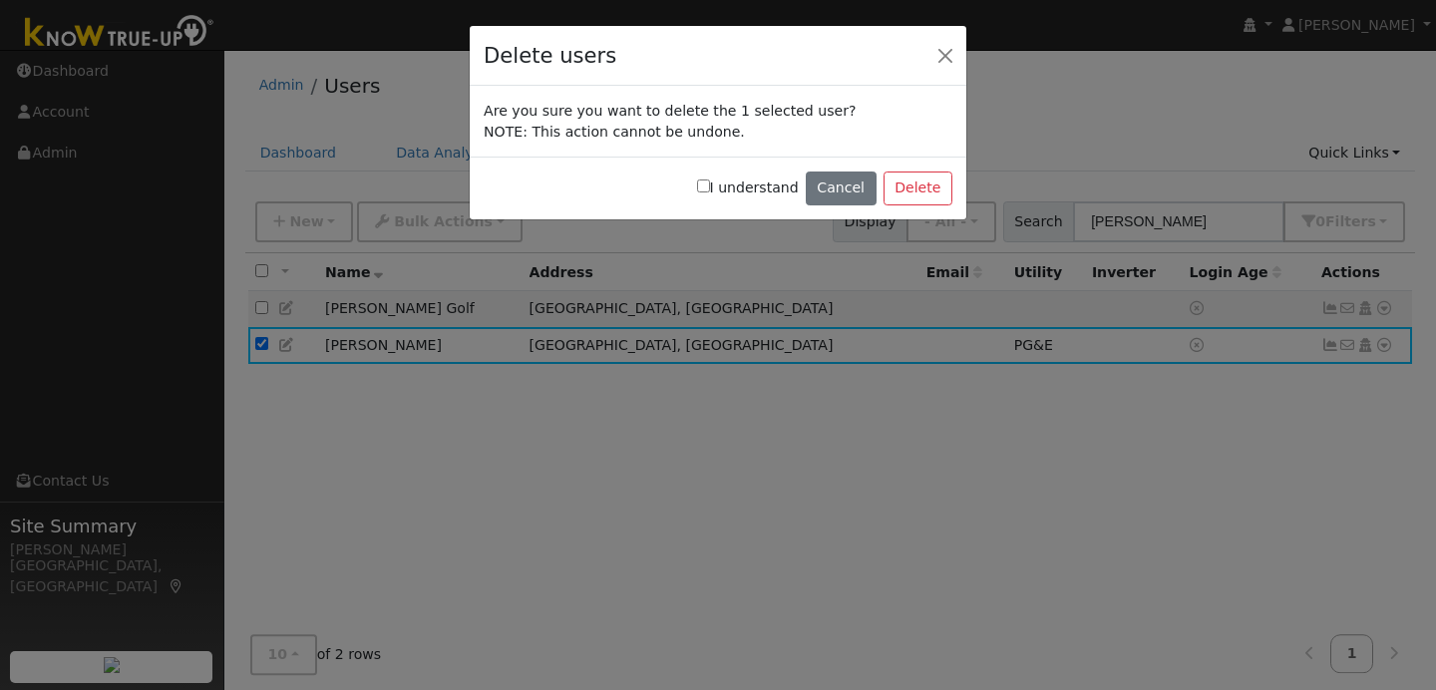
click at [710, 188] on input "I understand" at bounding box center [703, 185] width 13 height 13
checkbox input "true"
click at [920, 195] on button "Delete" at bounding box center [917, 188] width 69 height 34
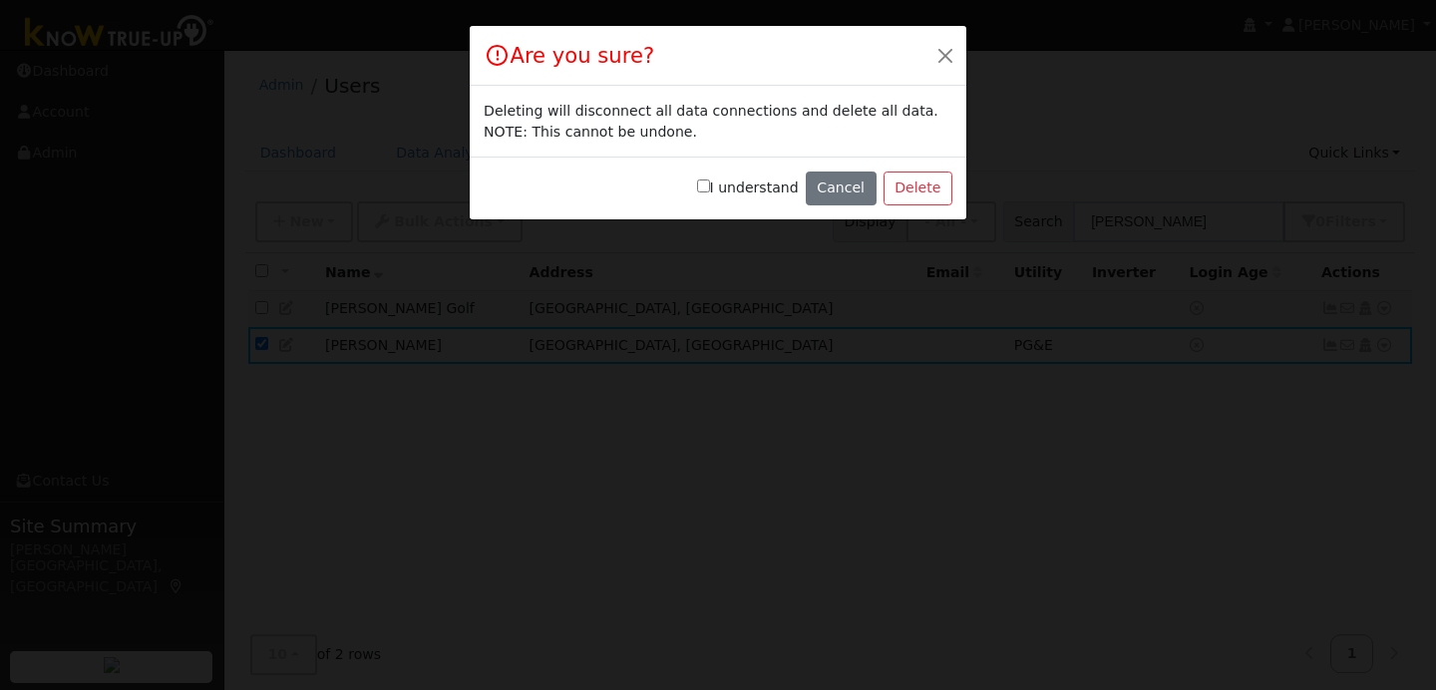
click at [710, 185] on input "I understand" at bounding box center [703, 185] width 13 height 13
checkbox input "true"
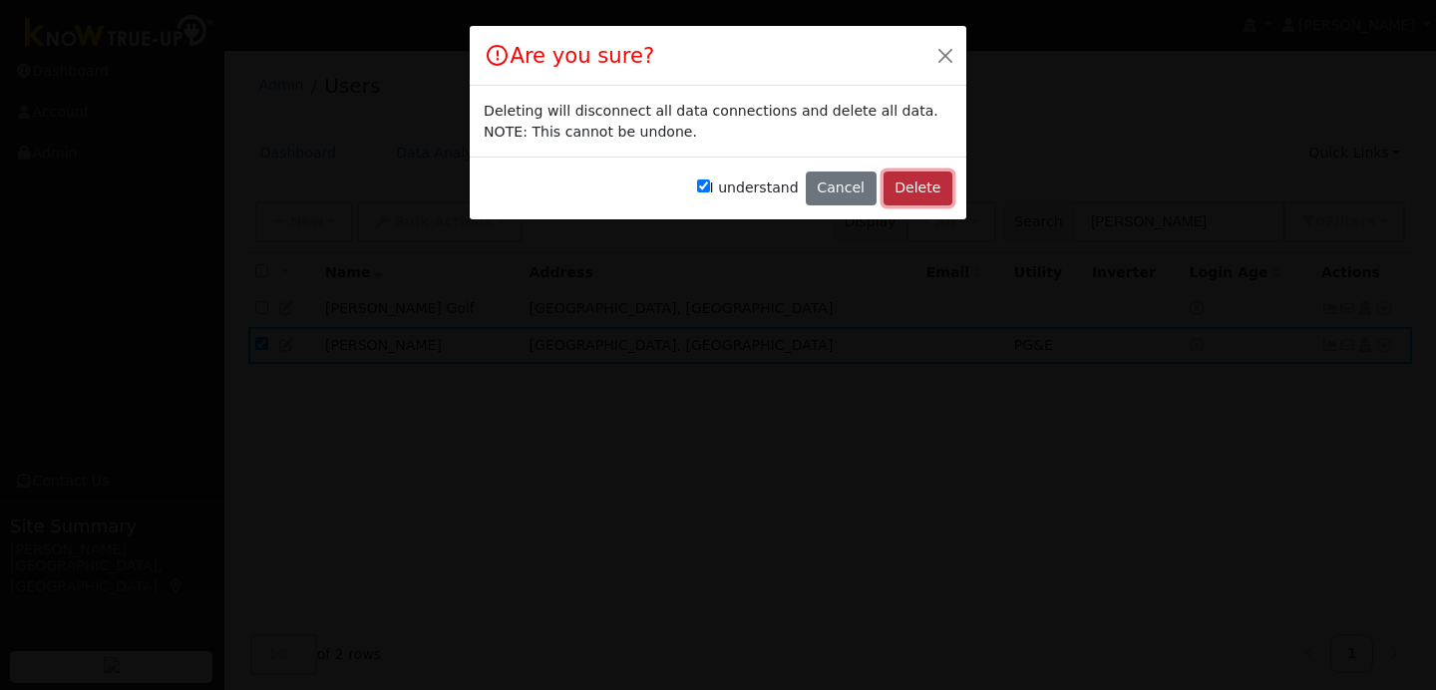
click at [899, 184] on button "Delete" at bounding box center [917, 188] width 69 height 34
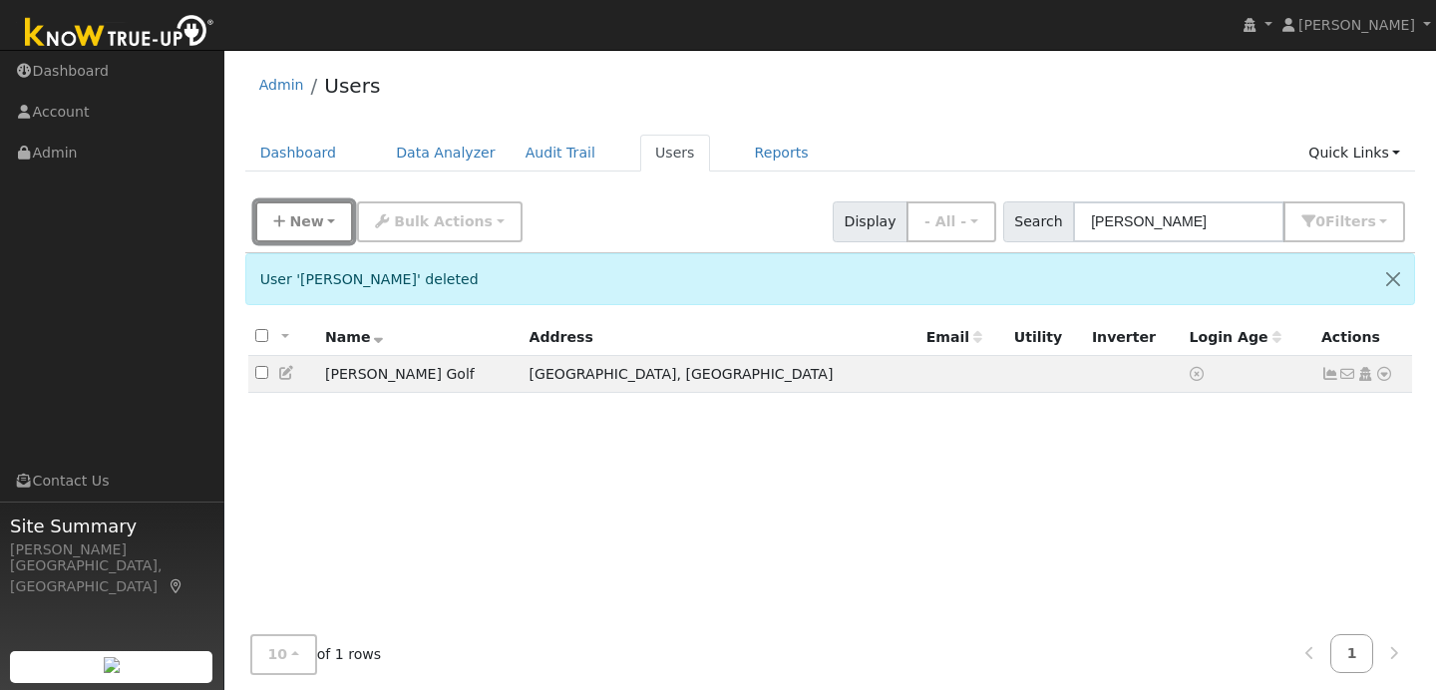
click at [321, 224] on button "New" at bounding box center [304, 221] width 99 height 41
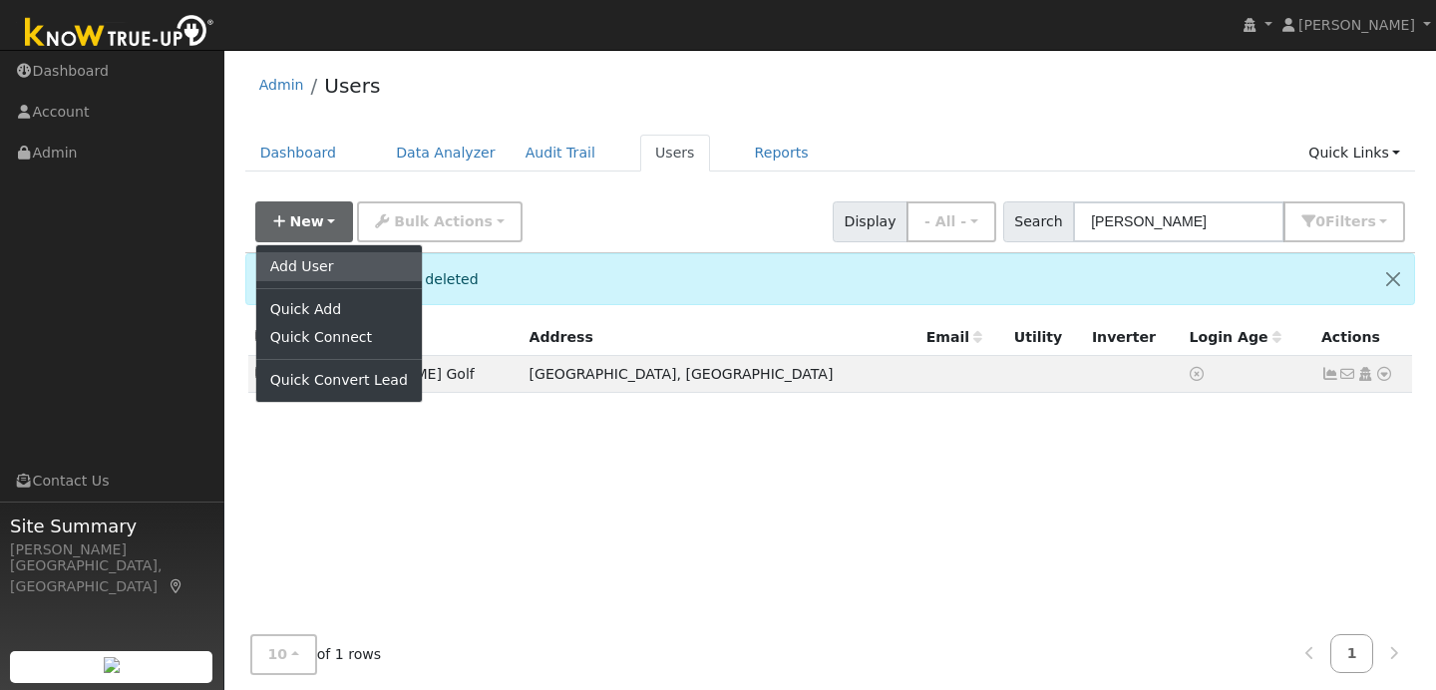
click at [323, 261] on link "Add User" at bounding box center [339, 266] width 166 height 28
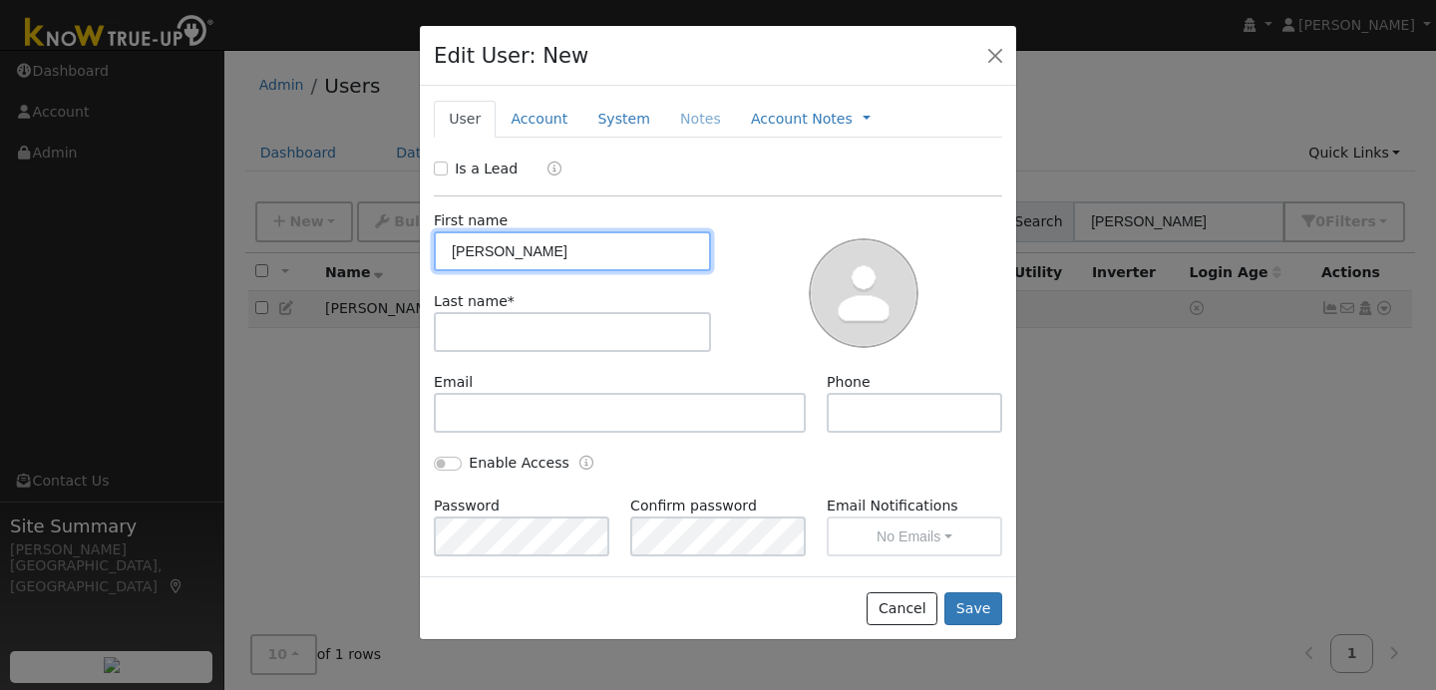
type input "Robert"
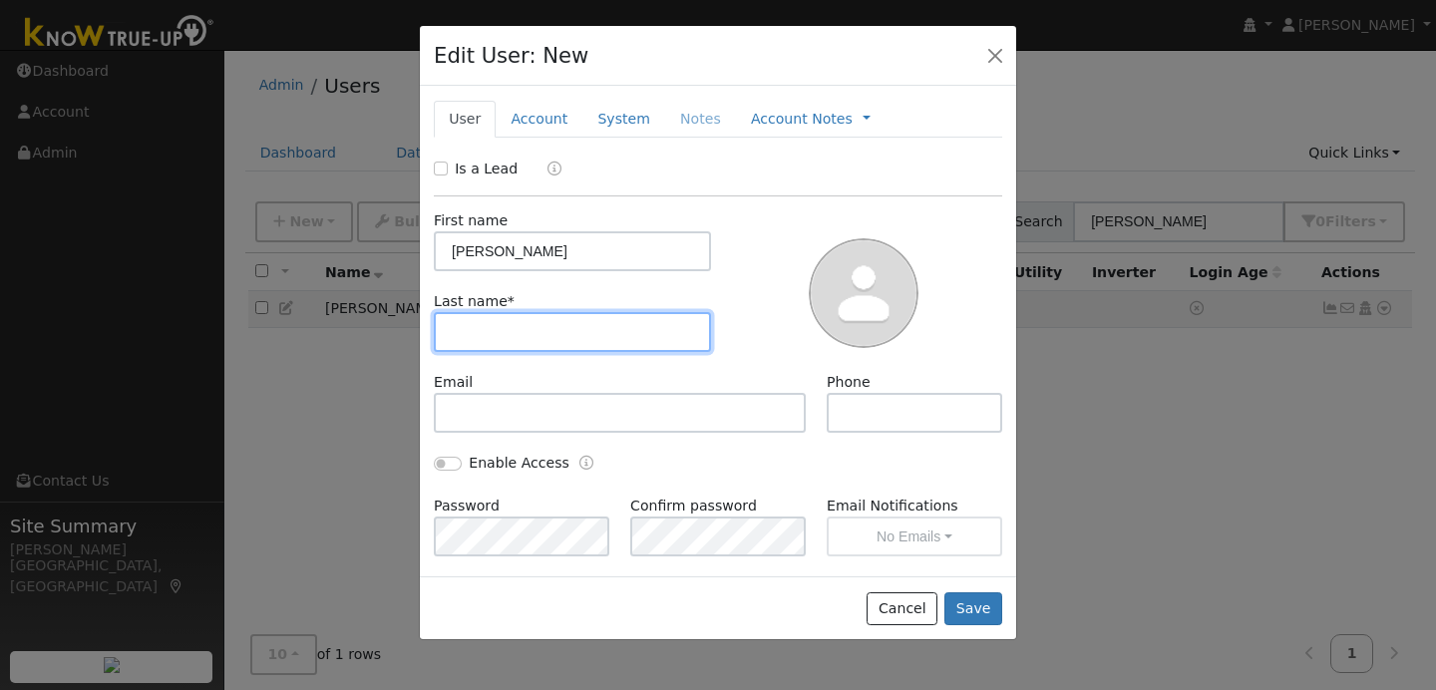
click at [462, 325] on input "text" at bounding box center [572, 332] width 277 height 40
type input "Swenson"
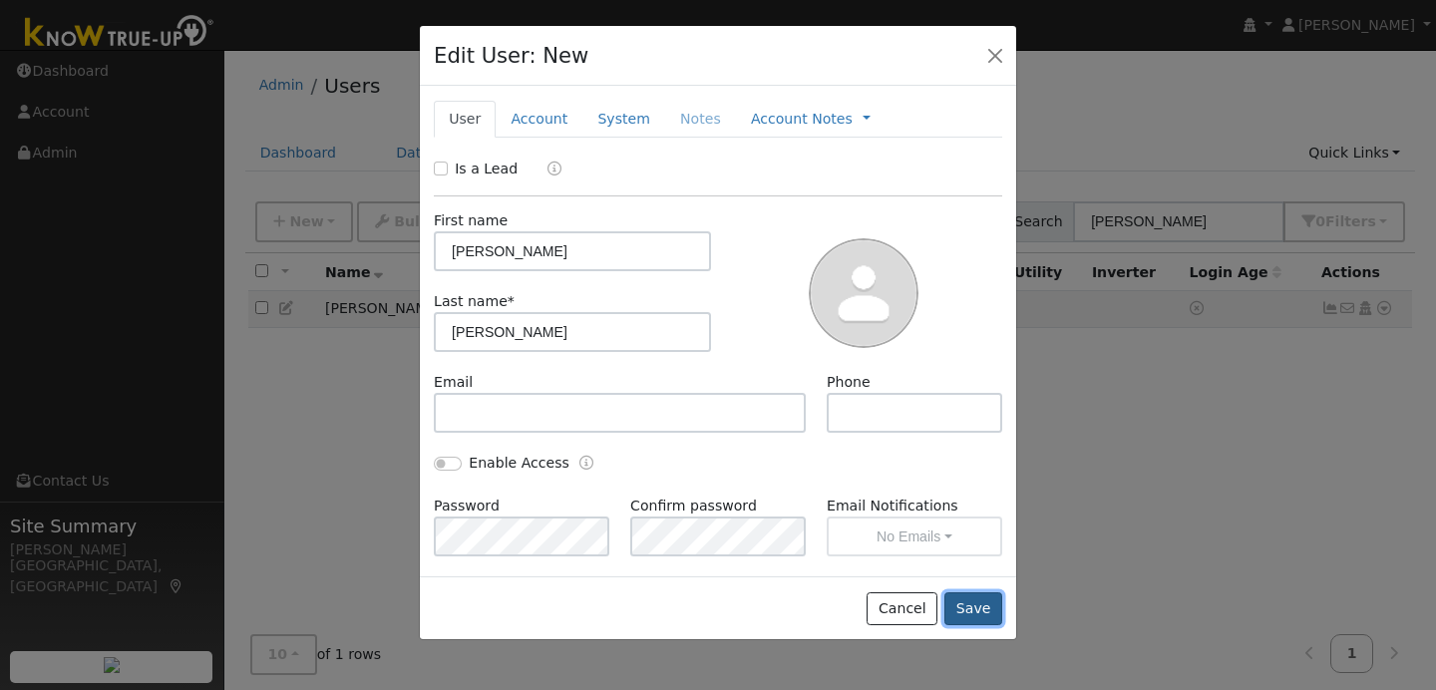
click at [981, 608] on button "Save" at bounding box center [973, 609] width 58 height 34
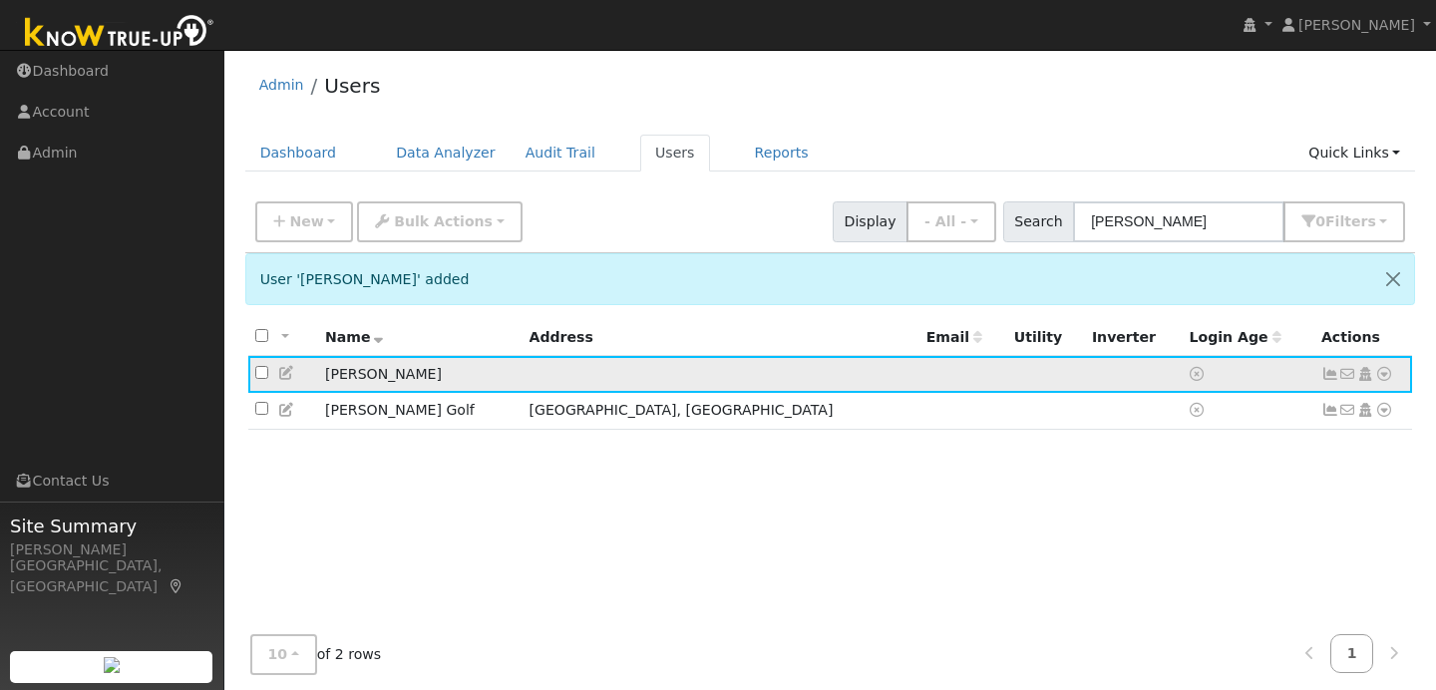
click at [1391, 372] on icon at bounding box center [1384, 374] width 18 height 14
click at [1302, 416] on link "Data Analyzer" at bounding box center [1318, 409] width 145 height 28
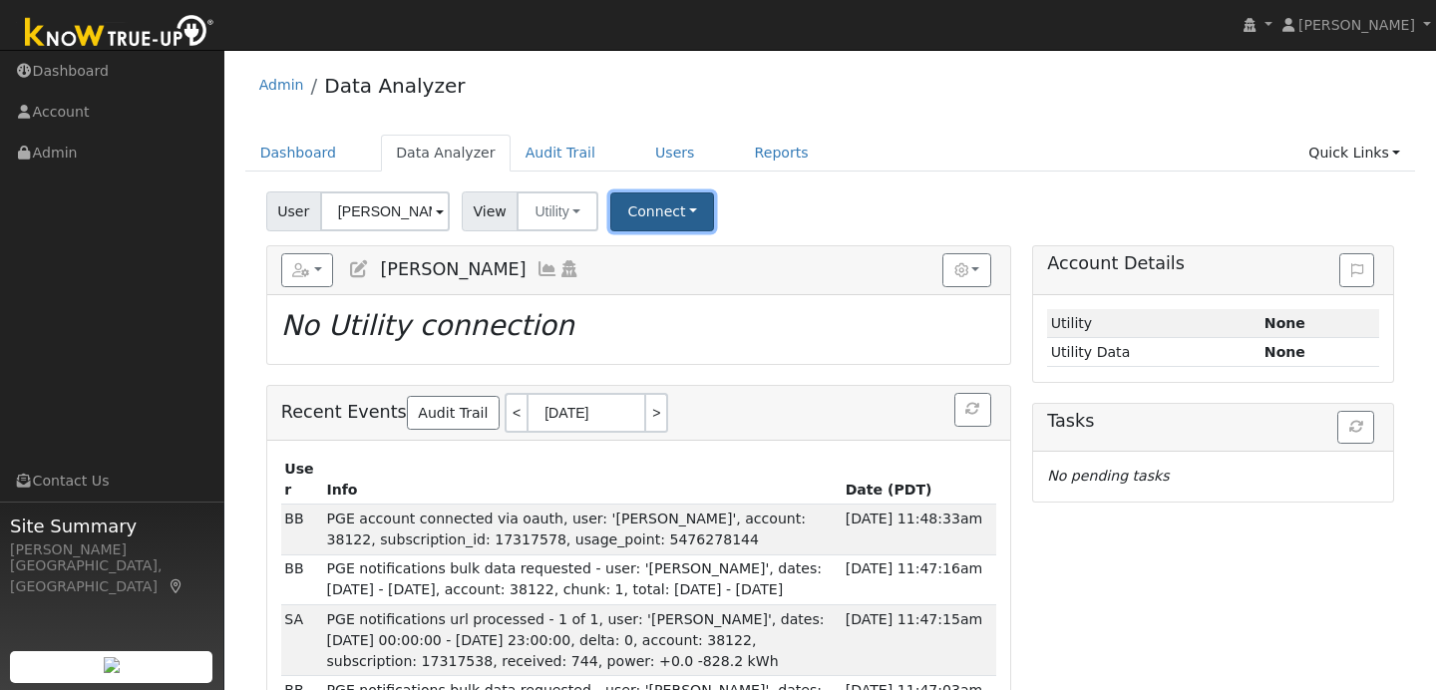
click at [681, 217] on button "Connect" at bounding box center [662, 211] width 104 height 39
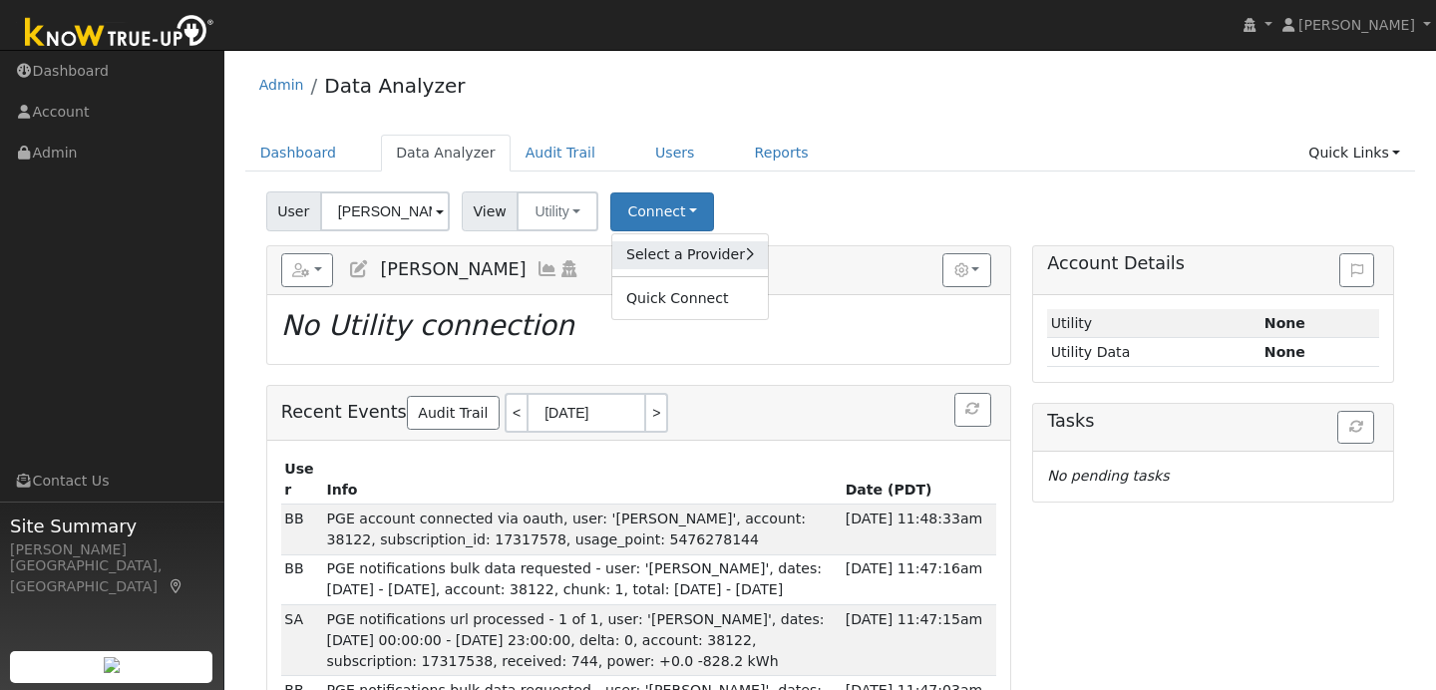
click at [669, 262] on link "Select a Provider" at bounding box center [690, 255] width 156 height 28
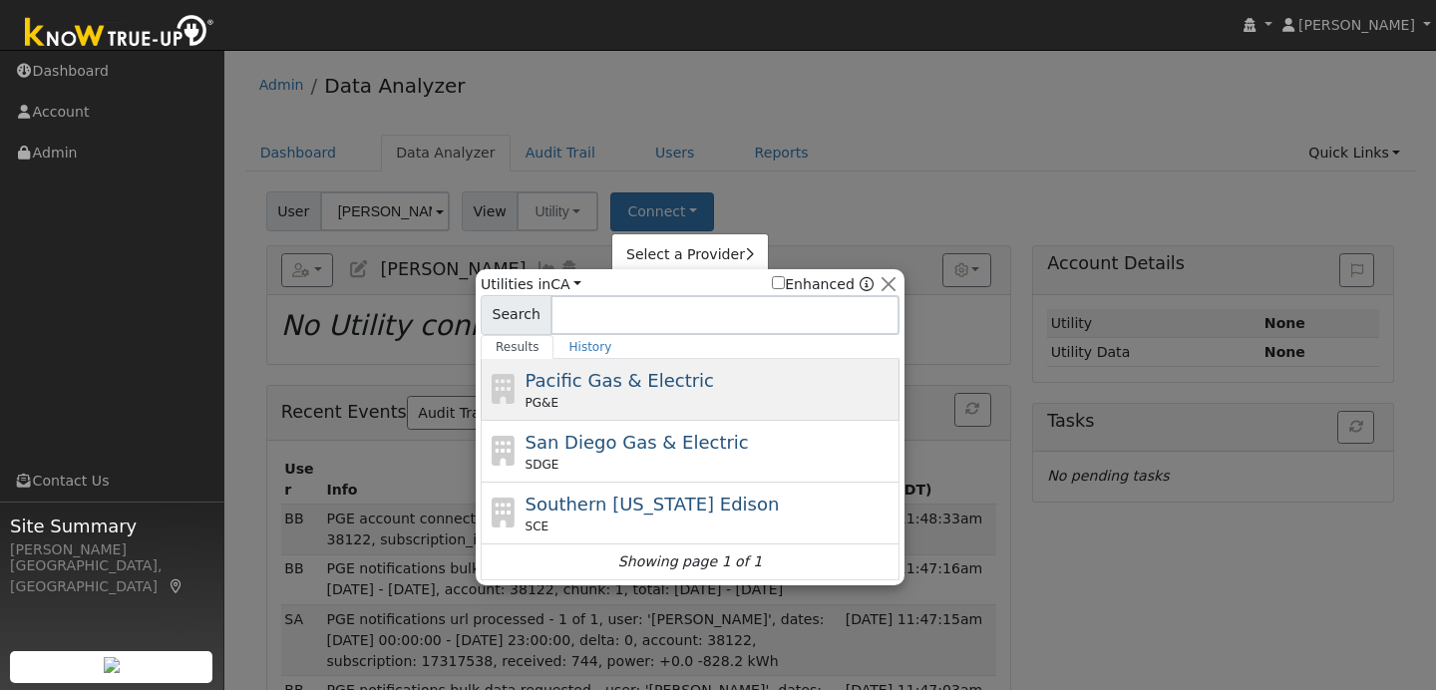
click at [677, 372] on span "Pacific Gas & Electric" at bounding box center [619, 380] width 188 height 21
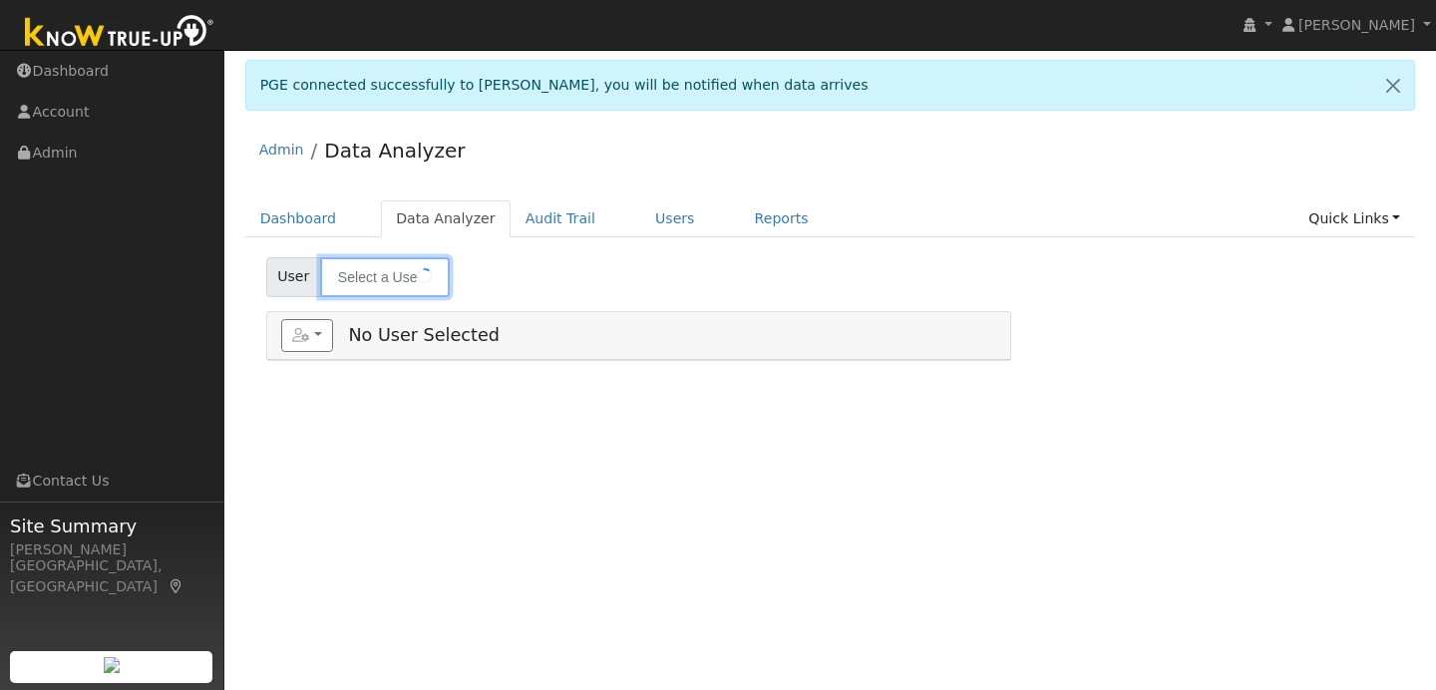
type input "[PERSON_NAME]"
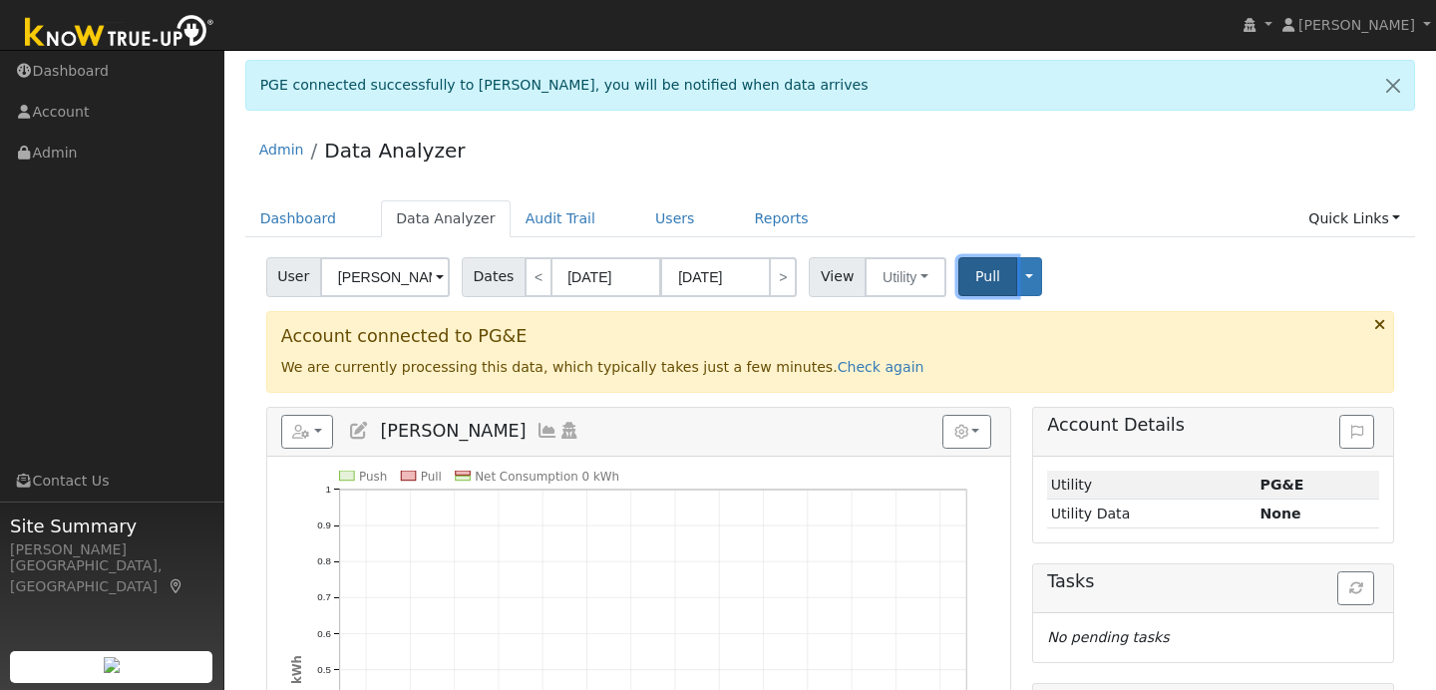
click at [990, 265] on button "Pull" at bounding box center [987, 276] width 59 height 39
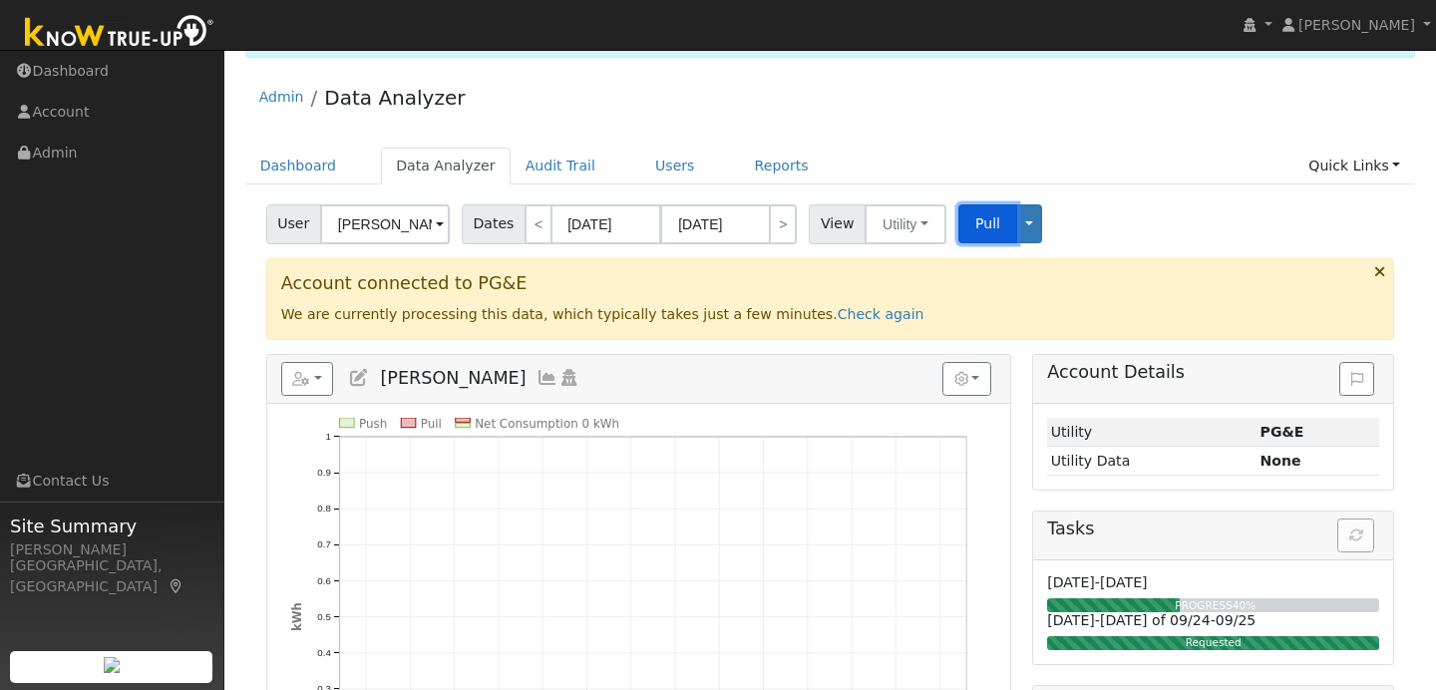
scroll to position [47, 0]
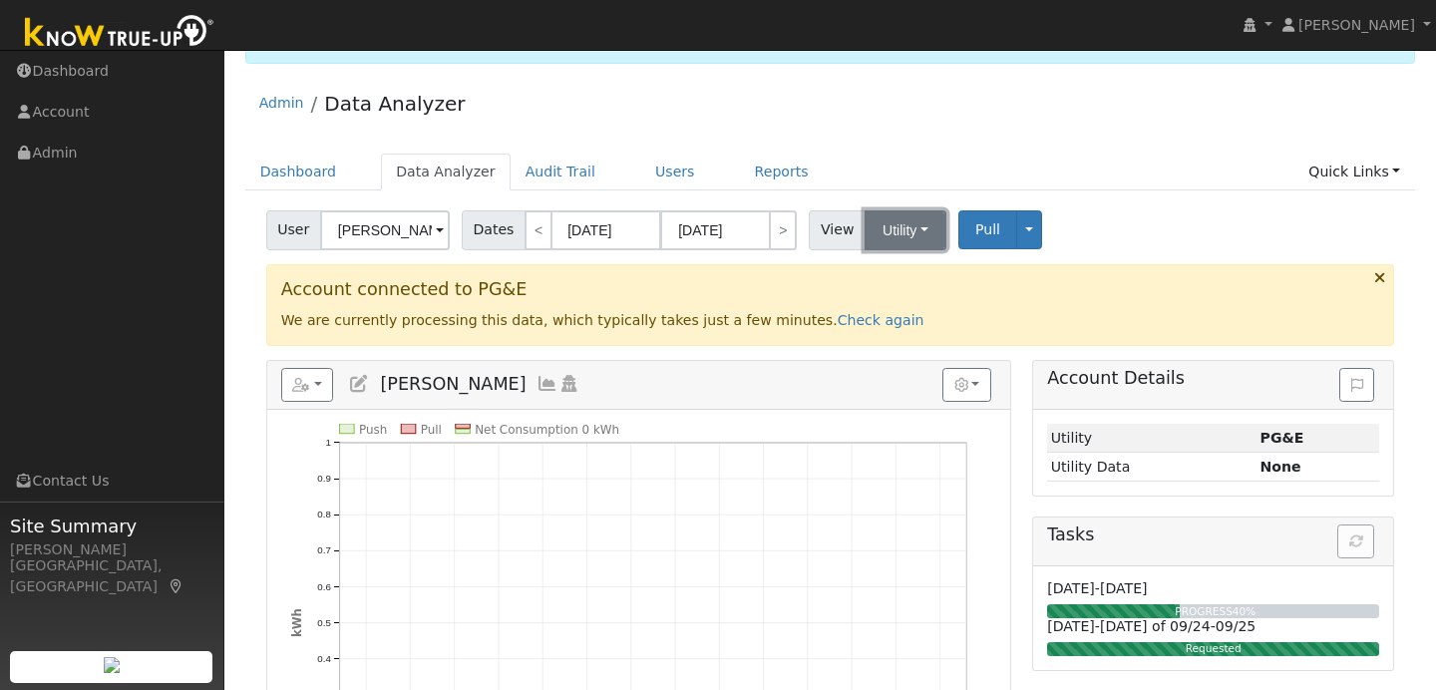
click at [919, 236] on button "Utility" at bounding box center [905, 230] width 82 height 40
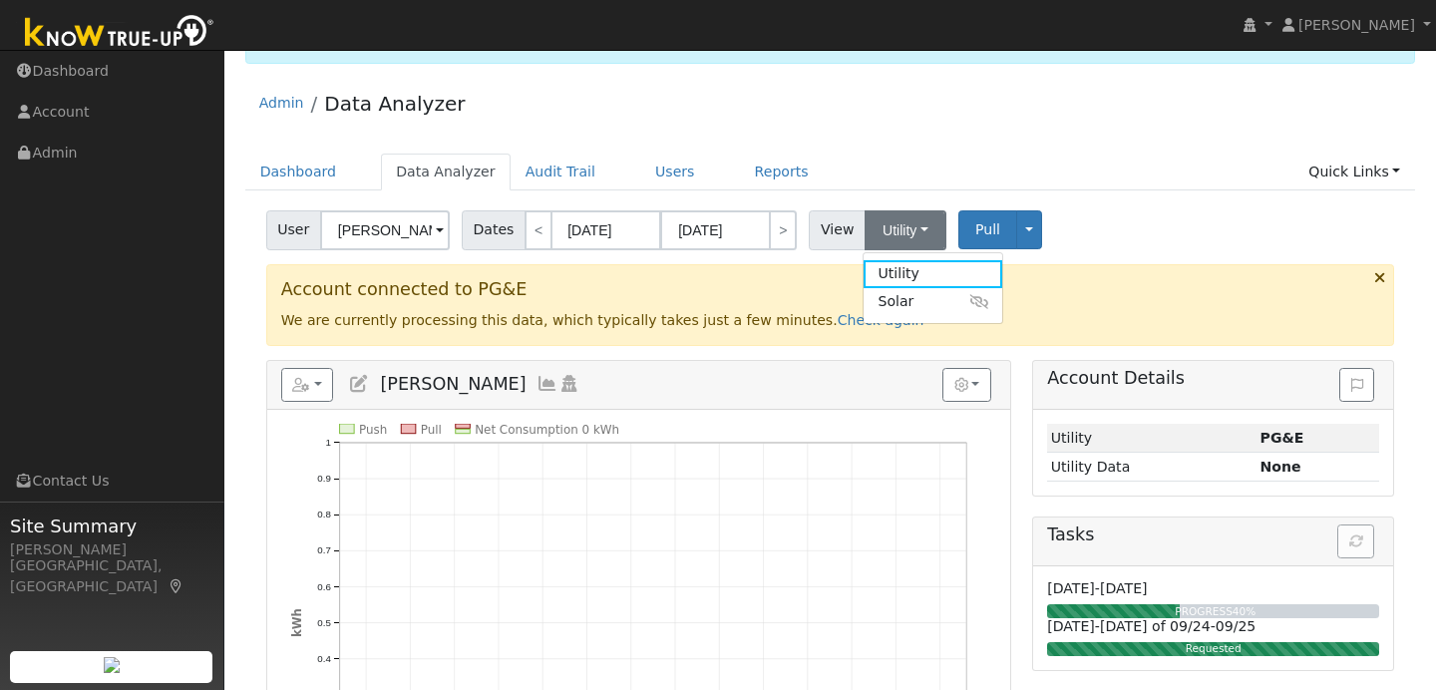
click at [1147, 268] on div "Account connected to PG&E We are currently processing this data, which typicall…" at bounding box center [830, 305] width 1129 height 82
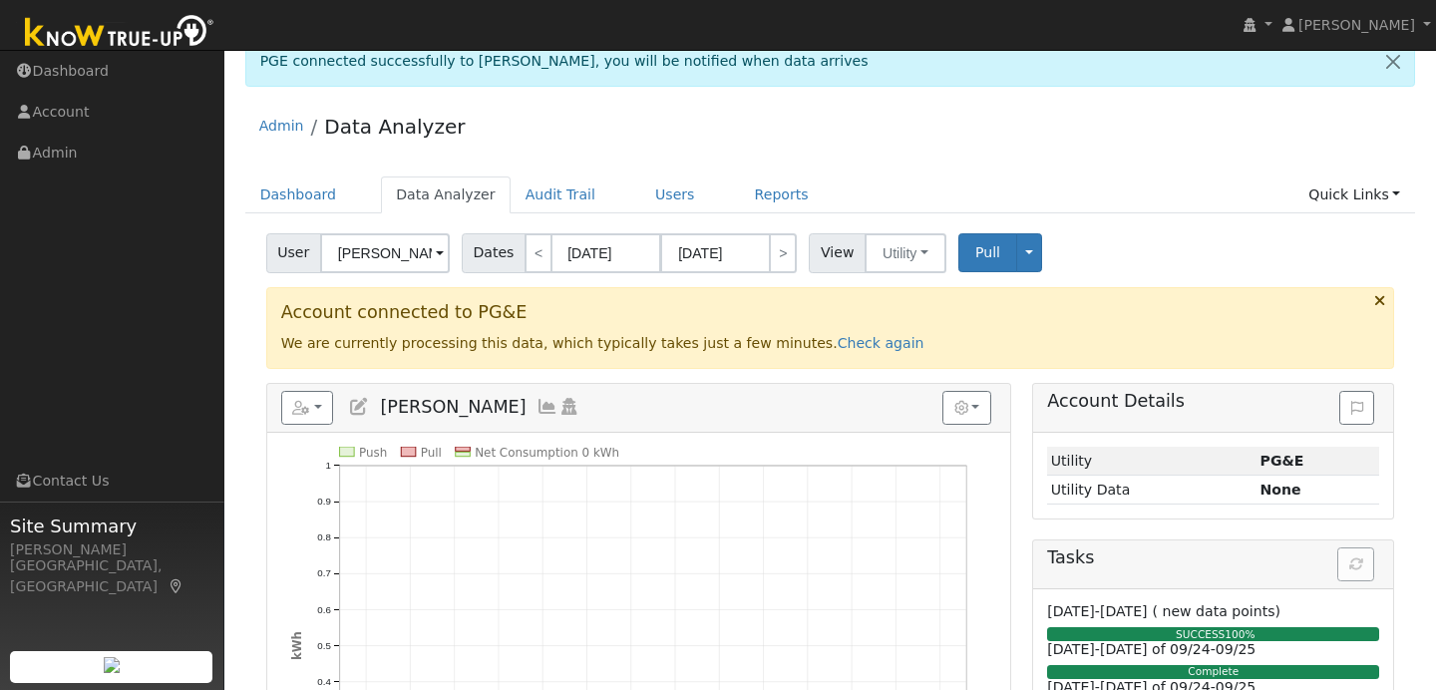
scroll to position [0, 0]
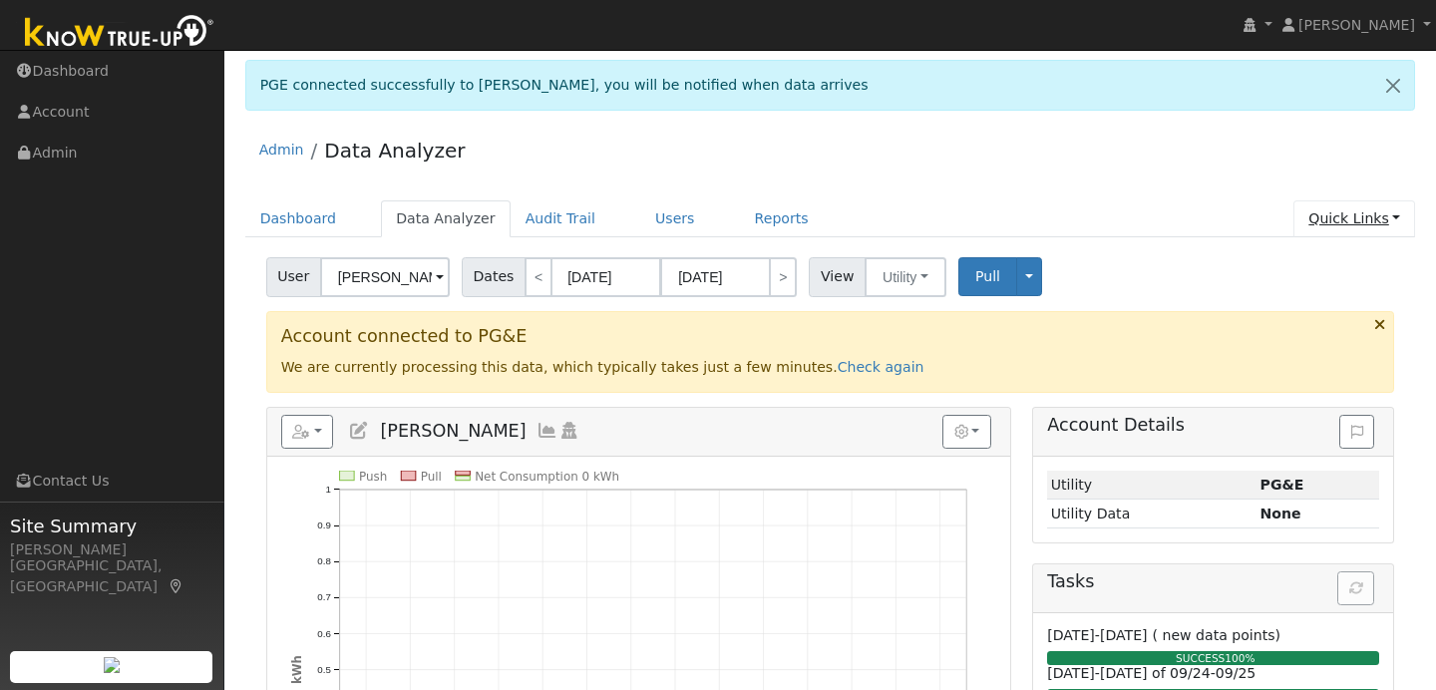
click at [1359, 210] on link "Quick Links" at bounding box center [1354, 218] width 122 height 37
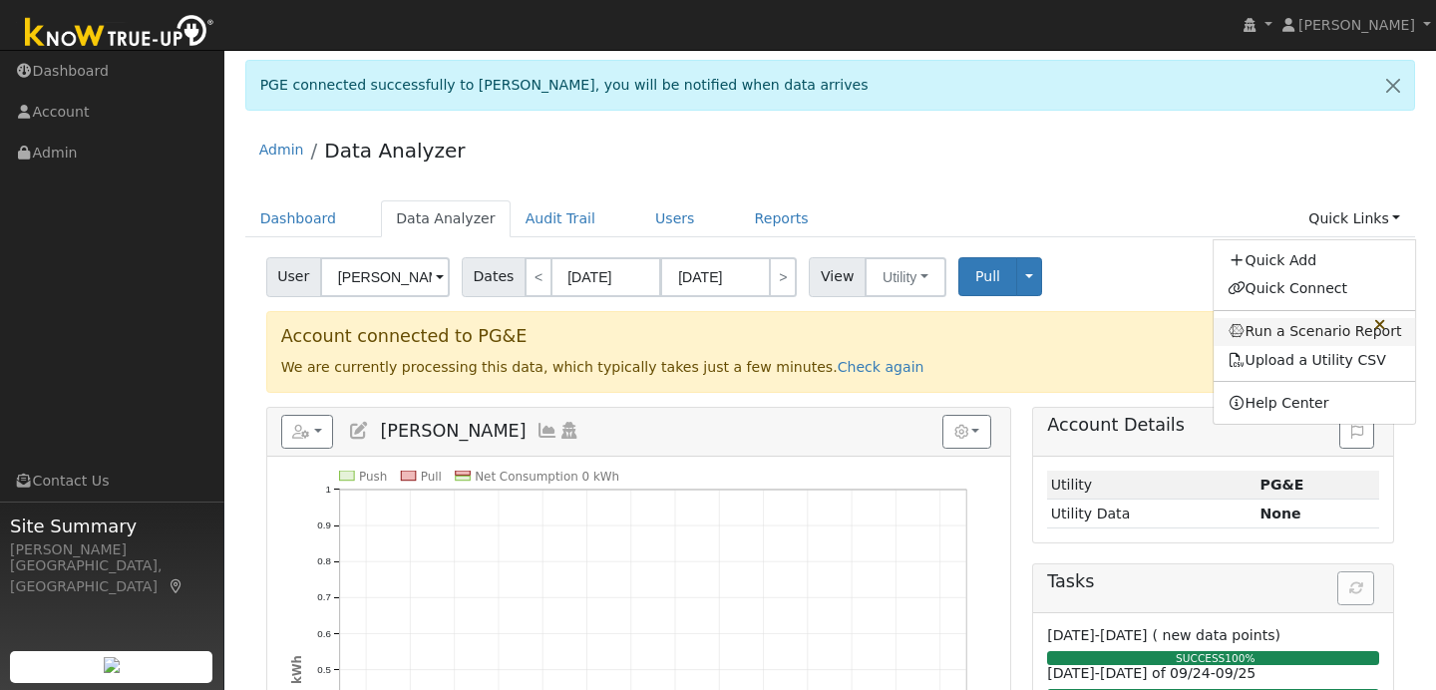
click at [1305, 322] on link "Run a Scenario Report" at bounding box center [1314, 332] width 202 height 28
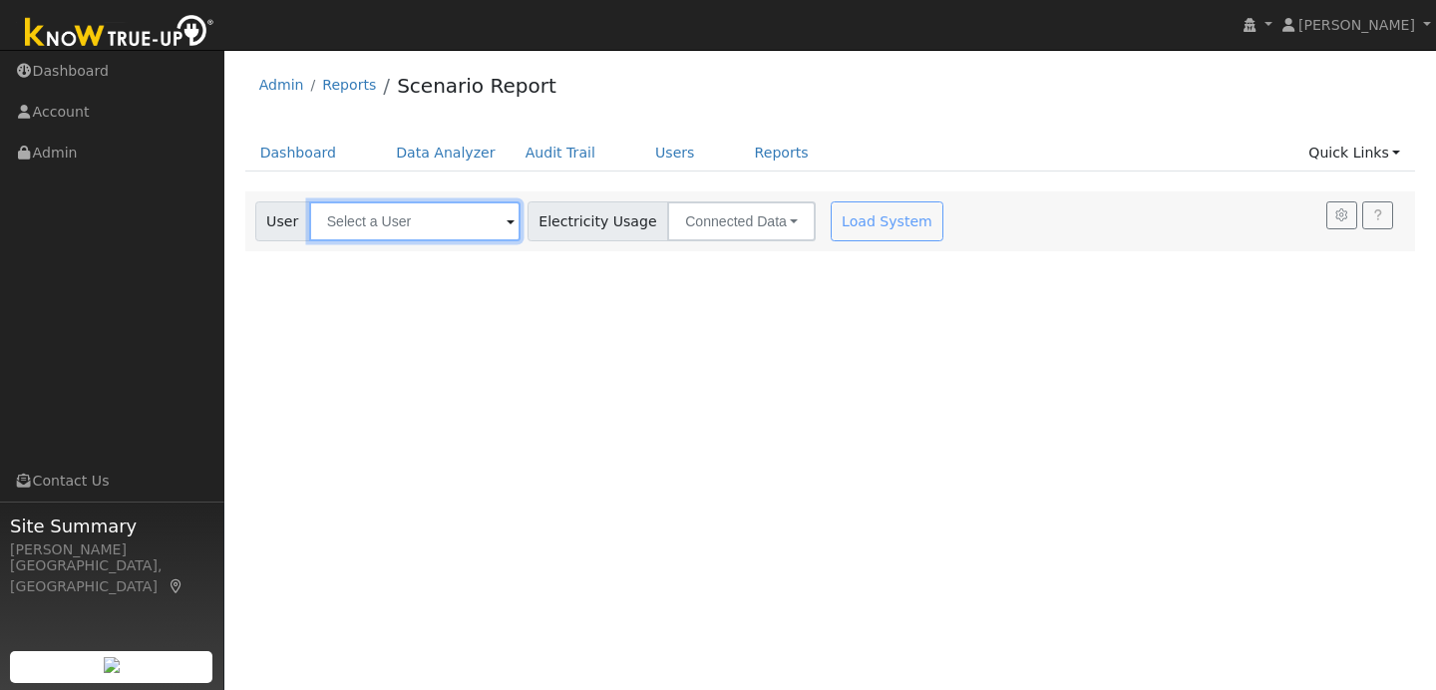
click at [472, 214] on input "text" at bounding box center [414, 221] width 211 height 40
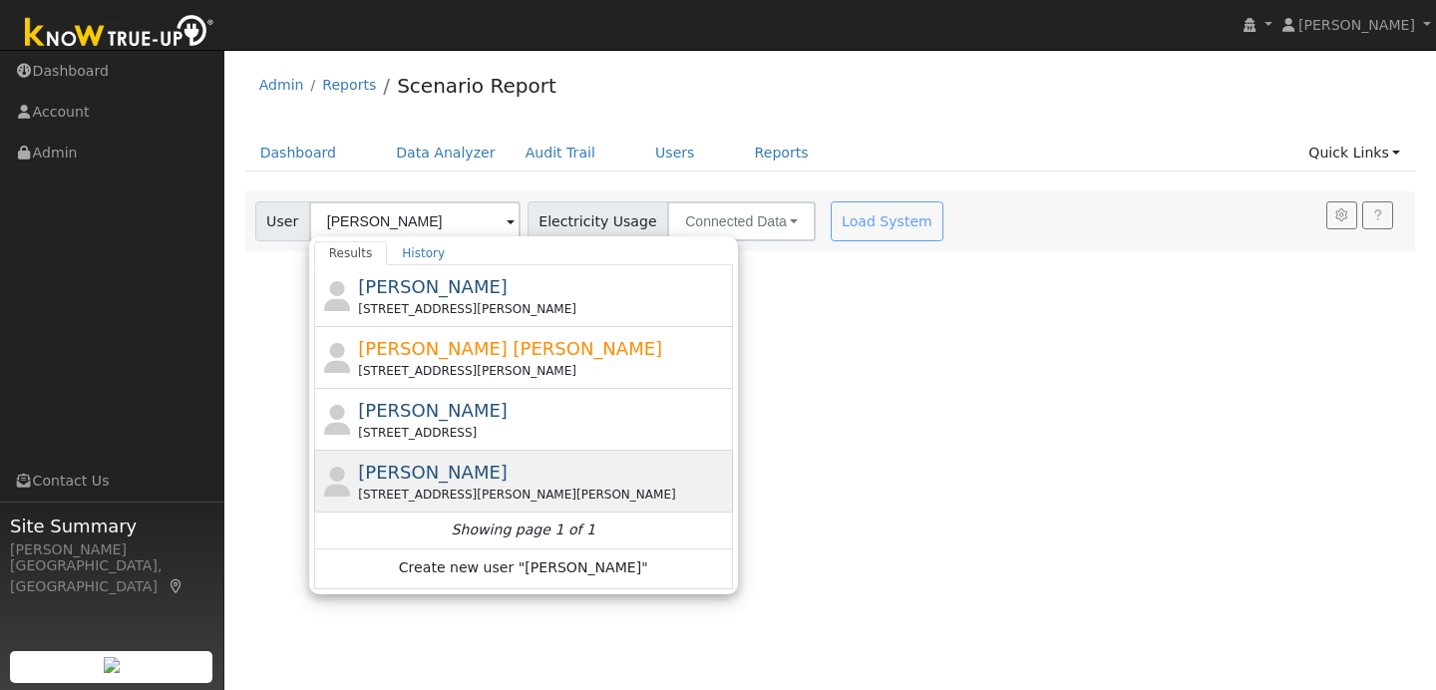
click at [527, 474] on div "[PERSON_NAME] [STREET_ADDRESS][PERSON_NAME][PERSON_NAME]" at bounding box center [543, 481] width 370 height 45
type input "[PERSON_NAME]"
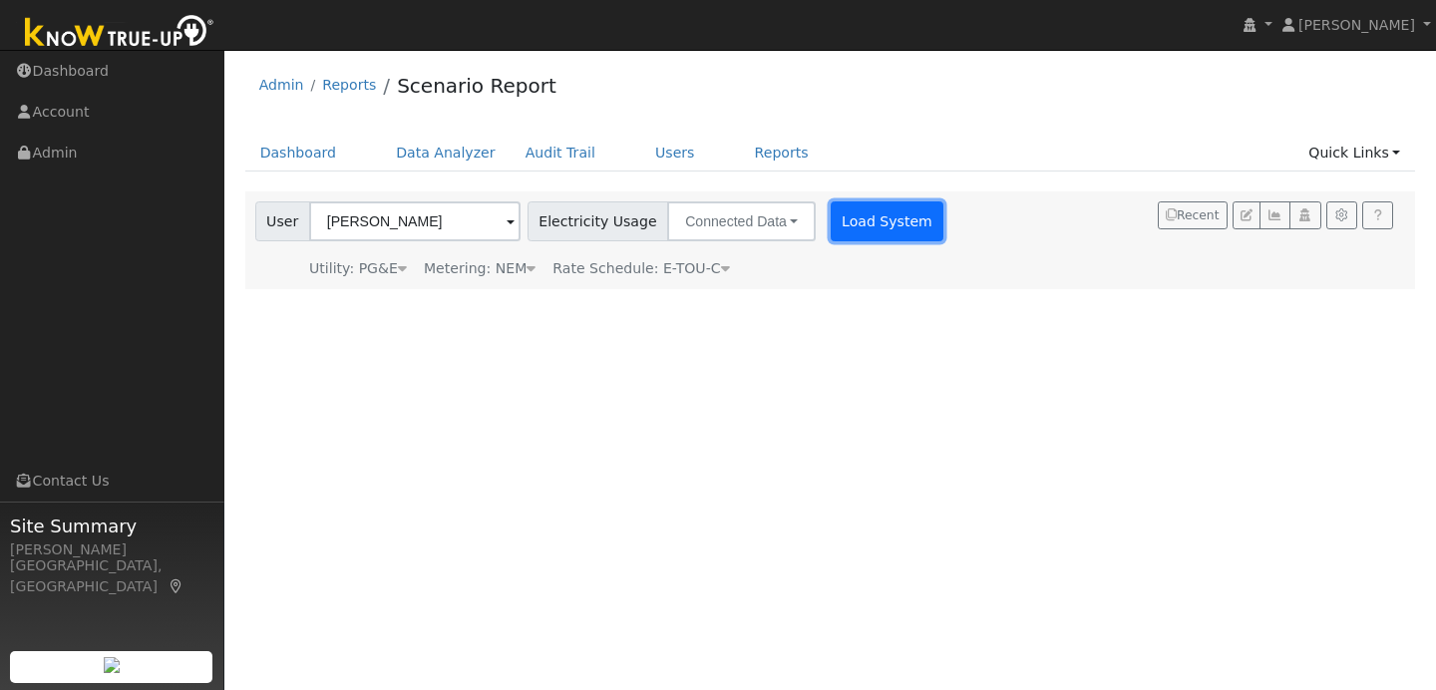
click at [834, 208] on button "Load System" at bounding box center [888, 221] width 114 height 40
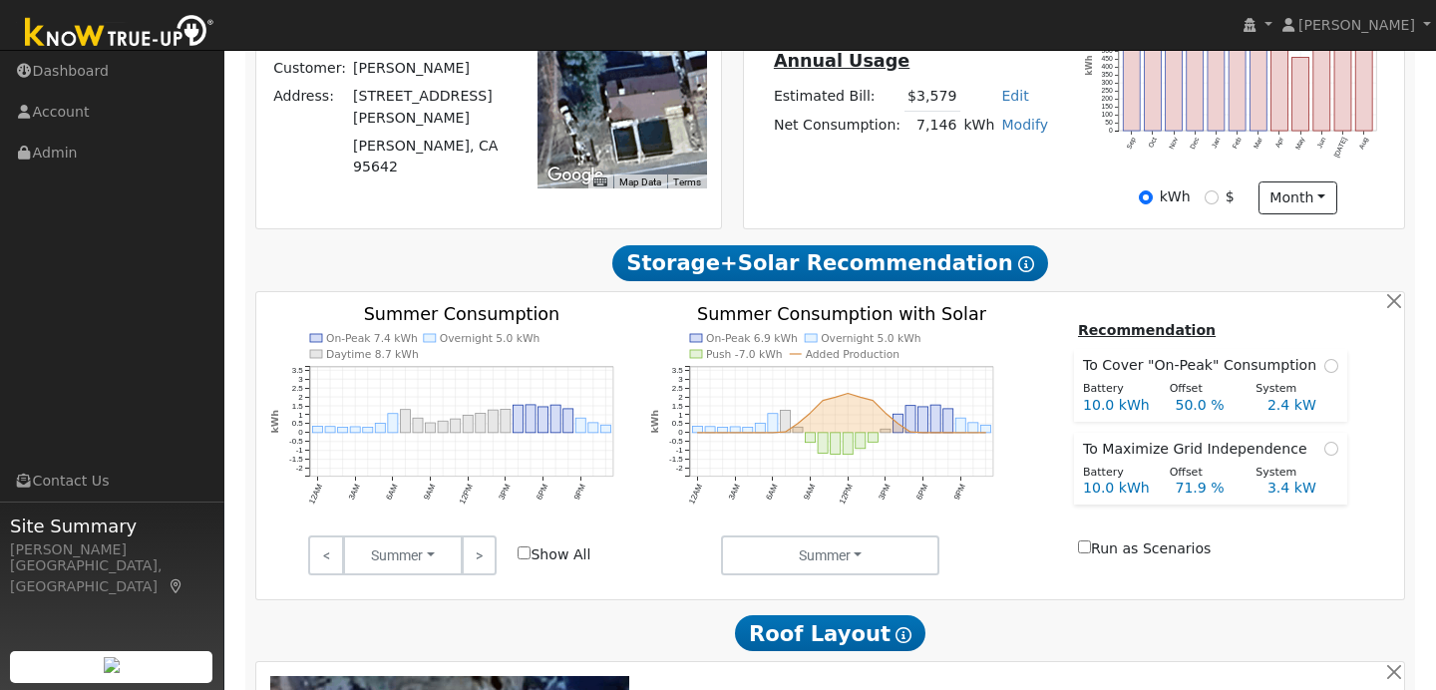
scroll to position [641, 0]
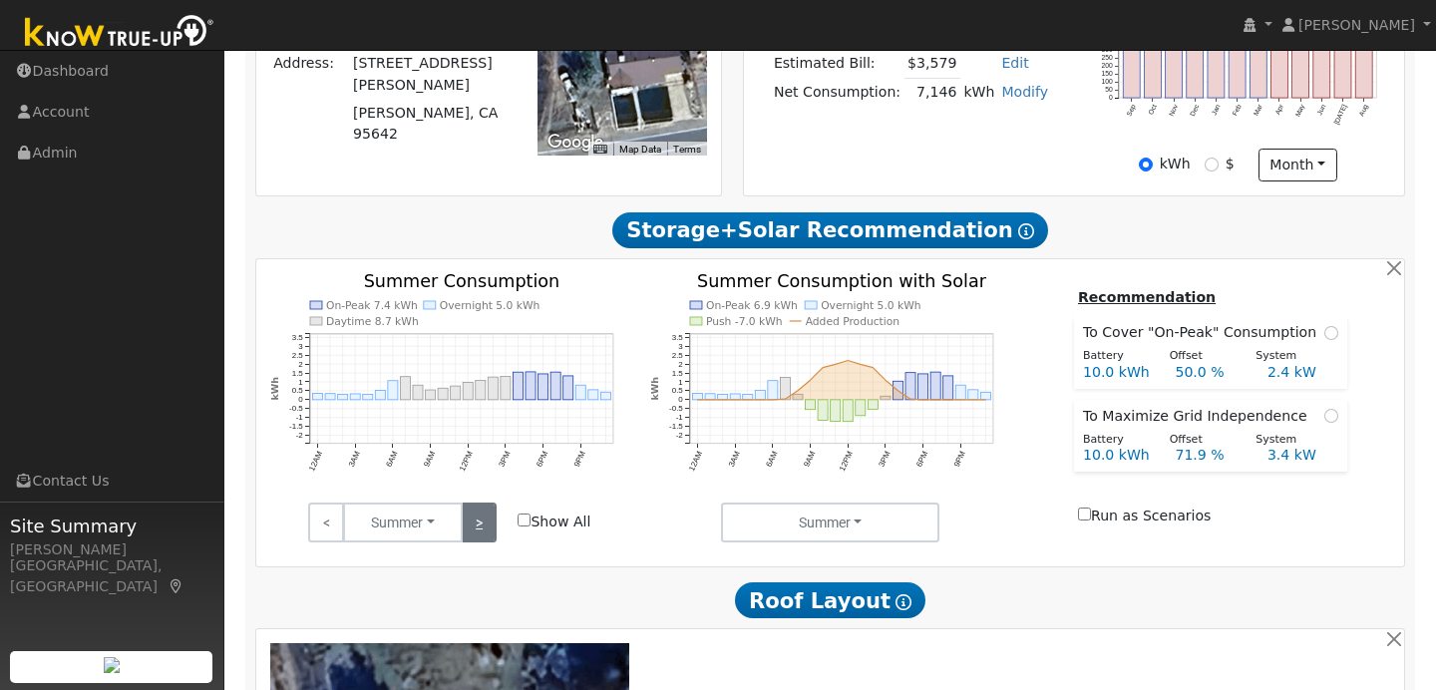
click at [488, 527] on link ">" at bounding box center [479, 523] width 35 height 40
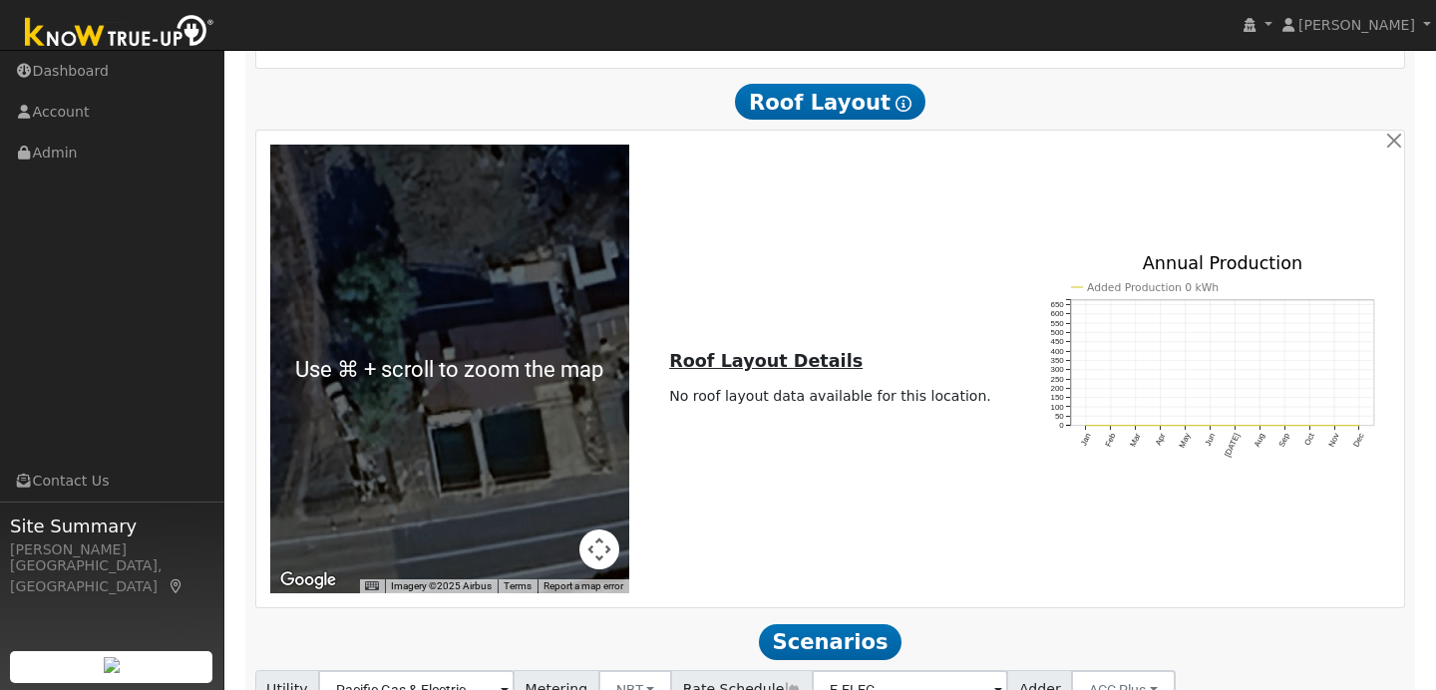
scroll to position [1310, 0]
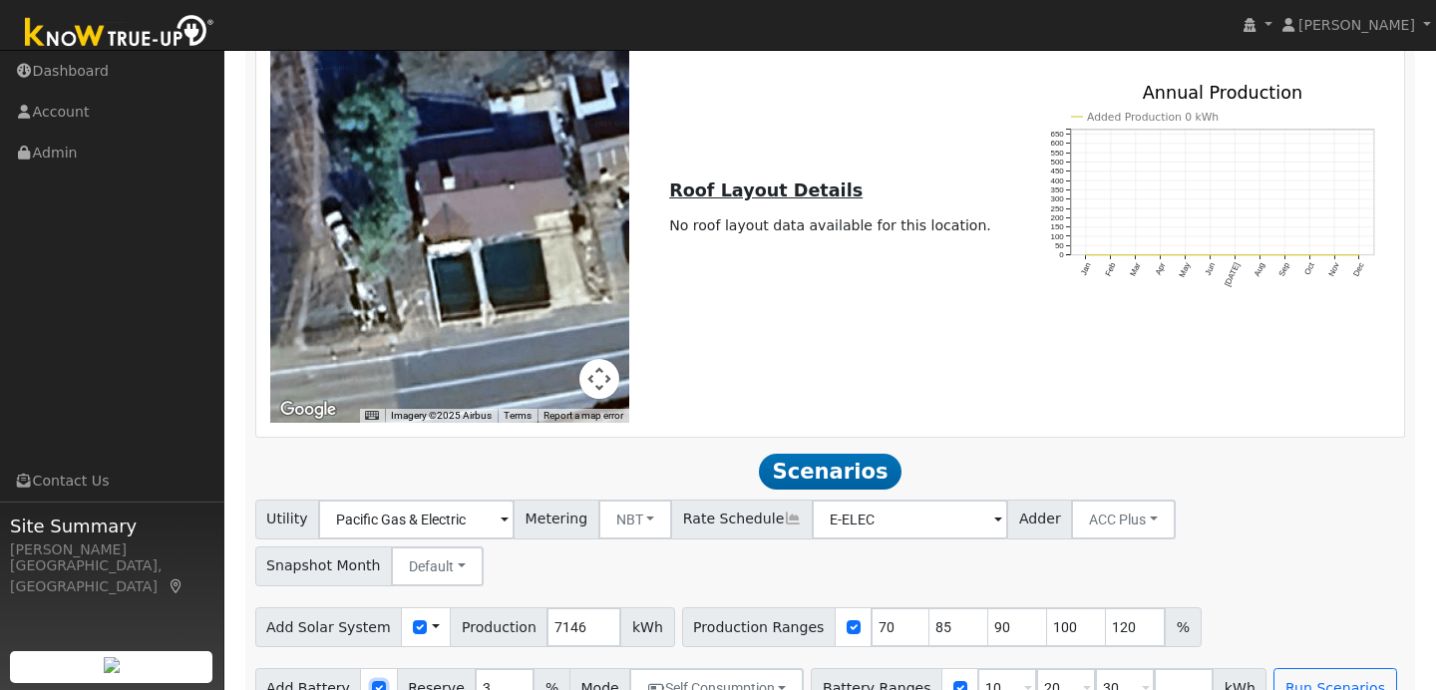
click at [373, 681] on input "checkbox" at bounding box center [379, 688] width 14 height 14
checkbox input "false"
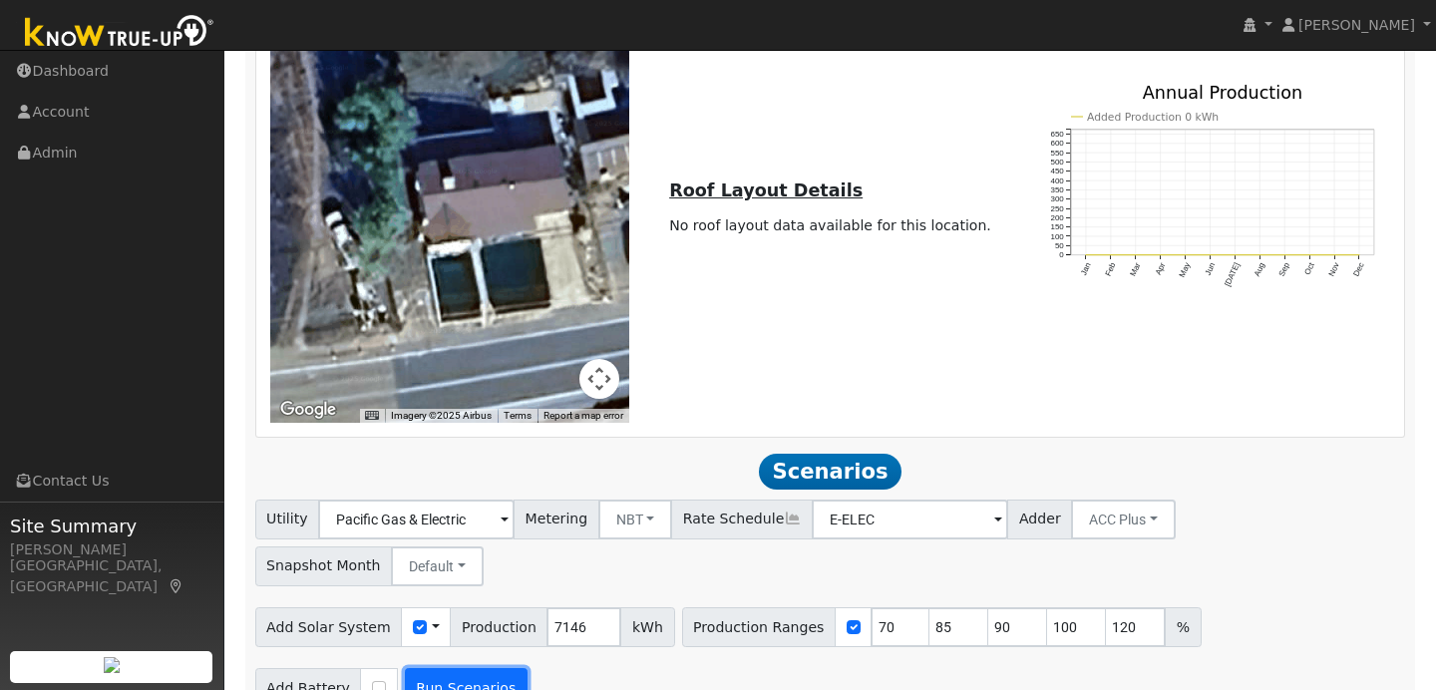
click at [478, 668] on button "Run Scenarios" at bounding box center [466, 688] width 123 height 40
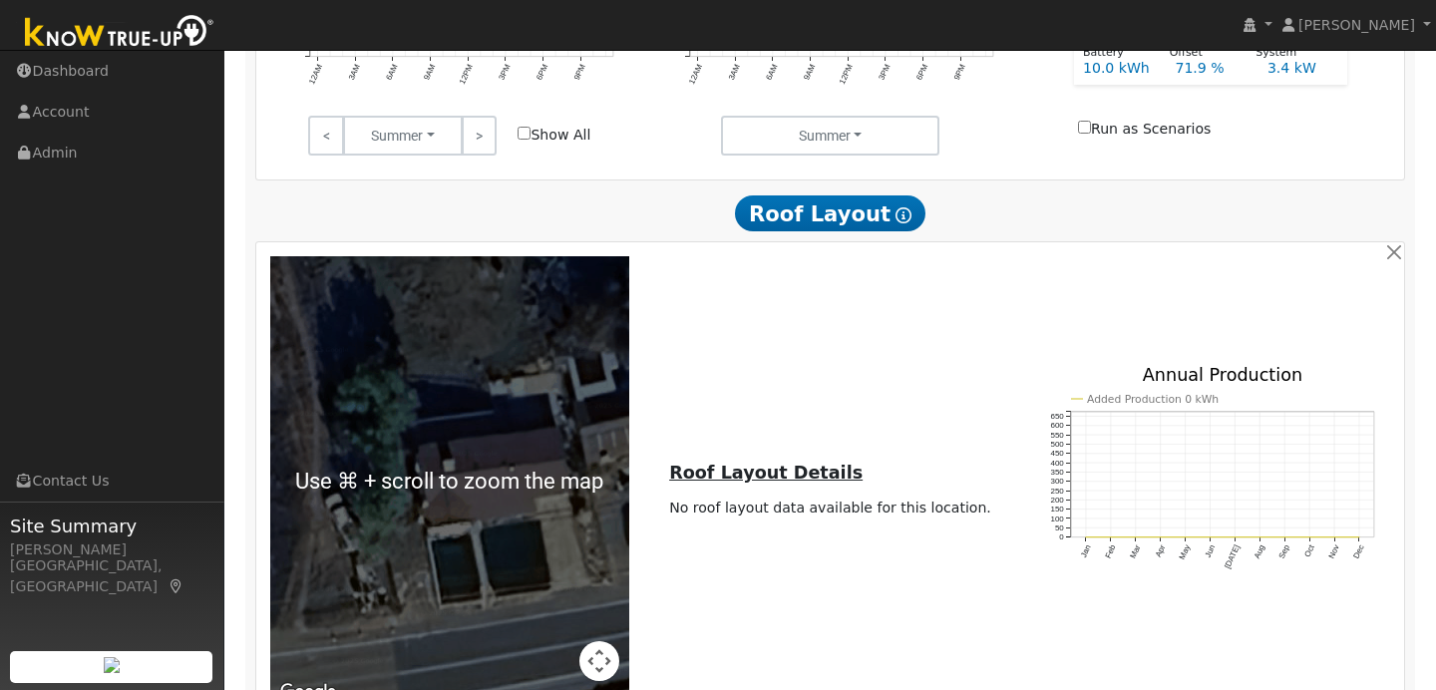
type input "3.3"
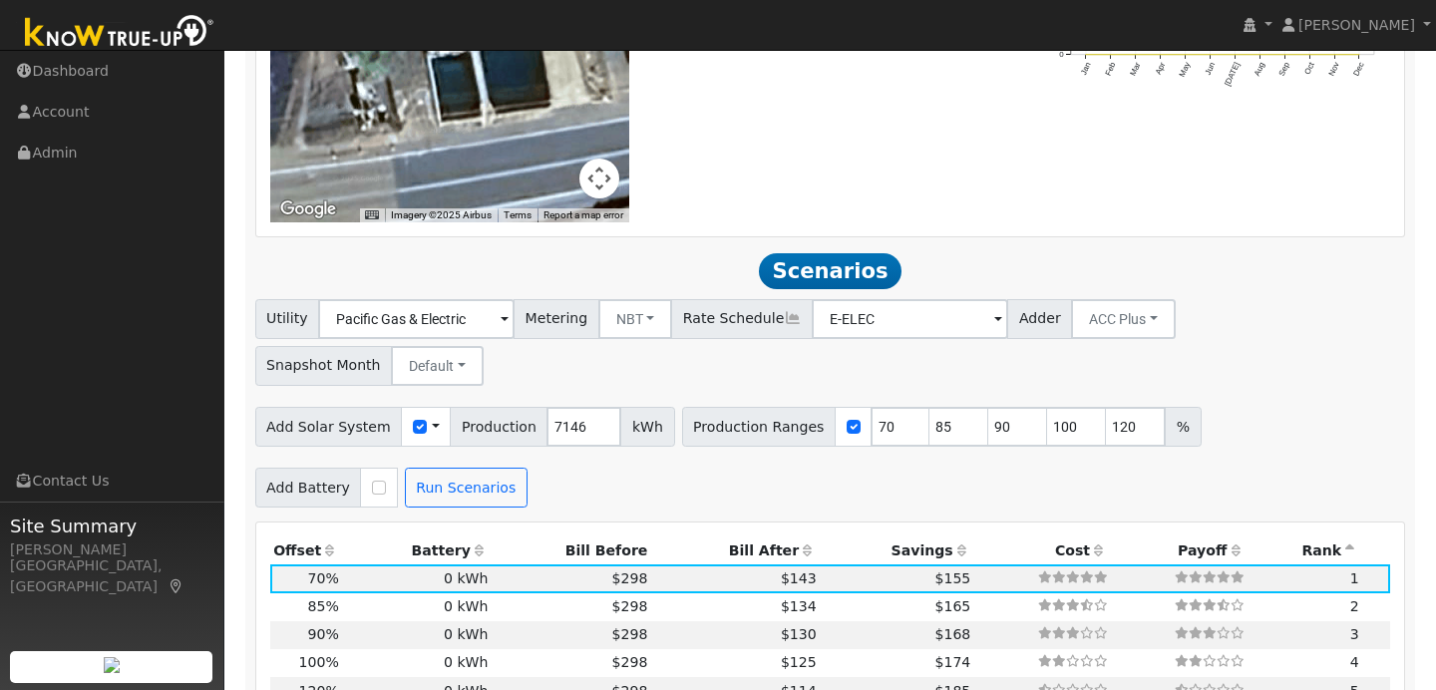
scroll to position [1523, 0]
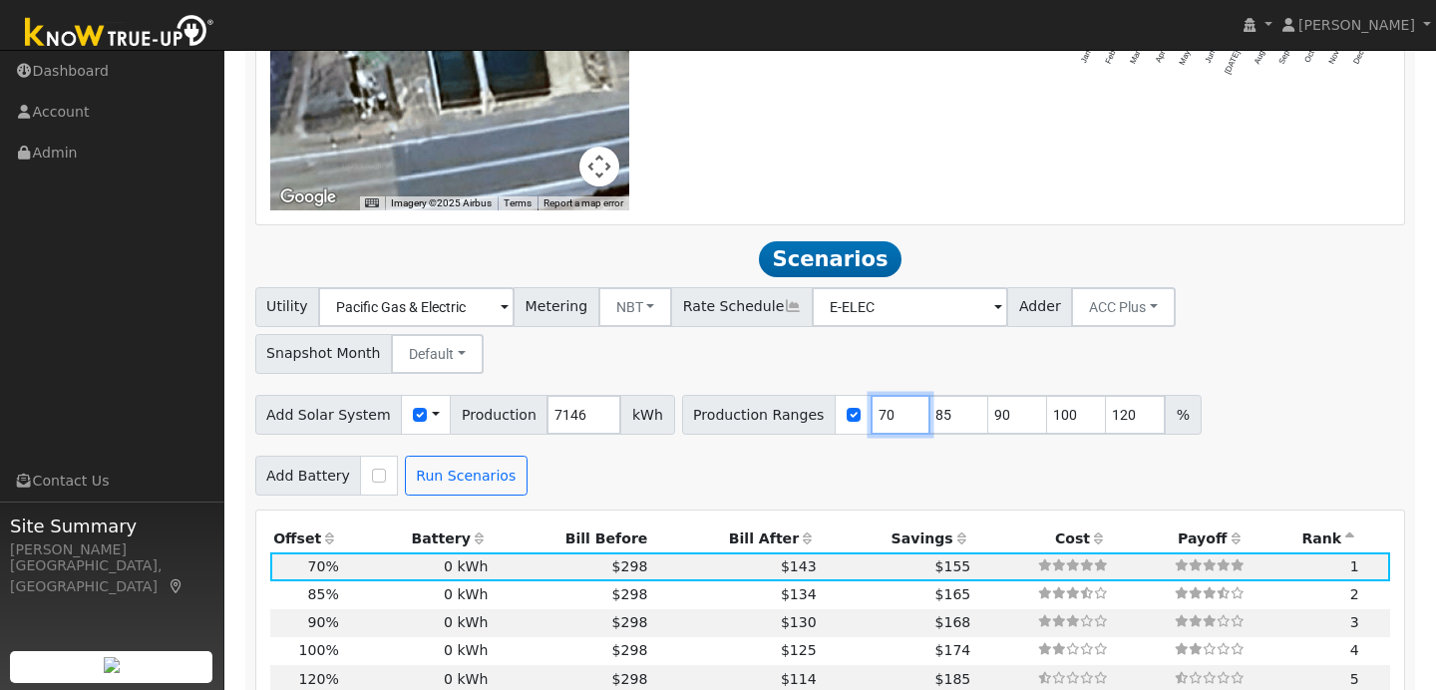
click at [873, 395] on input "70" at bounding box center [900, 415] width 60 height 40
type input "85"
type input "90"
type input "100"
type input "120"
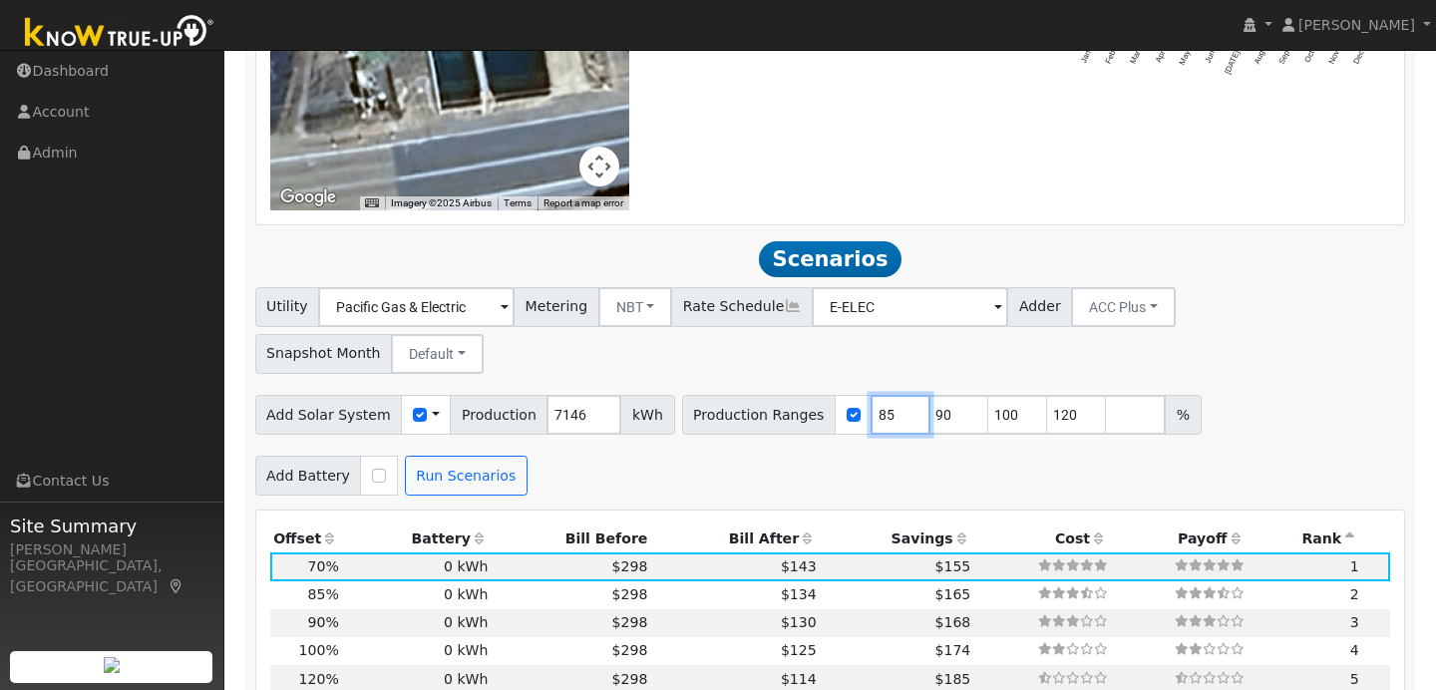
type input "85"
click at [932, 395] on input "90" at bounding box center [959, 415] width 60 height 40
type input "100"
type input "120"
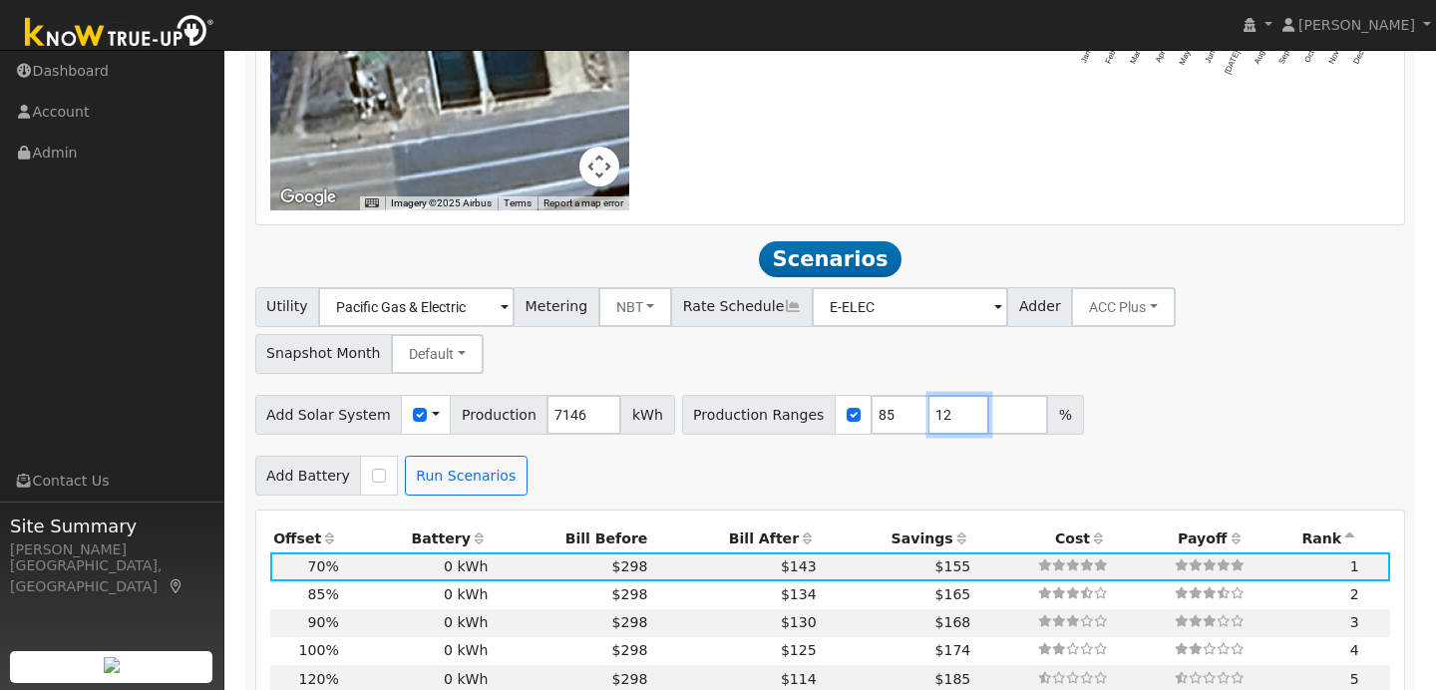
type input "1"
click at [1046, 393] on div "Add Solar System Use CSV Data Production 7146 kWh Production Ranges 85 %" at bounding box center [830, 411] width 1158 height 47
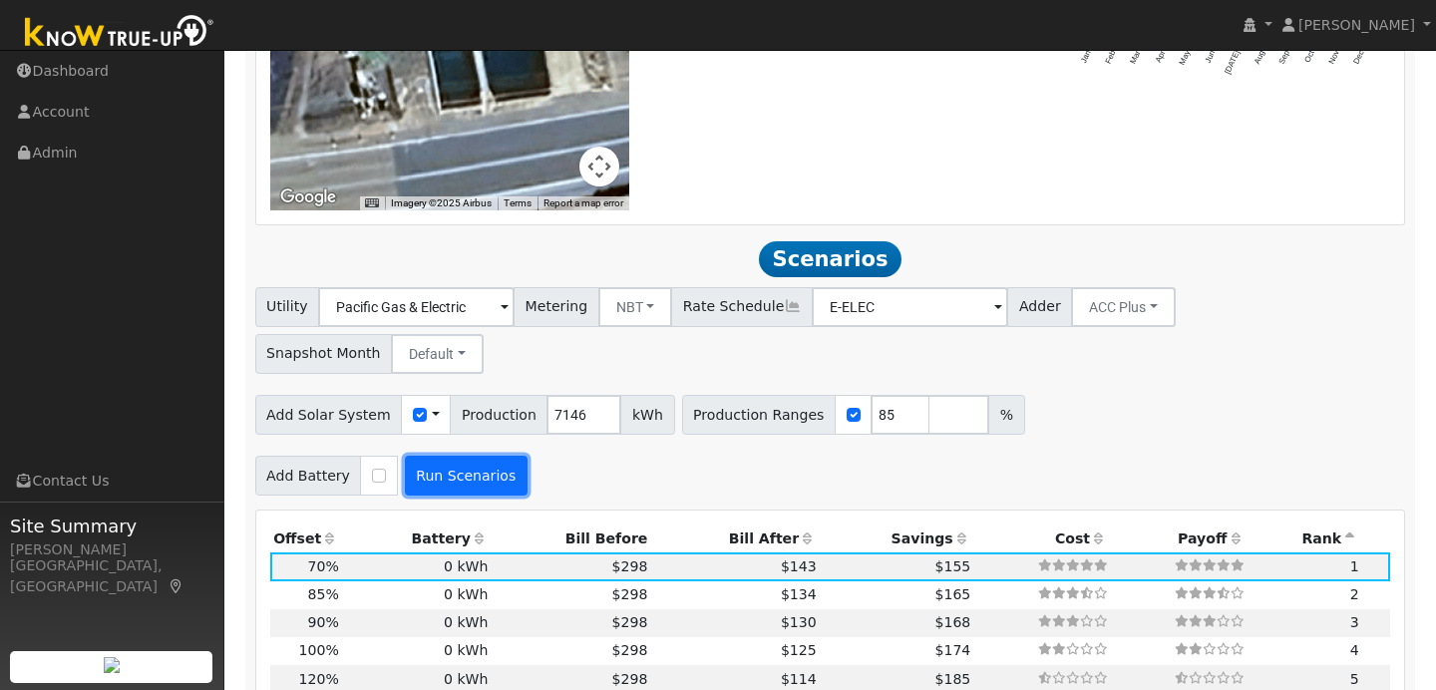
click at [478, 456] on button "Run Scenarios" at bounding box center [466, 476] width 123 height 40
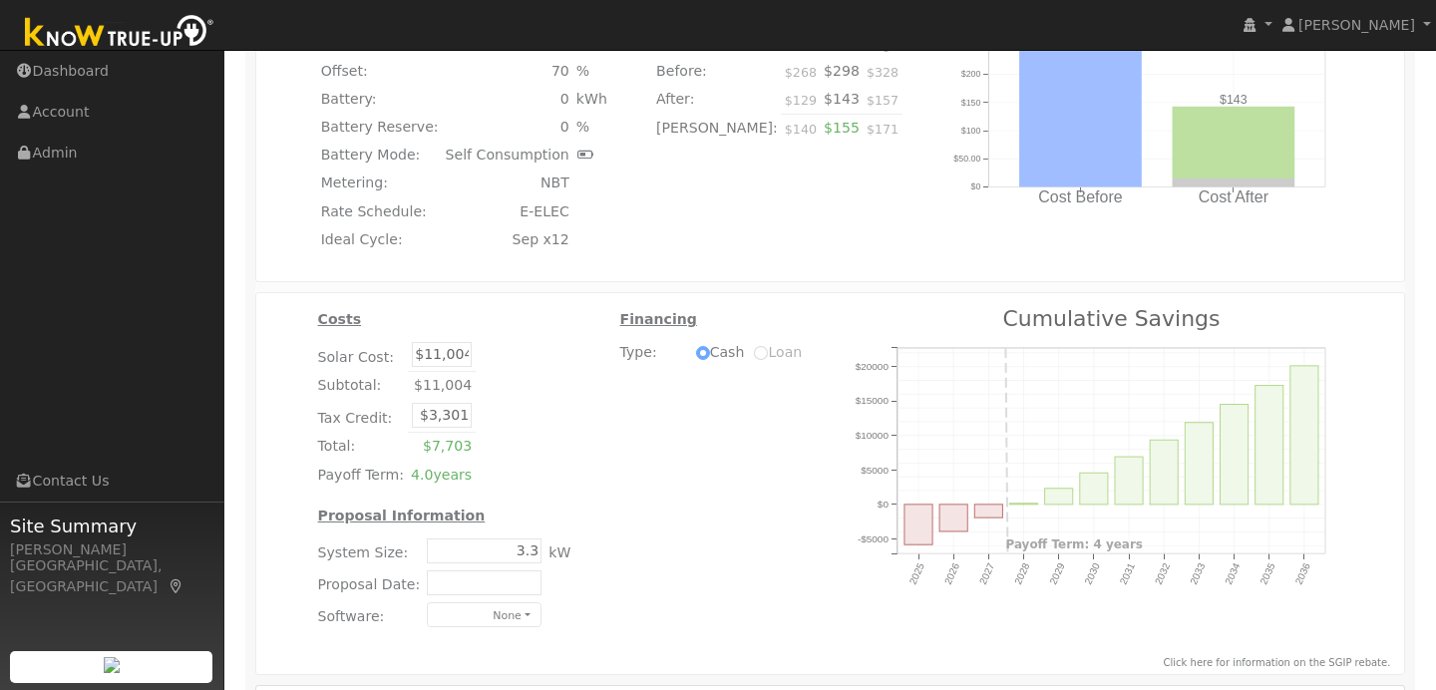
scroll to position [2702, 0]
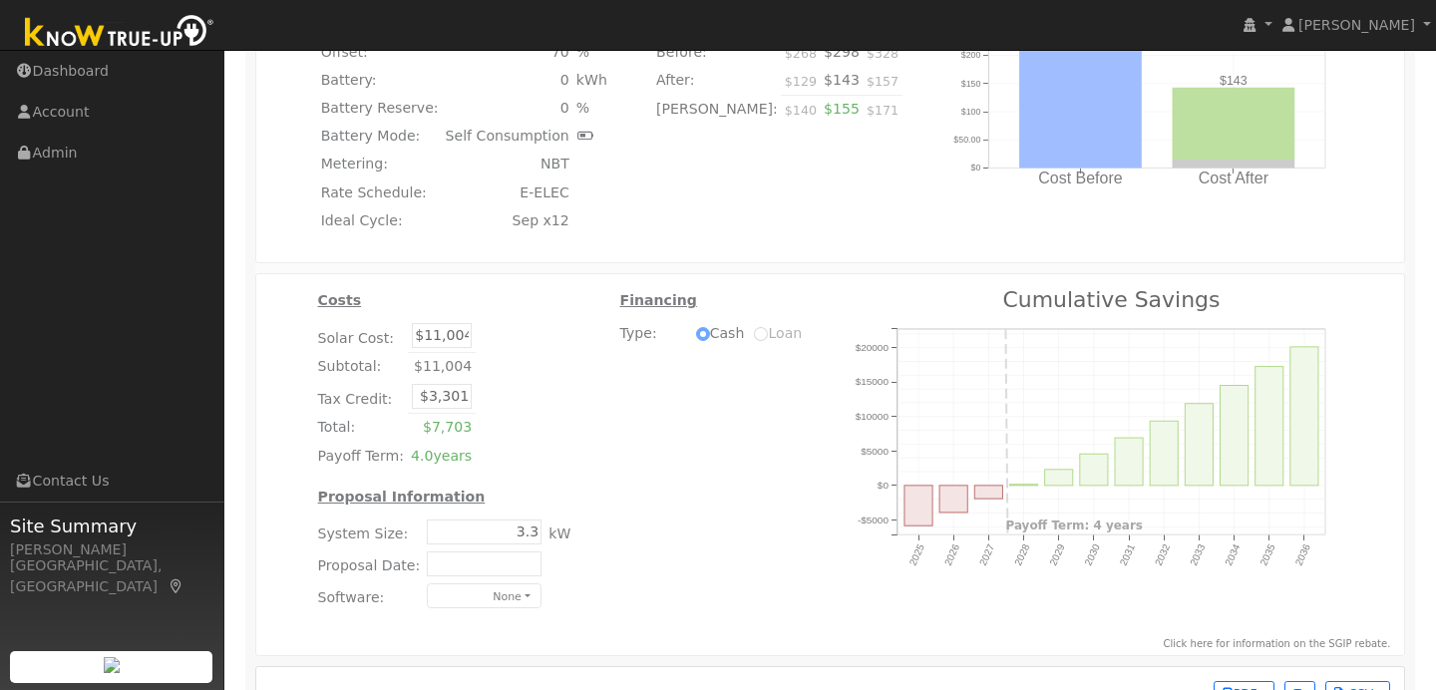
type input "4.0"
type input "$13,363"
type input "$4,009"
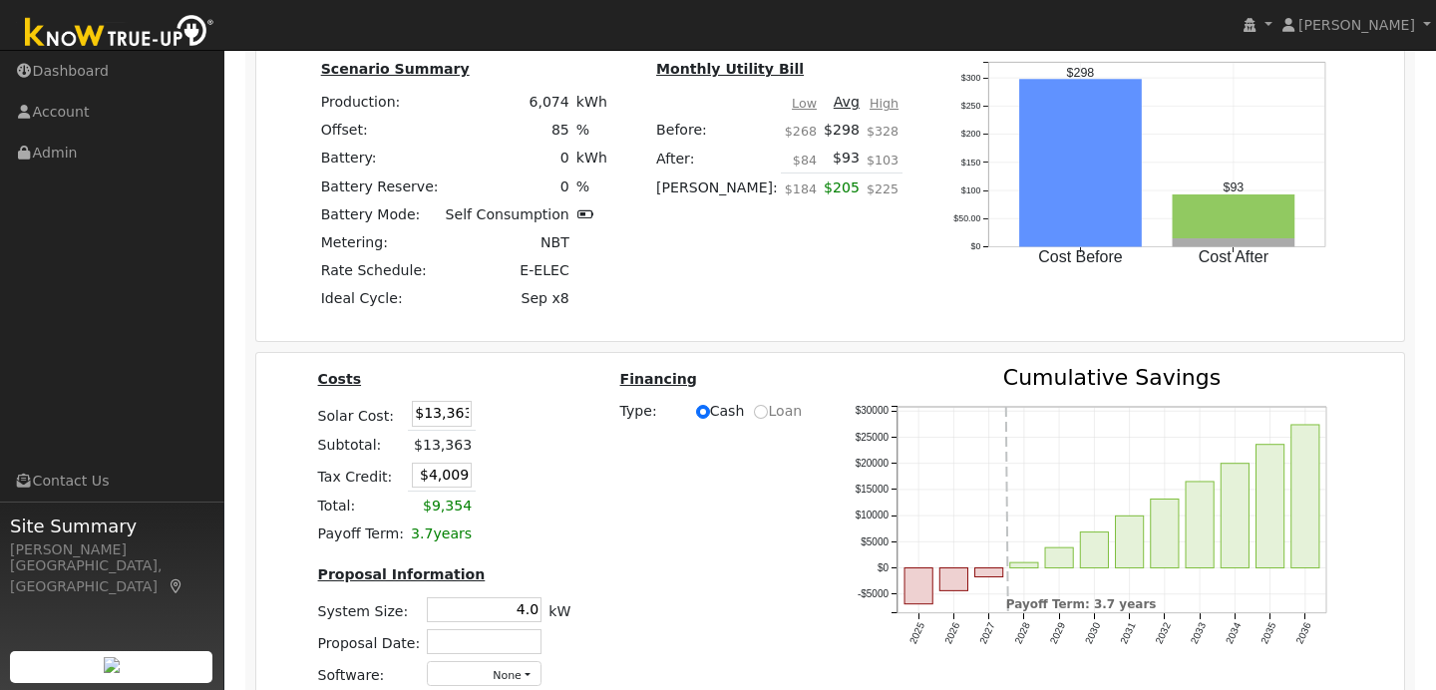
scroll to position [2544, 0]
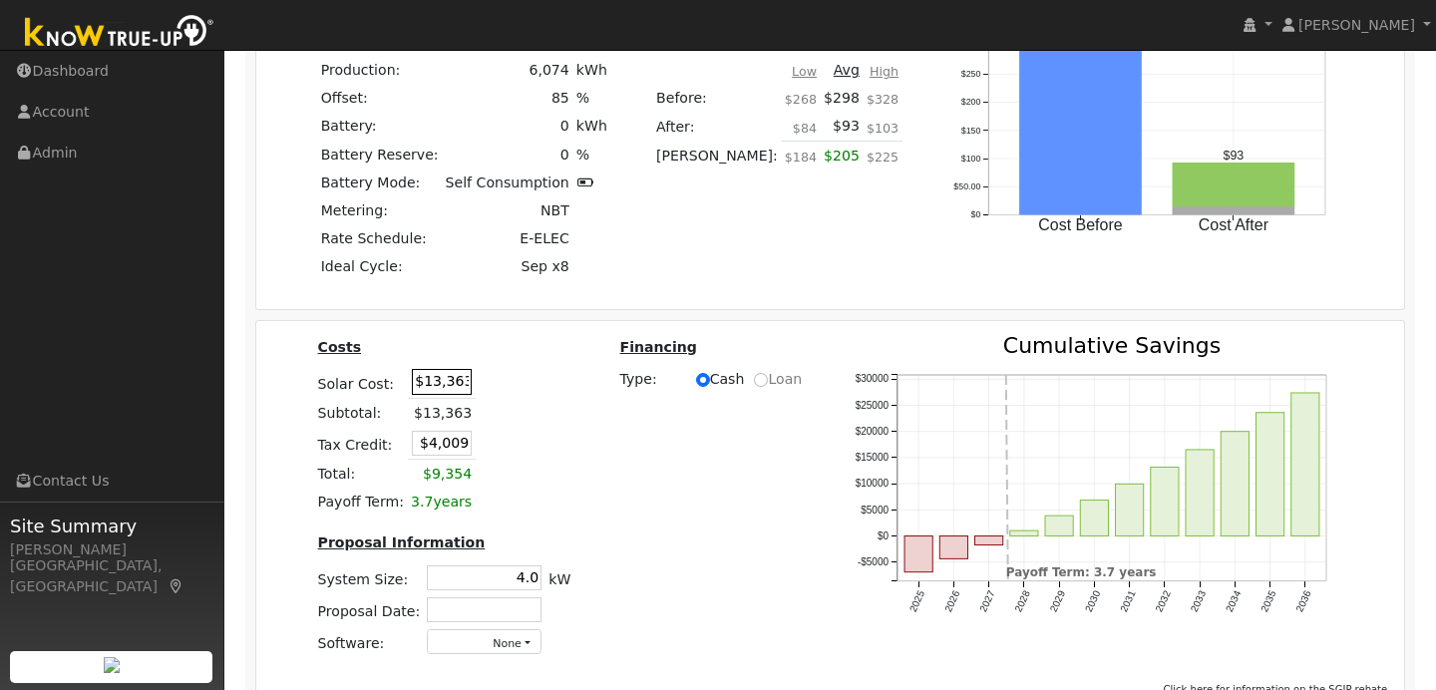
click at [461, 369] on input "$13,363" at bounding box center [442, 381] width 60 height 25
click at [463, 369] on input "$13,363" at bounding box center [442, 381] width 60 height 25
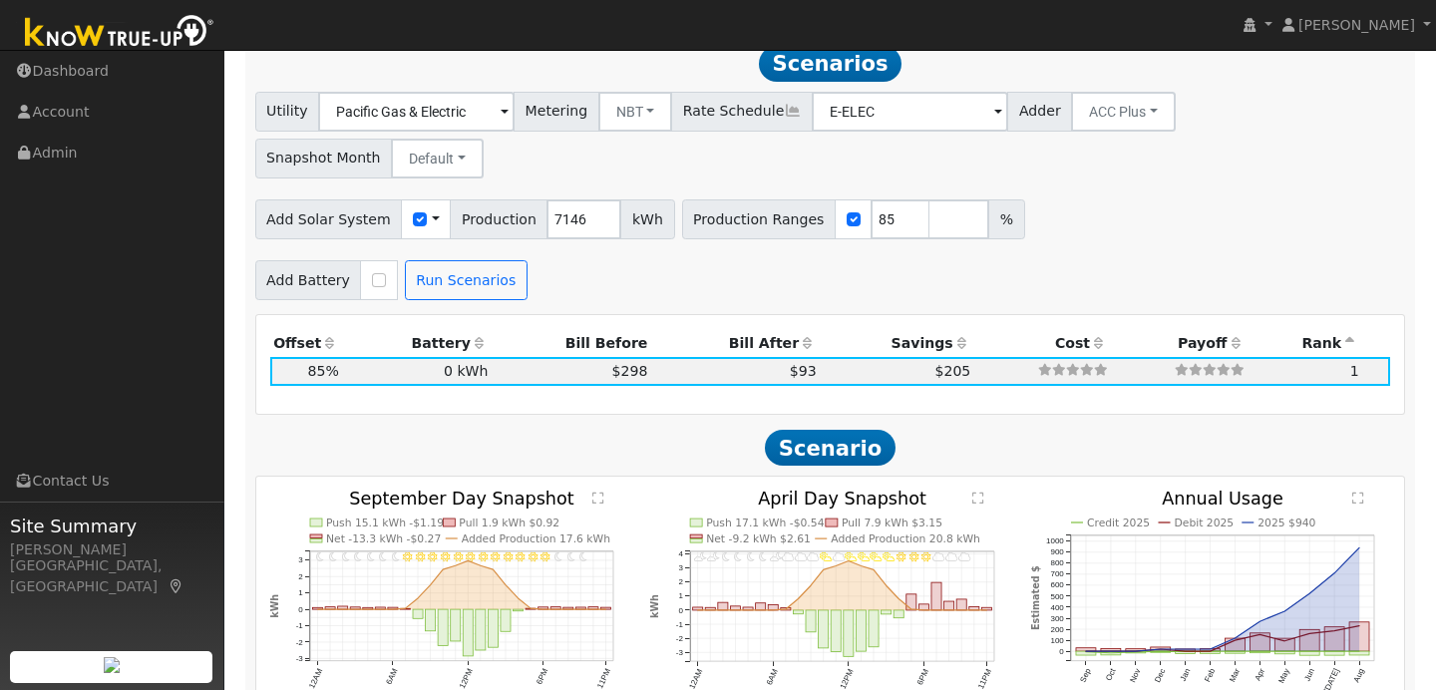
scroll to position [1717, 0]
type input "$0"
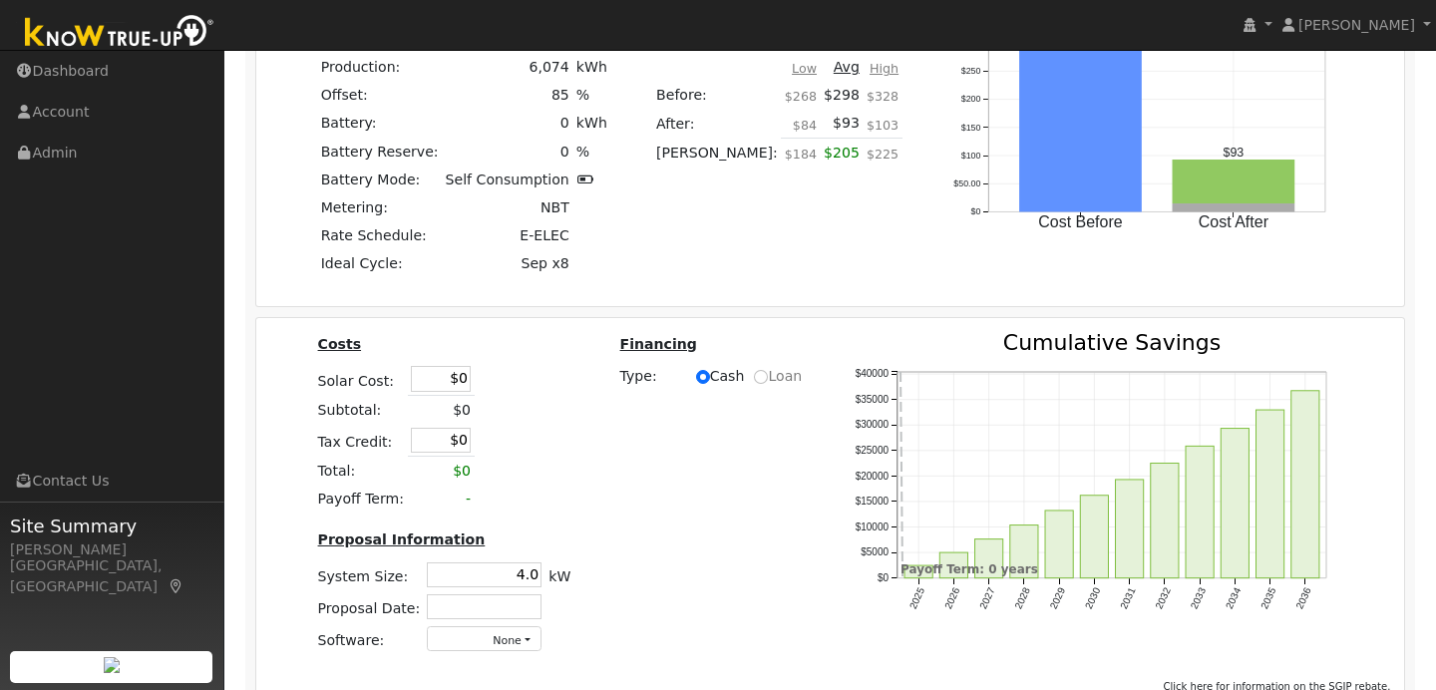
scroll to position [2549, 0]
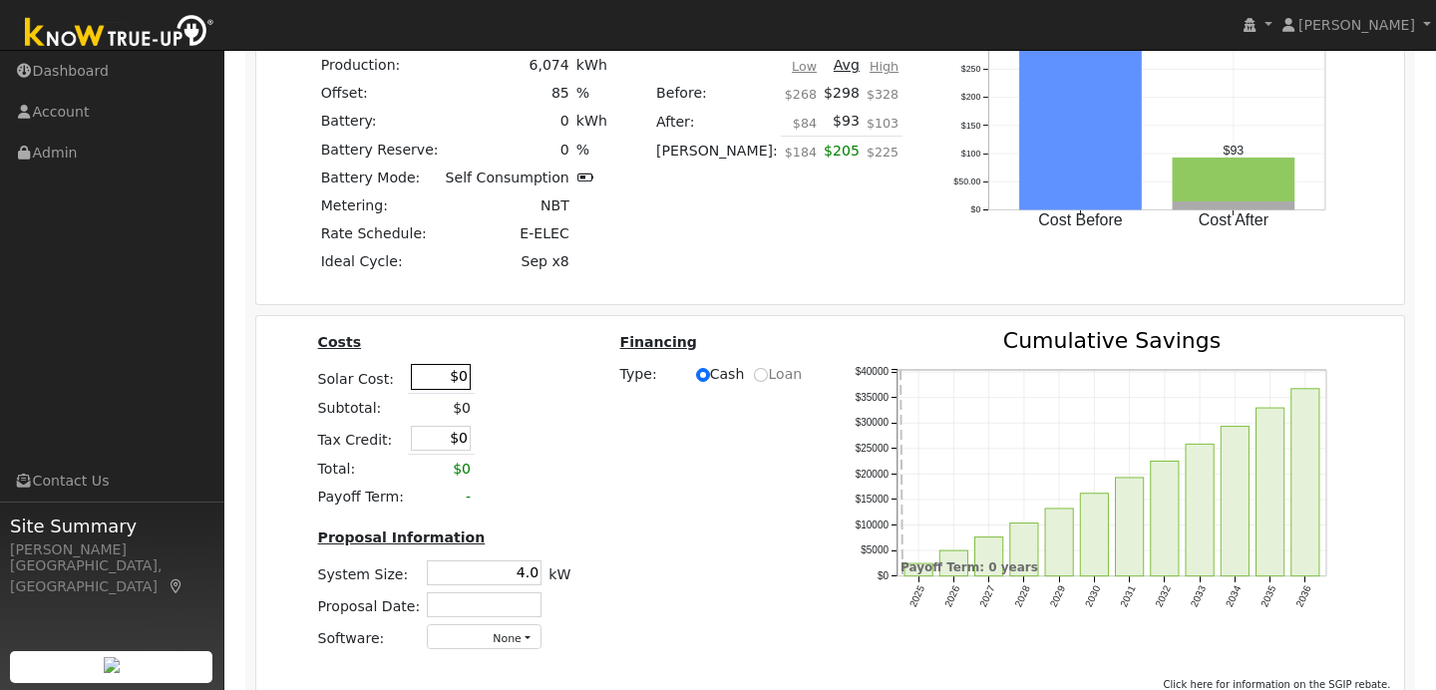
type input "$"
type input "$11,960"
type input "$3,588"
click at [522, 347] on table "Costs Solar Cost: $11,960 Subtotal: $0 Tax Credit: $3,588 Total: $0 Payoff Term…" at bounding box center [444, 420] width 260 height 181
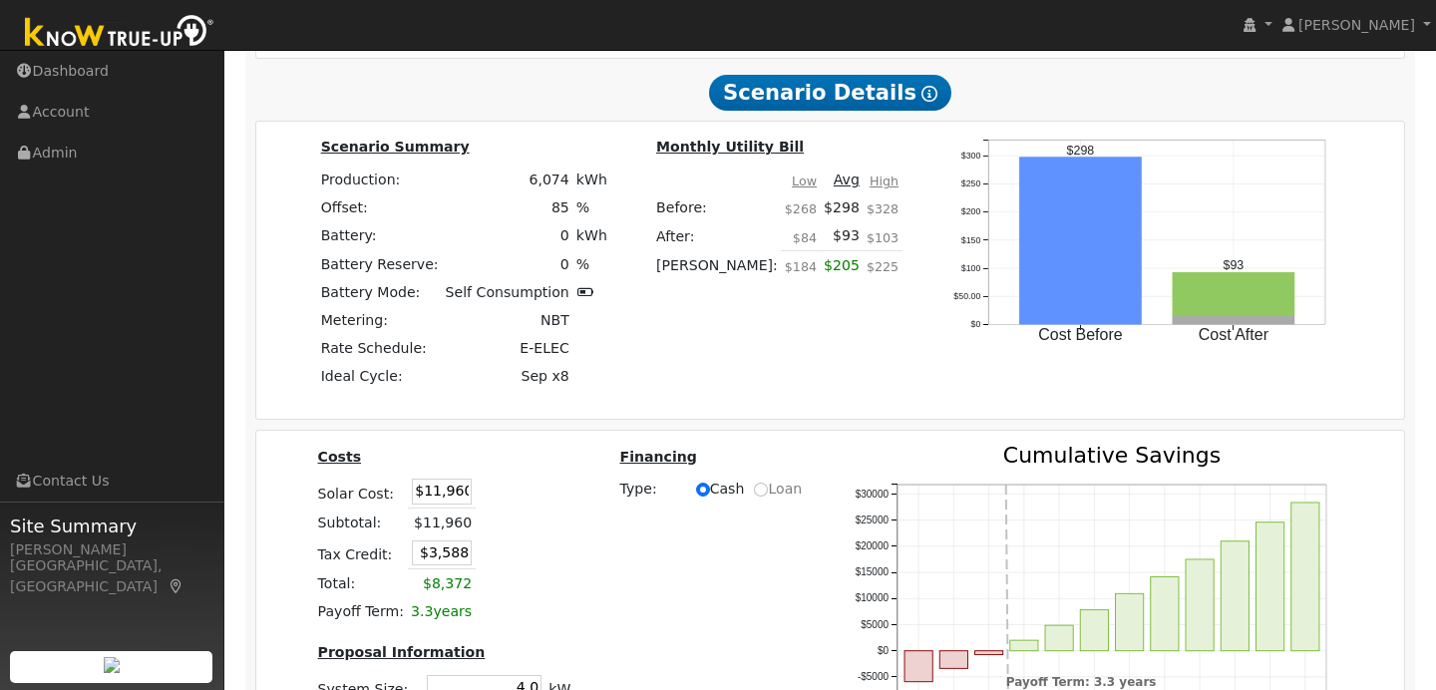
scroll to position [2605, 0]
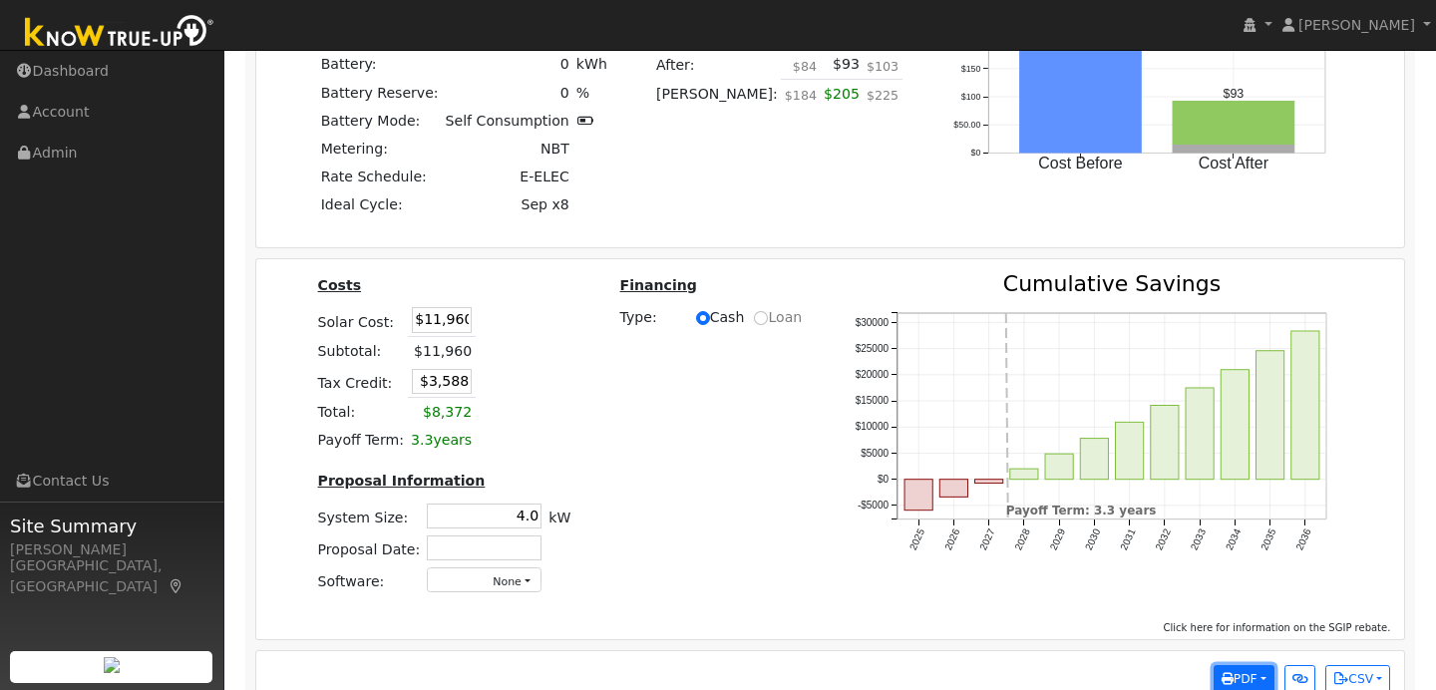
click at [1260, 665] on button "PDF" at bounding box center [1243, 679] width 61 height 28
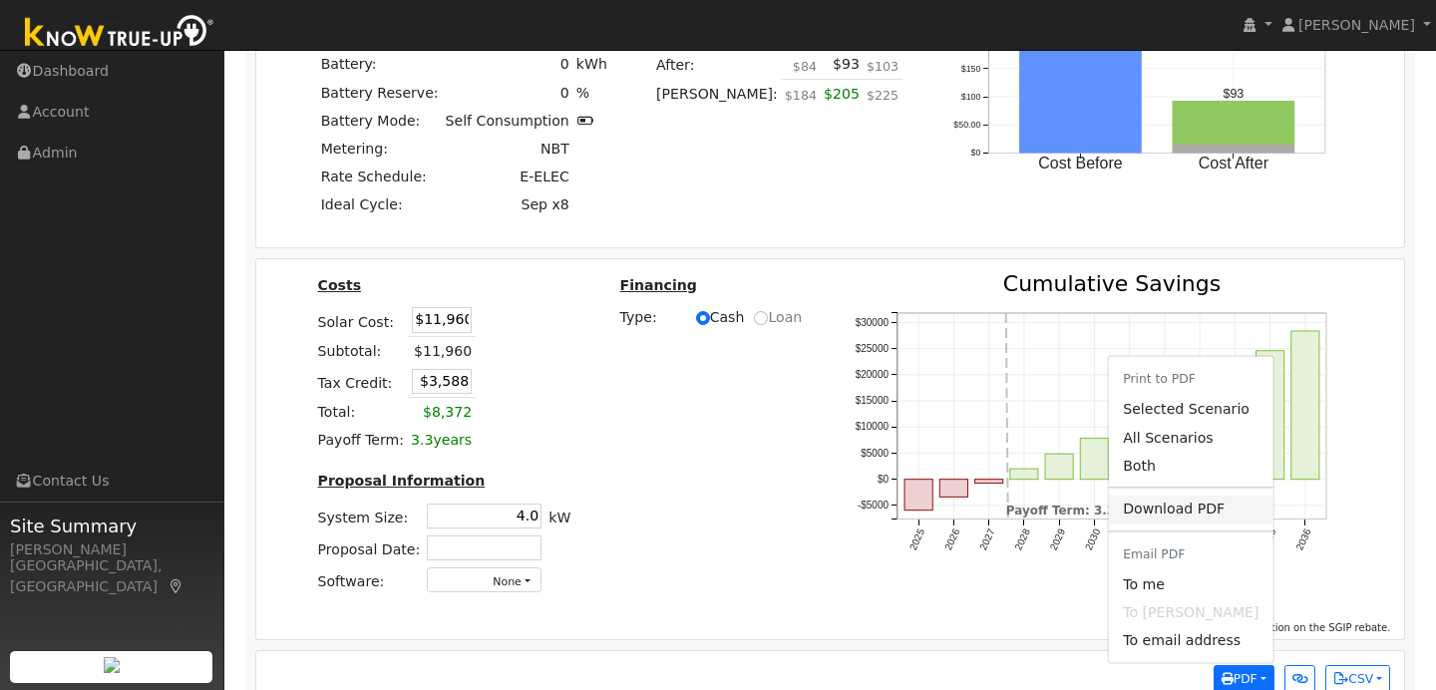
click at [1220, 496] on link "Download PDF" at bounding box center [1191, 510] width 164 height 28
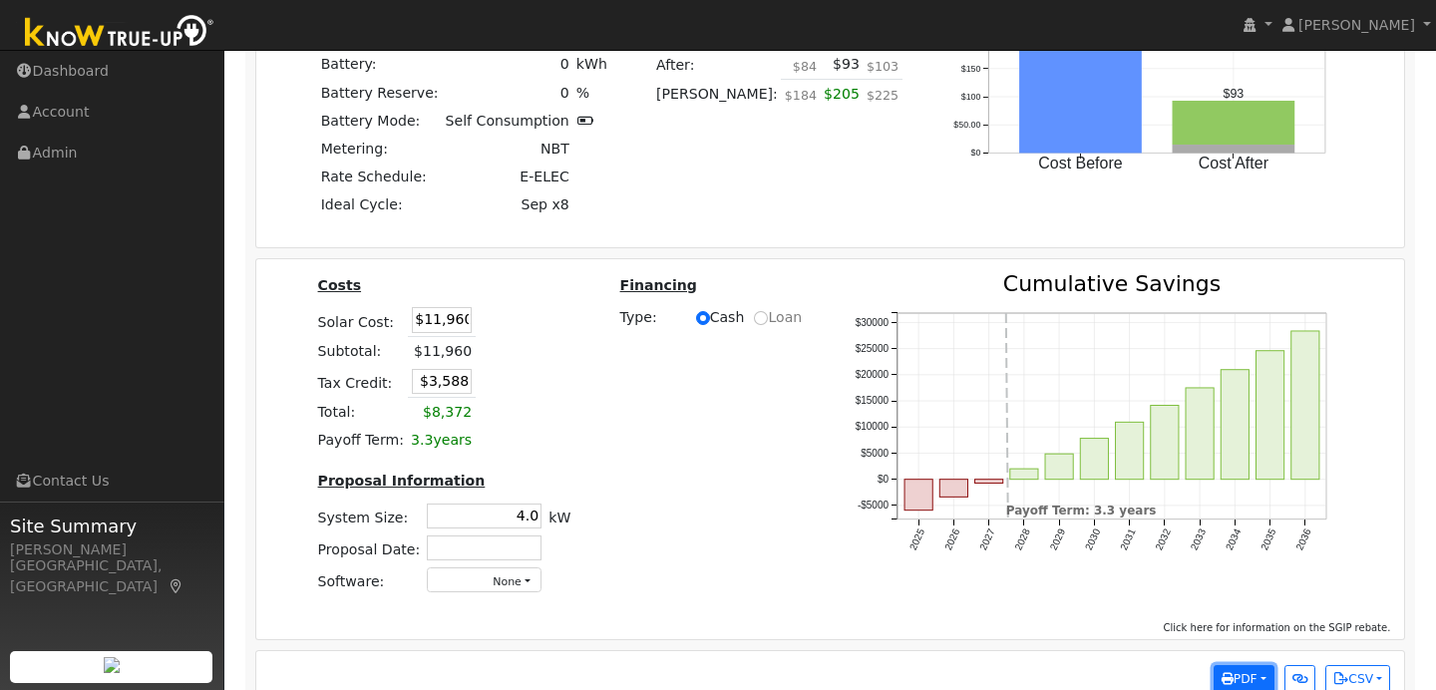
click at [1231, 672] on span "PDF" at bounding box center [1239, 679] width 36 height 14
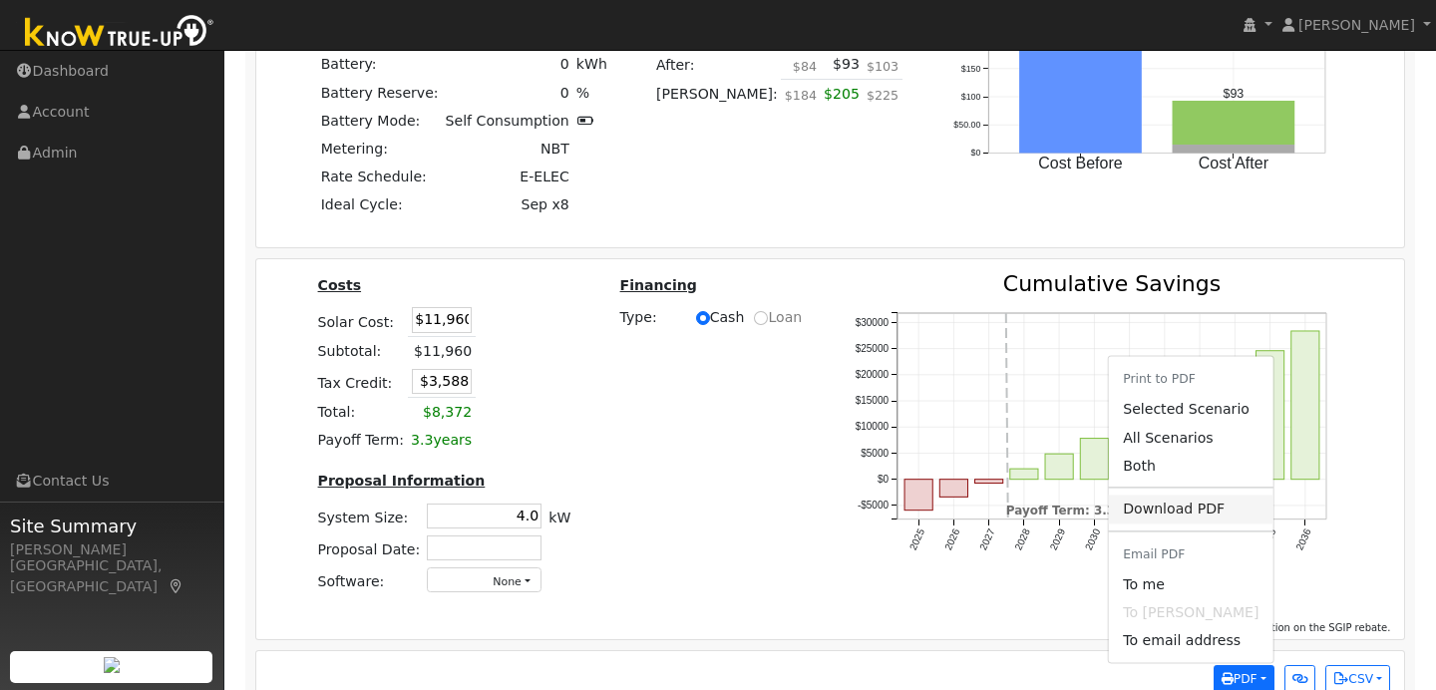
click at [1203, 496] on link "Download PDF" at bounding box center [1191, 510] width 164 height 28
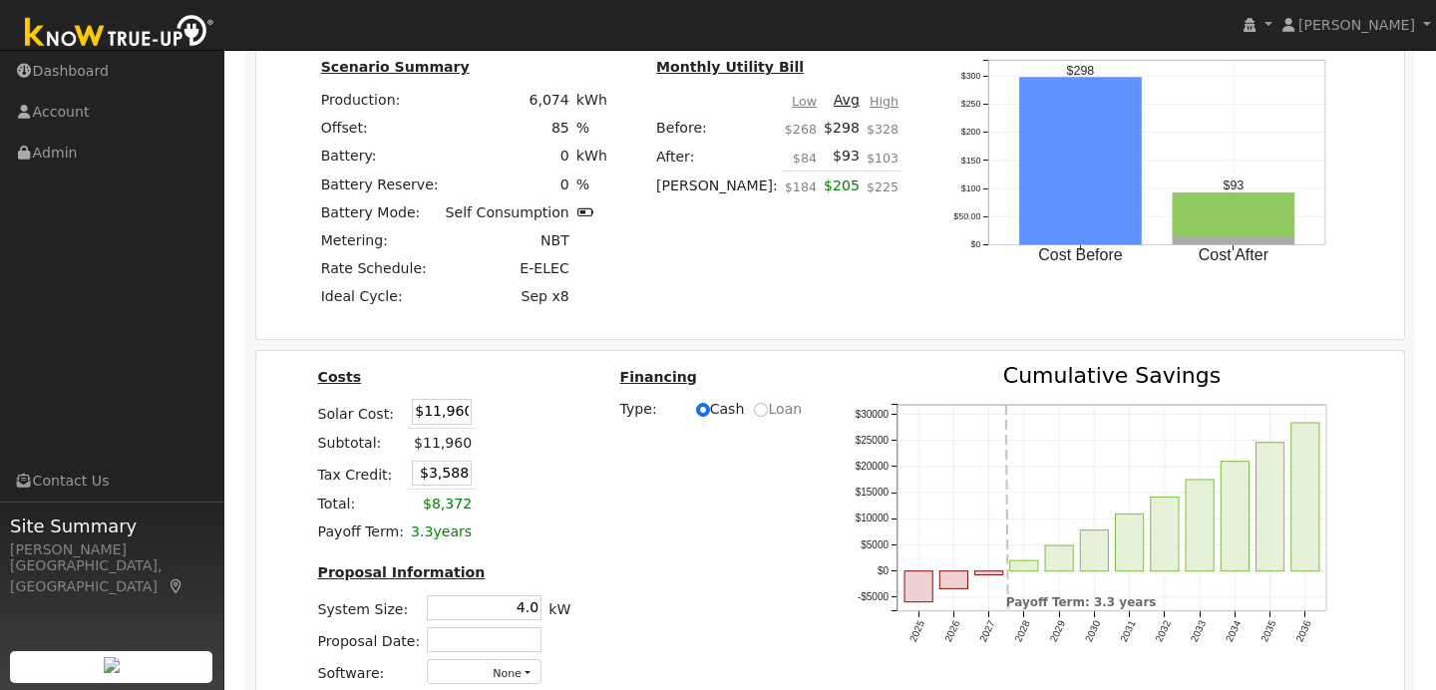
drag, startPoint x: 953, startPoint y: 195, endPoint x: 953, endPoint y: 223, distance: 27.9
click at [953, 223] on icon "Cost Before Cost After $0 $50.00 $100 $150 $200 $250 $300 onclick="" onclick=""…" at bounding box center [1143, 178] width 399 height 244
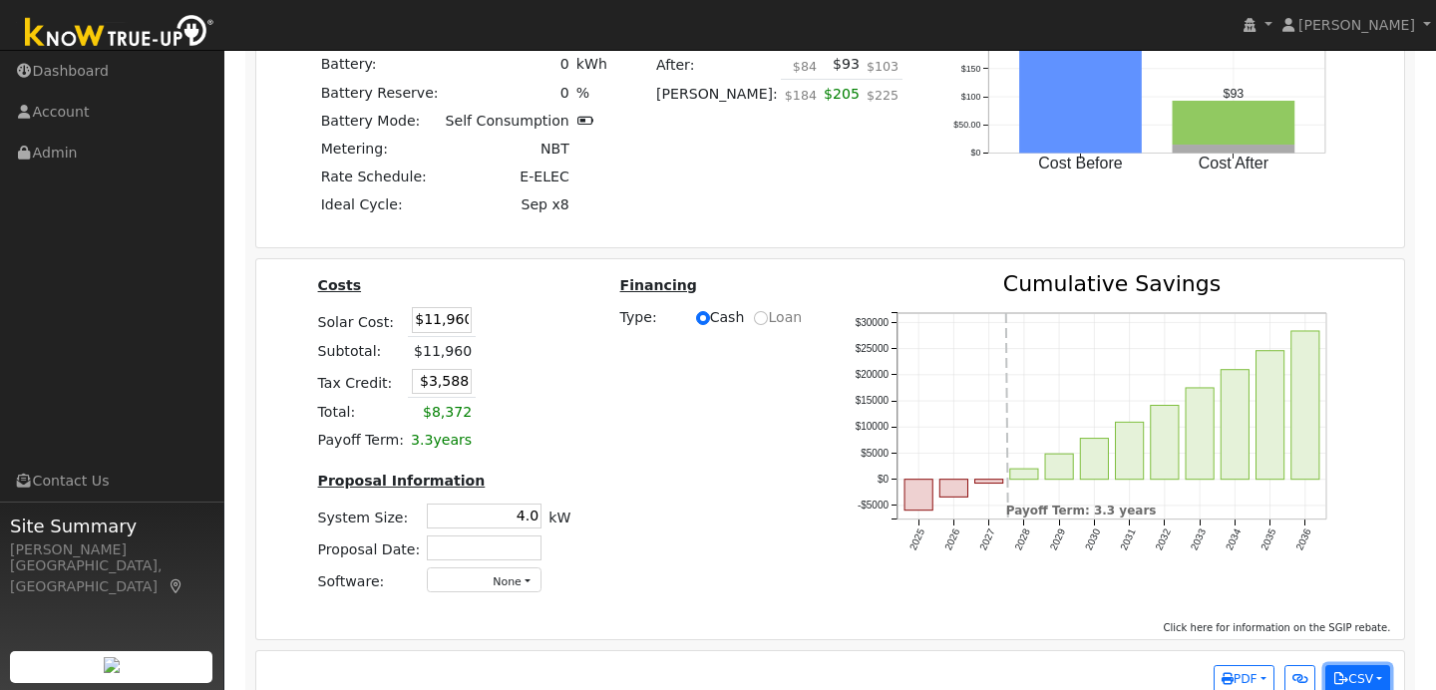
click at [1361, 665] on button "CSV" at bounding box center [1357, 679] width 65 height 28
click at [1342, 446] on icon "2025 2026 2027 2028 2029 2030 2031 2032 2033 2034 2035 2036 -$5000 $0 $5000 $10…" at bounding box center [1097, 436] width 499 height 326
click at [1241, 672] on span "PDF" at bounding box center [1239, 679] width 36 height 14
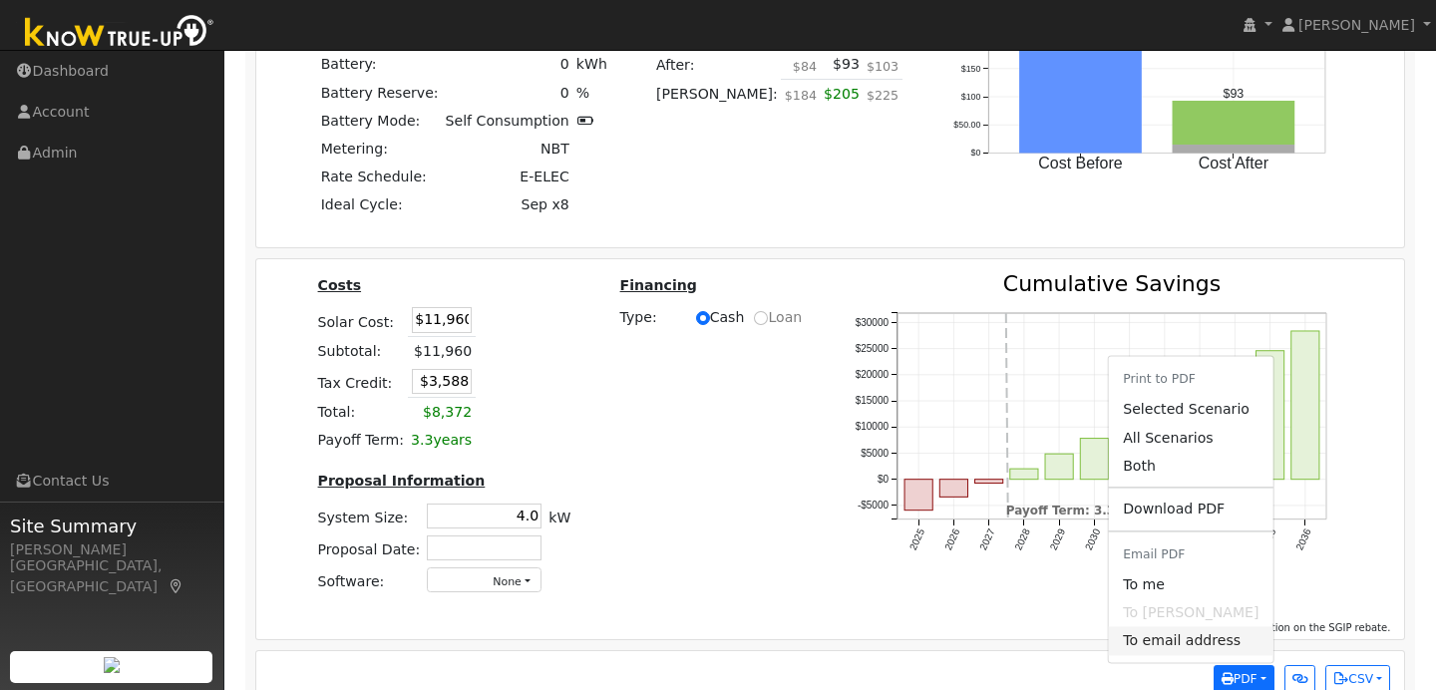
click at [1209, 627] on link "To email address" at bounding box center [1191, 641] width 164 height 28
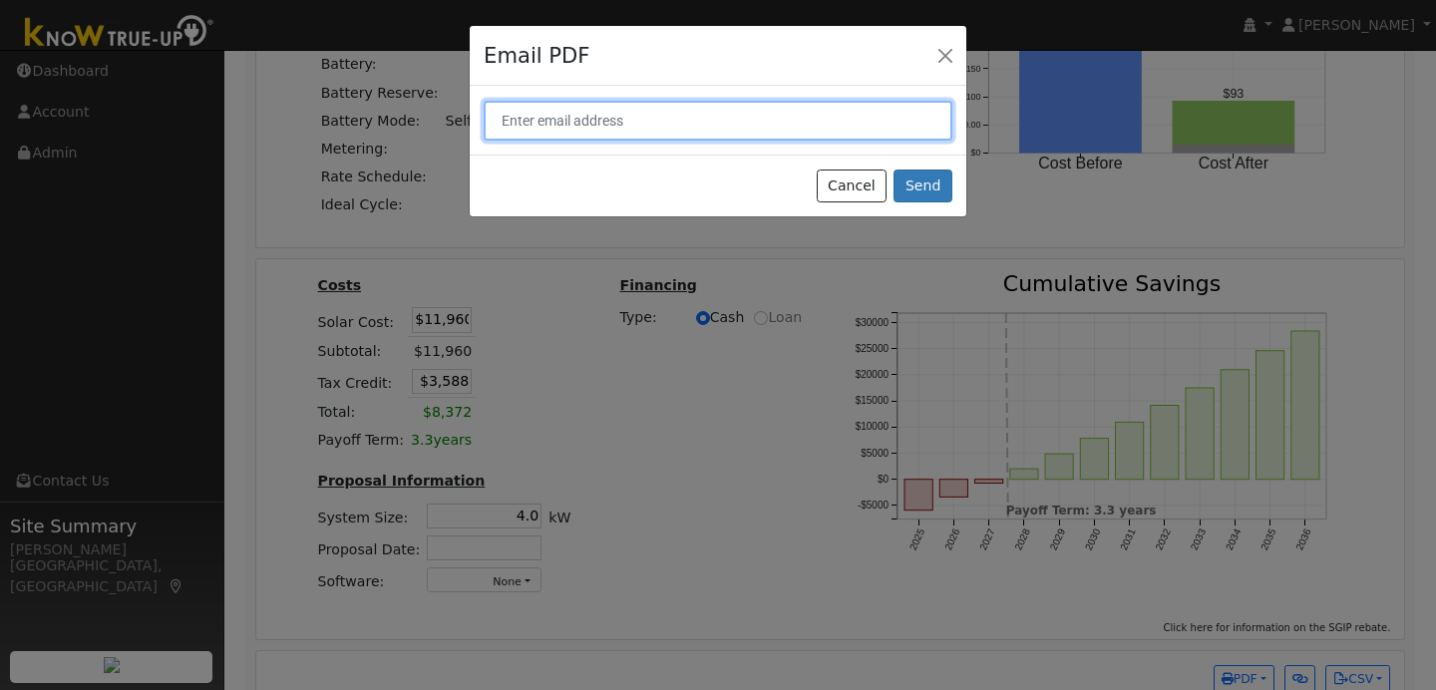
paste input "theswensens@hotmail.com"
type input "theswensens@hotmail.com"
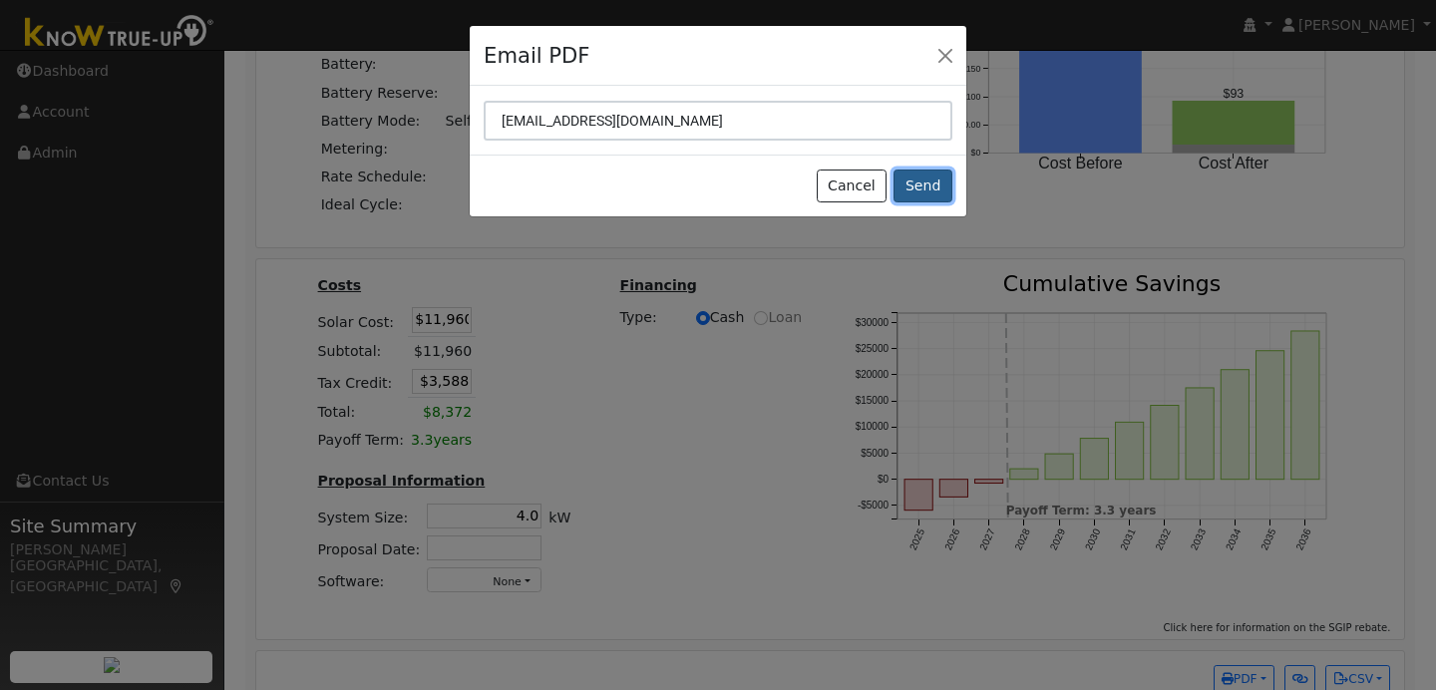
click at [930, 175] on button "Send" at bounding box center [922, 187] width 59 height 34
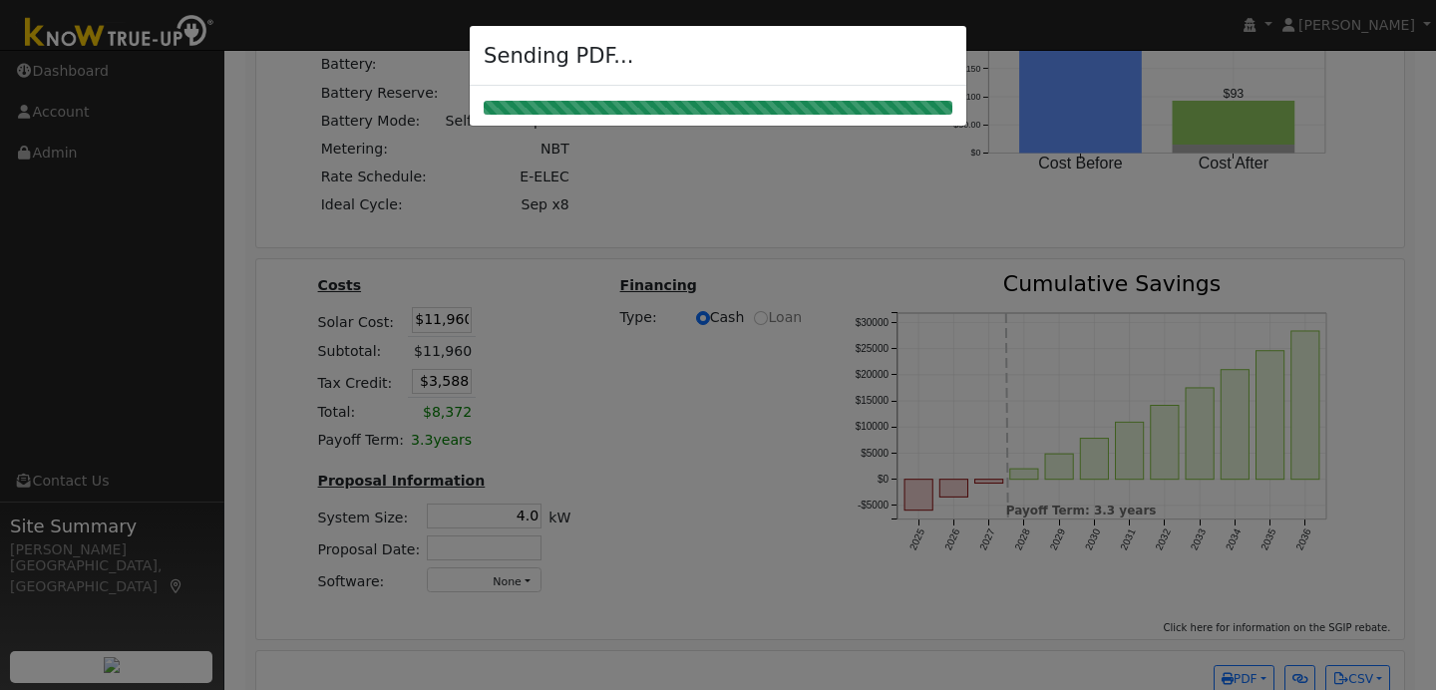
click at [835, 366] on div at bounding box center [718, 345] width 1436 height 690
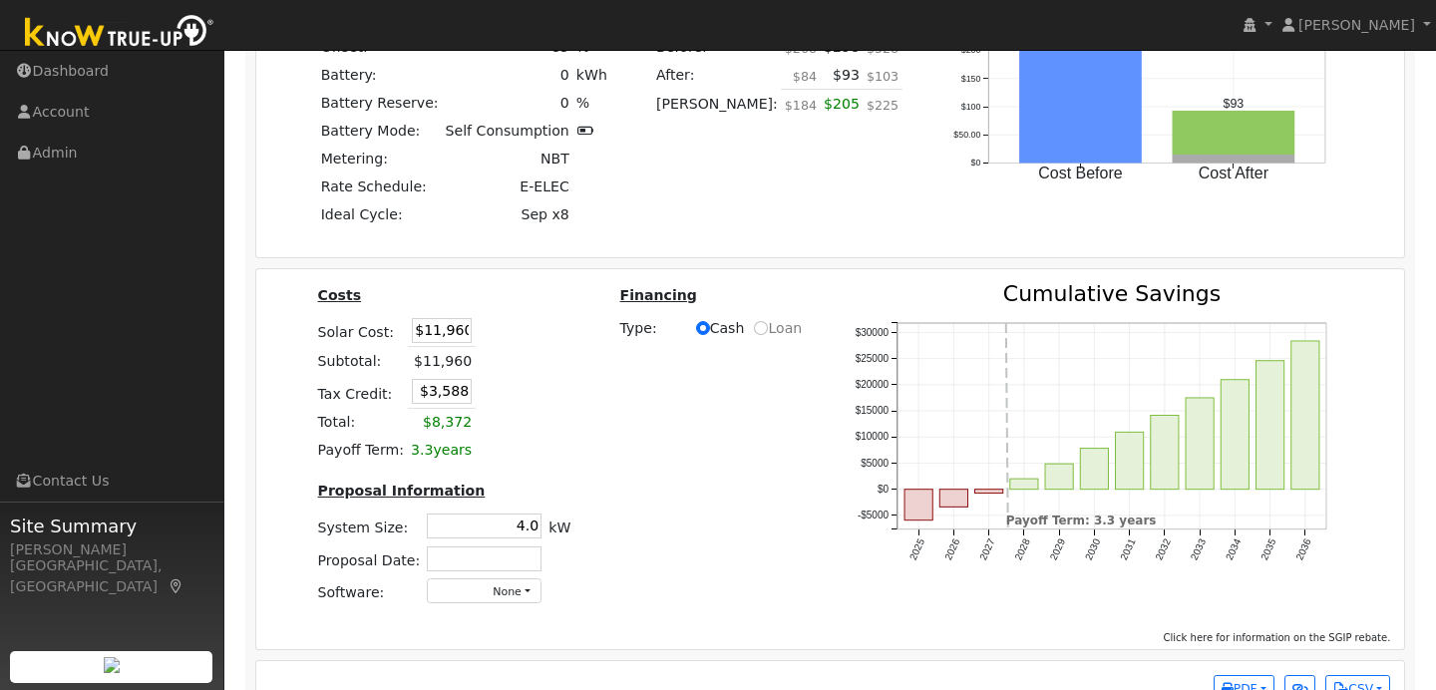
scroll to position [2672, 0]
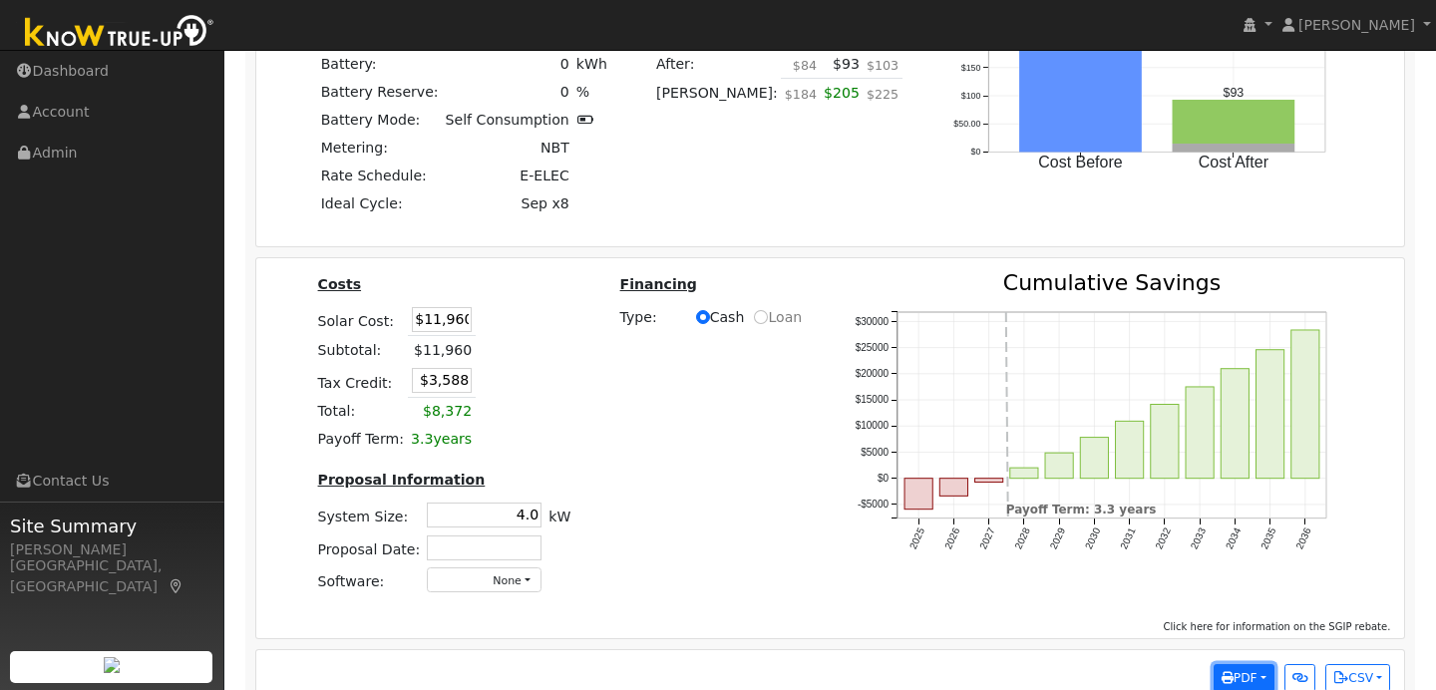
click at [1248, 671] on span "PDF" at bounding box center [1239, 678] width 36 height 14
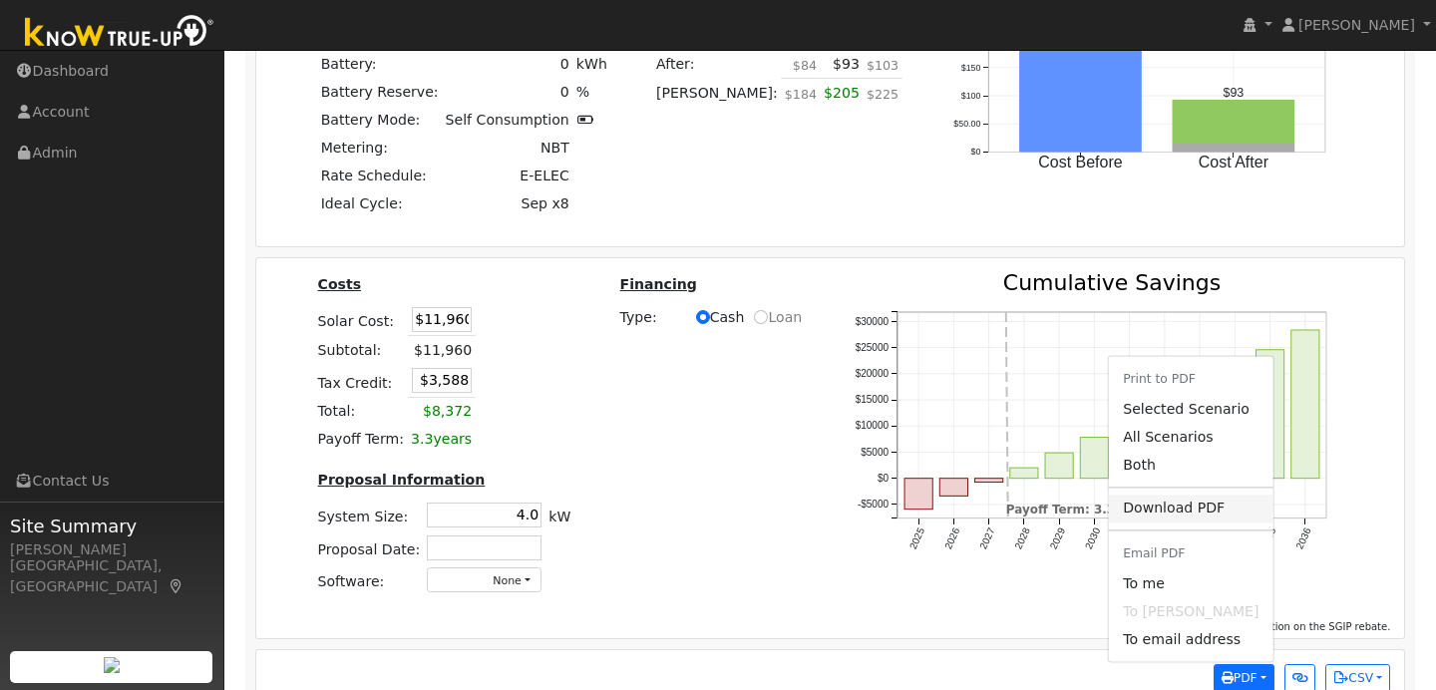
click at [1171, 495] on link "Download PDF" at bounding box center [1191, 509] width 164 height 28
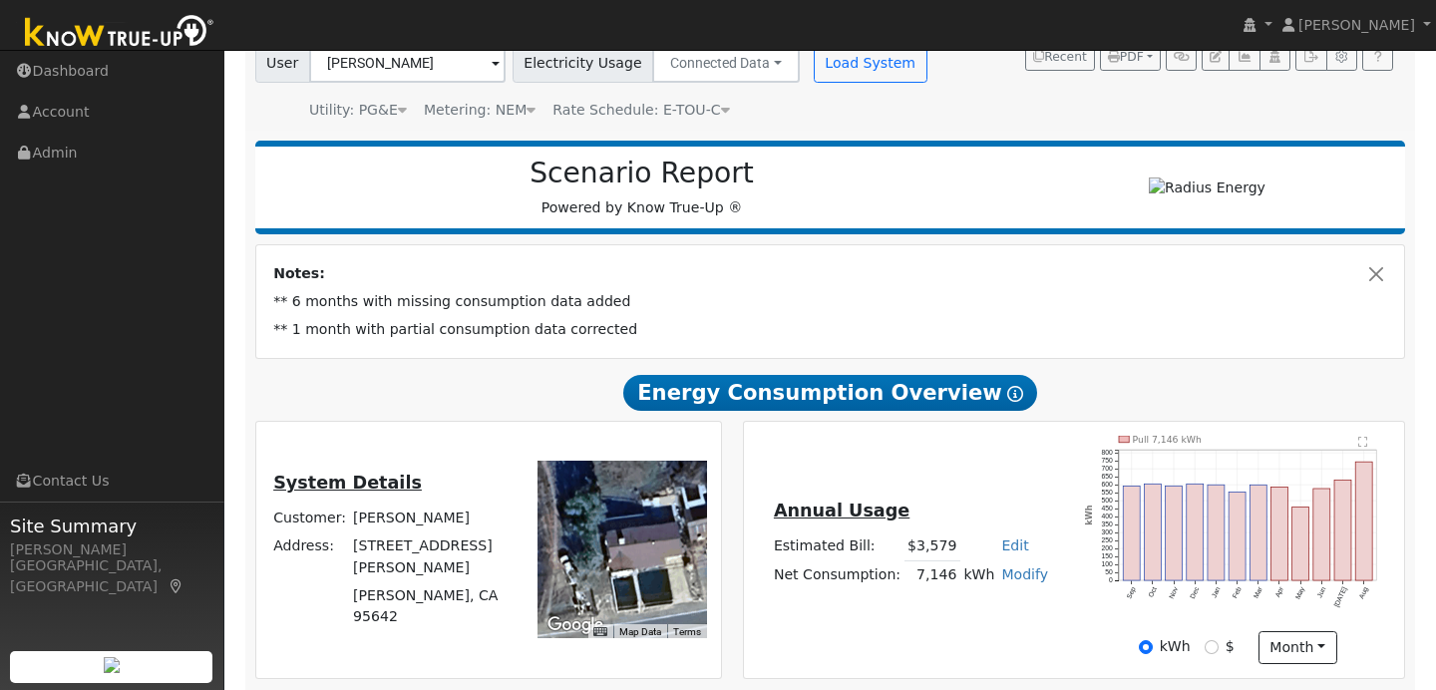
scroll to position [87, 0]
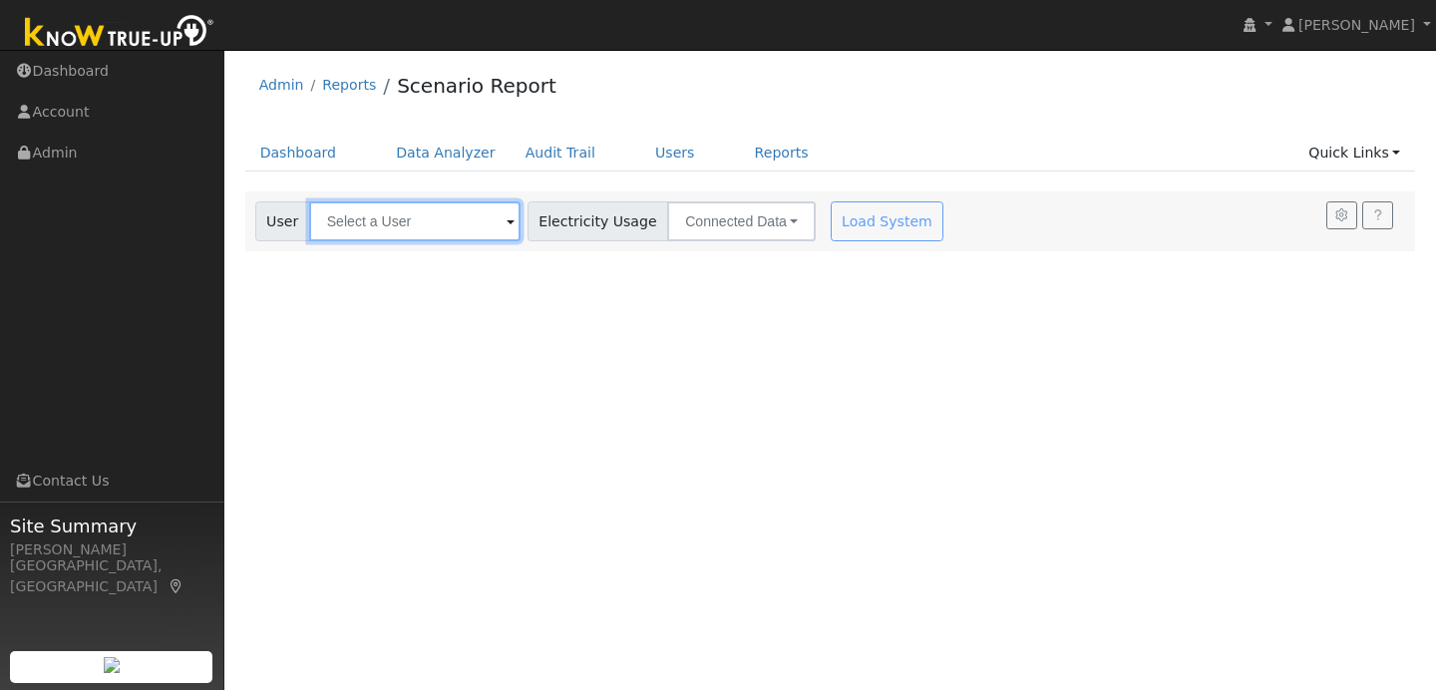
click at [478, 230] on input "text" at bounding box center [414, 221] width 211 height 40
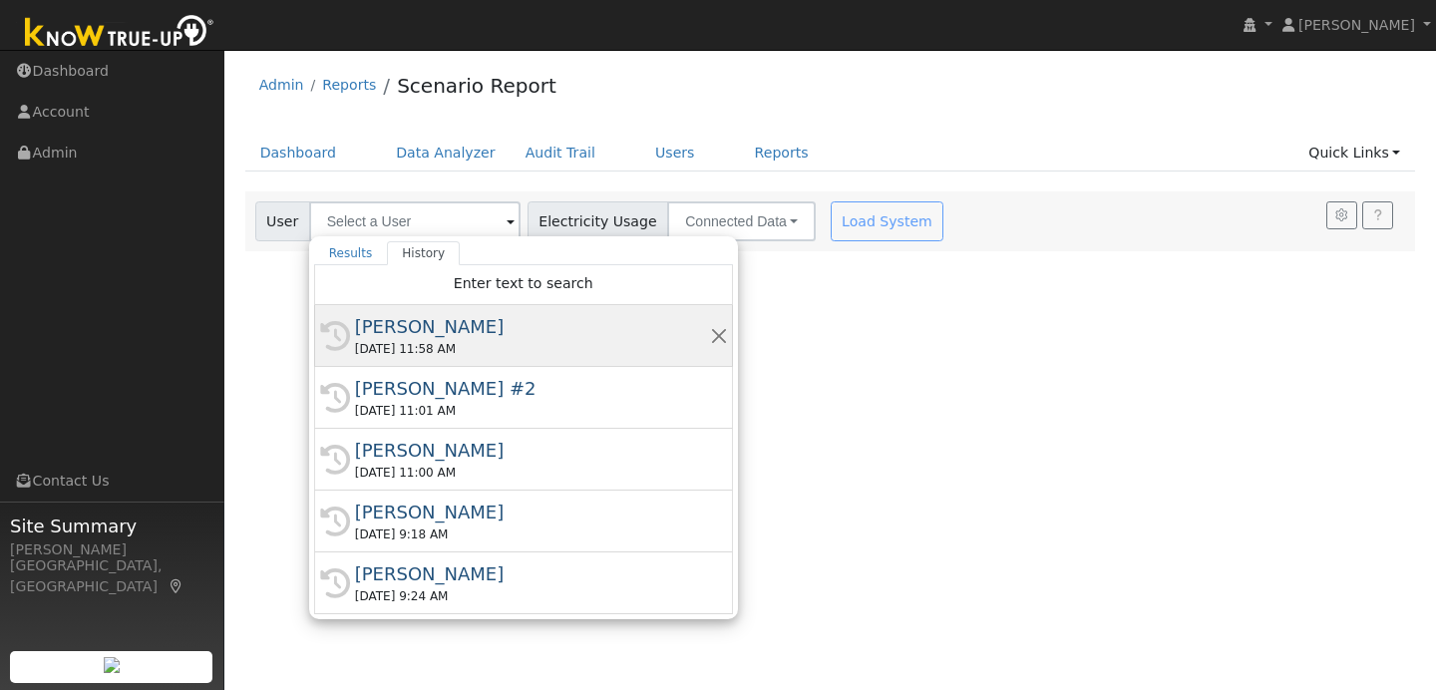
click at [408, 318] on div "[PERSON_NAME]" at bounding box center [532, 326] width 355 height 27
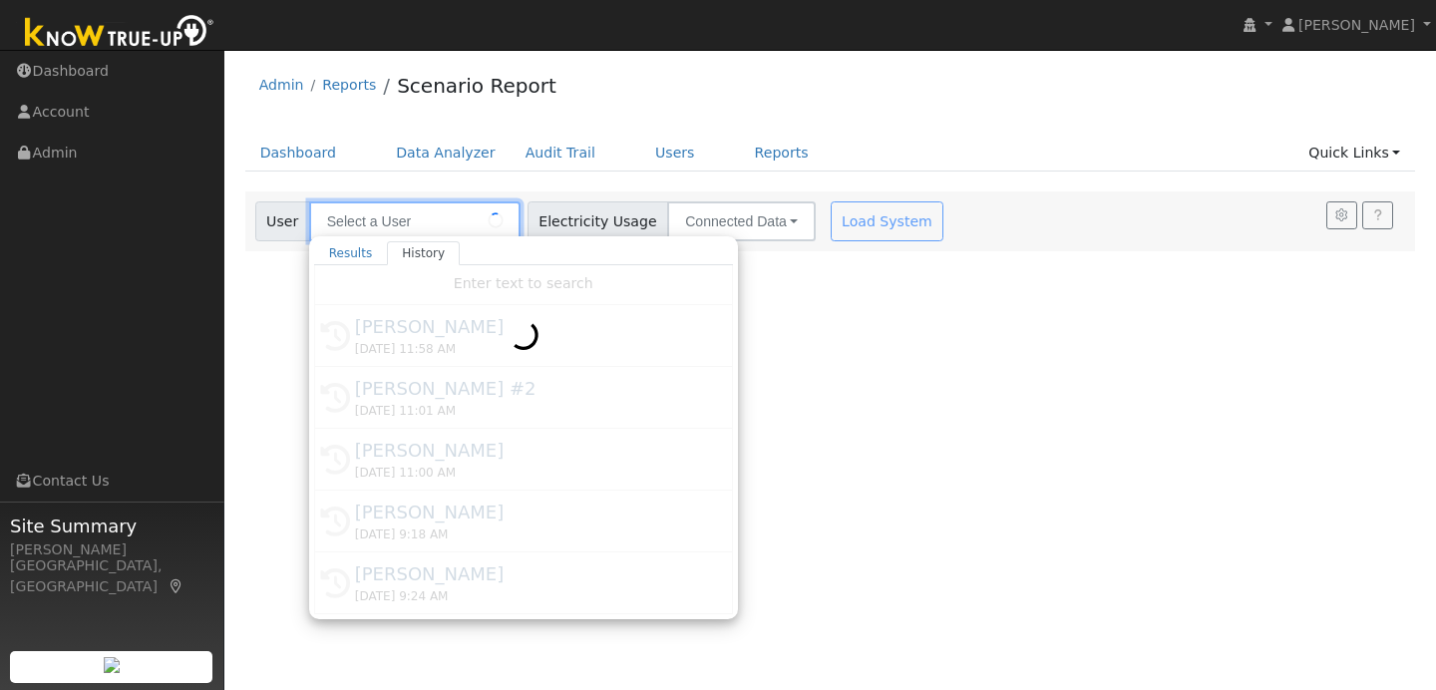
type input "[PERSON_NAME]"
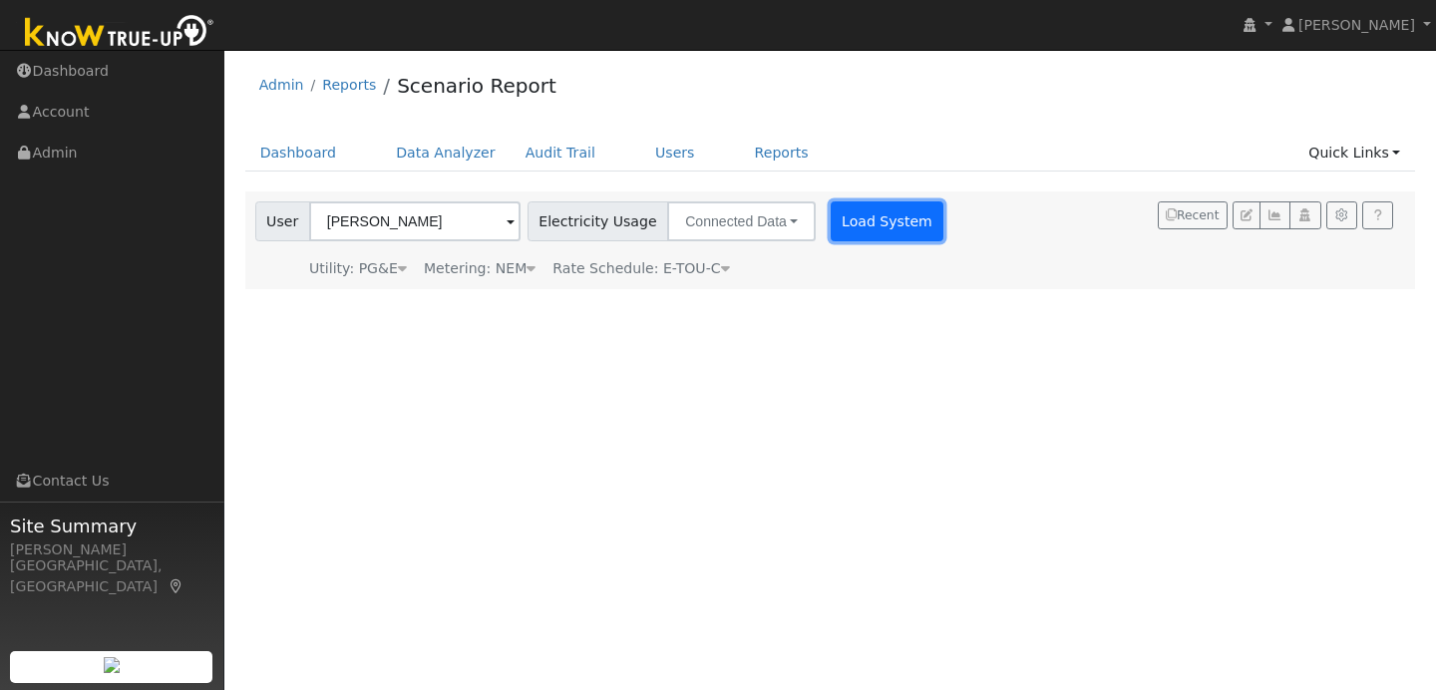
click at [866, 225] on button "Load System" at bounding box center [888, 221] width 114 height 40
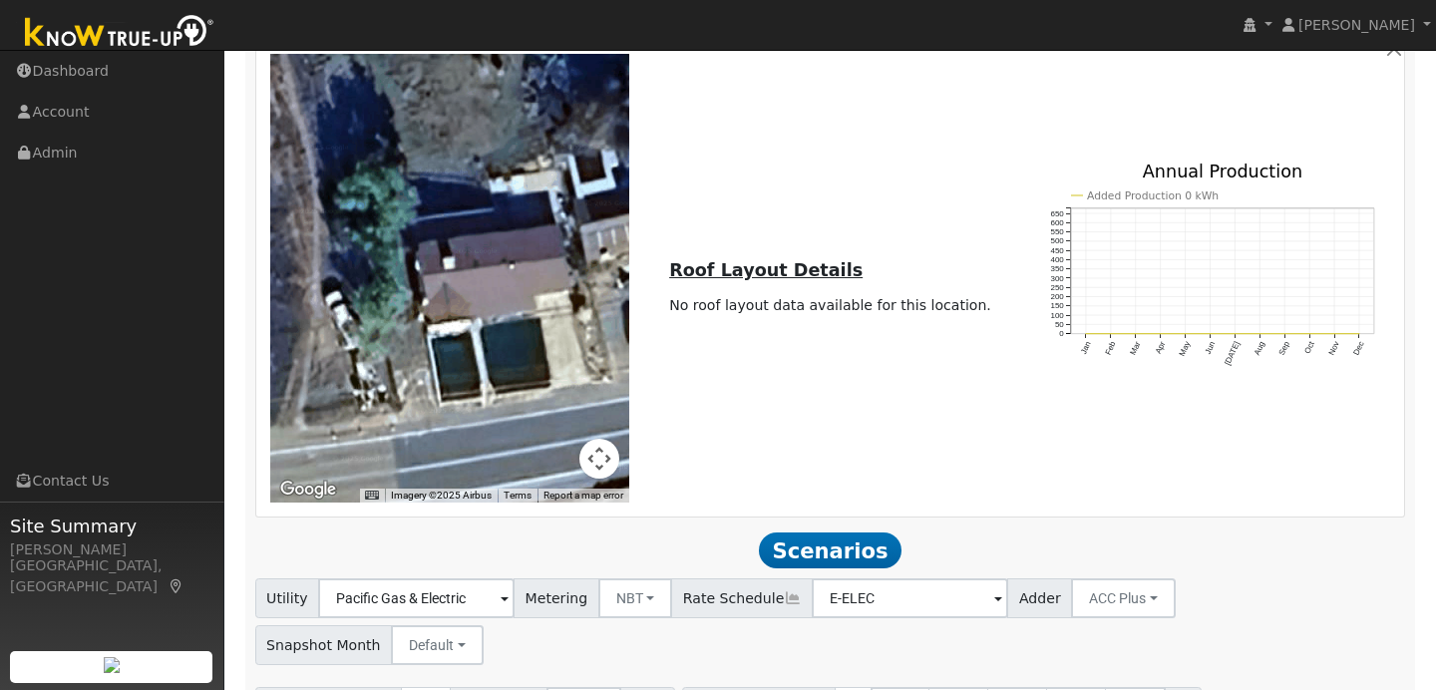
scroll to position [1186, 0]
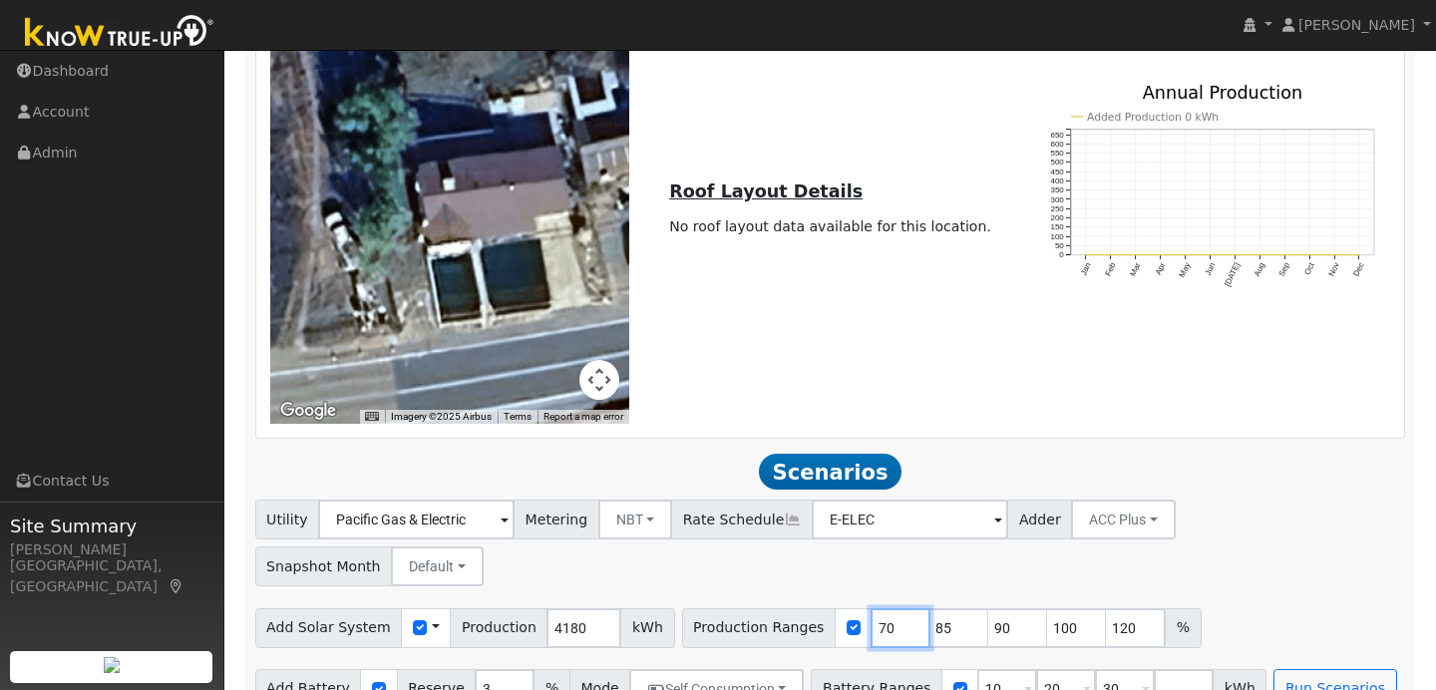
click at [876, 608] on input "70" at bounding box center [900, 628] width 60 height 40
type input "85"
type input "90"
type input "100"
type input "120"
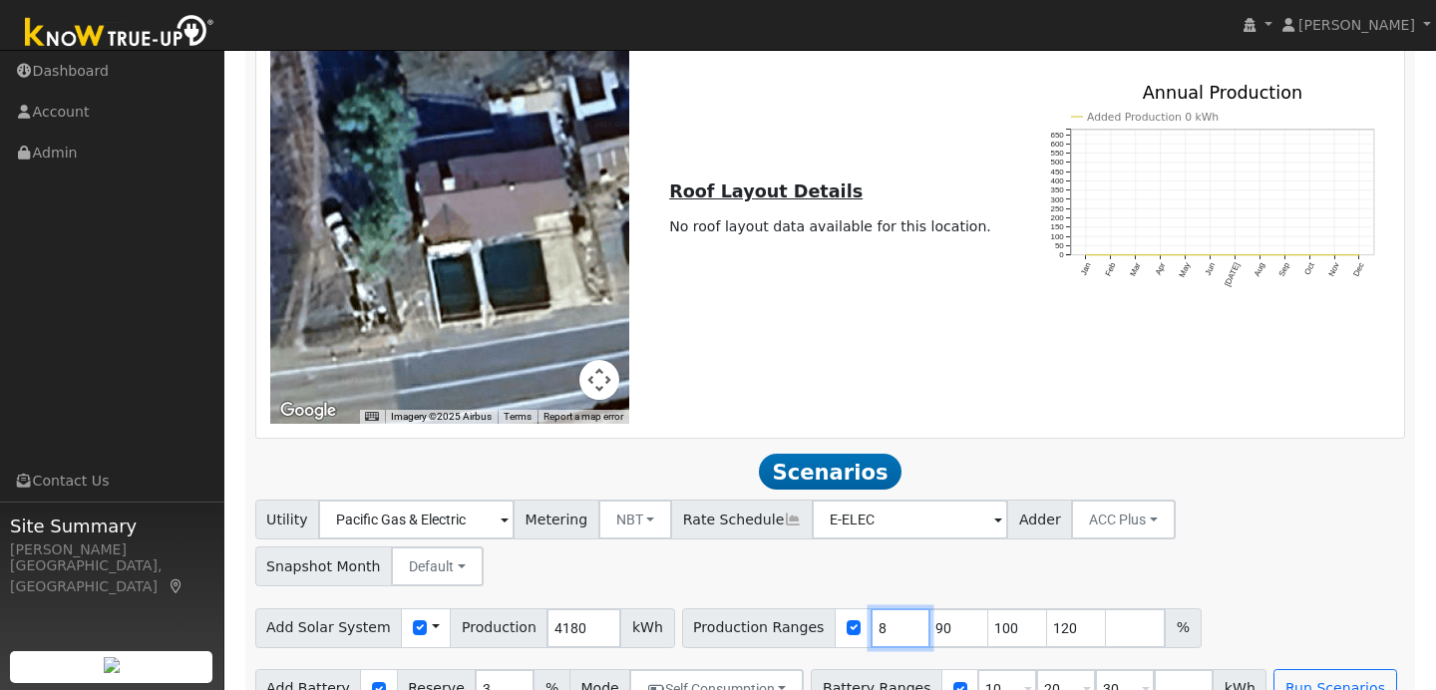
type input "90"
type input "100"
type input "120"
type input "100"
type input "120"
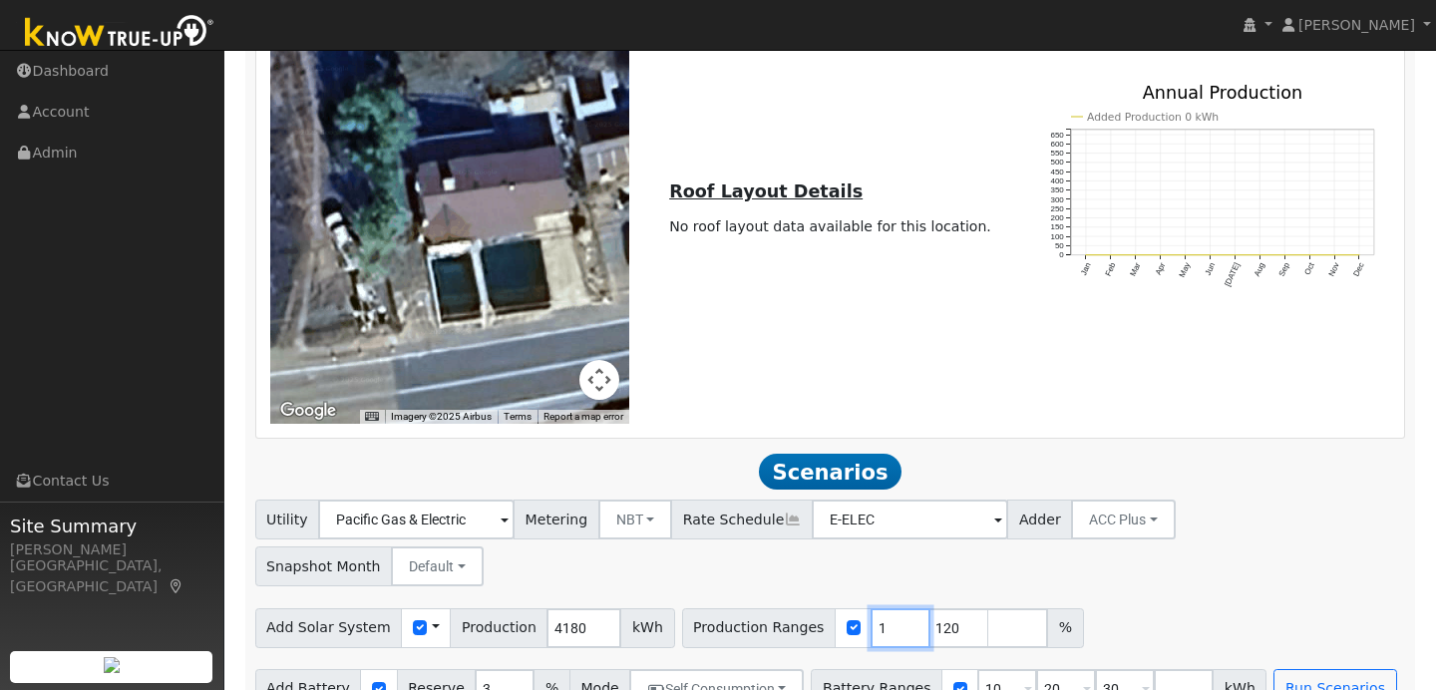
type input "120"
type input "1"
type input "85"
click at [372, 682] on input "checkbox" at bounding box center [379, 689] width 14 height 14
checkbox input "false"
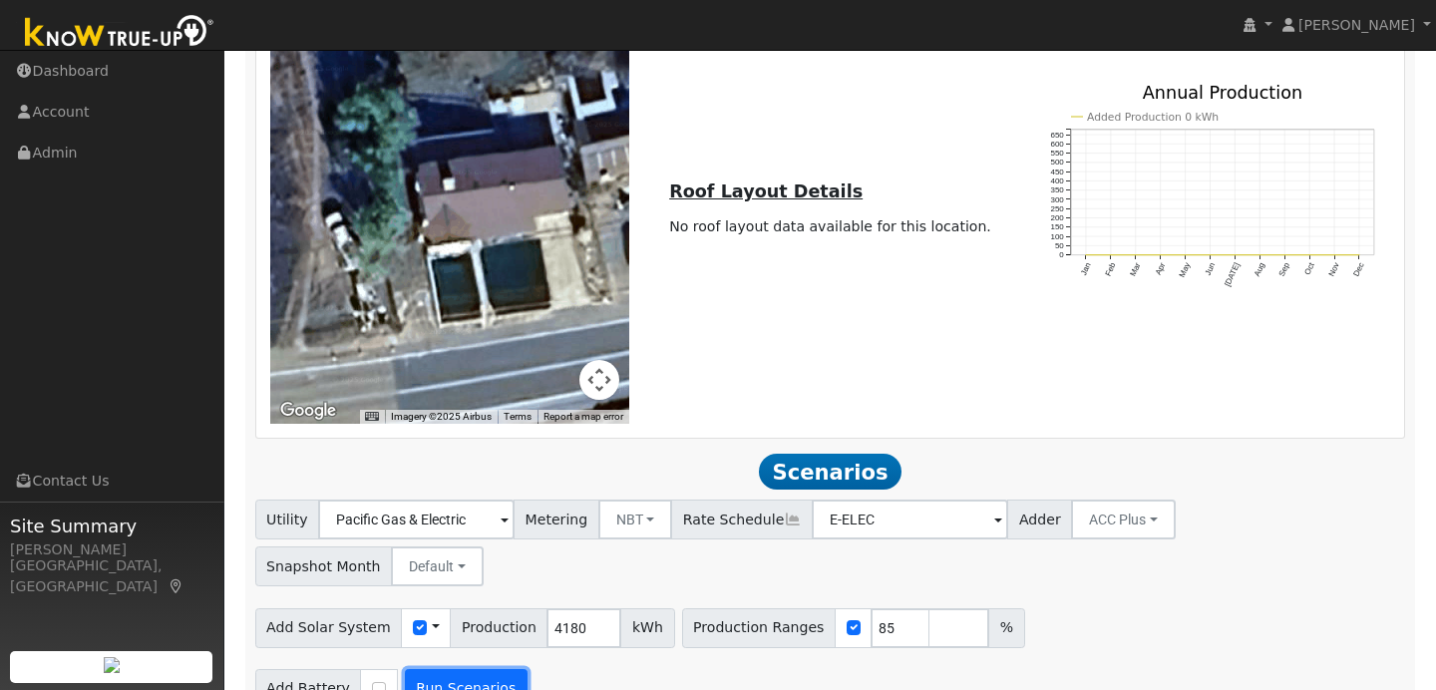
click at [484, 669] on button "Run Scenarios" at bounding box center [466, 689] width 123 height 40
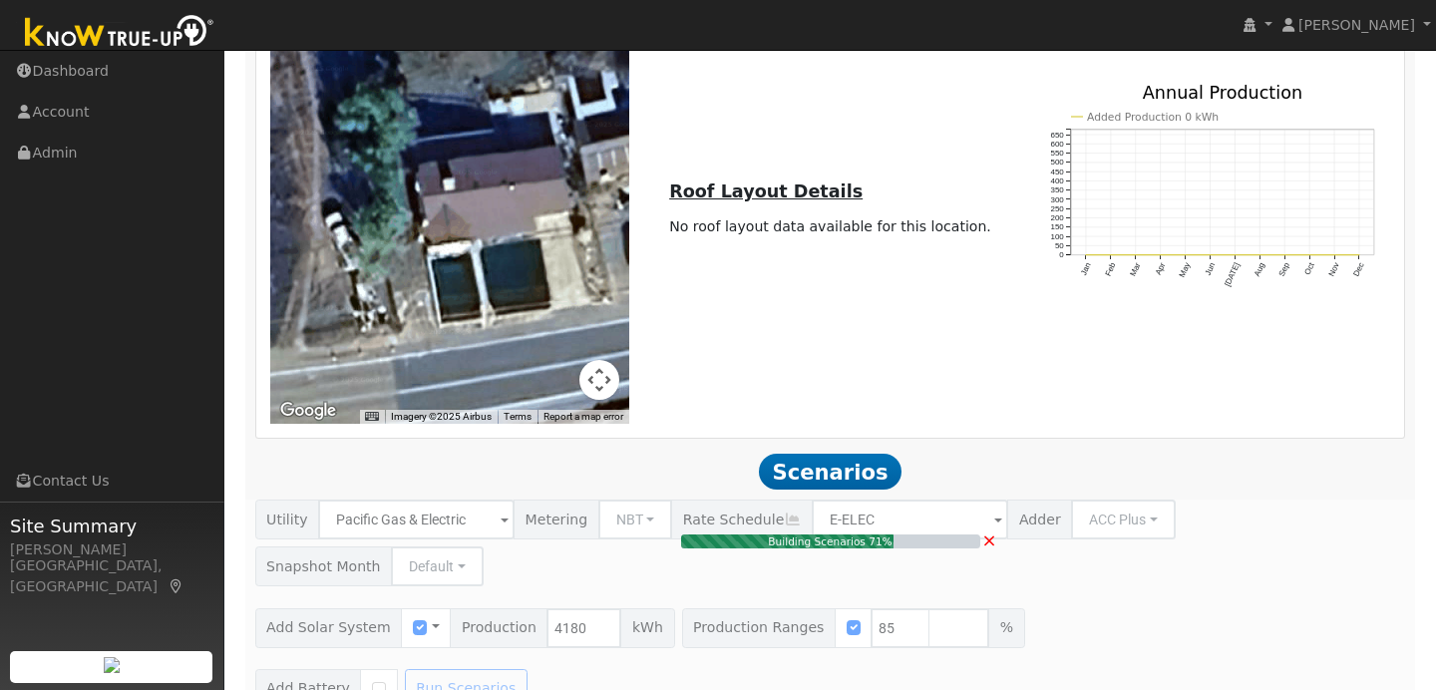
type input "2.4"
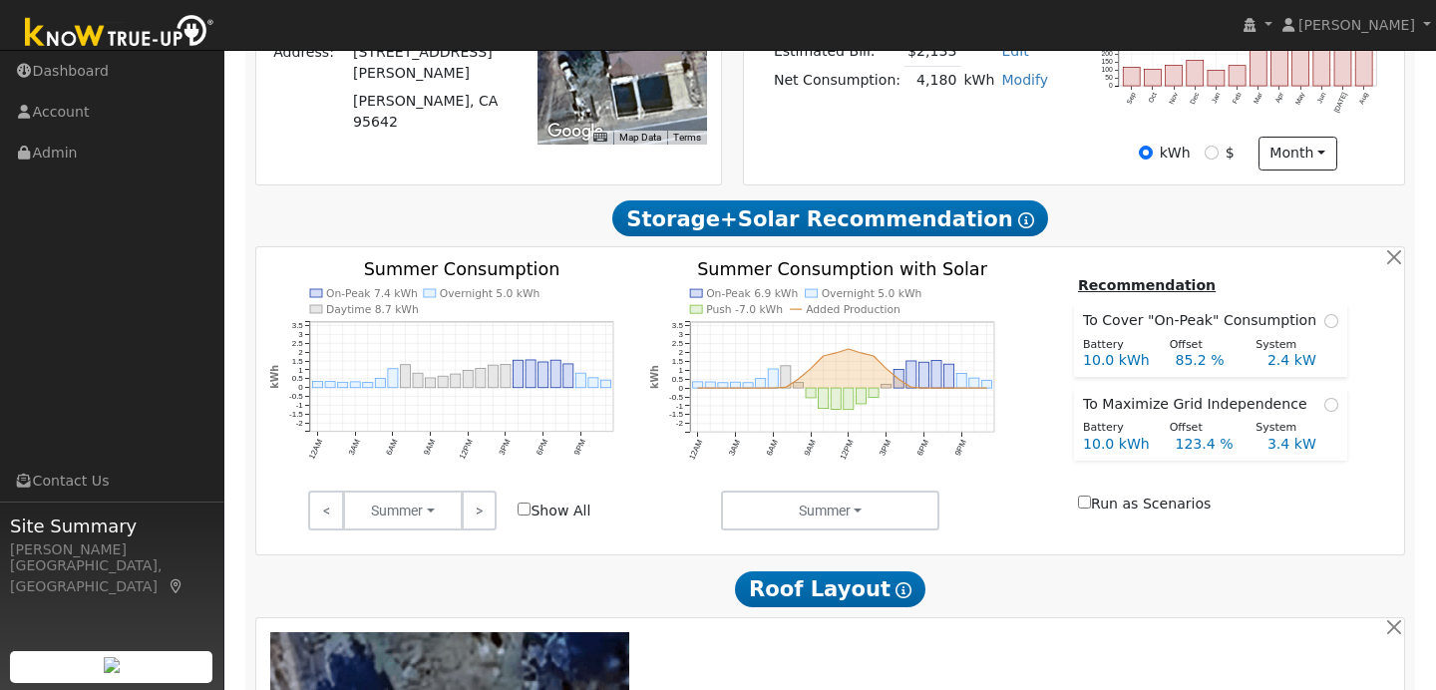
scroll to position [521, 0]
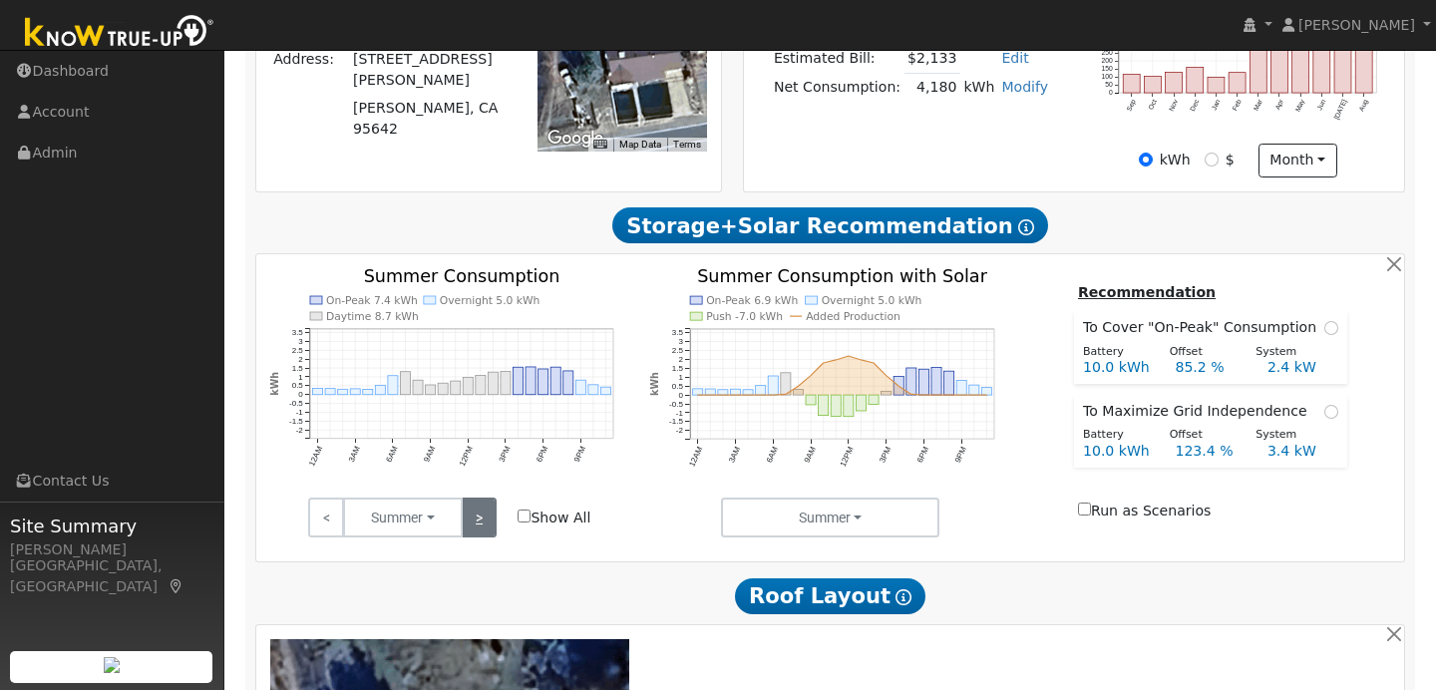
click at [480, 535] on link ">" at bounding box center [479, 518] width 35 height 40
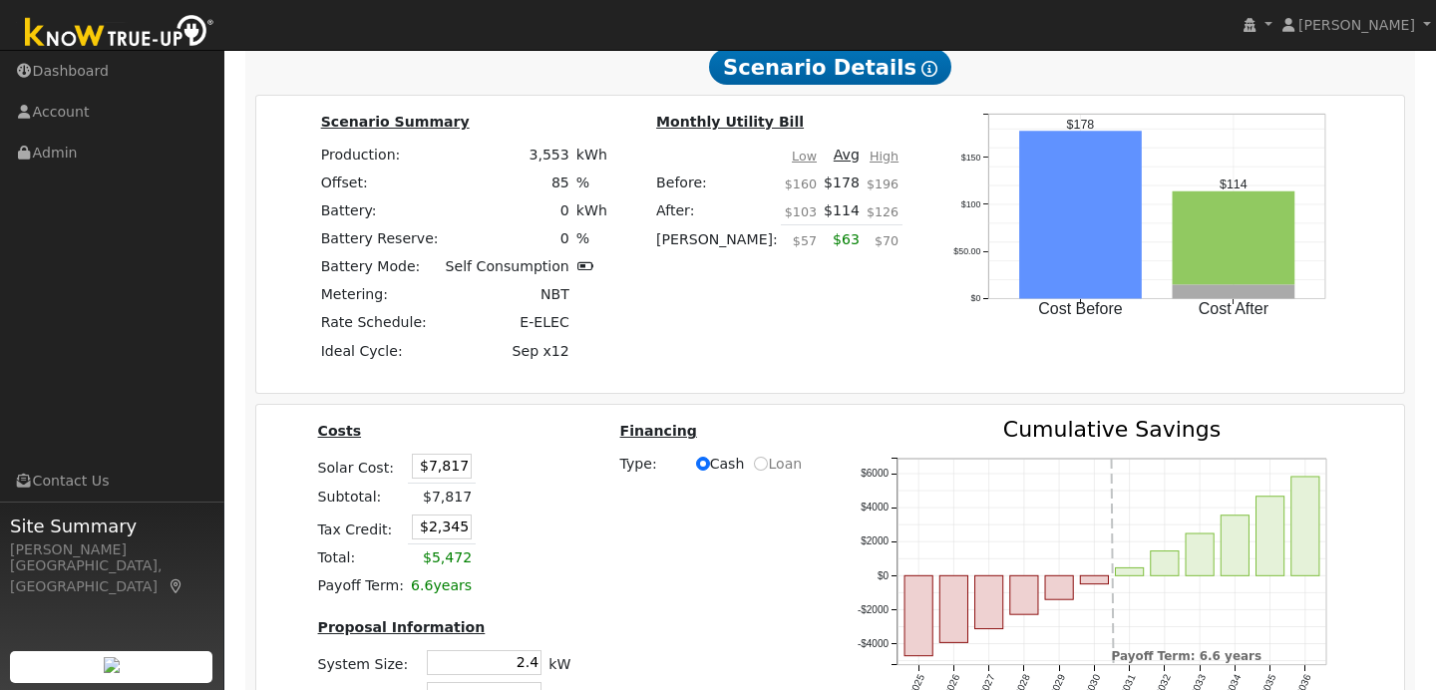
scroll to position [2336, 0]
drag, startPoint x: 418, startPoint y: 424, endPoint x: 479, endPoint y: 426, distance: 60.9
click at [479, 449] on tr "Solar Cost: $7,817" at bounding box center [444, 465] width 260 height 33
type input "$11,960"
type input "$3,588"
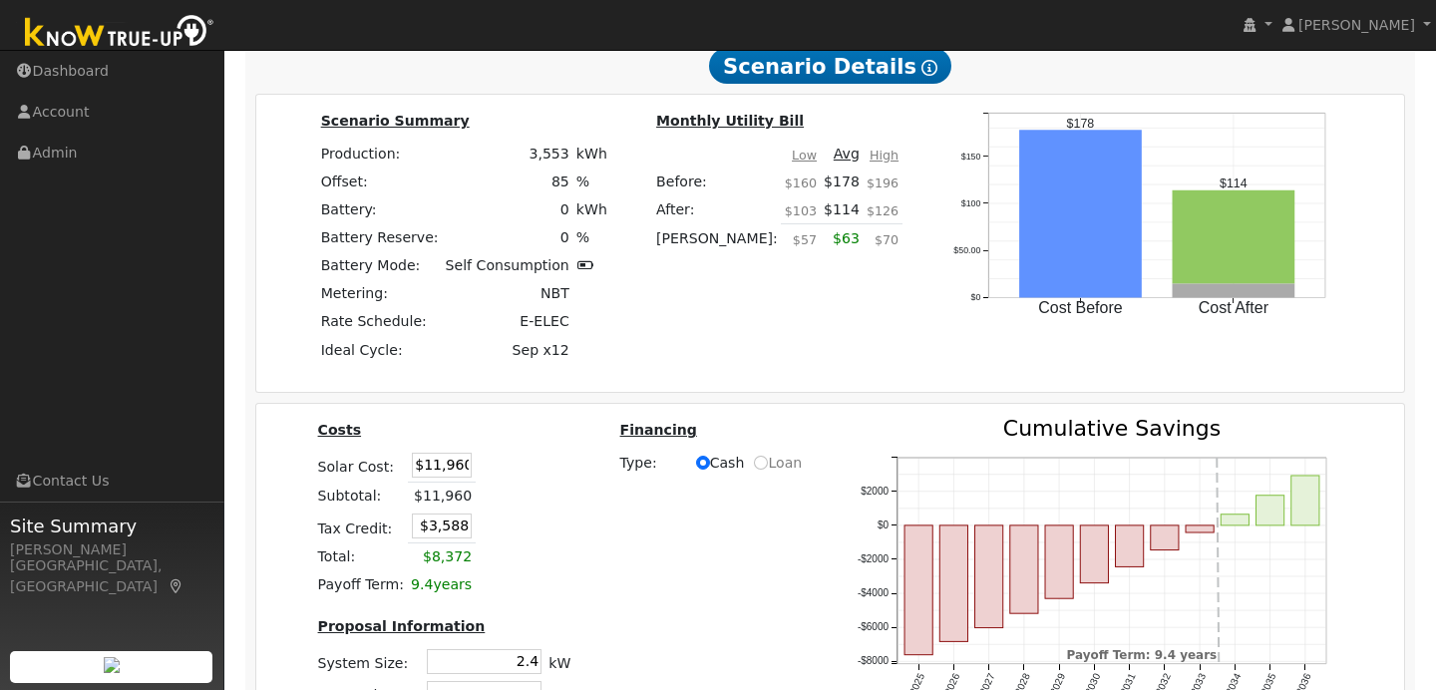
click at [552, 464] on table "Costs Solar Cost: $11,960 Subtotal: $11,960 Tax Credit: $3,588 Total: $8,372 Pa…" at bounding box center [444, 508] width 260 height 181
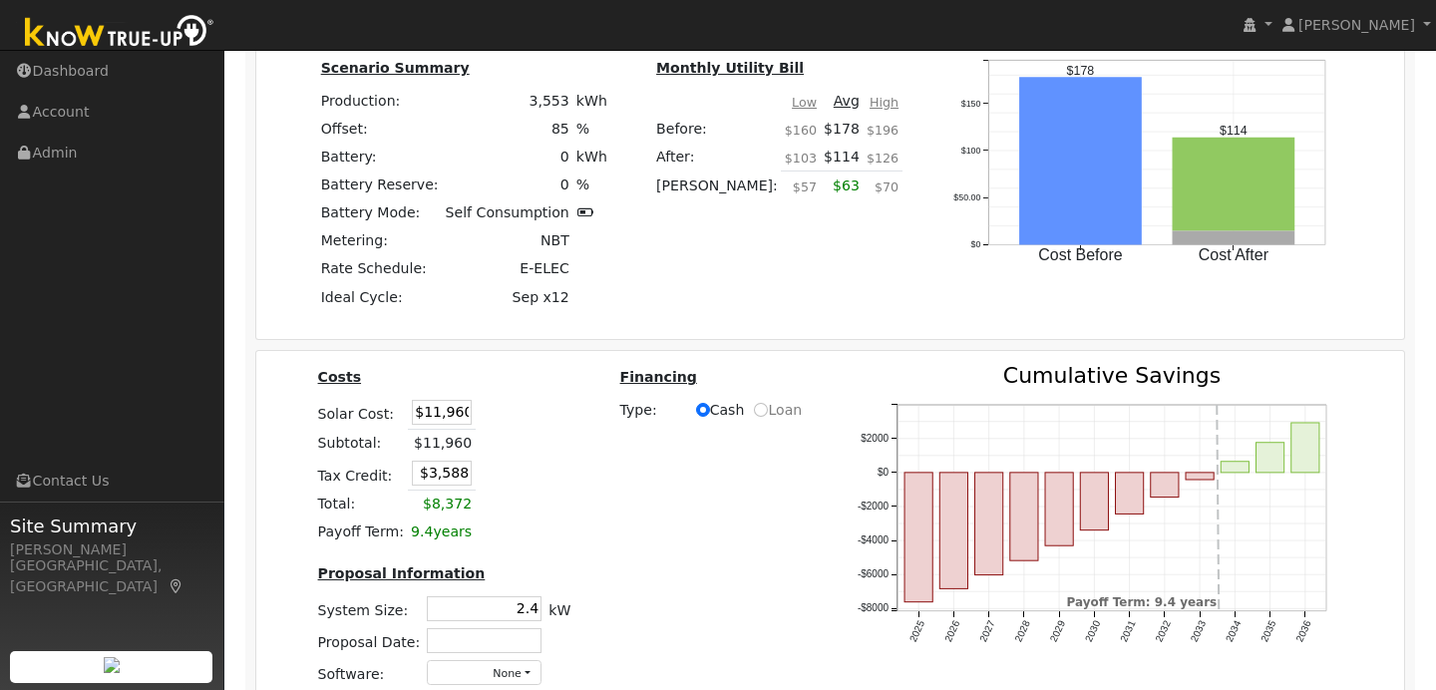
scroll to position [2391, 0]
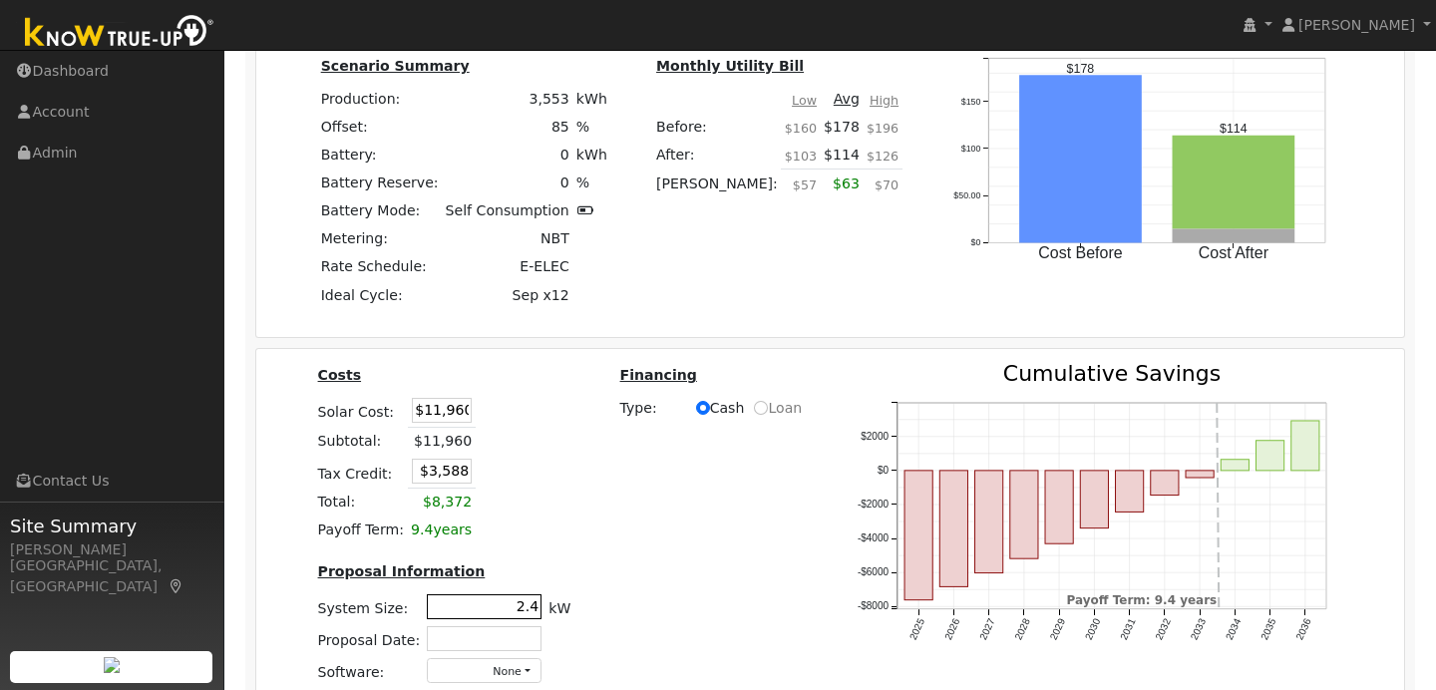
drag, startPoint x: 509, startPoint y: 570, endPoint x: 535, endPoint y: 569, distance: 26.9
click at [535, 594] on input "2.4" at bounding box center [484, 606] width 115 height 25
type input "3.7"
click at [620, 398] on span "Type:" at bounding box center [654, 408] width 68 height 21
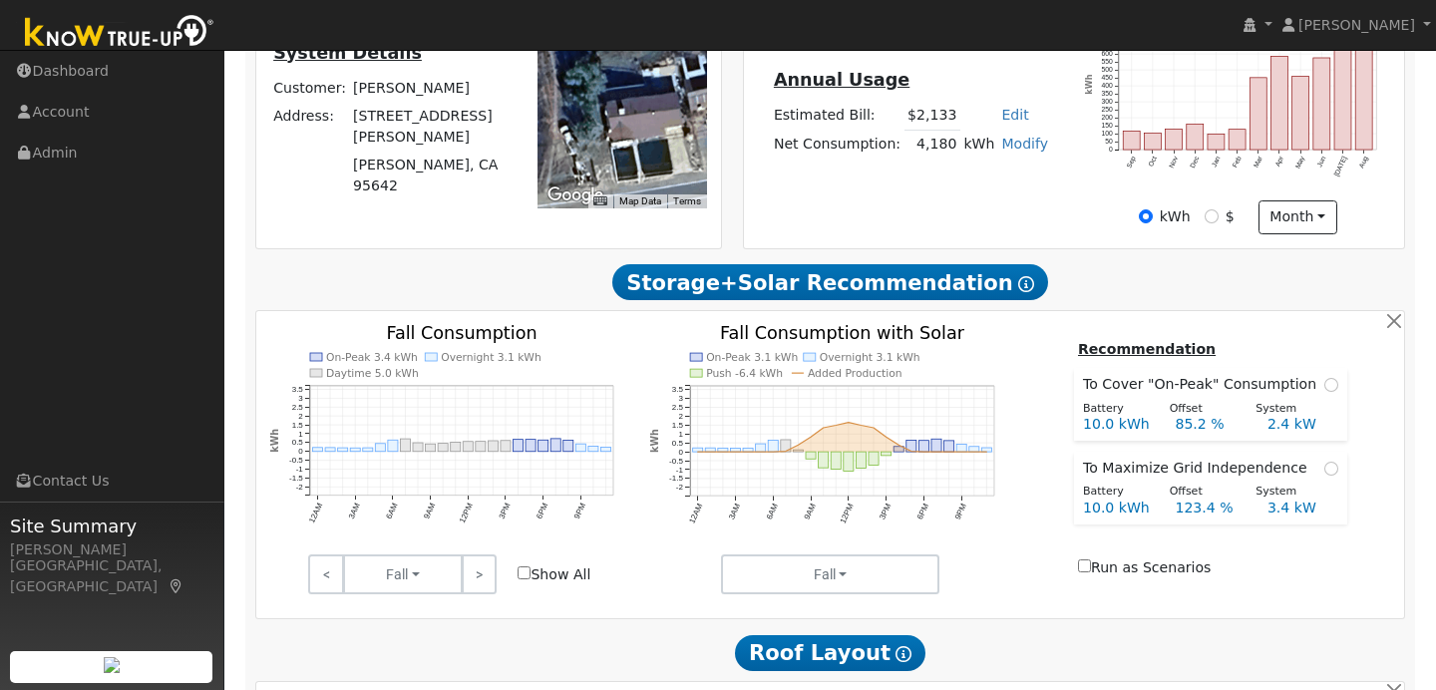
scroll to position [0, 0]
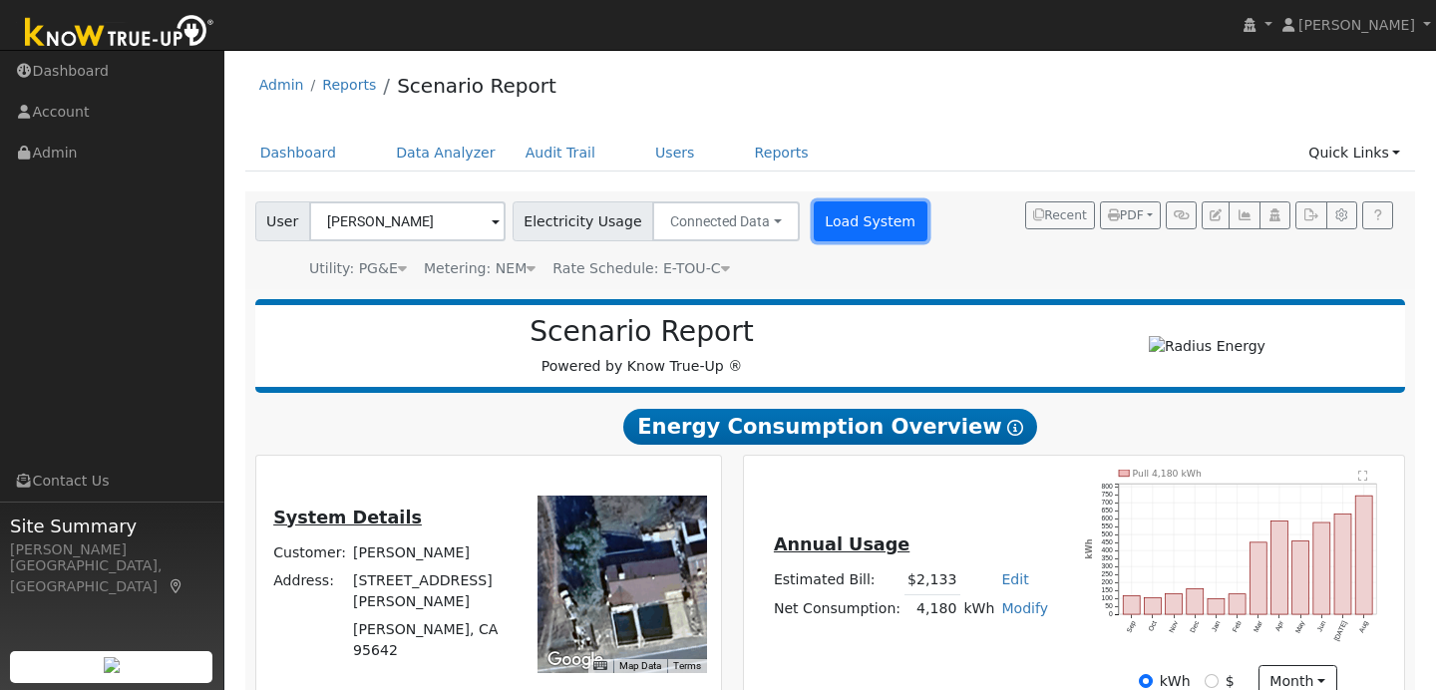
click at [857, 230] on button "Load System" at bounding box center [871, 221] width 114 height 40
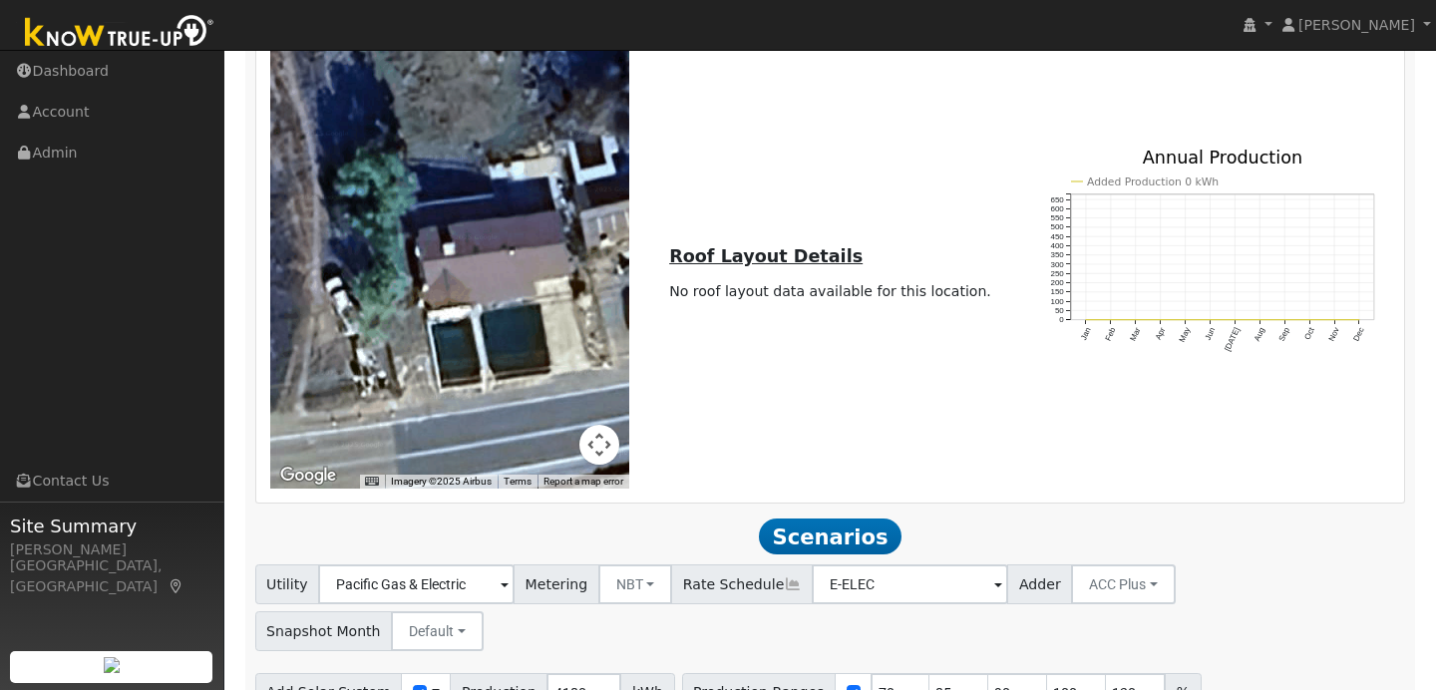
scroll to position [1186, 0]
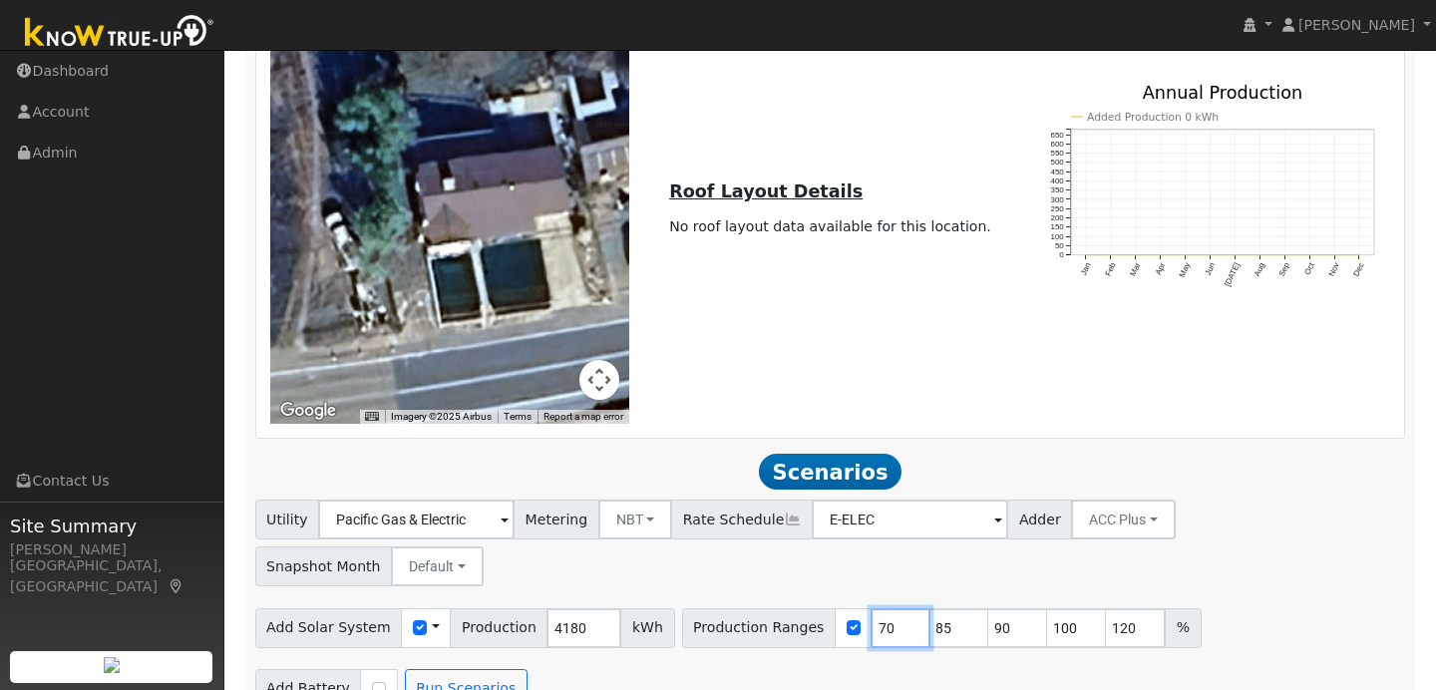
click at [872, 608] on input "70" at bounding box center [900, 628] width 60 height 40
type input "85"
type input "90"
type input "100"
type input "120"
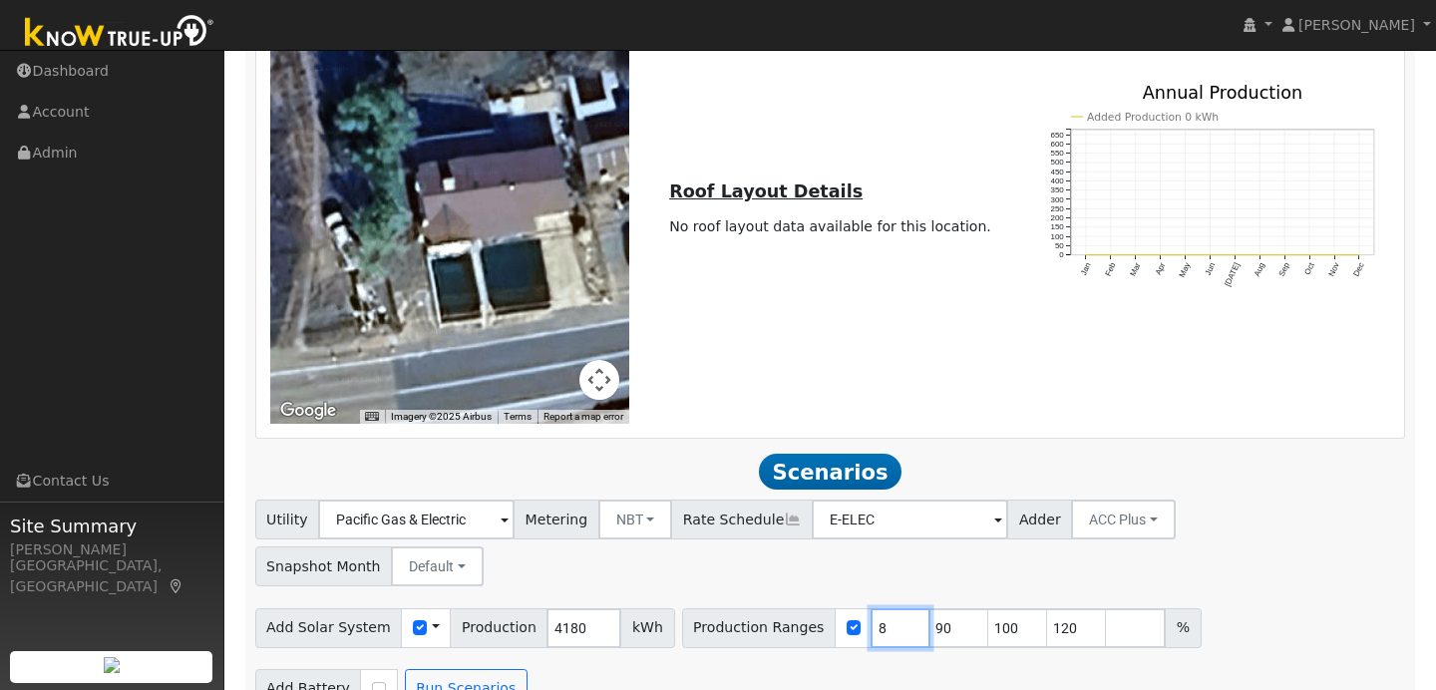
type input "90"
type input "100"
type input "120"
type input "100"
type input "120"
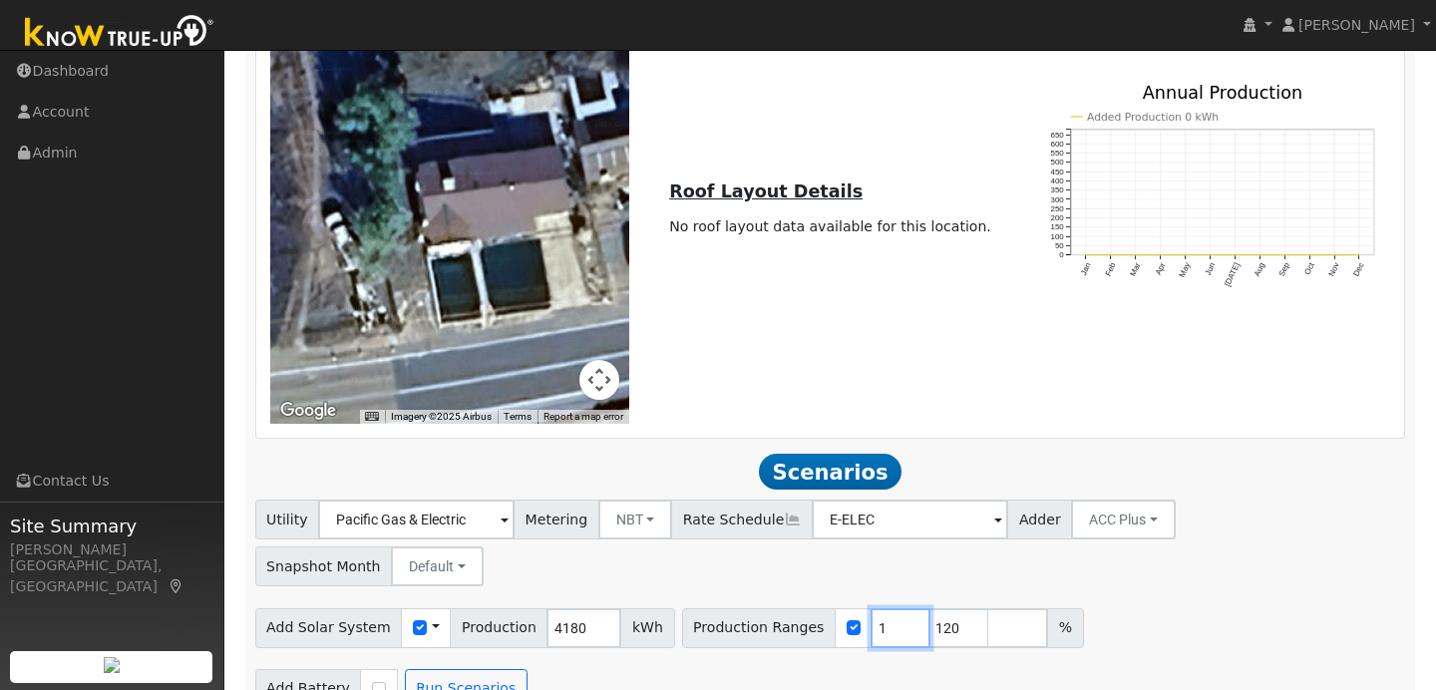
type input "120"
type input "1"
type input "80"
click at [1034, 617] on div "Utility Pacific Gas & Electric Metering NBT NEM NBT Rate Schedule E-ELEC Adder …" at bounding box center [830, 604] width 1172 height 208
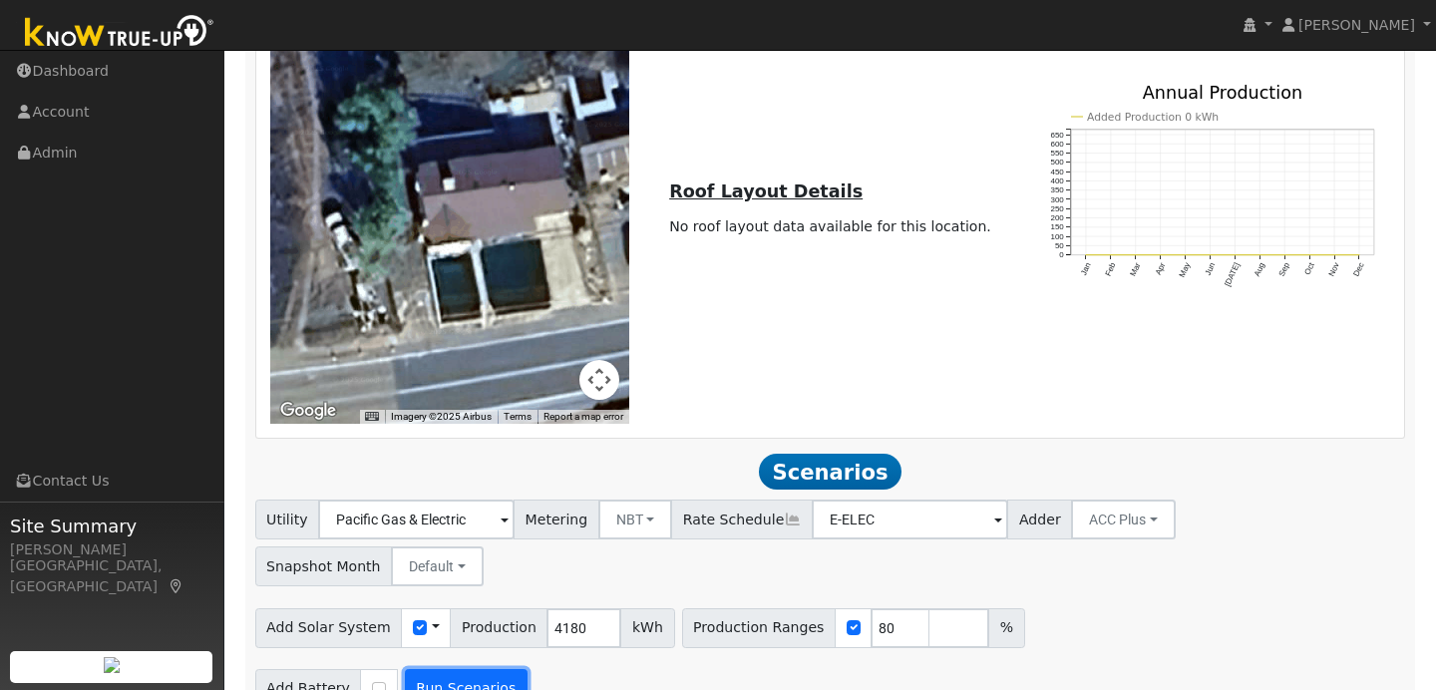
click at [499, 669] on button "Run Scenarios" at bounding box center [466, 689] width 123 height 40
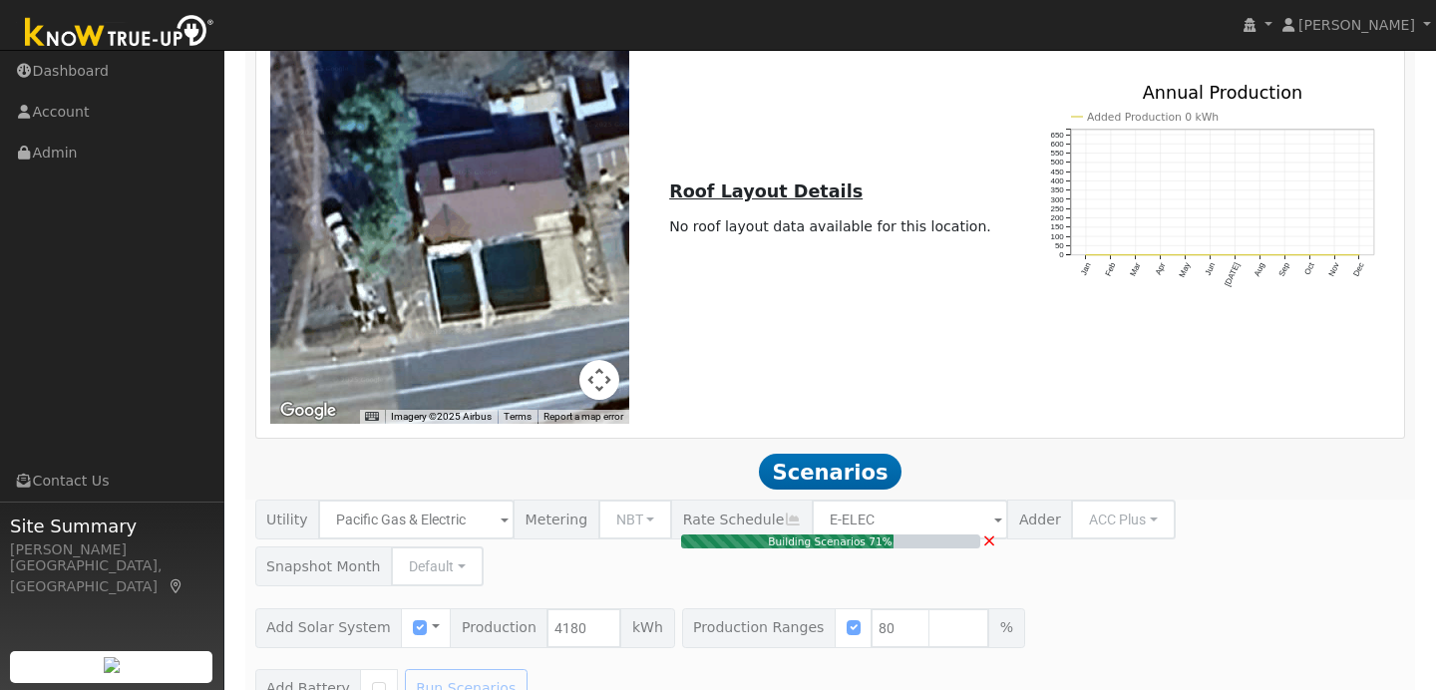
type input "2.2"
type input "$7,357"
type input "$2,207"
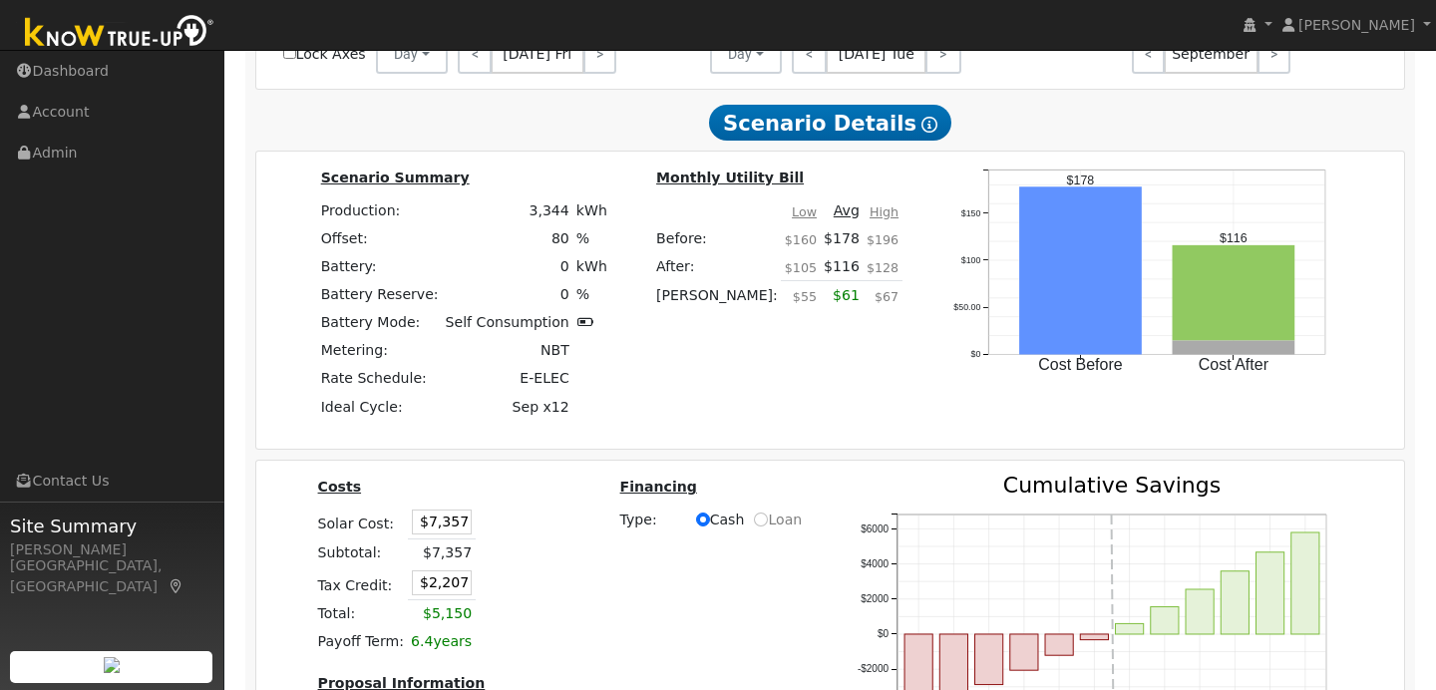
scroll to position [2369, 0]
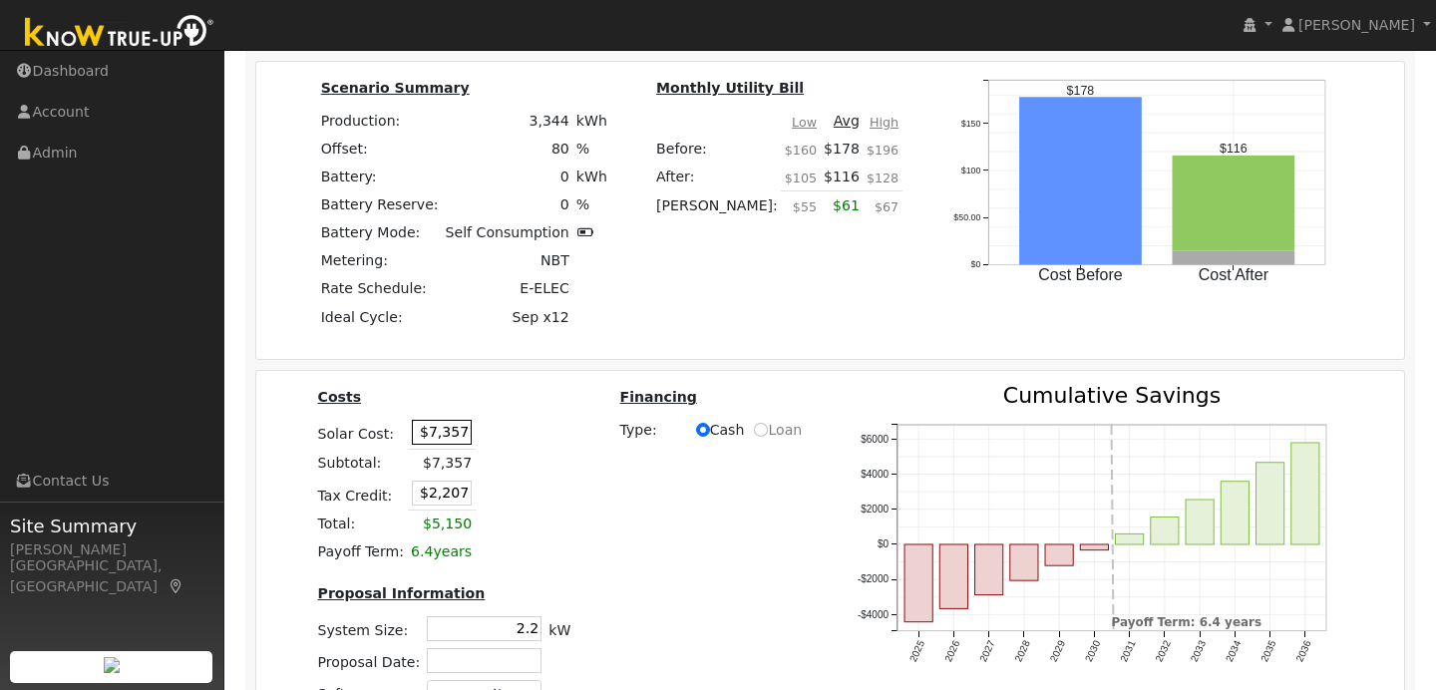
click at [464, 420] on input "$7,357" at bounding box center [442, 432] width 60 height 25
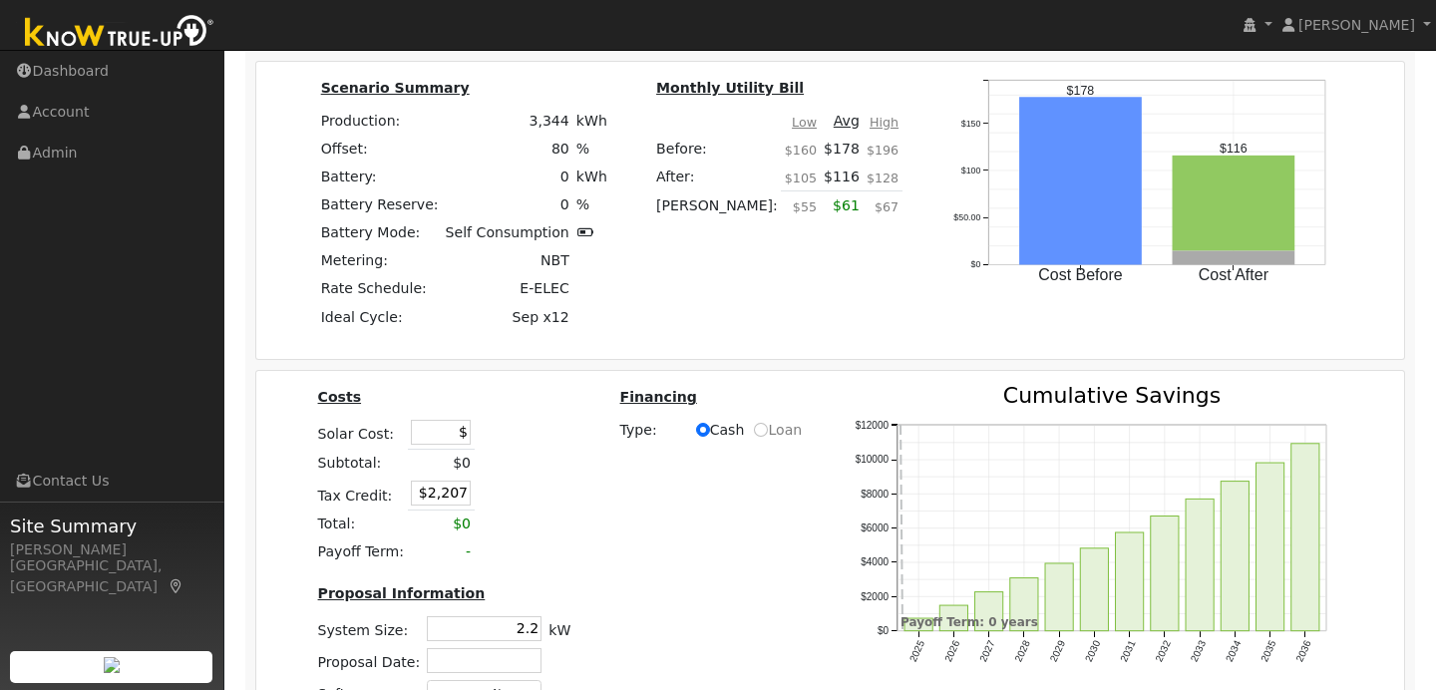
type input "$0"
type input "$"
type input "$11,986"
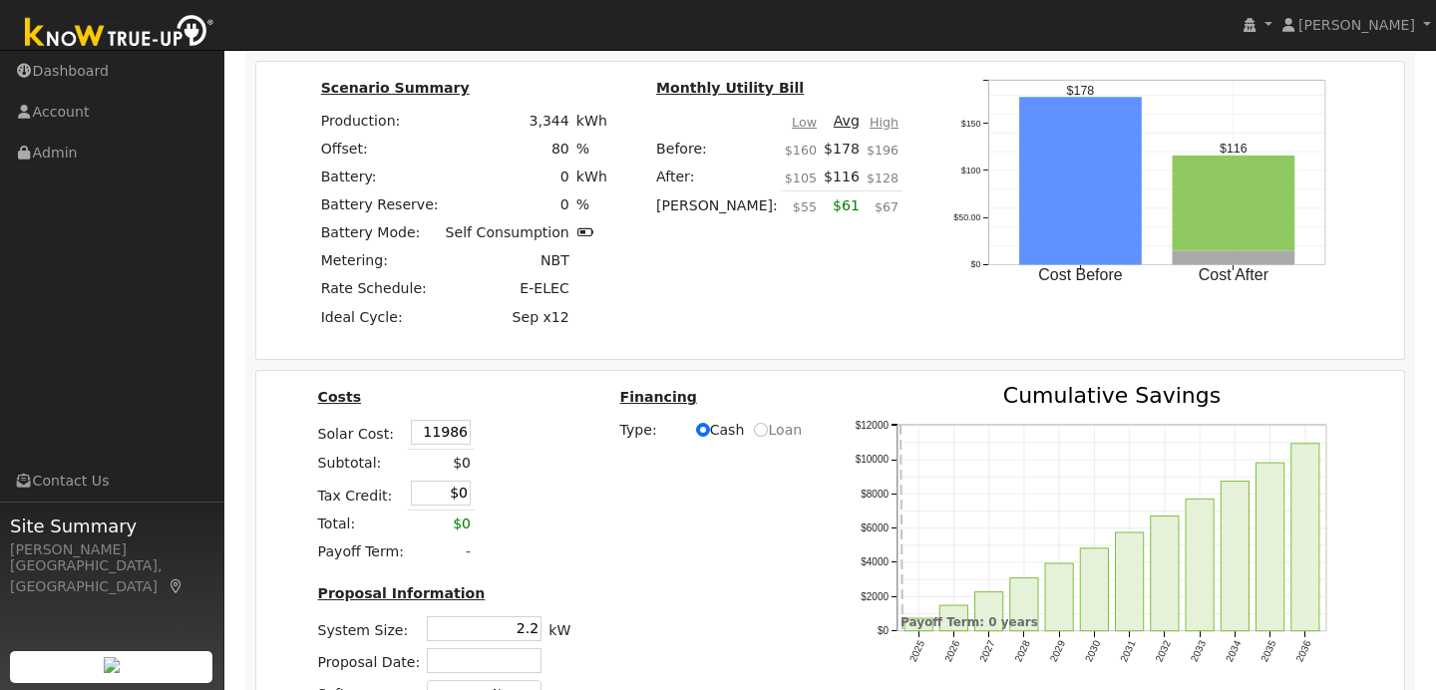
type input "$3,596"
click at [551, 437] on table "Costs Solar Cost: $11,986 Subtotal: $0 Tax Credit: $3,596 Total: $0 Payoff Term…" at bounding box center [444, 475] width 260 height 181
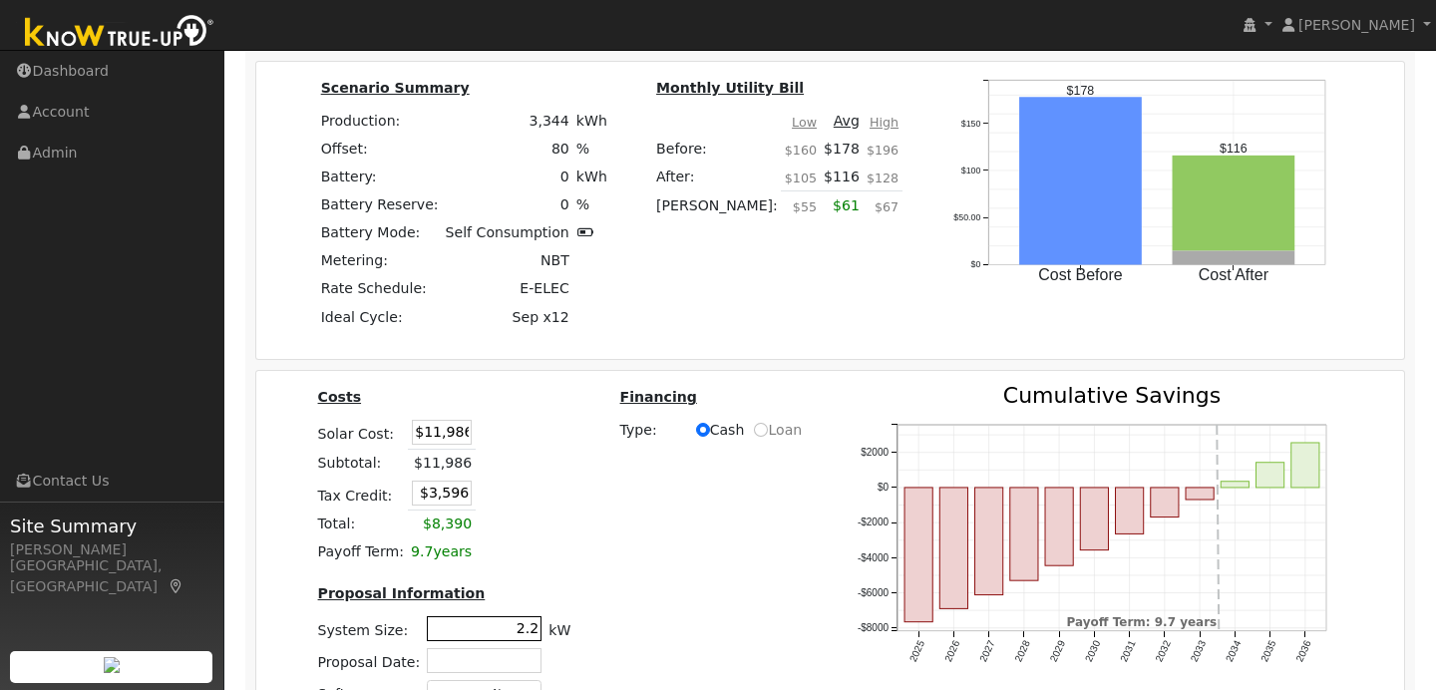
click at [510, 616] on input "2.2" at bounding box center [484, 628] width 115 height 25
click at [533, 616] on input "2.2" at bounding box center [484, 628] width 115 height 25
type input "2"
type input "3.7"
click at [620, 551] on div "Costs Solar Cost: $11,986 Subtotal: $11,986 Tax Credit: $3,596 Total: $8,390 Pa…" at bounding box center [830, 553] width 1163 height 337
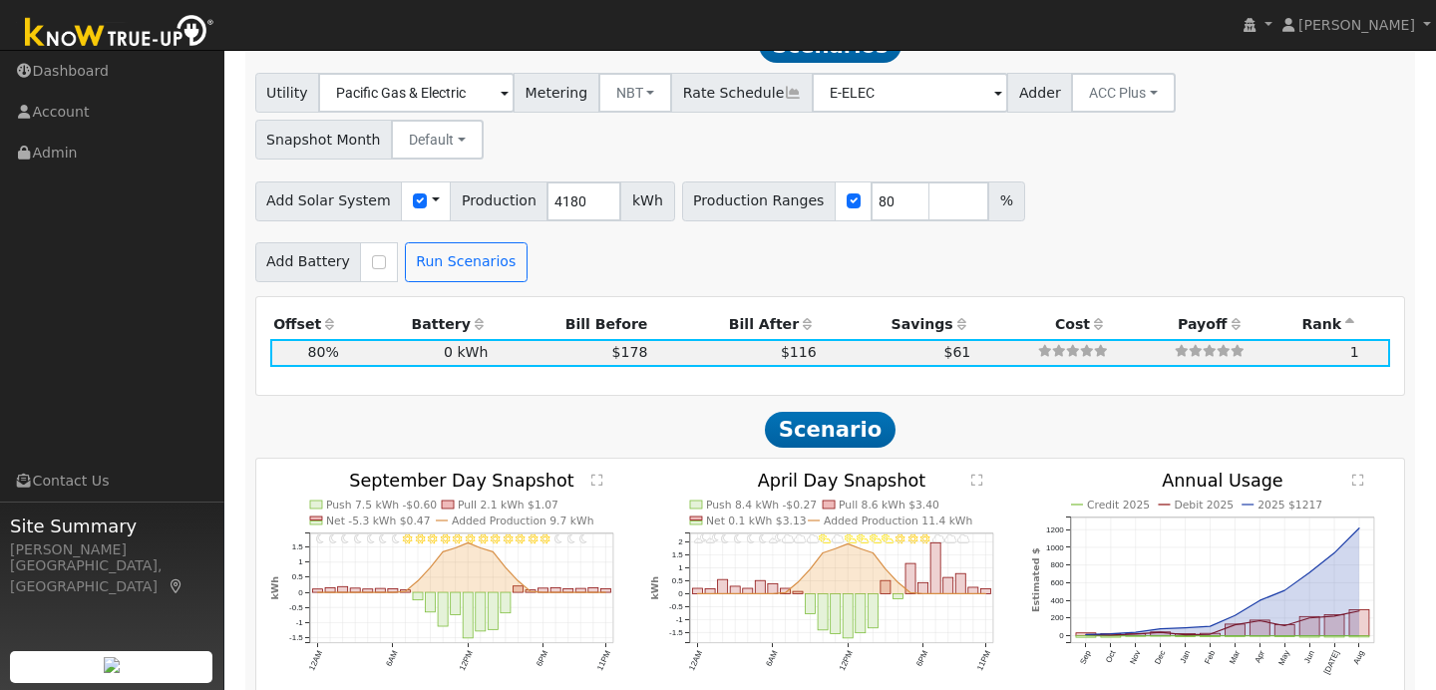
scroll to position [1611, 0]
click at [774, 340] on div "Production Offset Battery Reserve Mode ACC Push Incentive Bill Before Bill Afte…" at bounding box center [830, 347] width 1142 height 70
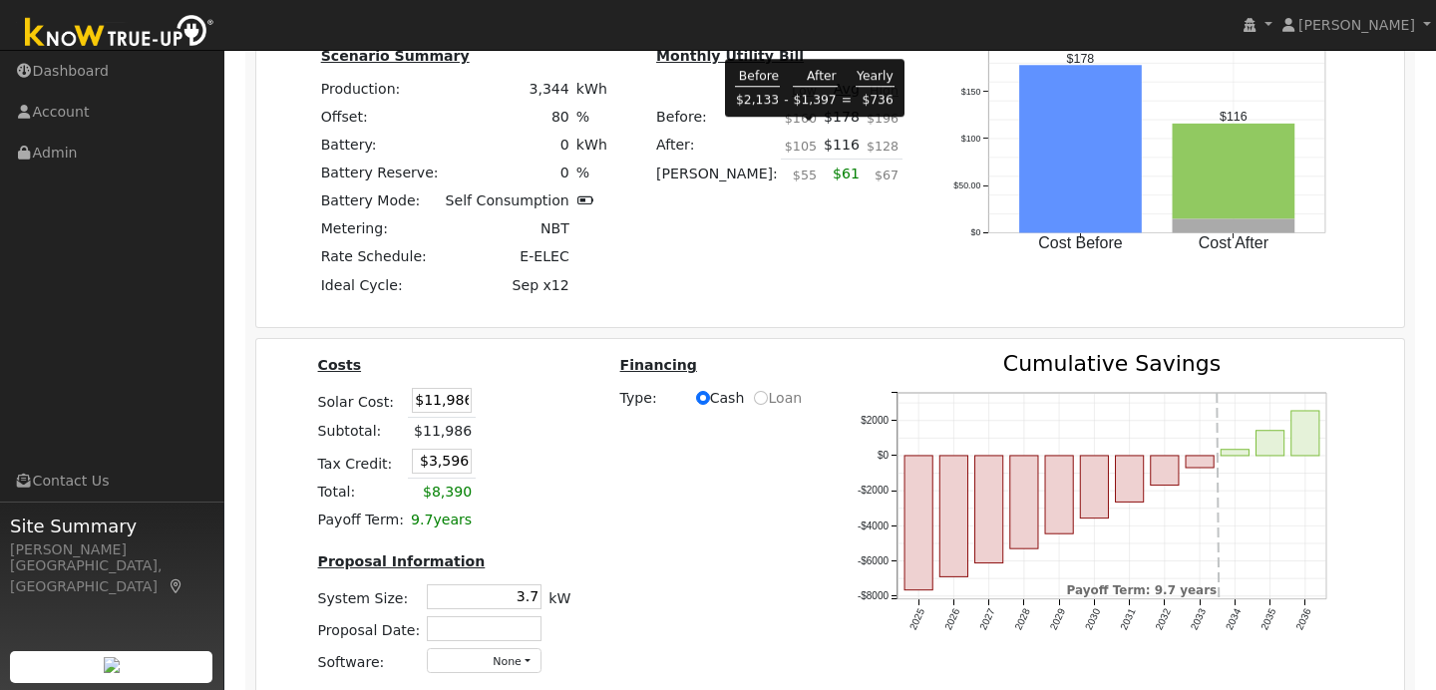
scroll to position [2402, 0]
